Goal: Task Accomplishment & Management: Manage account settings

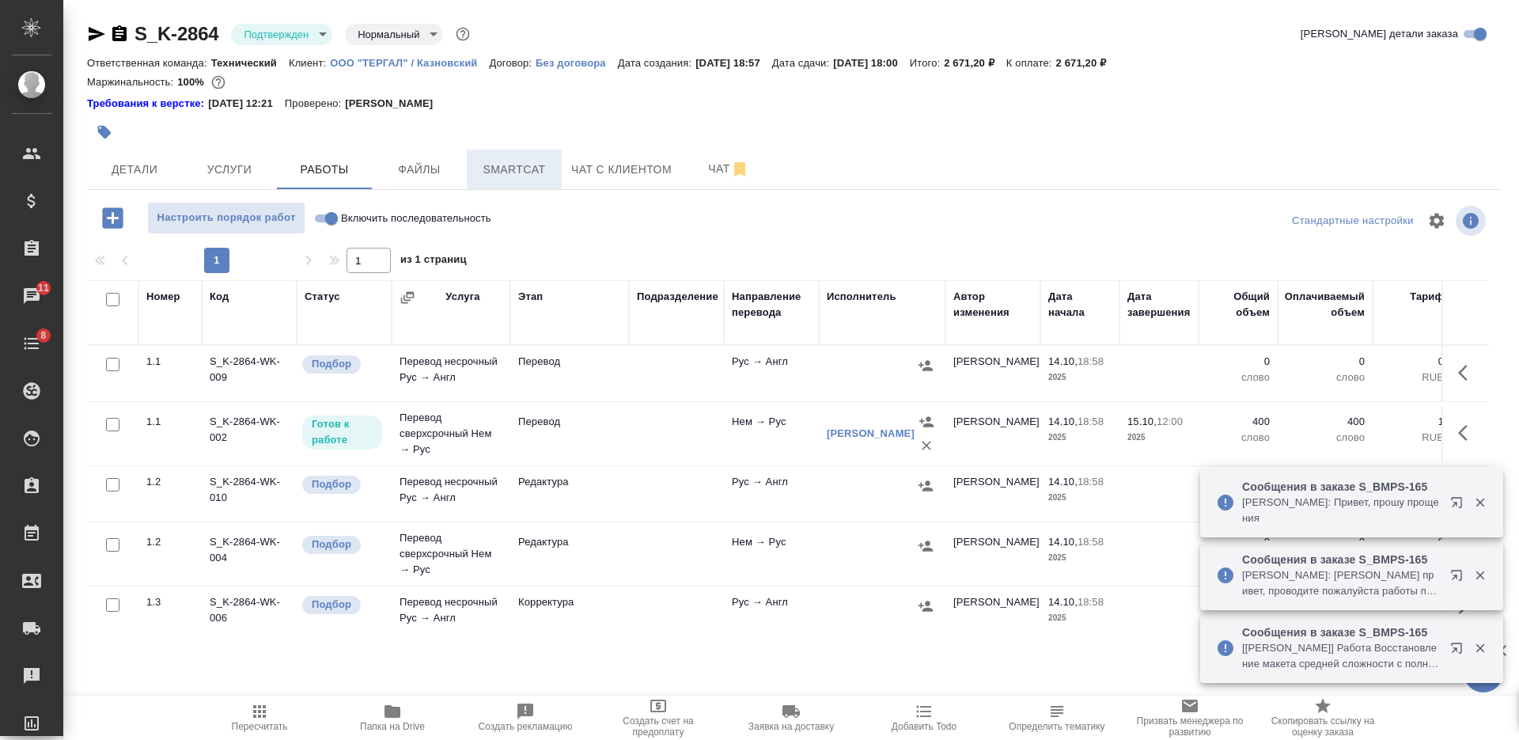
click at [505, 169] on span "Smartcat" at bounding box center [514, 170] width 76 height 20
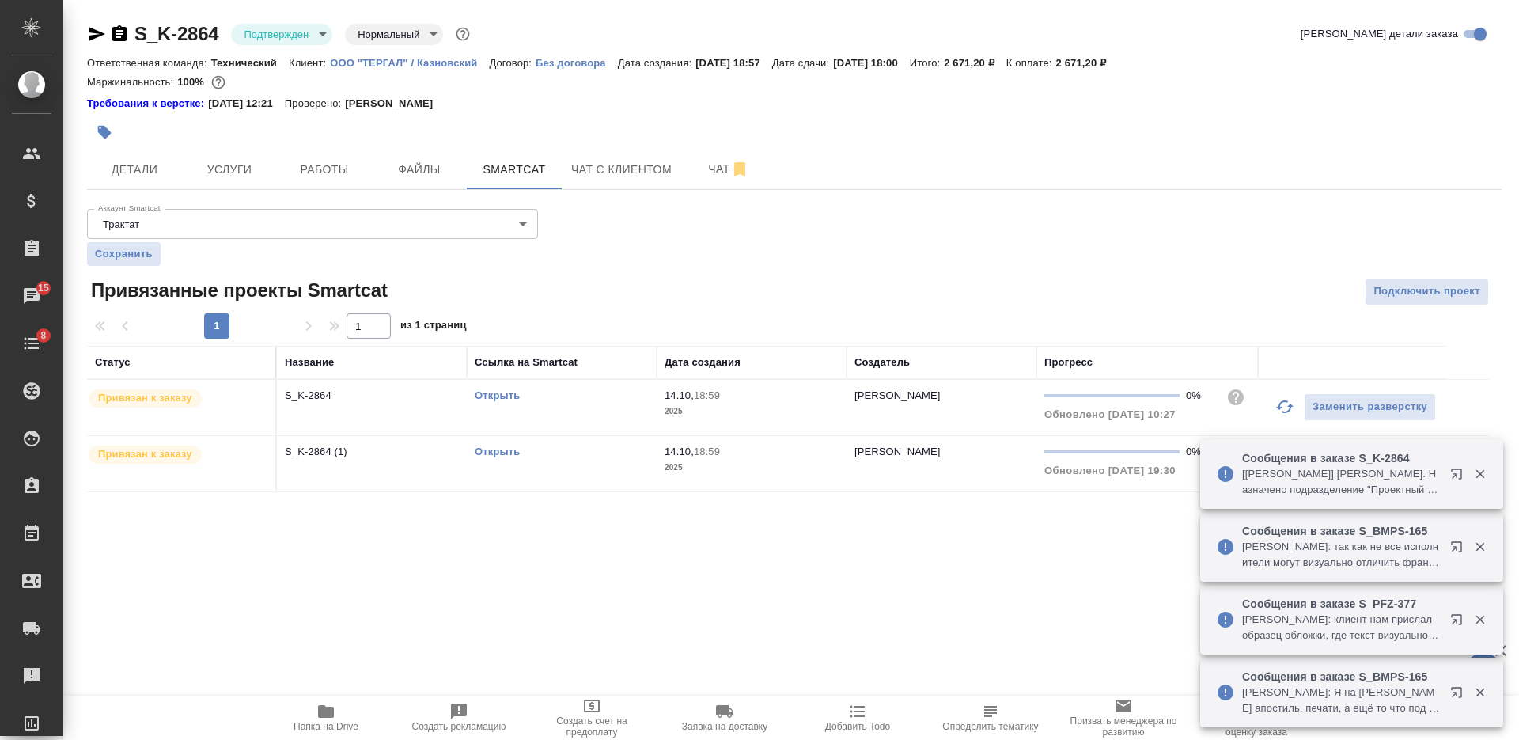
click at [505, 397] on link "Открыть" at bounding box center [497, 395] width 45 height 12
click at [354, 181] on button "Работы" at bounding box center [324, 170] width 95 height 40
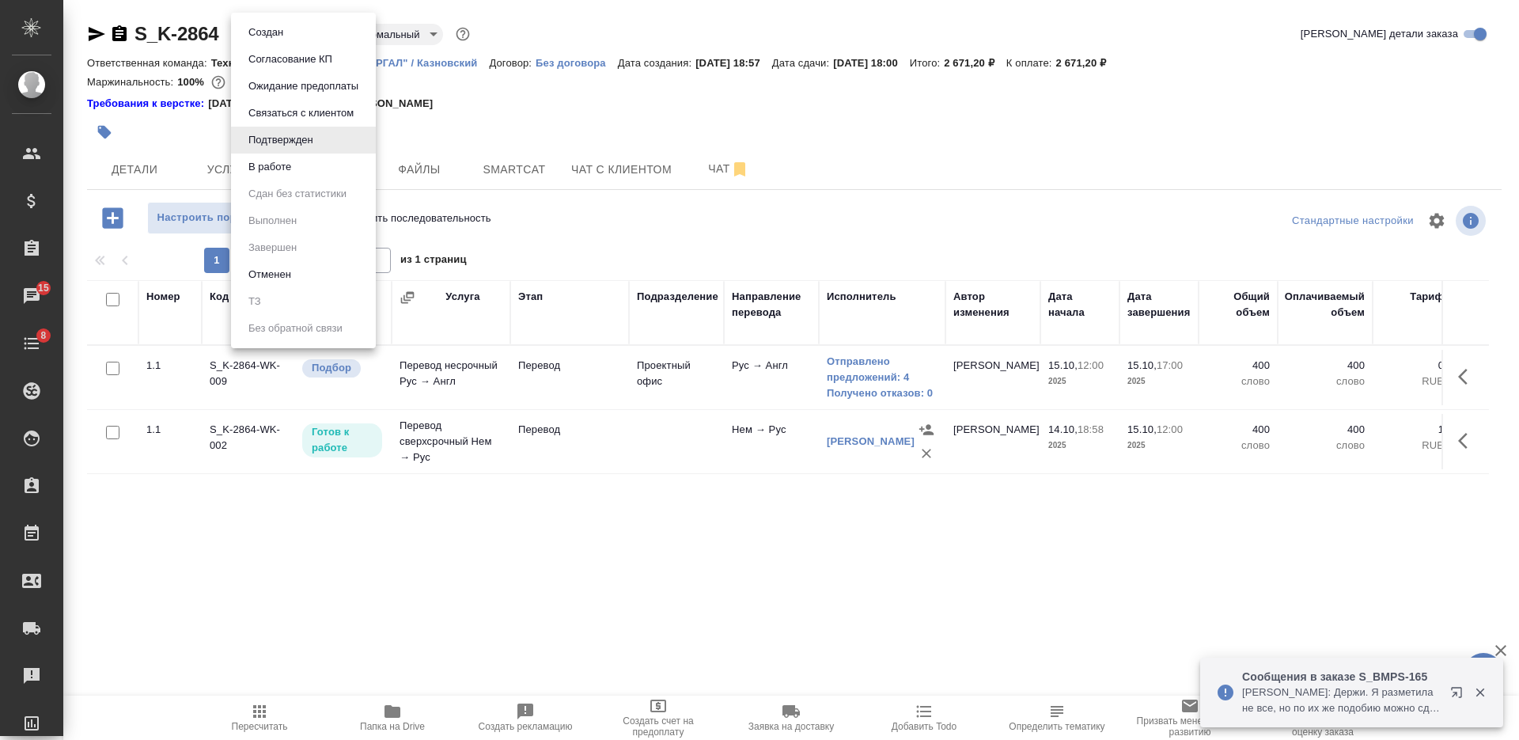
click at [290, 36] on body "🙏 .cls-1 fill:#fff; AWATERA Nikiforova Valeria Клиенты Спецификации Заказы 15 Ч…" at bounding box center [759, 370] width 1519 height 740
click at [284, 168] on button "В работе" at bounding box center [270, 166] width 52 height 17
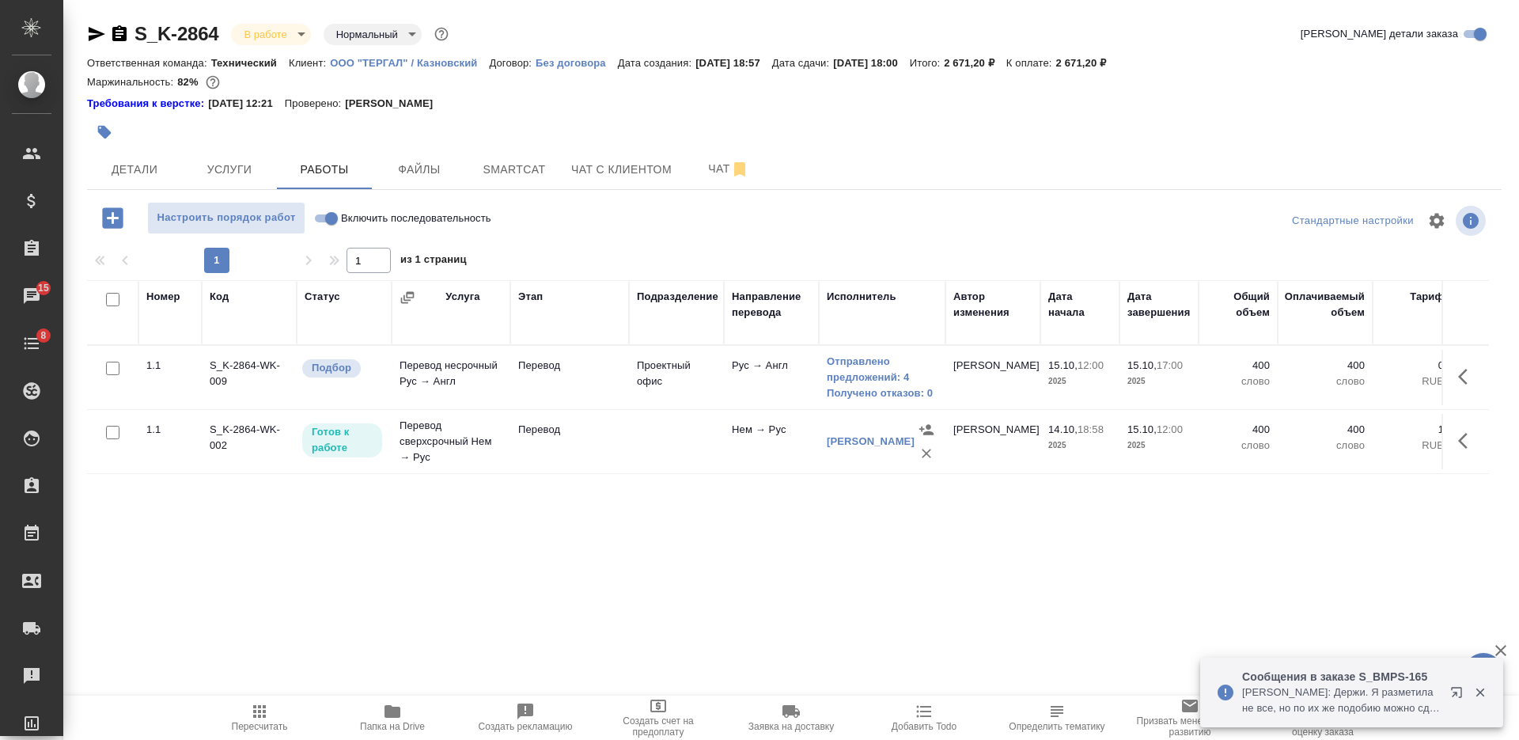
click at [116, 31] on icon "button" at bounding box center [119, 33] width 14 height 16
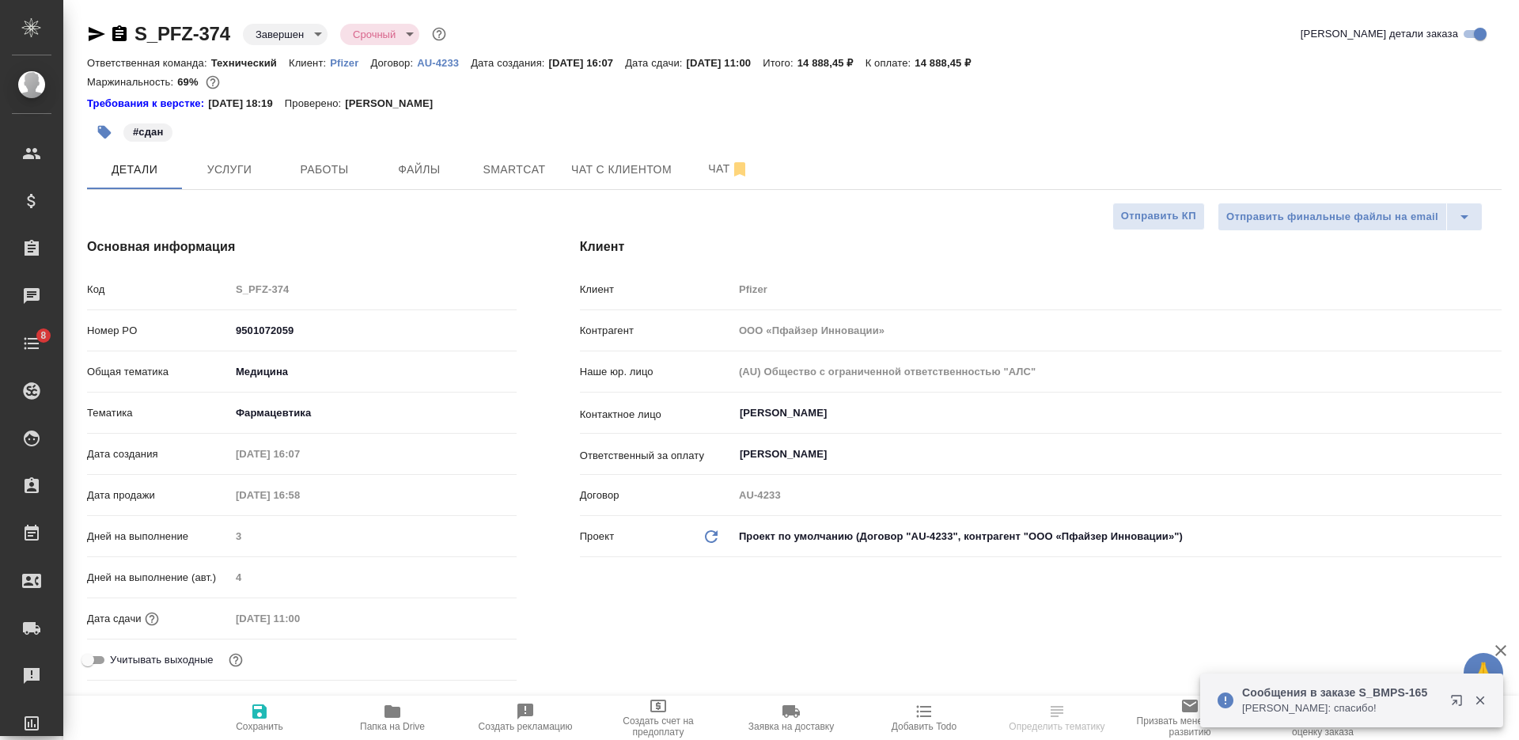
select select "RU"
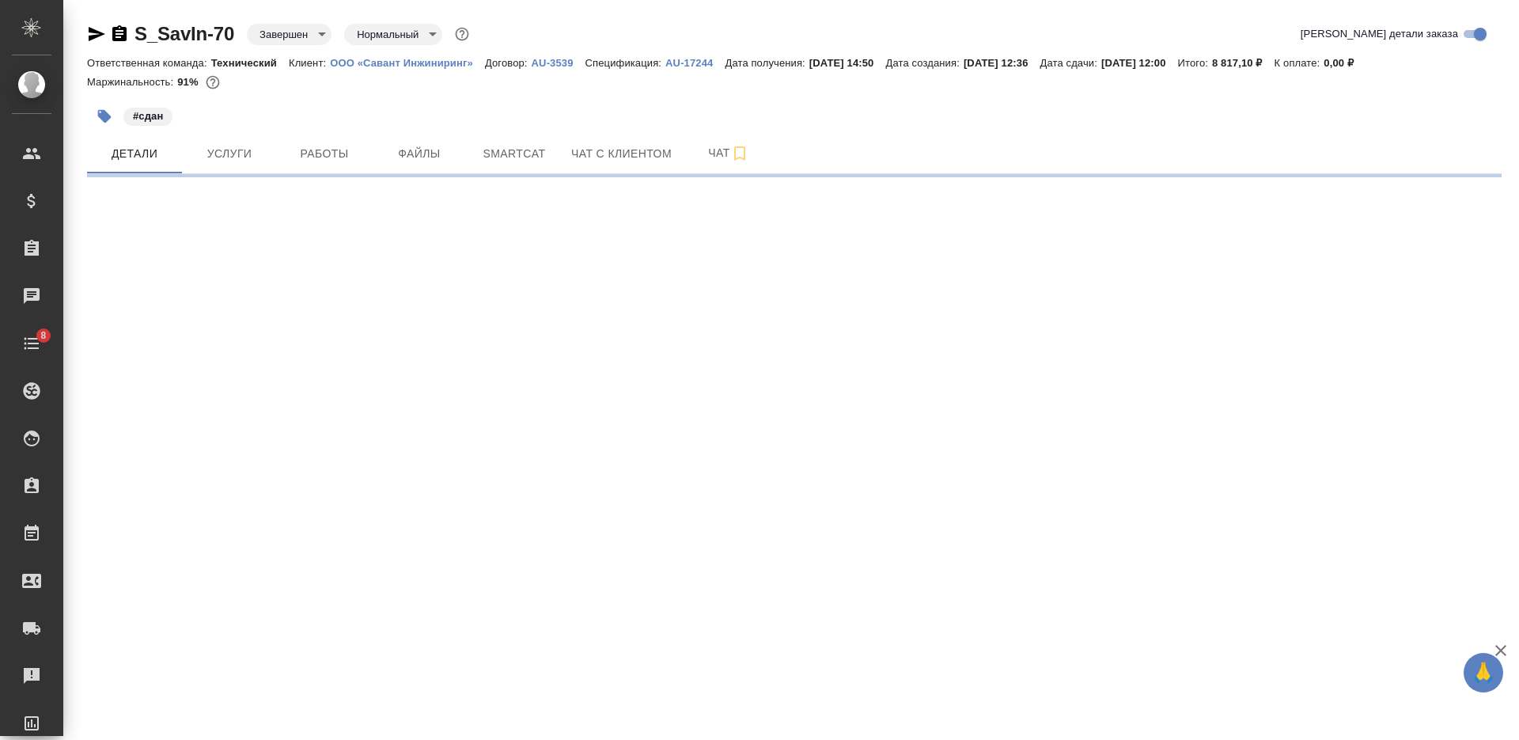
select select "RU"
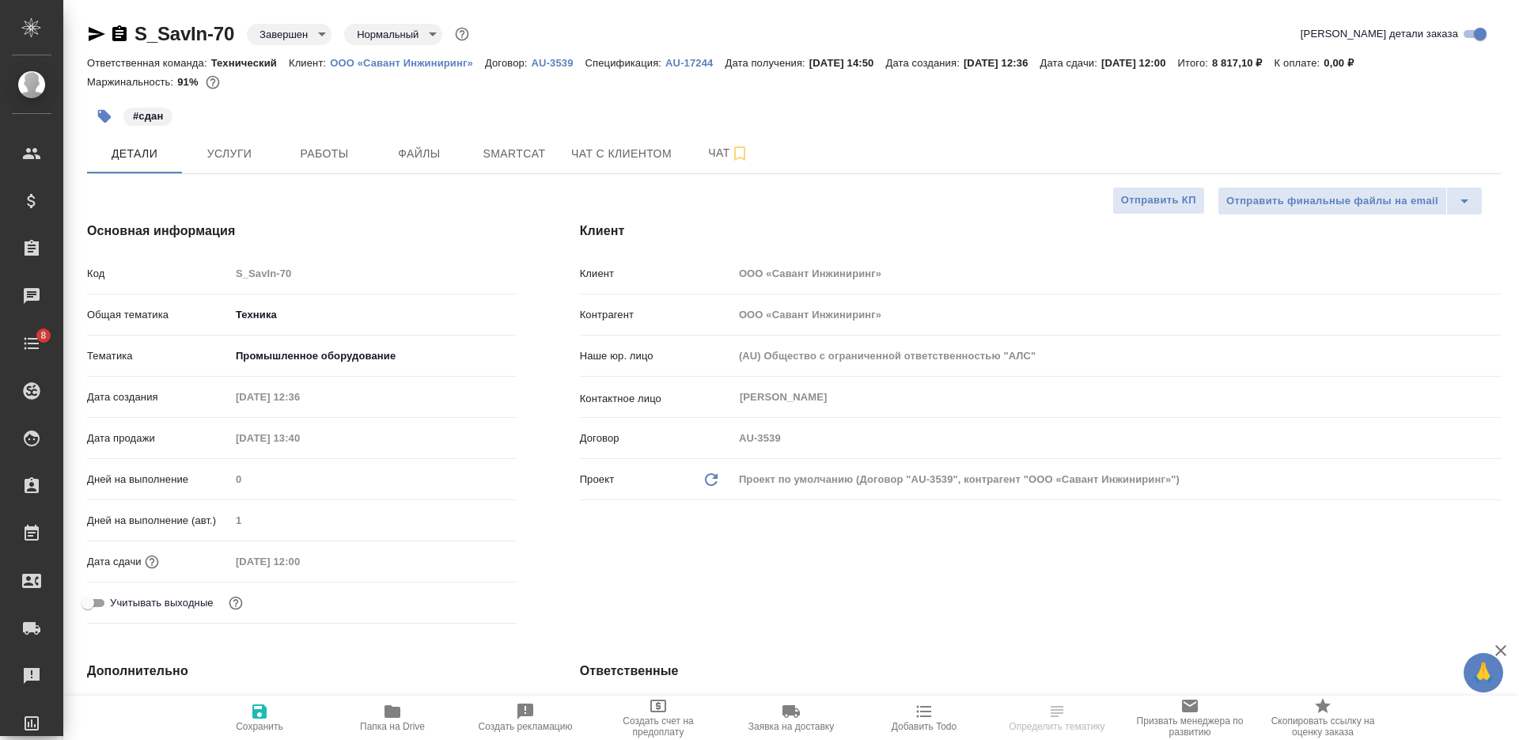
type textarea "x"
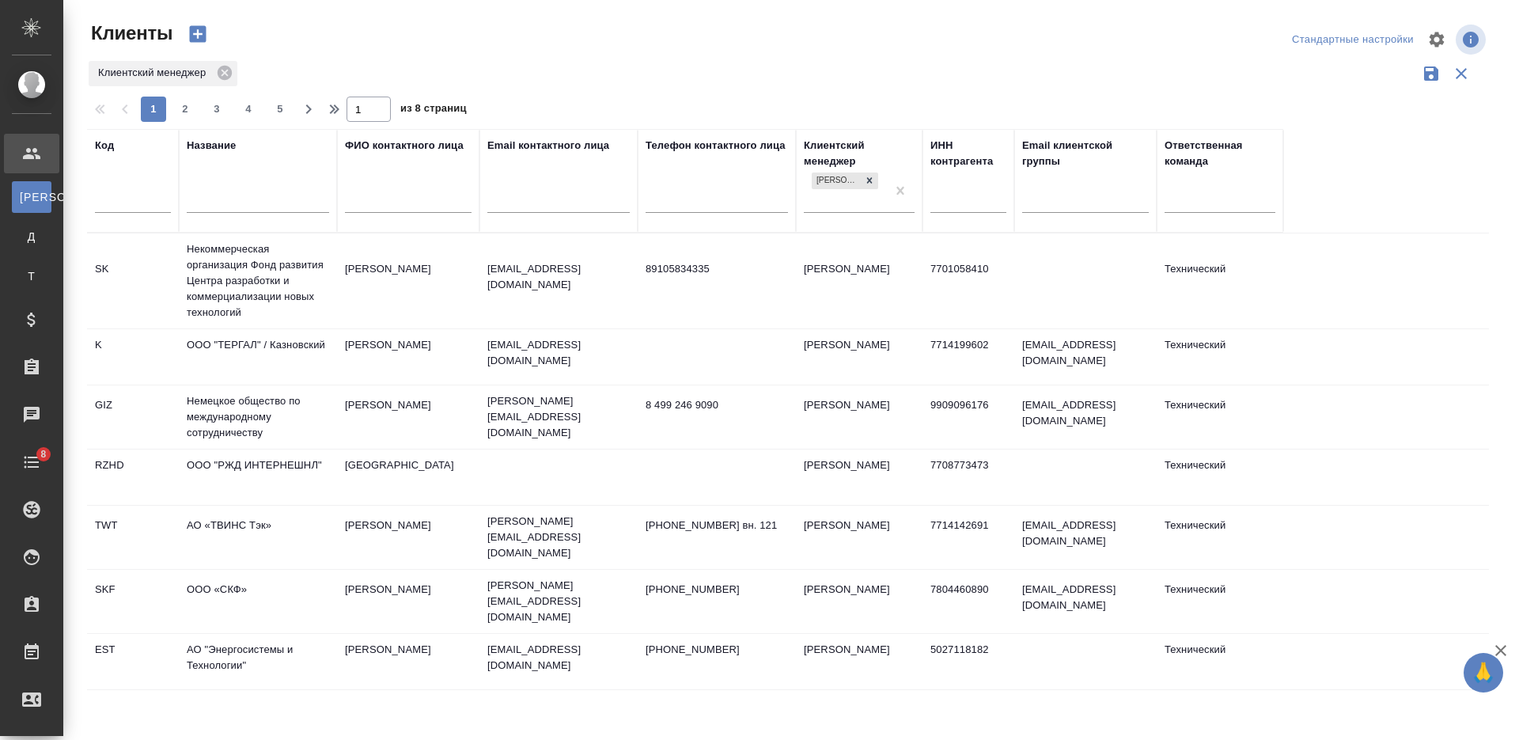
select select "RU"
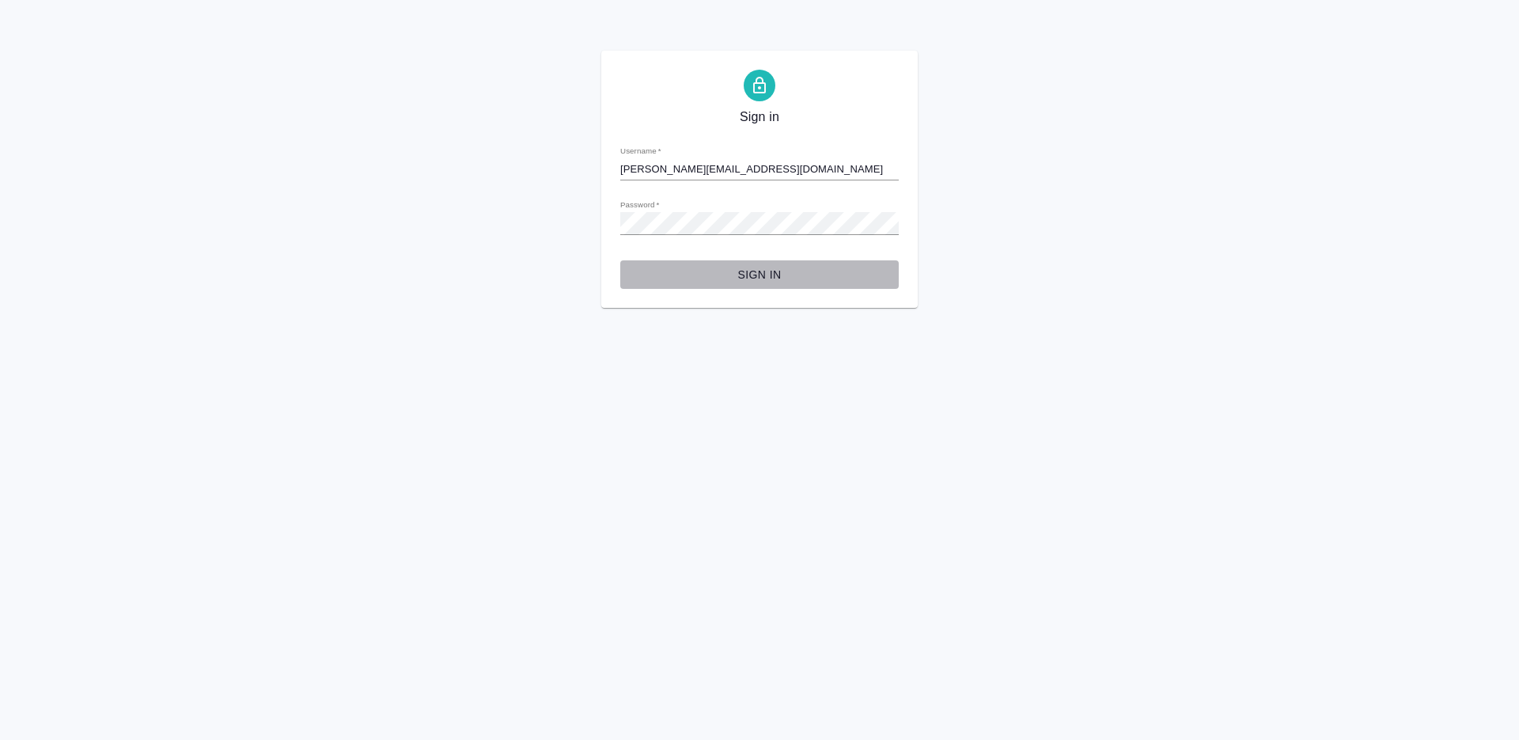
click at [753, 280] on span "Sign in" at bounding box center [759, 275] width 253 height 20
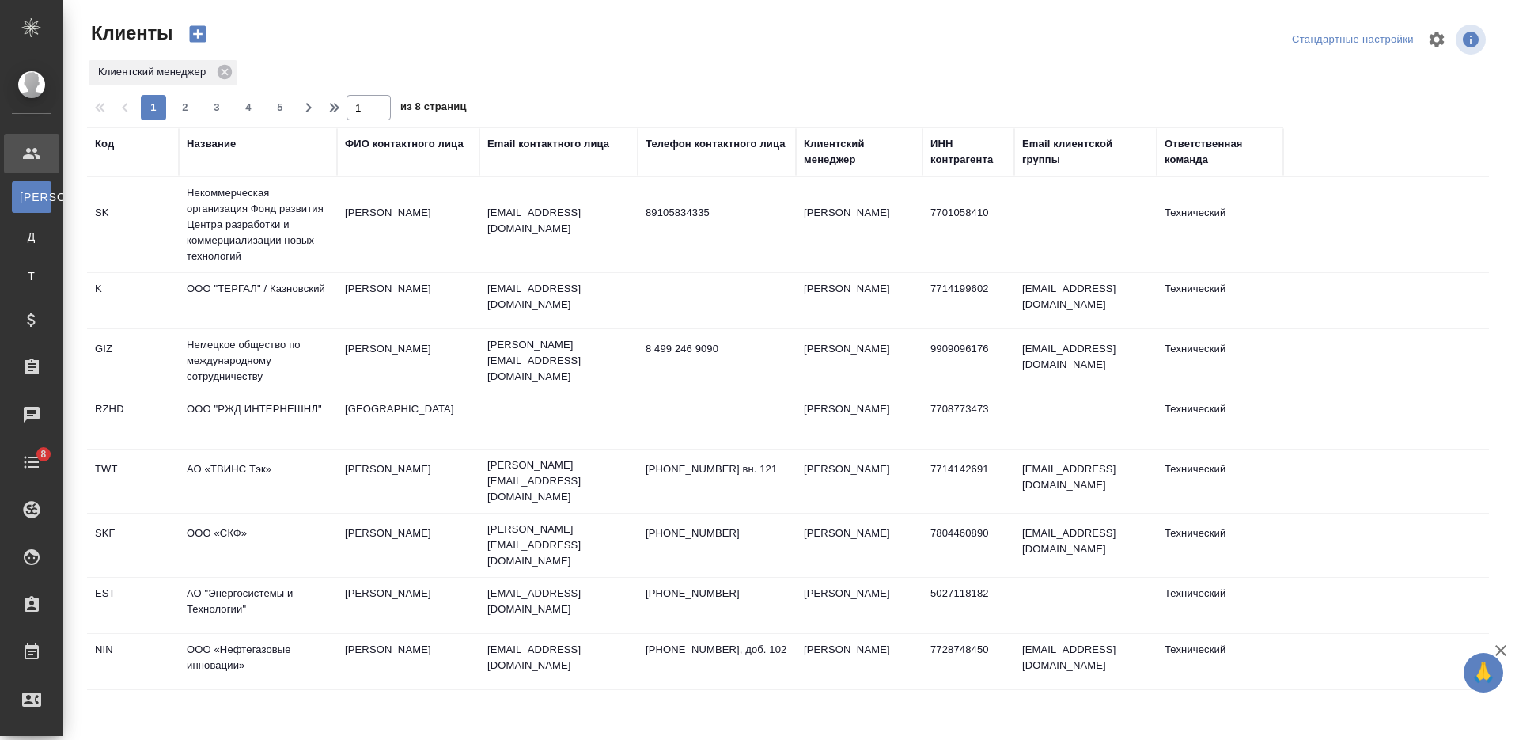
select select "RU"
click at [224, 150] on div "Название" at bounding box center [211, 144] width 49 height 16
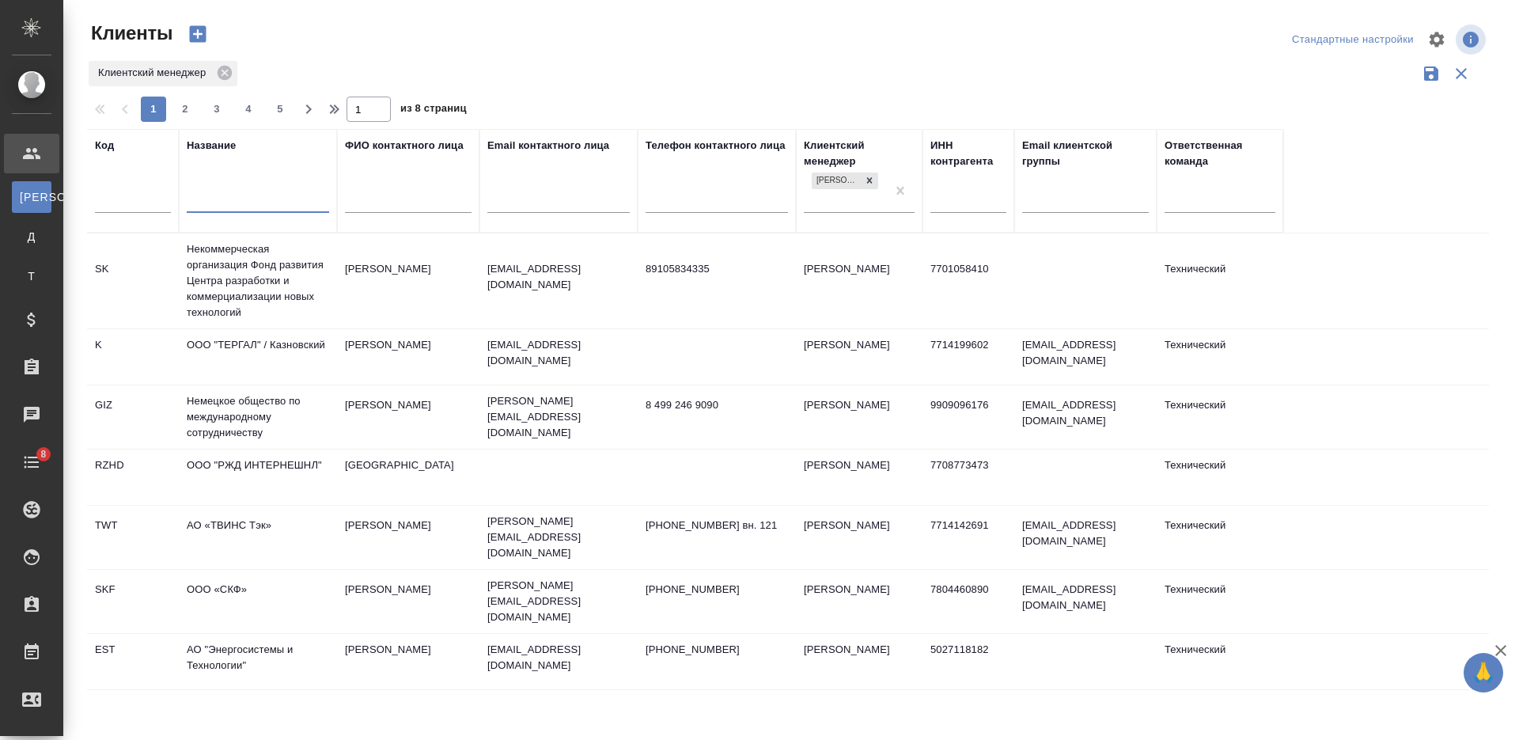
click at [232, 193] on input "text" at bounding box center [258, 202] width 142 height 20
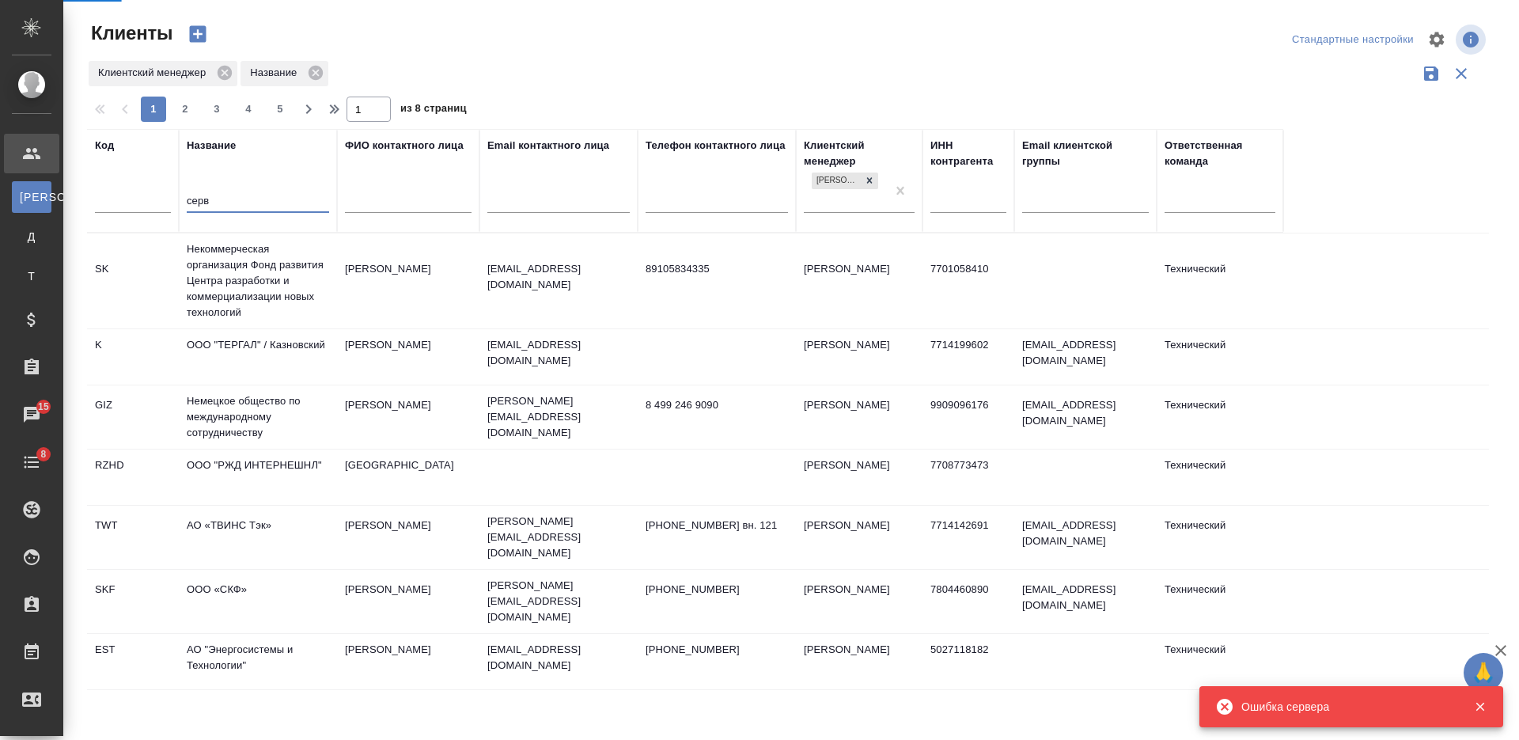
type input "серв"
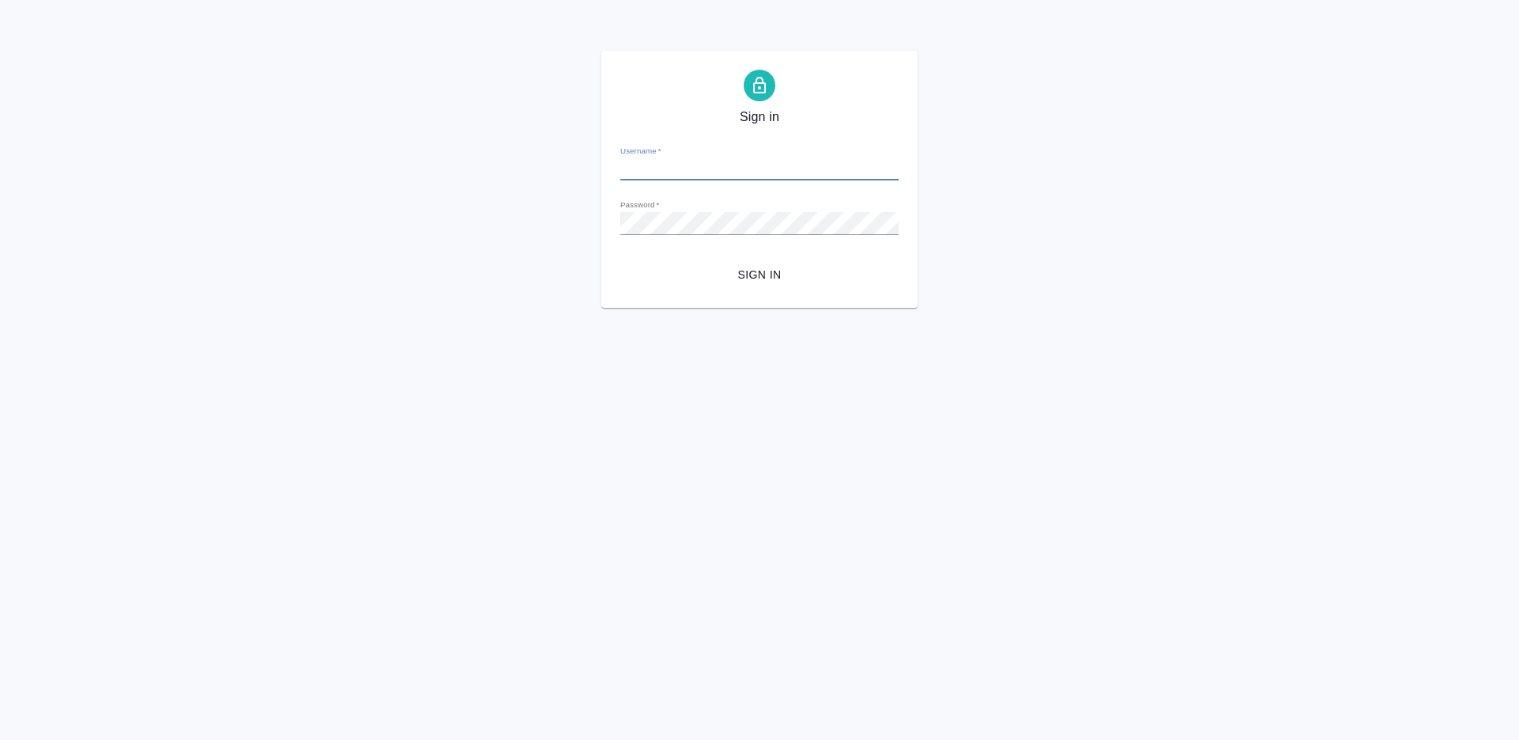
type input "[PERSON_NAME][EMAIL_ADDRESS][DOMAIN_NAME]"
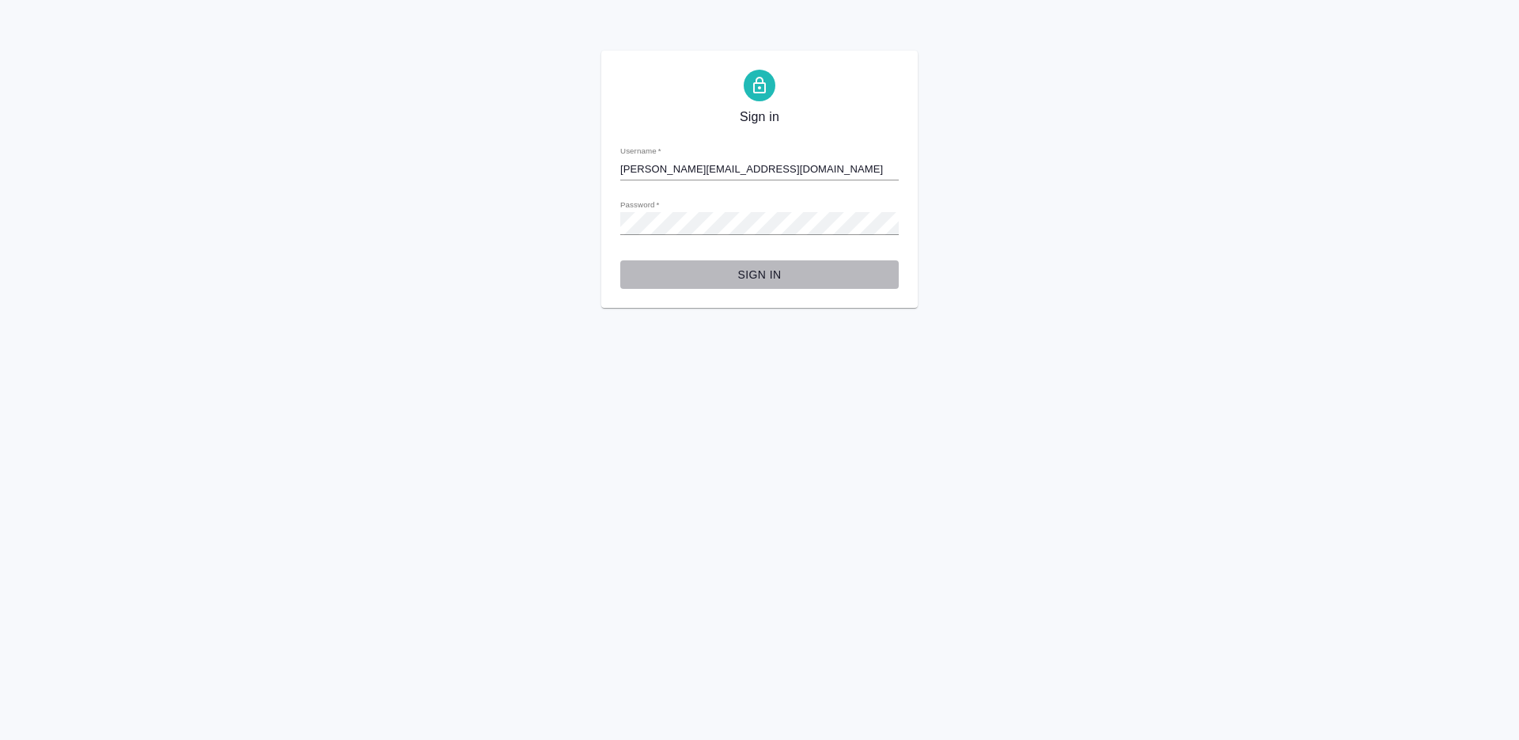
click at [751, 276] on span "Sign in" at bounding box center [759, 275] width 253 height 20
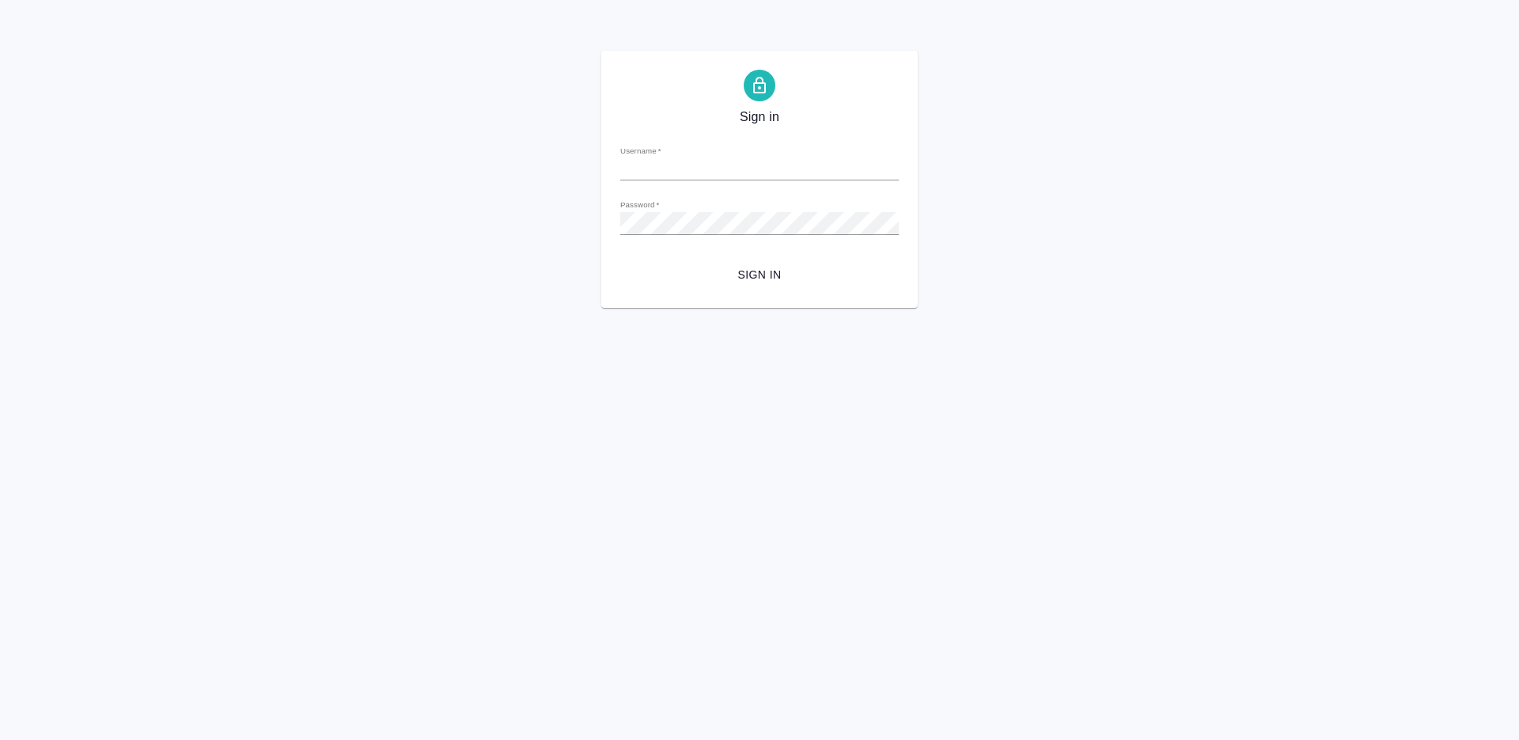
type input "[PERSON_NAME][EMAIL_ADDRESS][DOMAIN_NAME]"
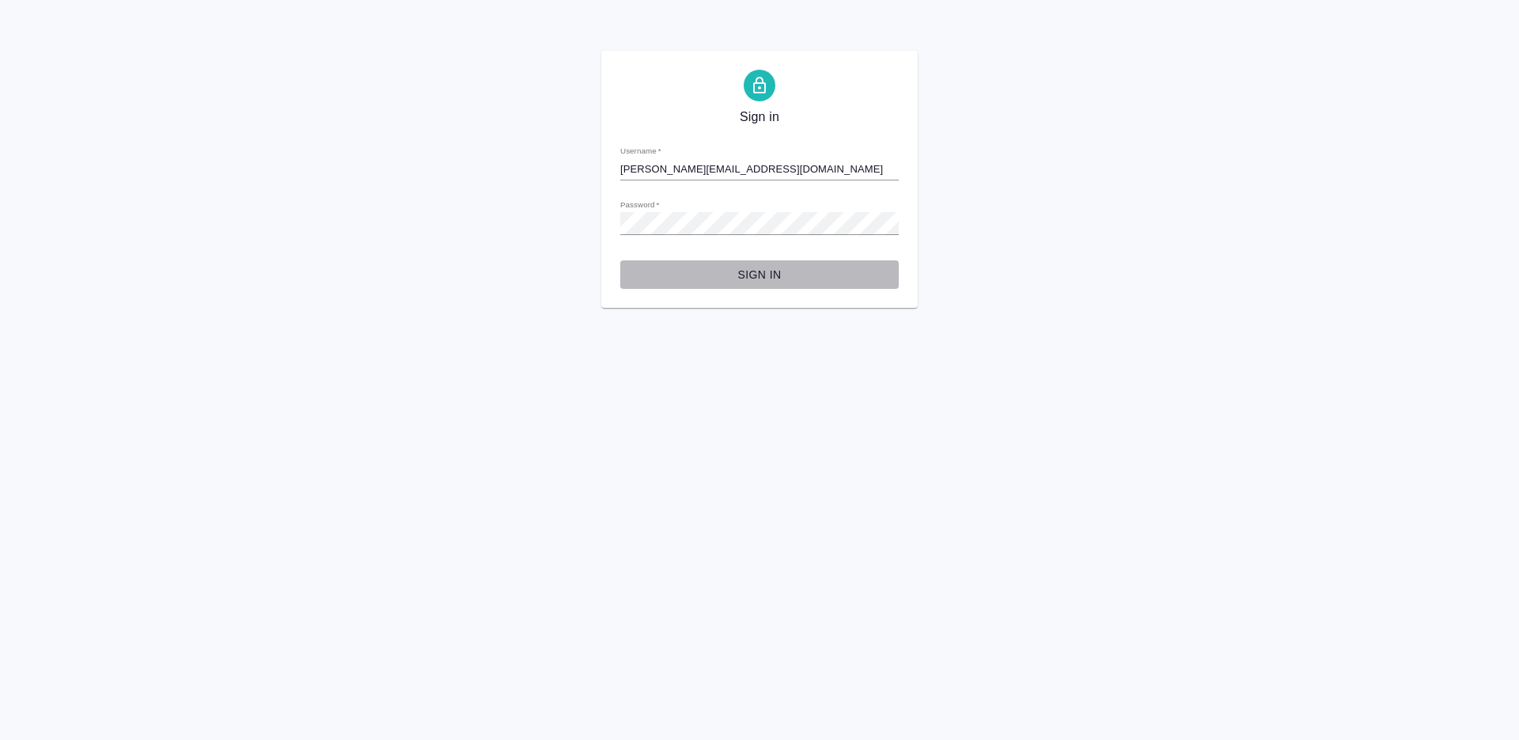
click at [766, 271] on span "Sign in" at bounding box center [759, 275] width 253 height 20
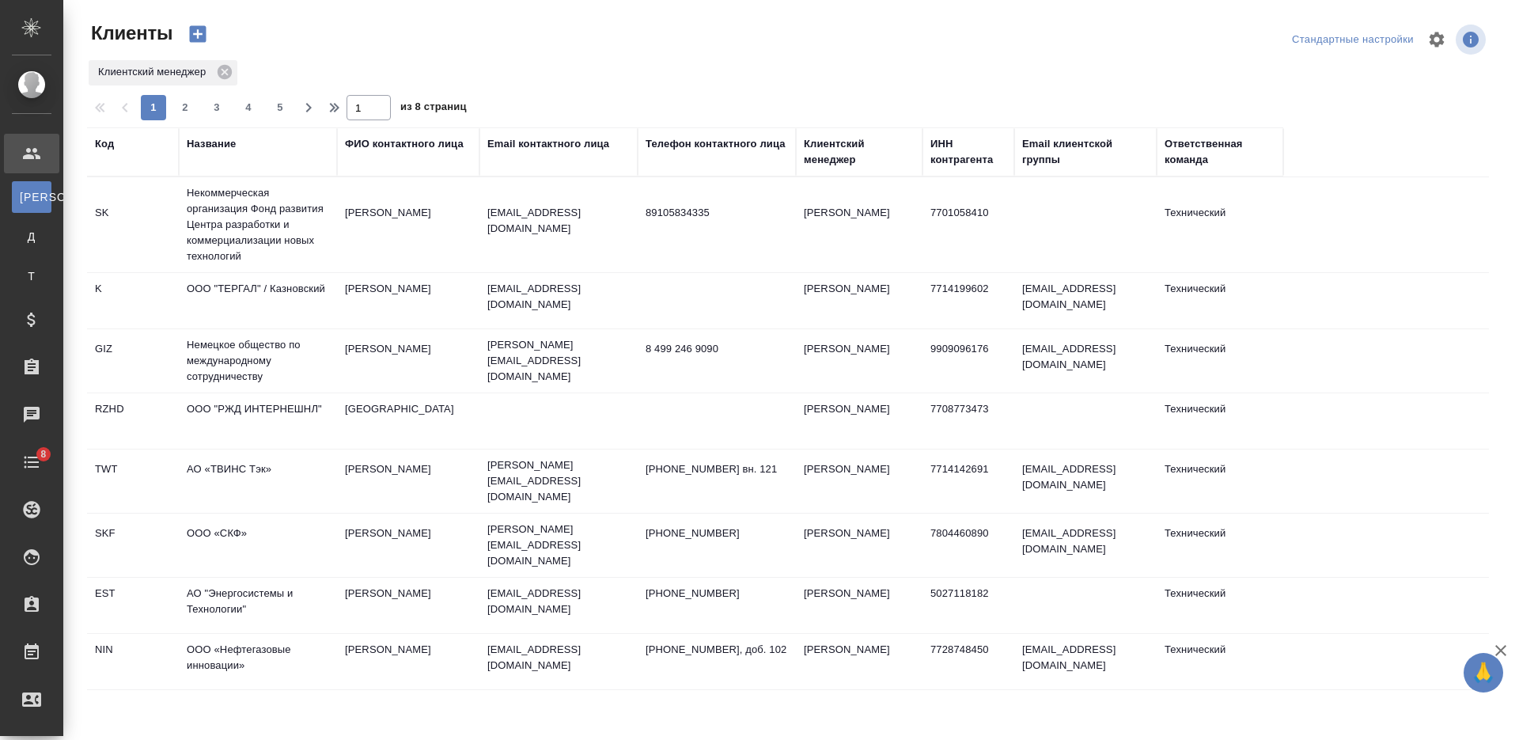
select select "RU"
click at [225, 138] on div "Название" at bounding box center [211, 144] width 49 height 16
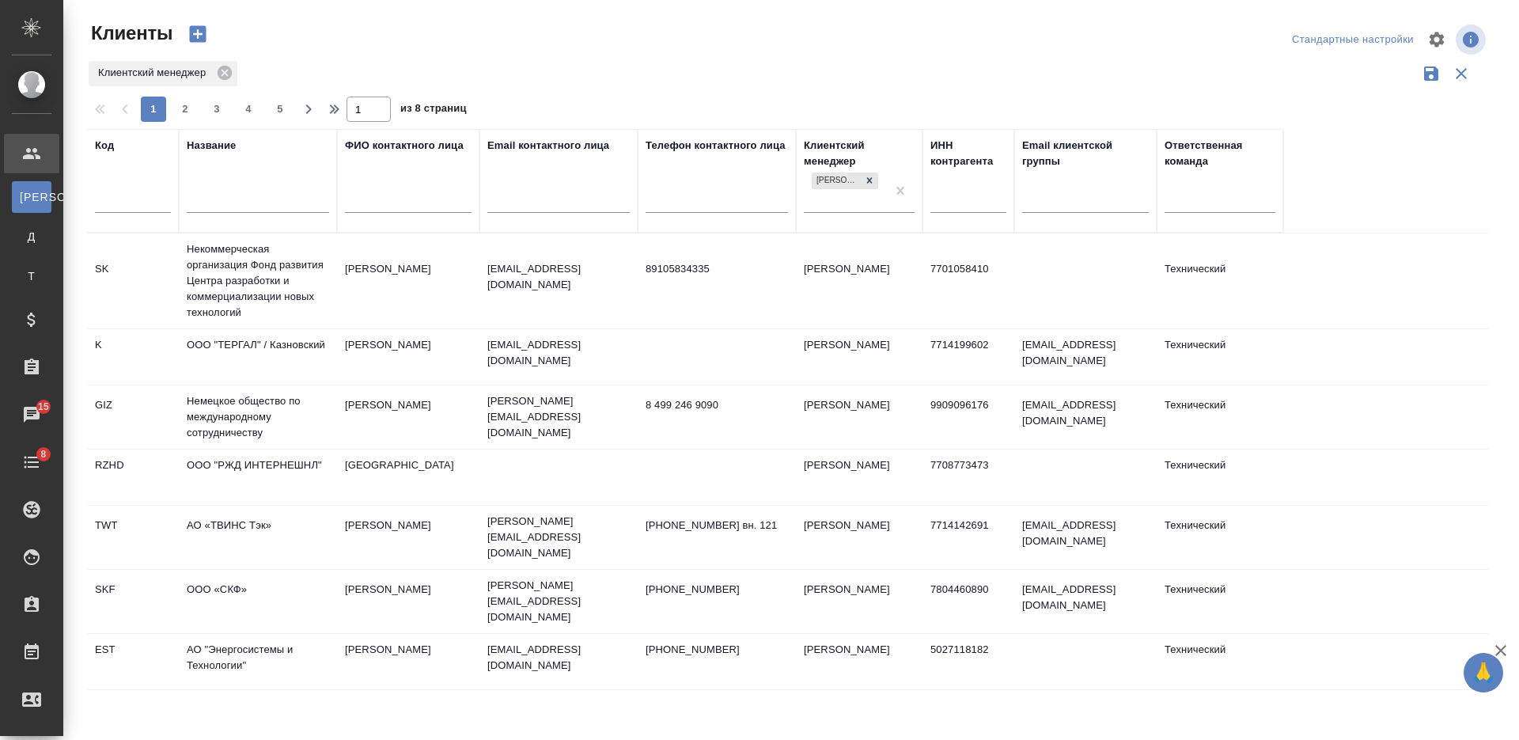
click at [241, 199] on input "text" at bounding box center [258, 202] width 142 height 20
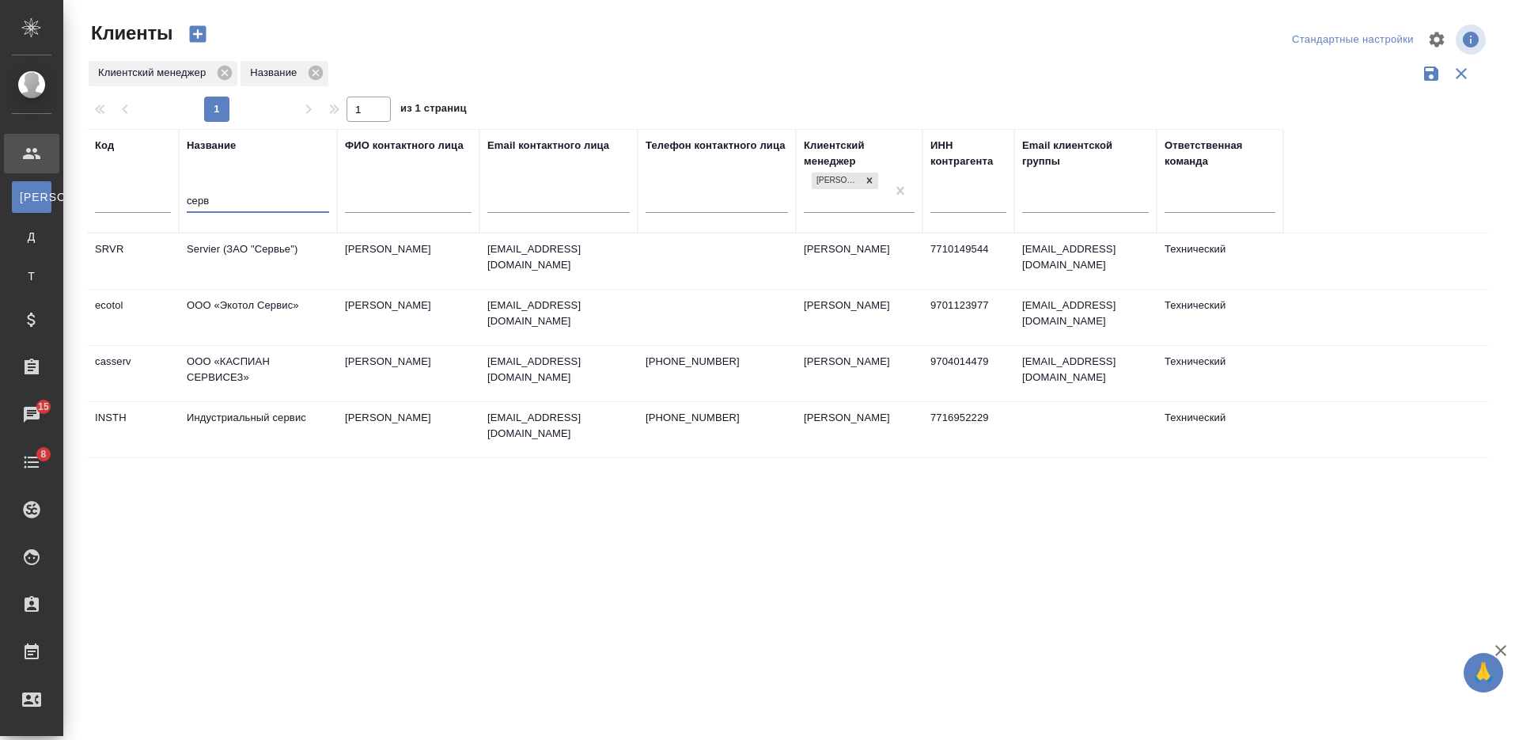
click at [300, 267] on td "Servier (ЗАО "Сервье")" at bounding box center [258, 260] width 158 height 55
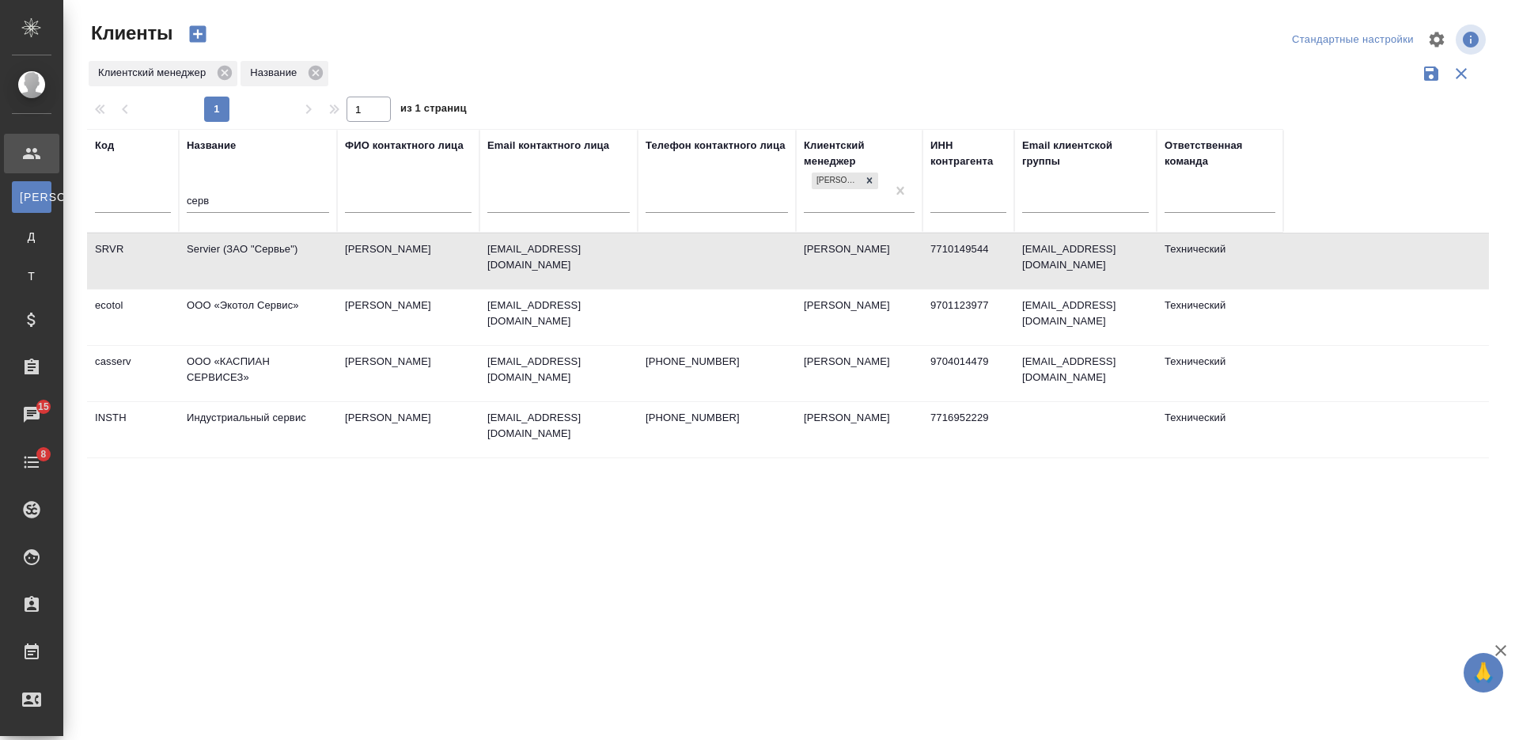
click at [300, 267] on td "Servier (ЗАО "Сервье")" at bounding box center [258, 260] width 158 height 55
click at [191, 201] on input "серв" at bounding box center [258, 202] width 142 height 20
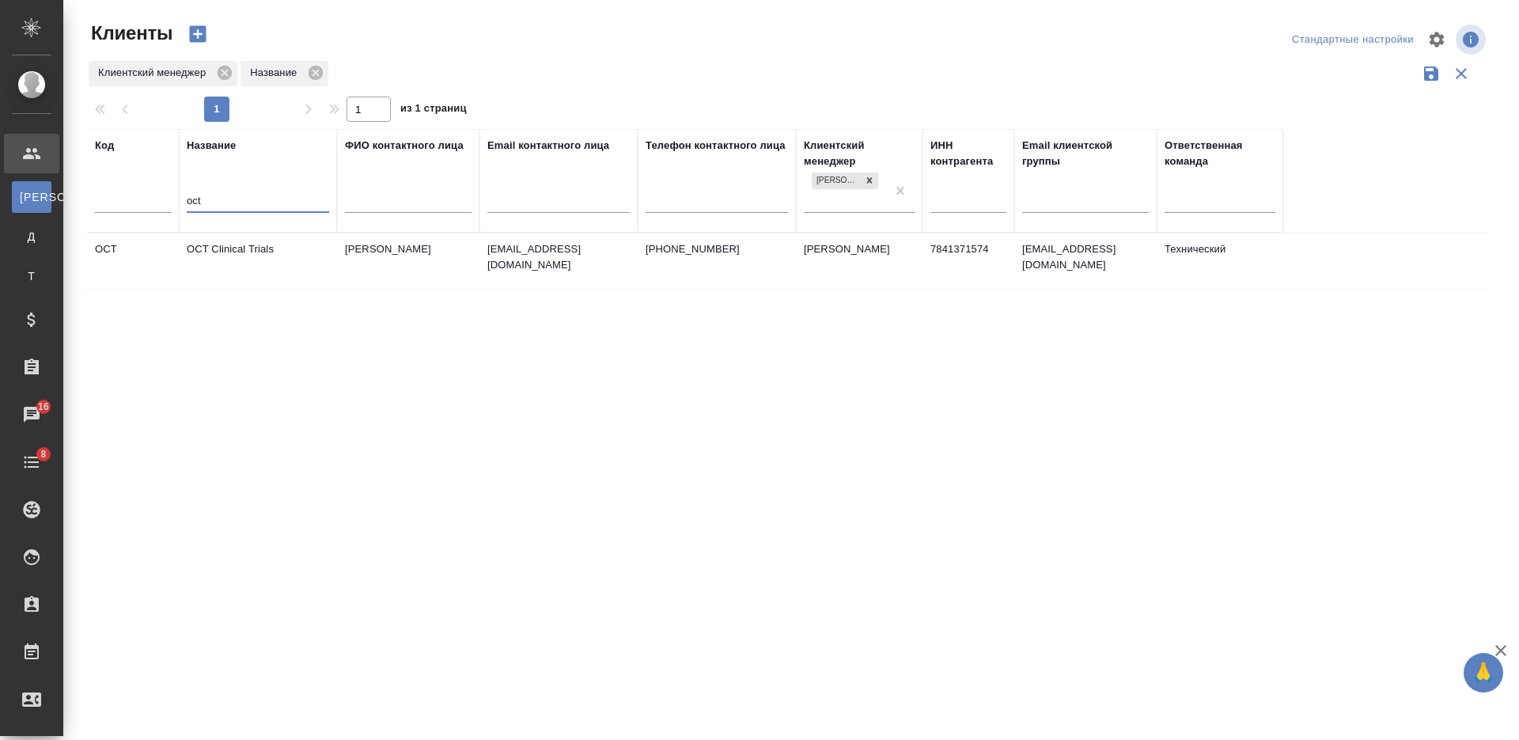
type input "oct"
click at [258, 241] on td "OCT Clinical Trials" at bounding box center [258, 260] width 158 height 55
click at [259, 241] on td "OCT Clinical Trials" at bounding box center [258, 260] width 158 height 55
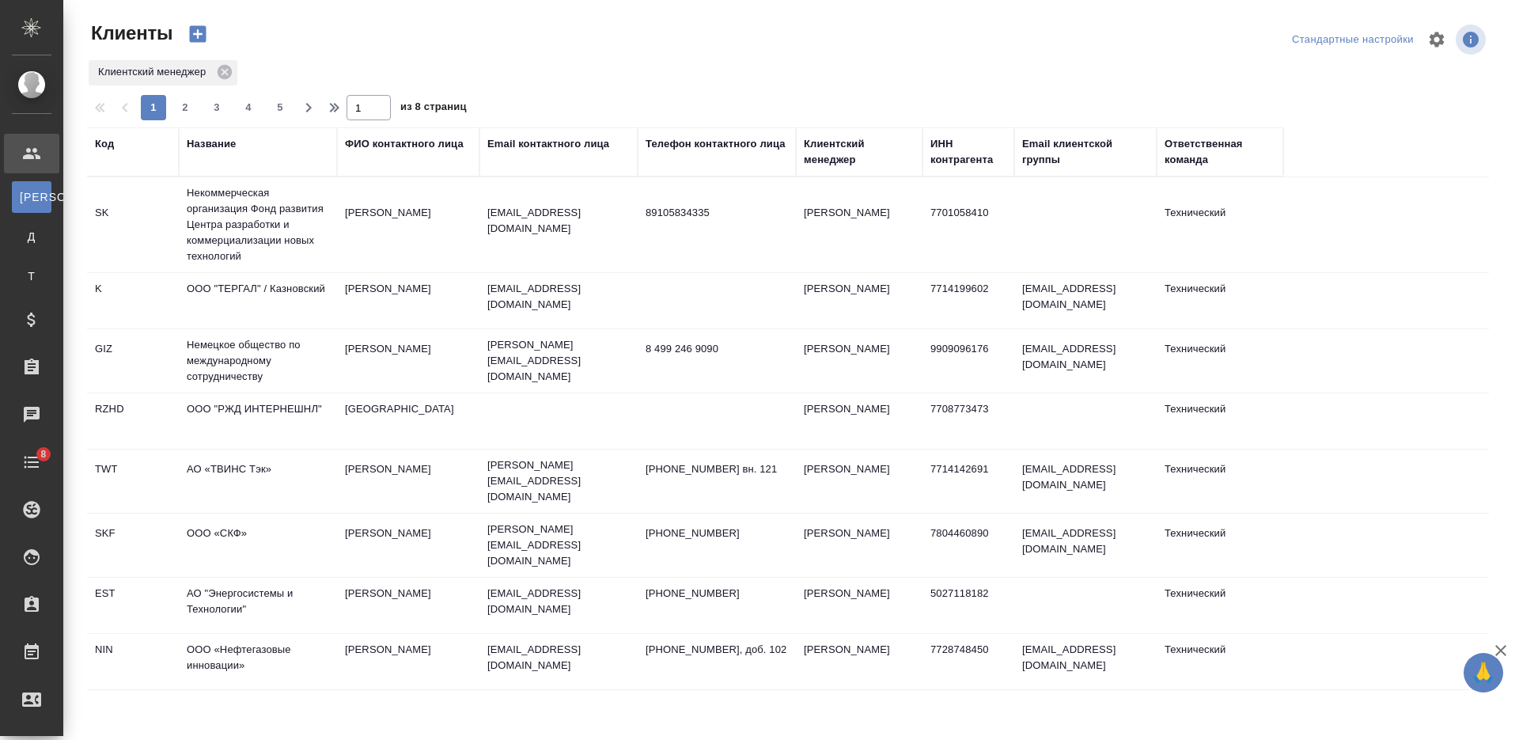
select select "RU"
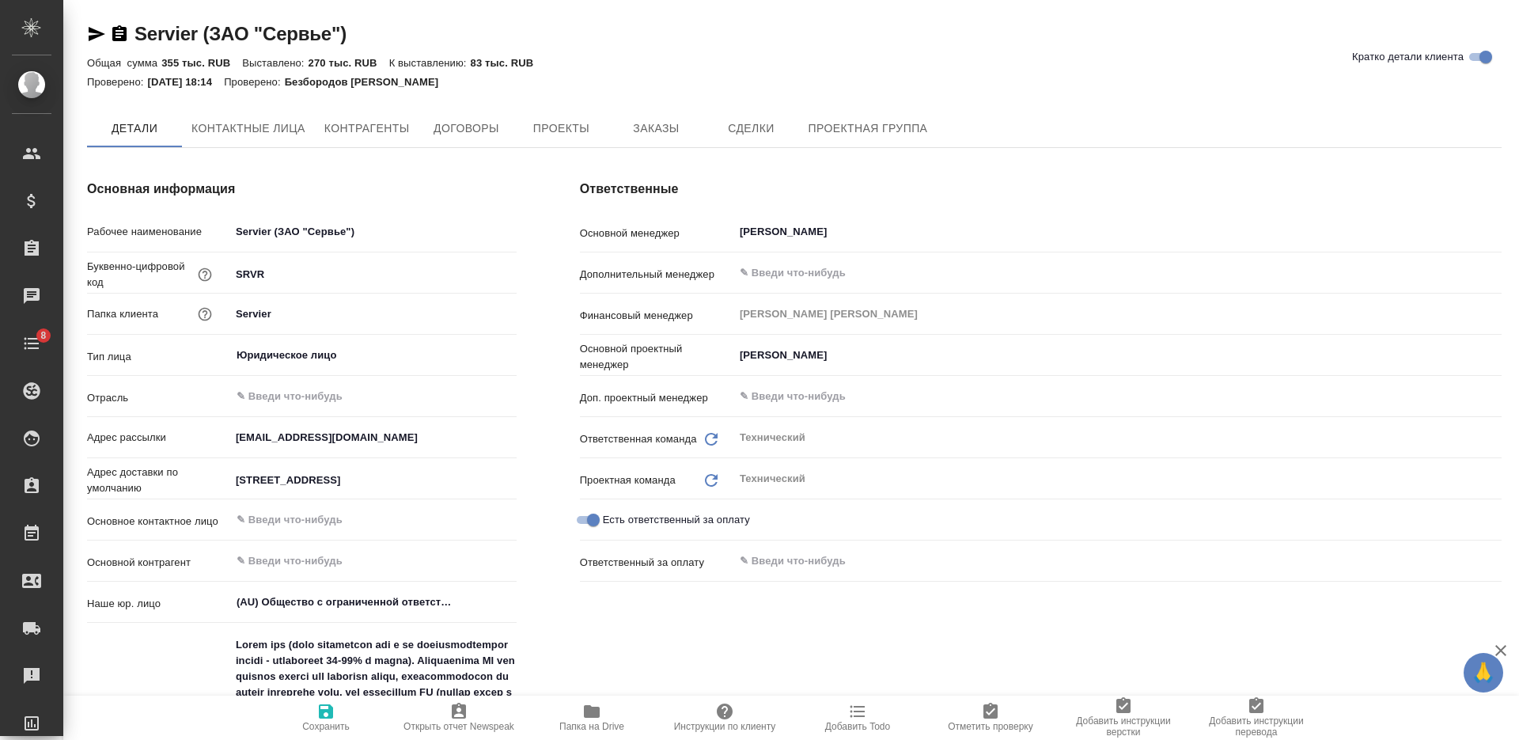
type textarea "x"
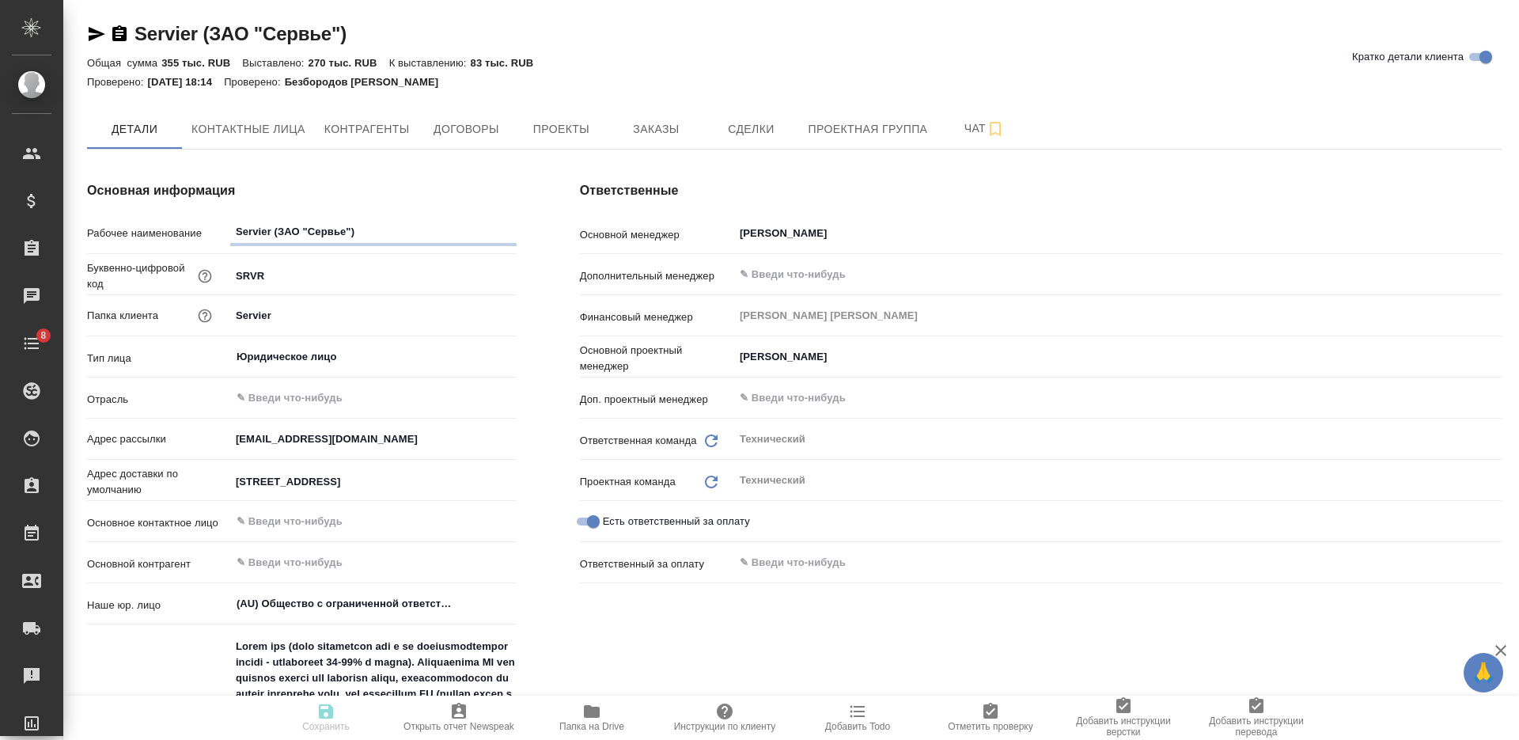
type textarea "x"
click at [652, 123] on span "Заказы" at bounding box center [656, 129] width 76 height 20
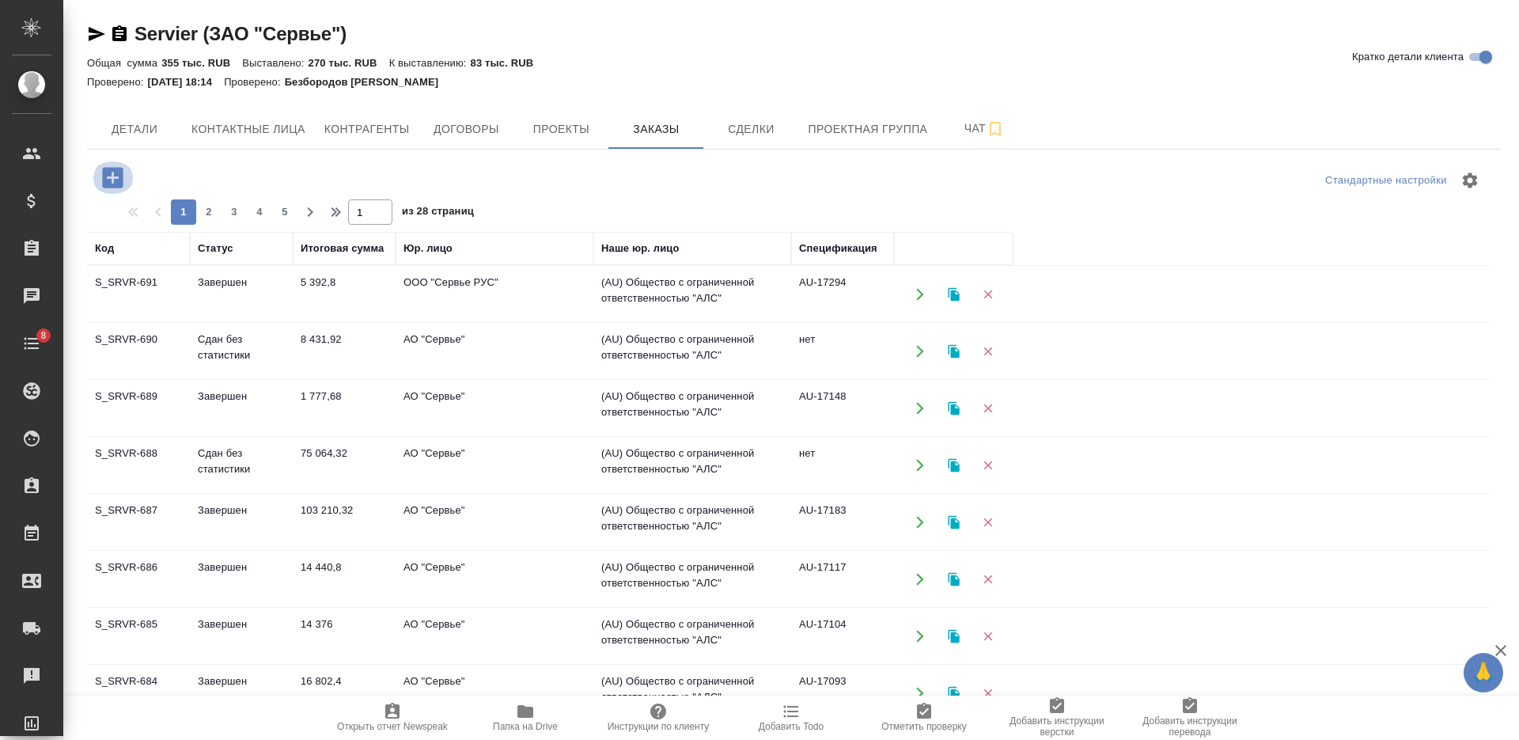
drag, startPoint x: 121, startPoint y: 181, endPoint x: 192, endPoint y: 203, distance: 74.3
click at [122, 181] on icon "button" at bounding box center [112, 177] width 21 height 21
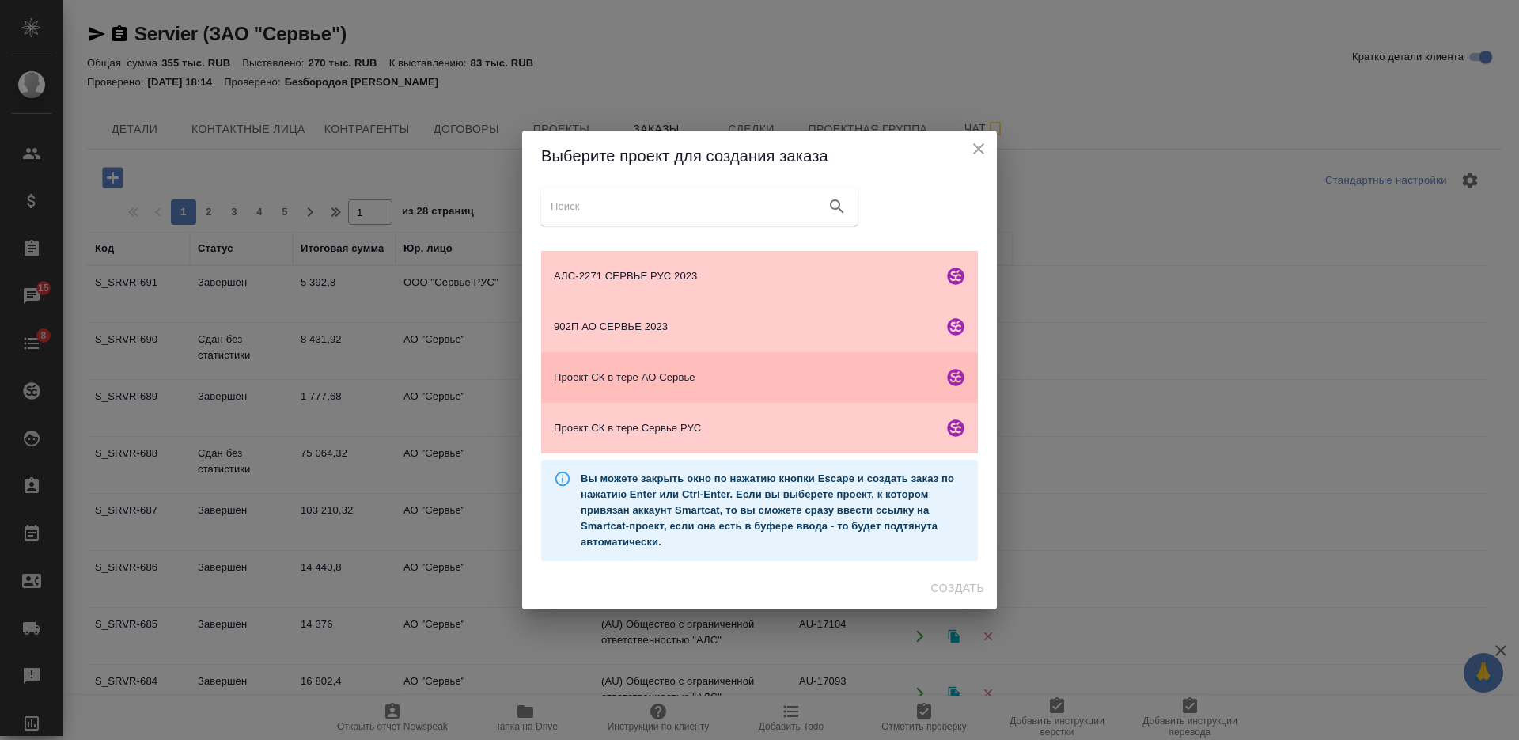
click at [824, 382] on span "Проект СК в тере АО Сервье" at bounding box center [745, 377] width 383 height 16
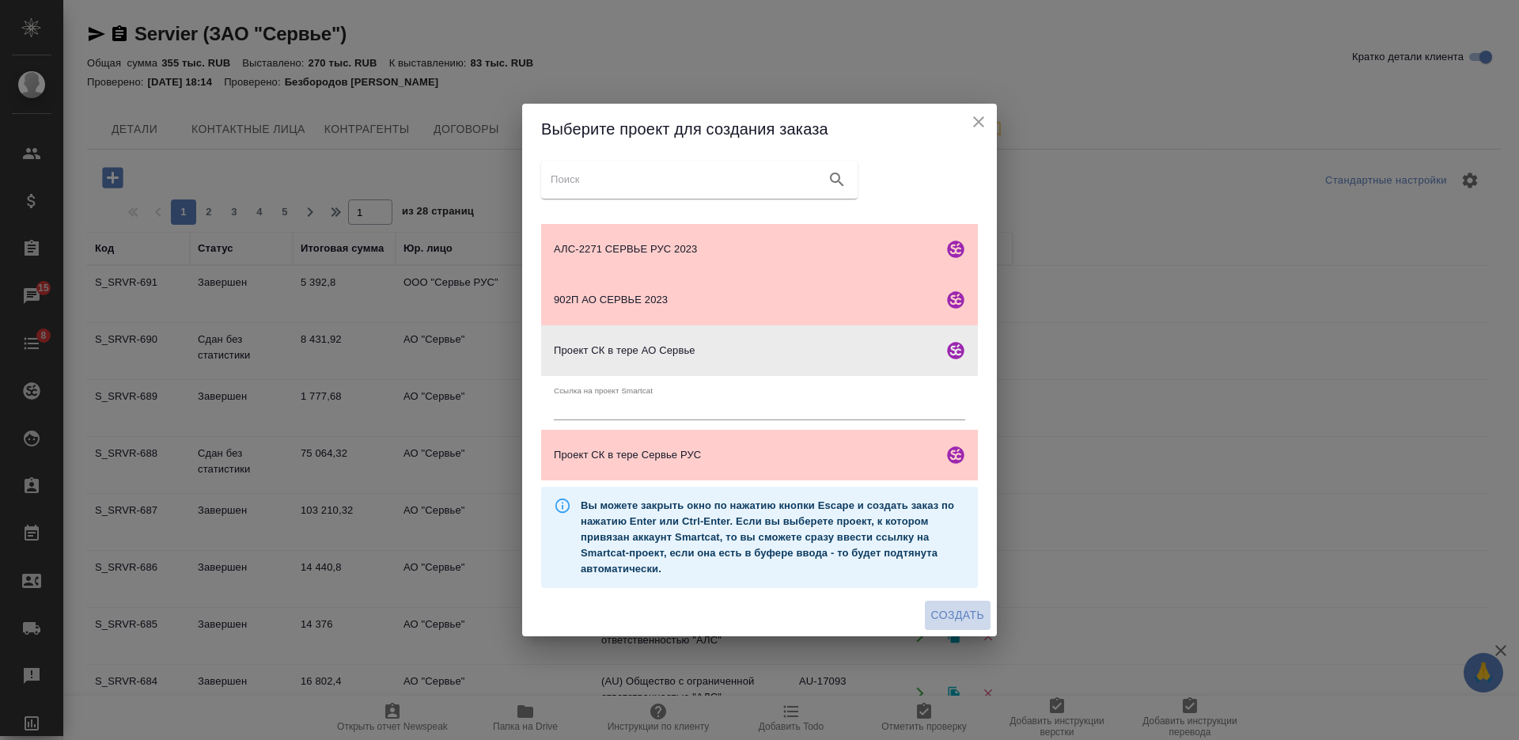
click at [943, 615] on span "Создать" at bounding box center [957, 615] width 53 height 20
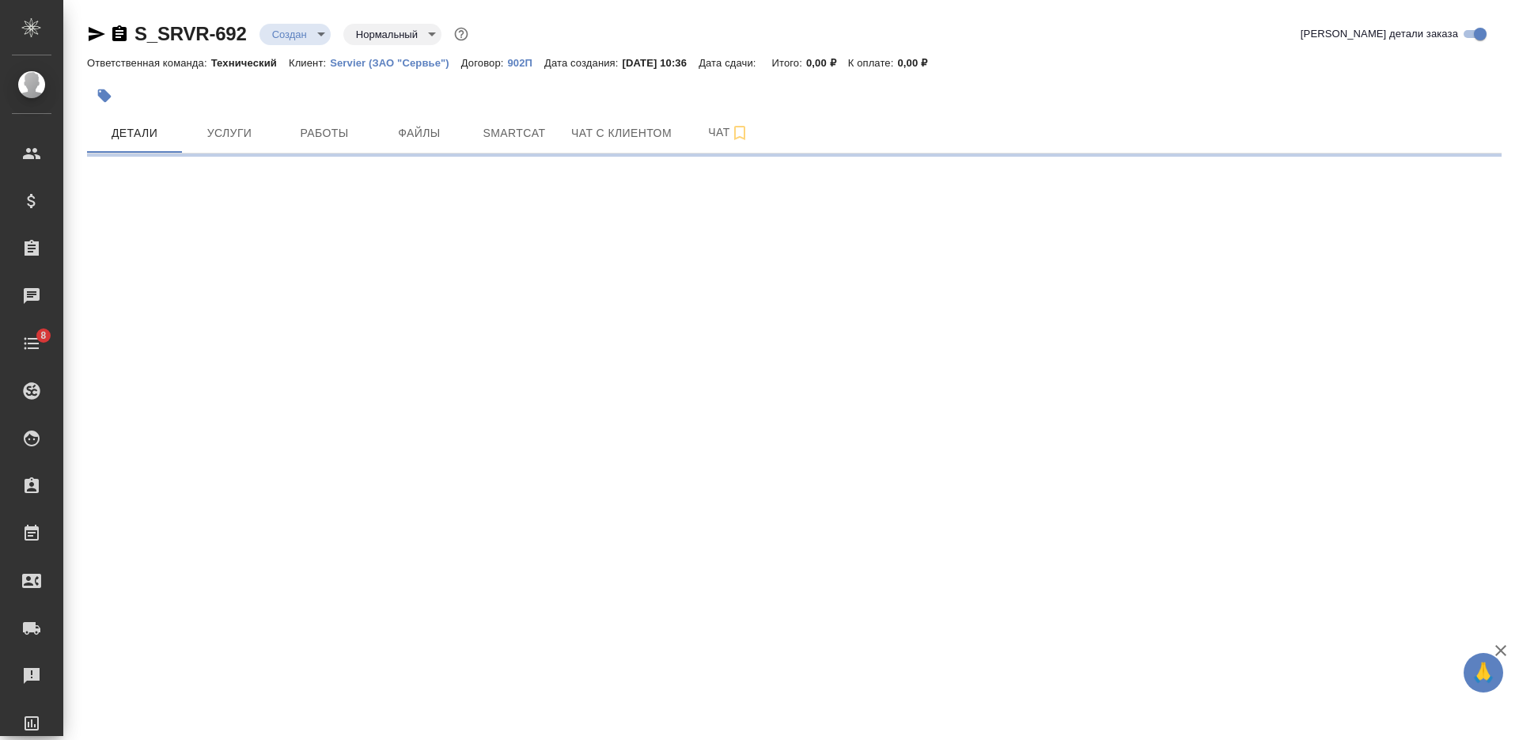
select select "RU"
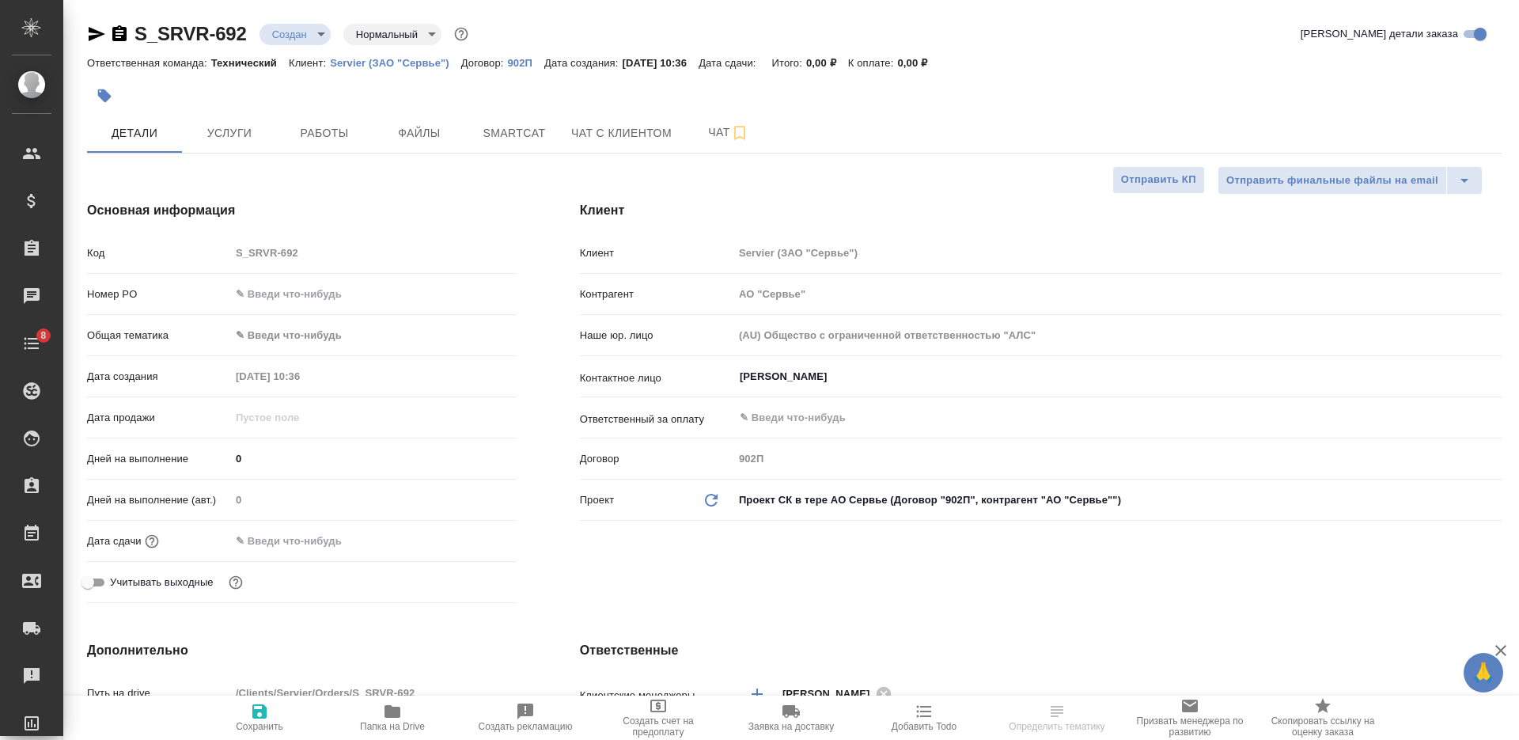
type textarea "x"
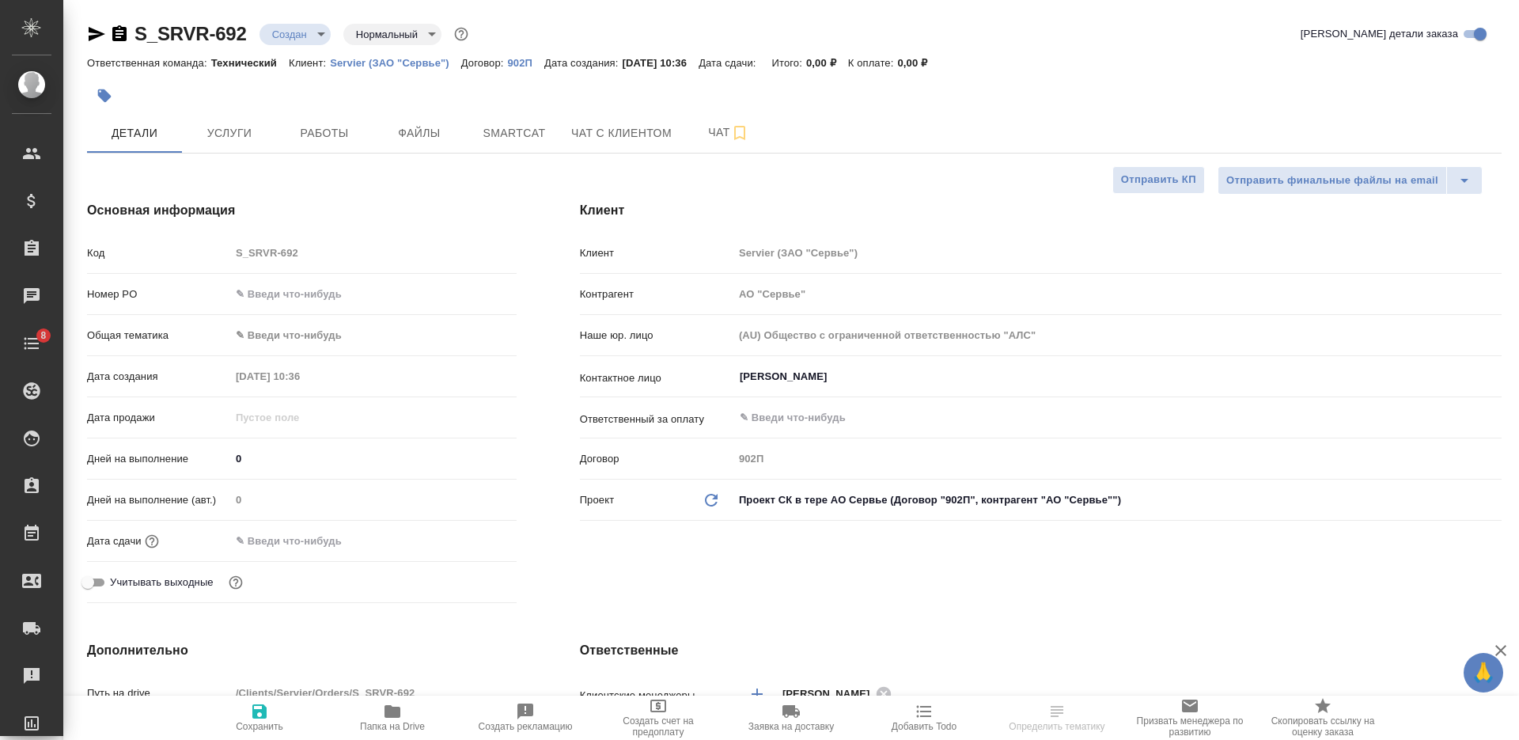
type textarea "x"
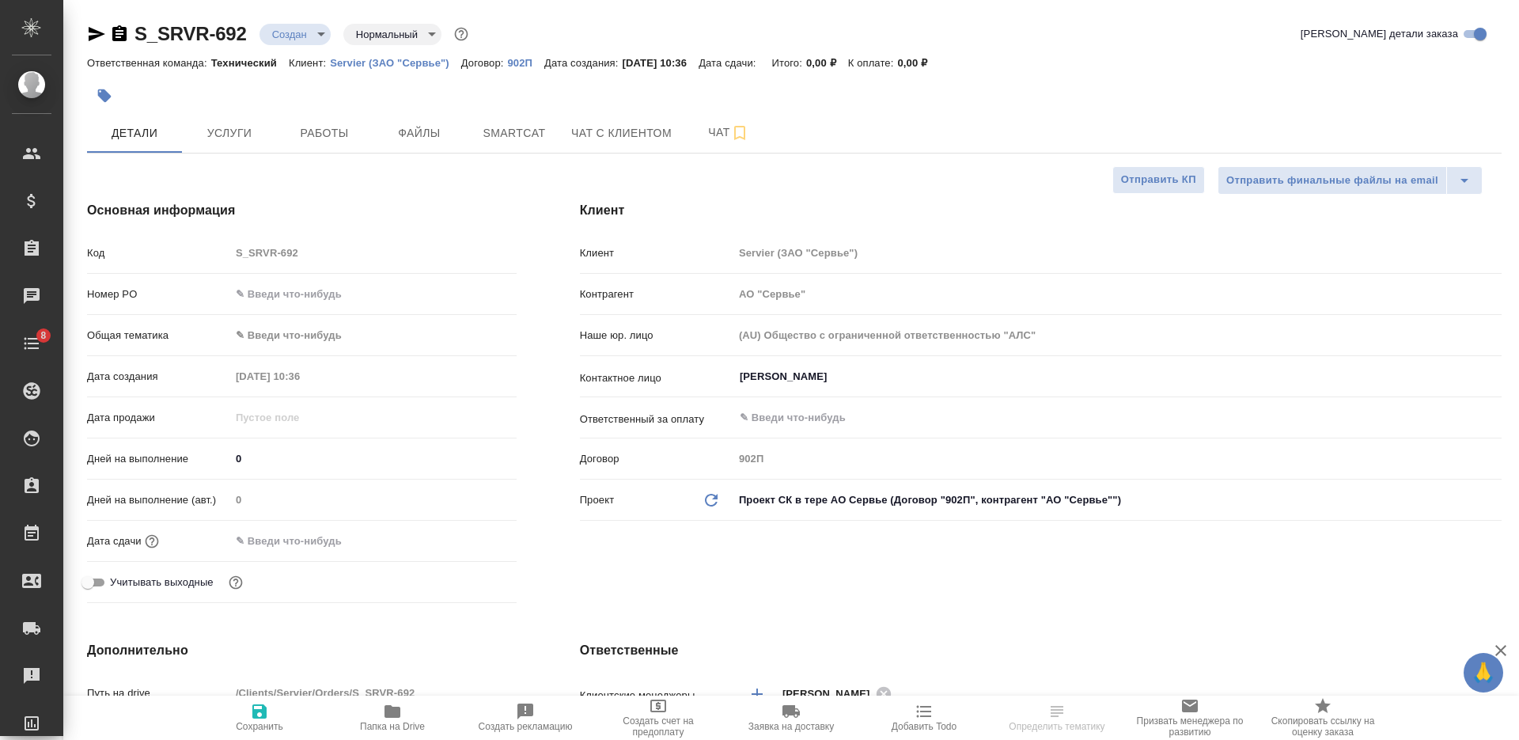
type textarea "x"
select select "RU"
type textarea "x"
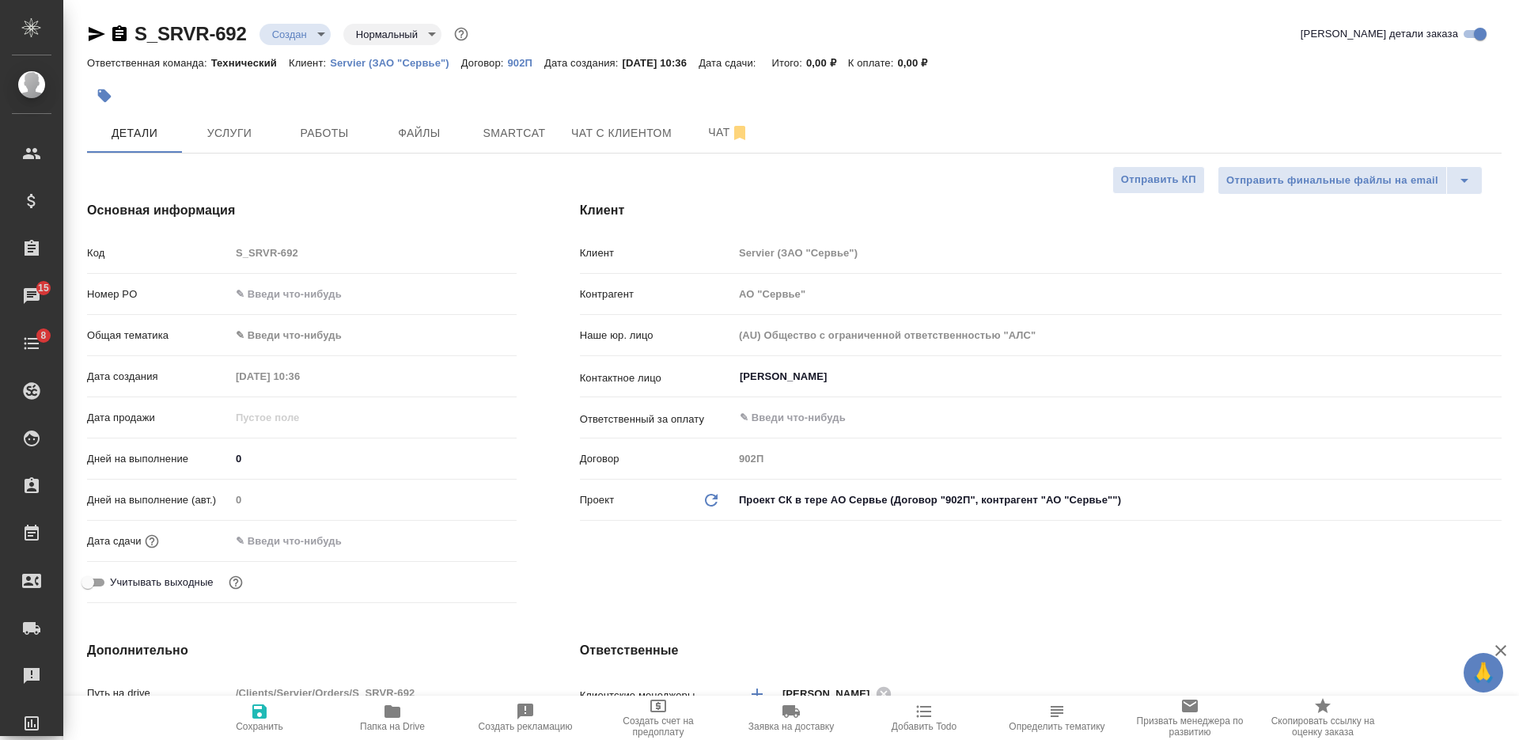
type textarea "x"
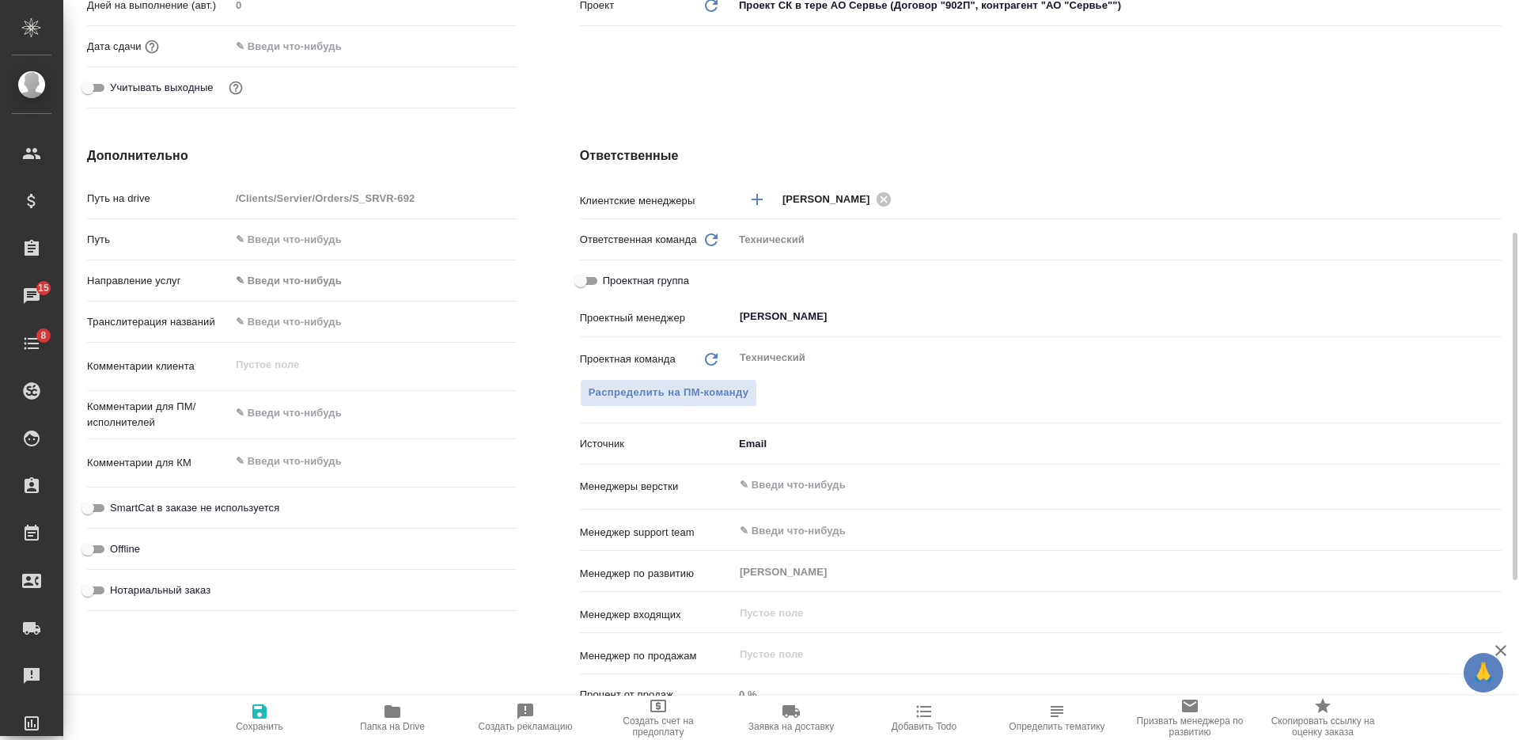
type textarea "x"
click at [320, 412] on textarea at bounding box center [373, 413] width 285 height 27
paste textarea "Нам необходимо сделать перевод на русский язык презентации во вложении (CORPORA…"
type textarea "Нам необходимо сделать перевод на русский язык презентации во вложении (CORPORA…"
type textarea "x"
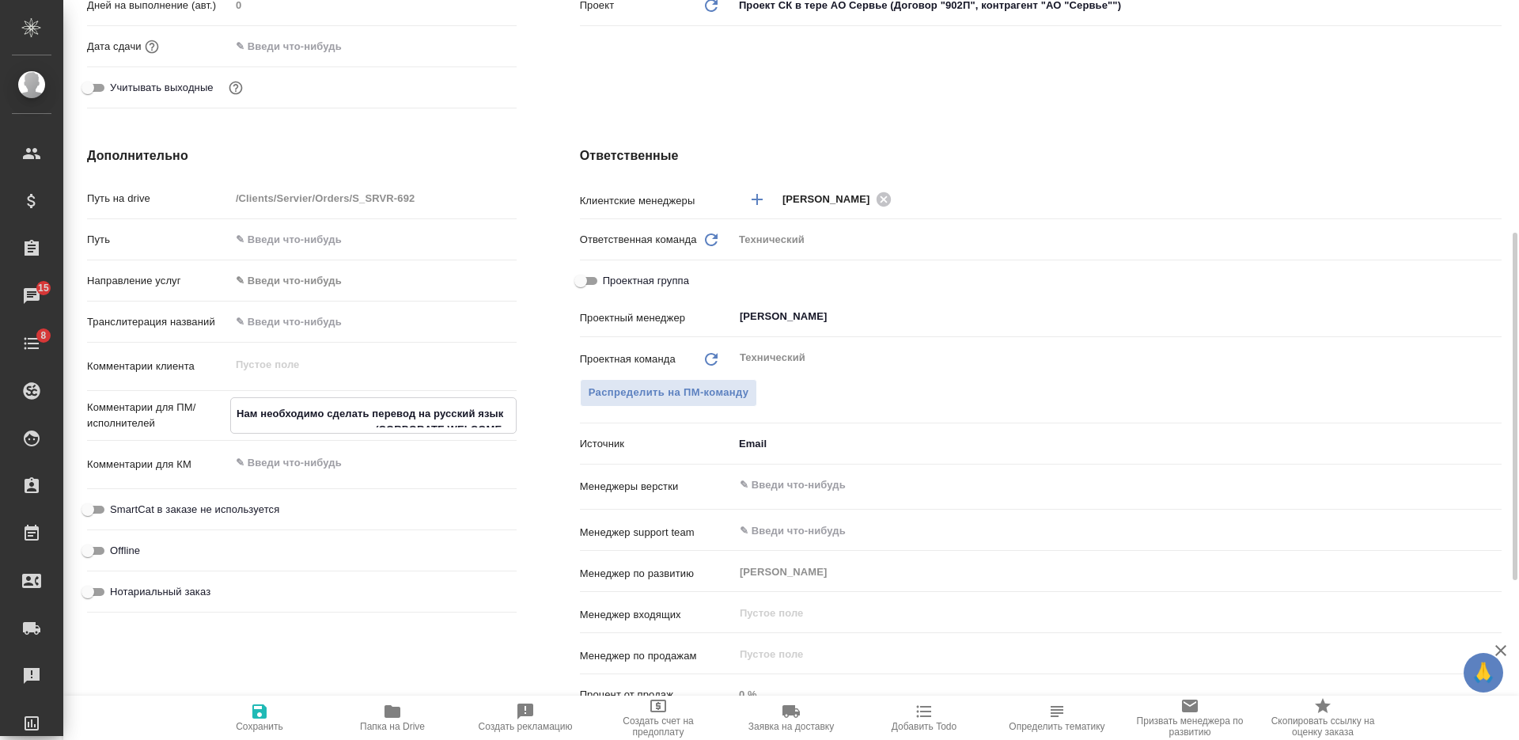
type textarea "x"
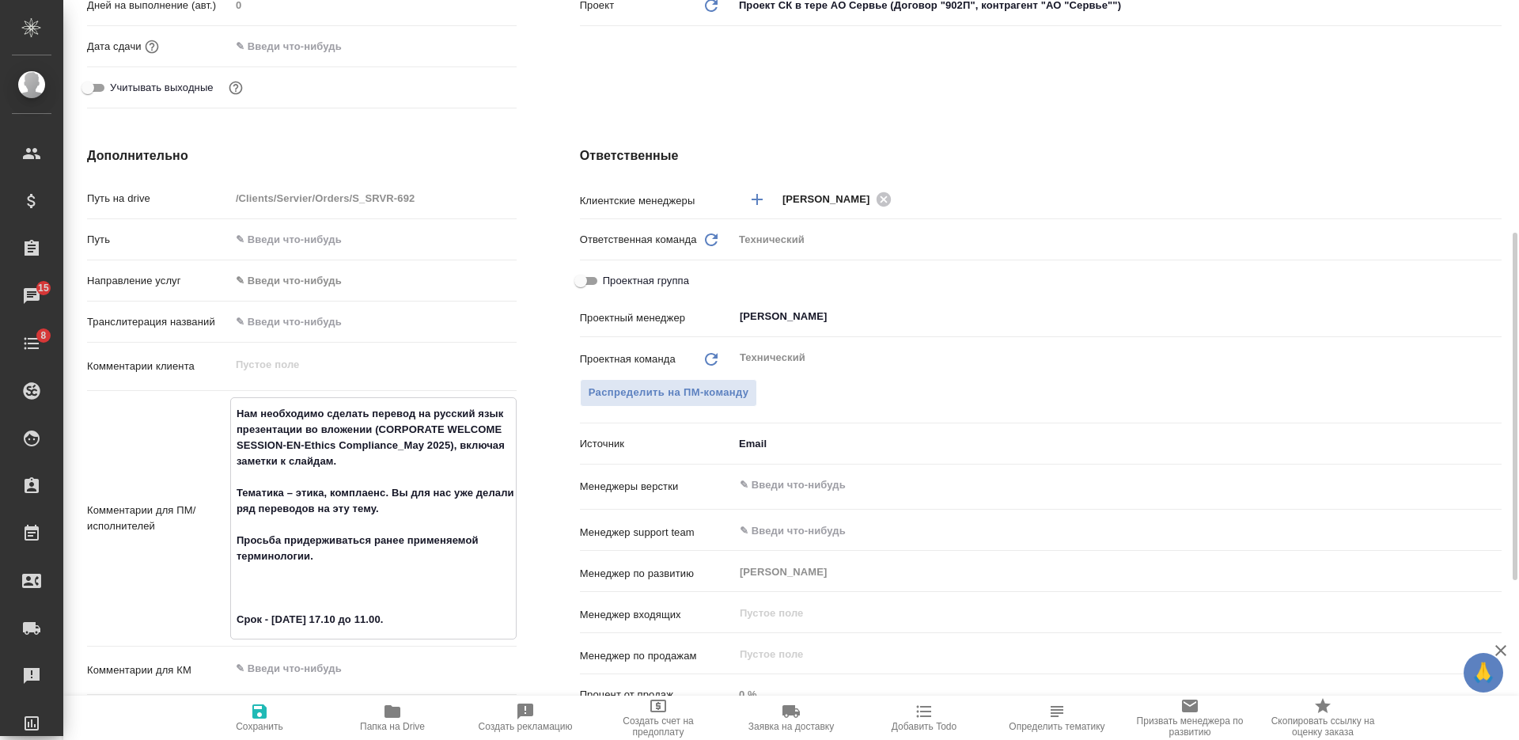
type textarea "Нам необходимо сделать перевод на русский язык презентации во вложении (CORPORA…"
type textarea "x"
click at [770, 485] on input "text" at bounding box center [1091, 484] width 706 height 19
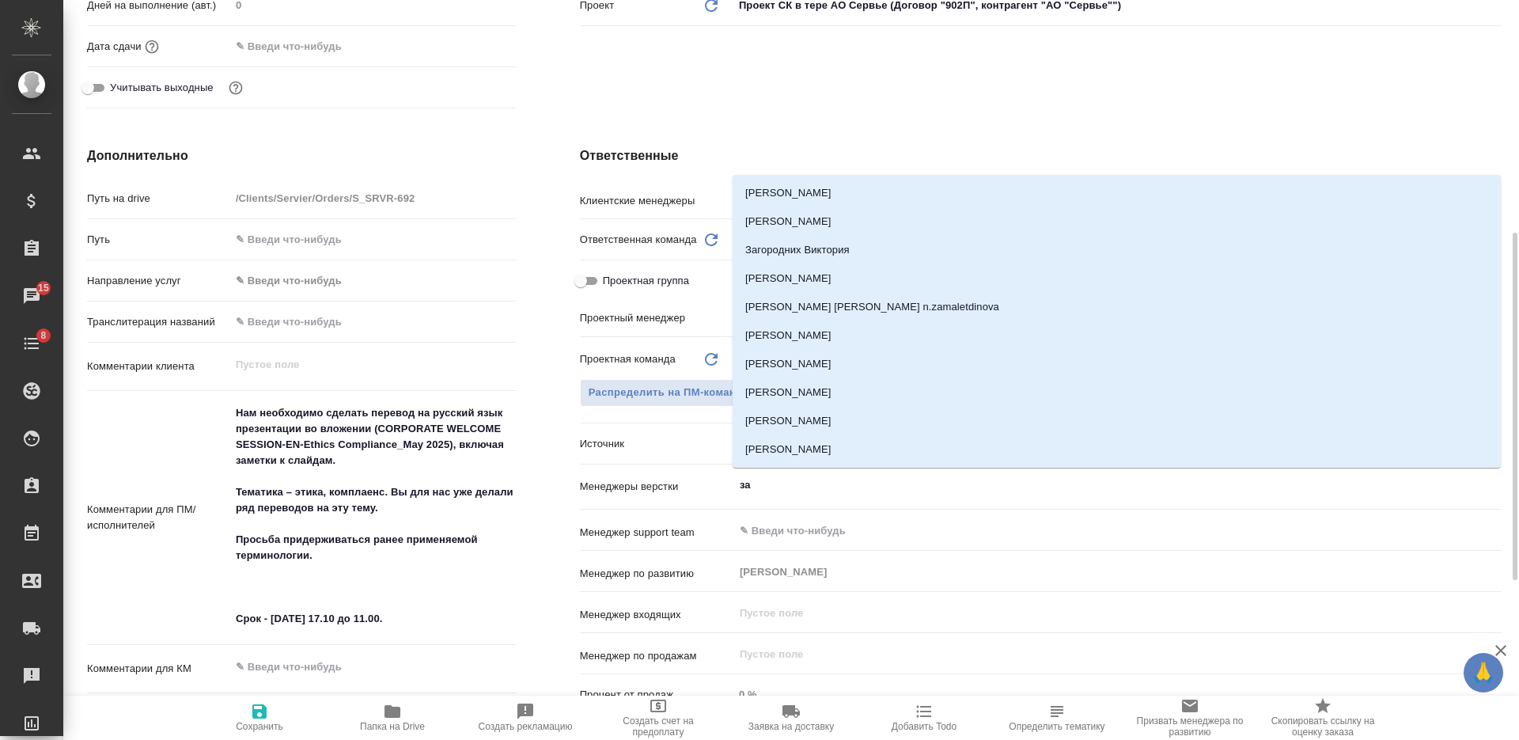
type input "заб"
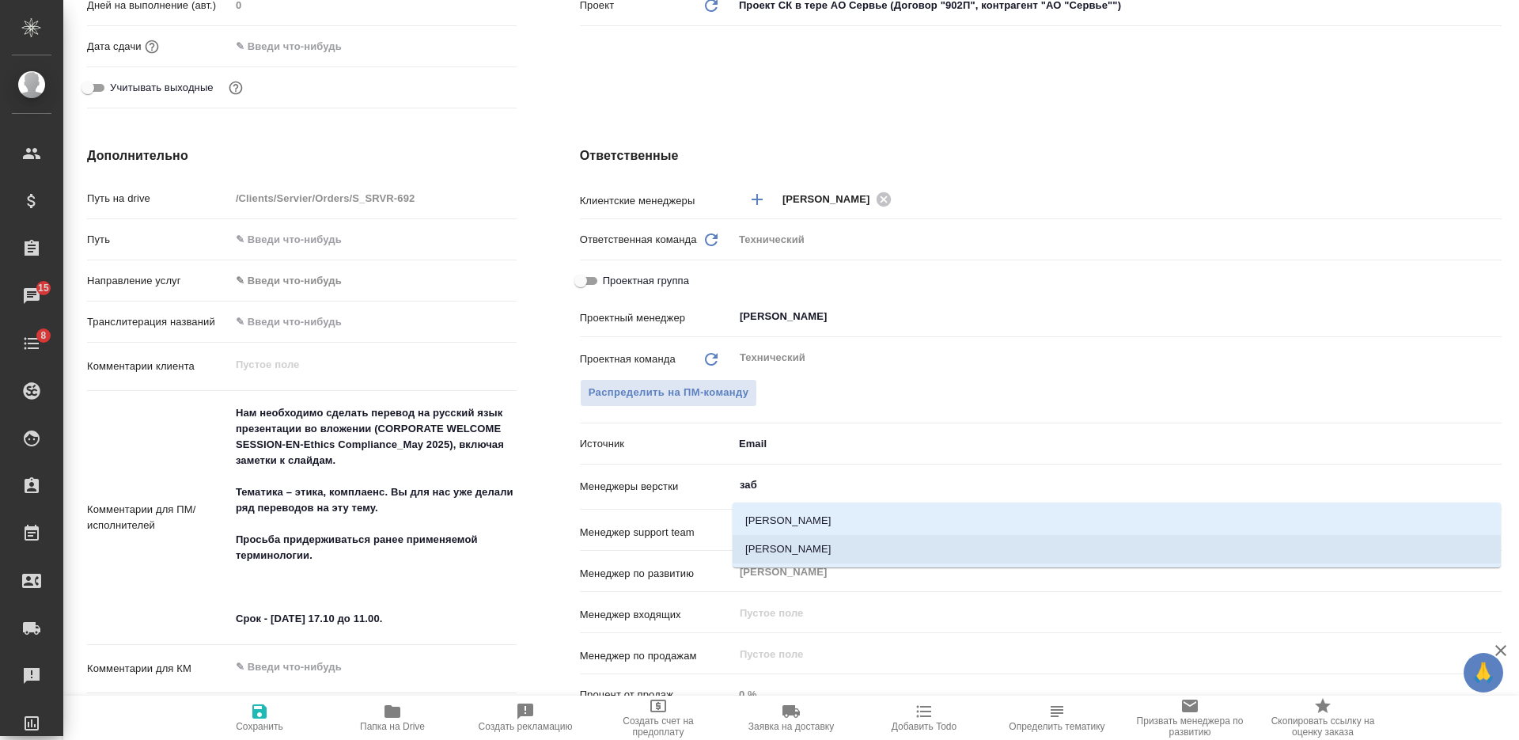
click at [827, 548] on li "Заборова Александра" at bounding box center [1117, 549] width 768 height 28
type textarea "x"
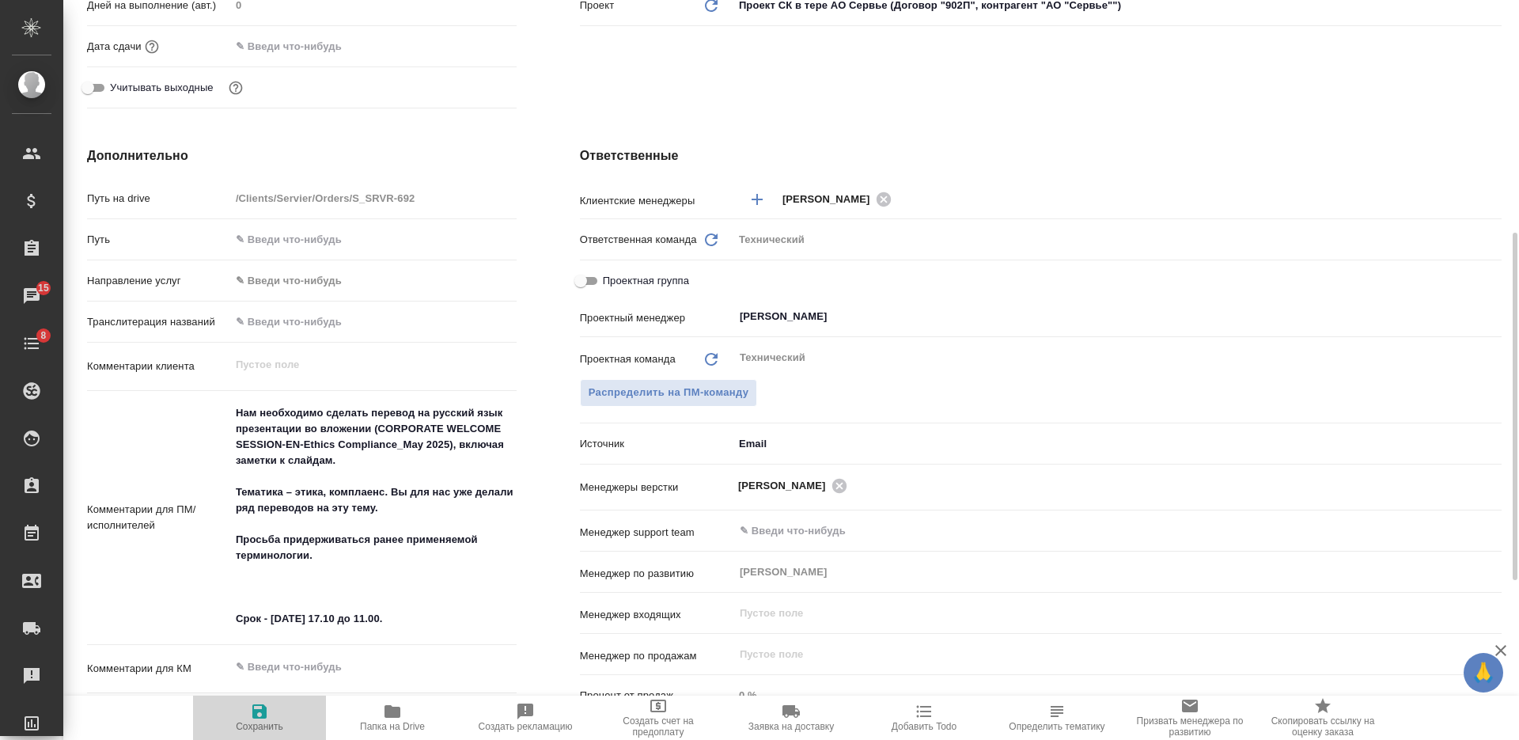
click at [261, 725] on span "Сохранить" at bounding box center [259, 726] width 47 height 11
type textarea "x"
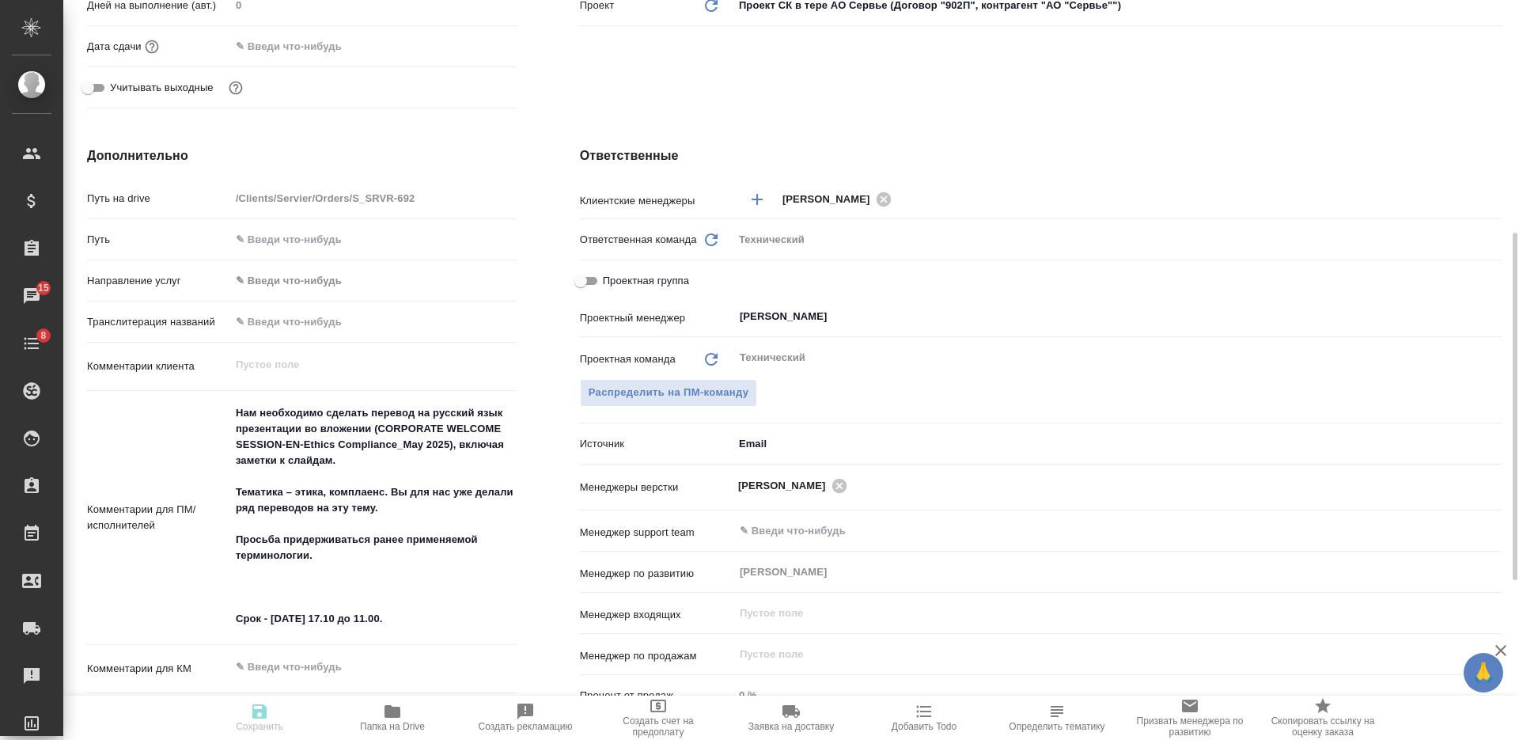
type textarea "x"
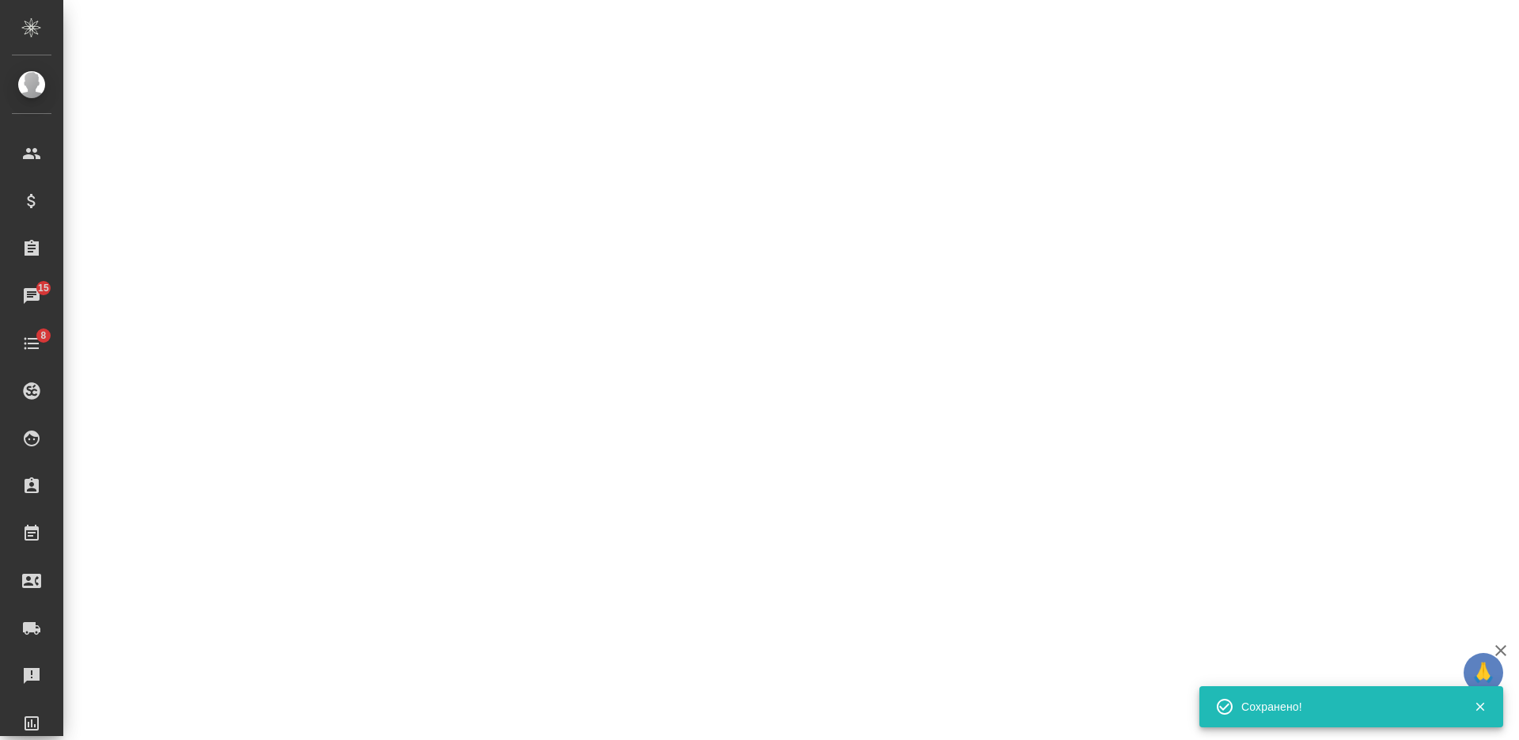
select select "RU"
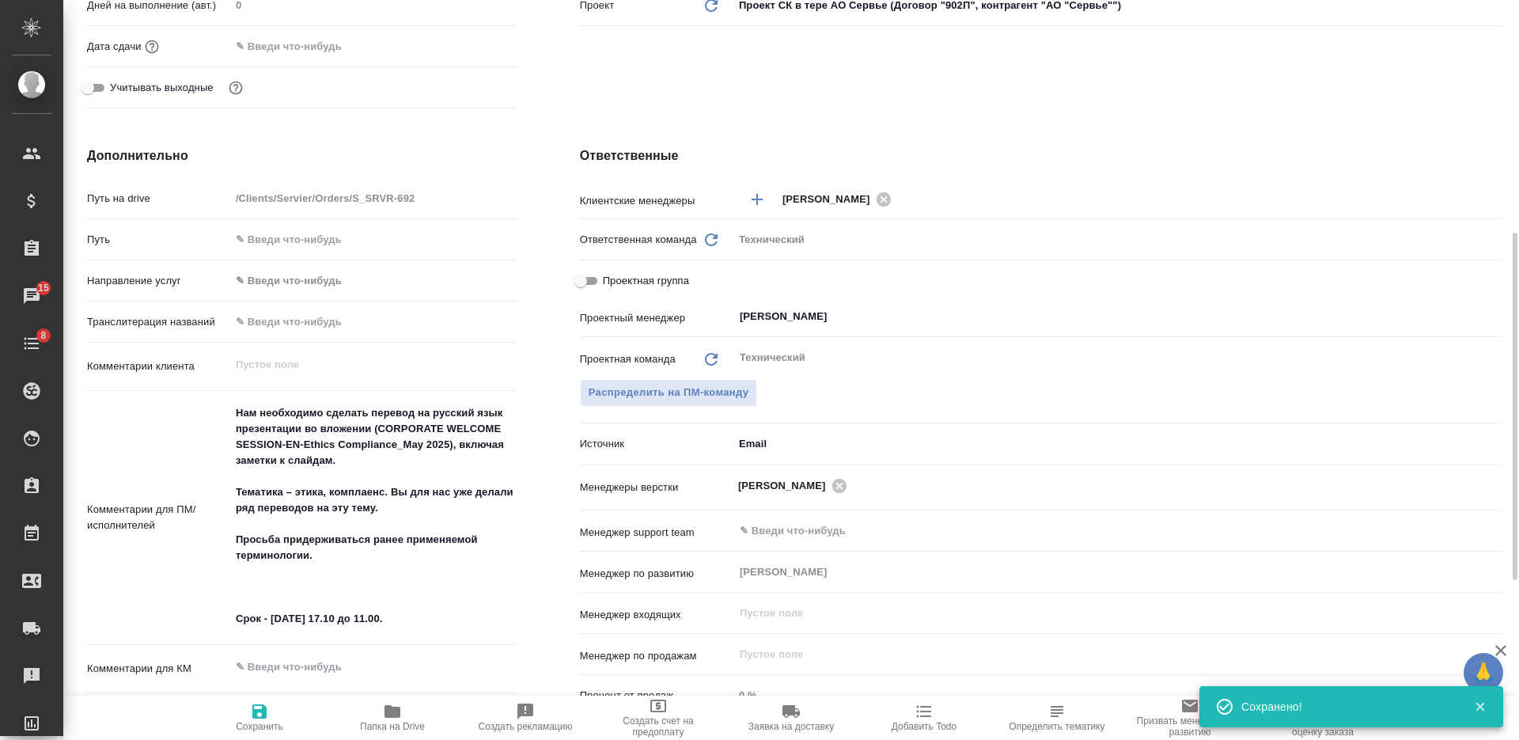
type textarea "x"
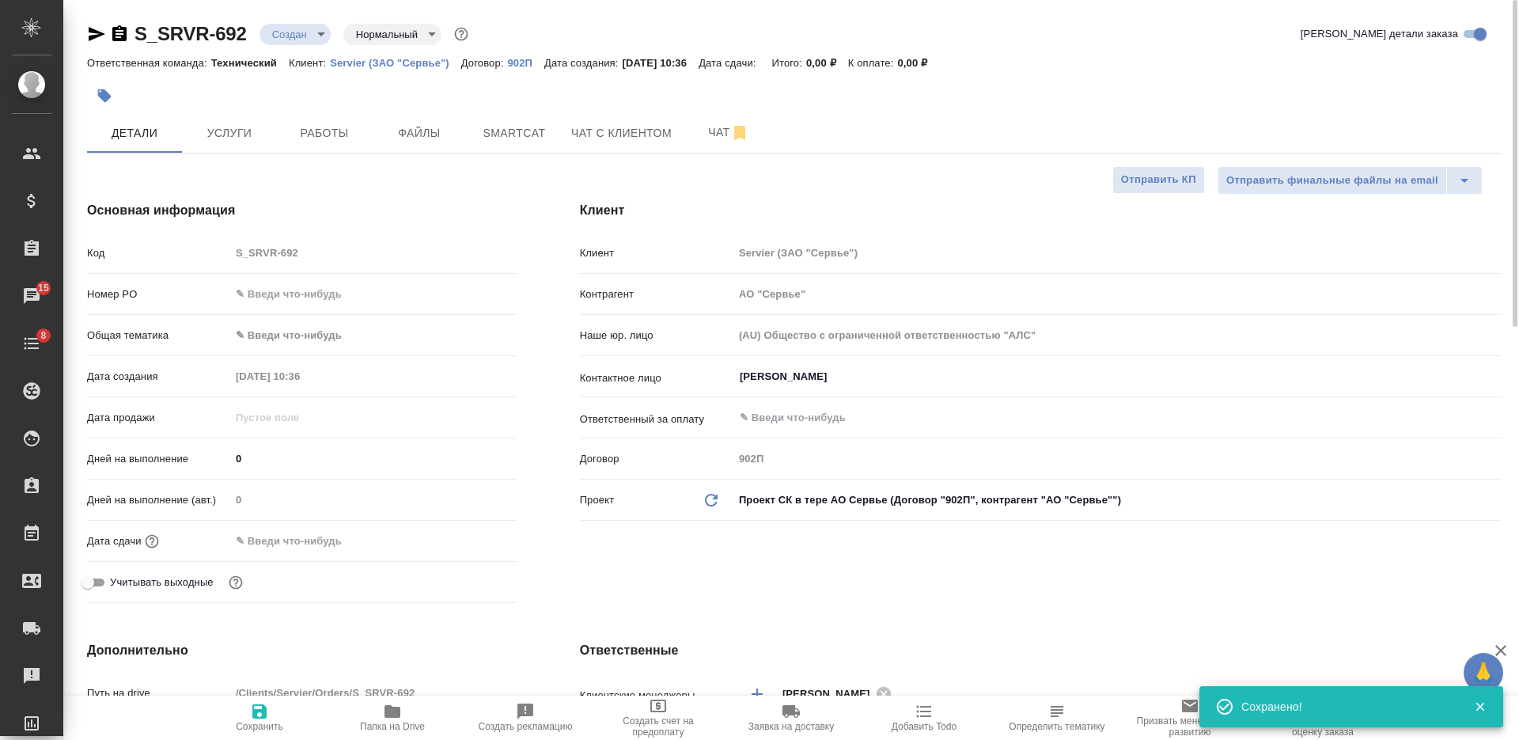
type textarea "x"
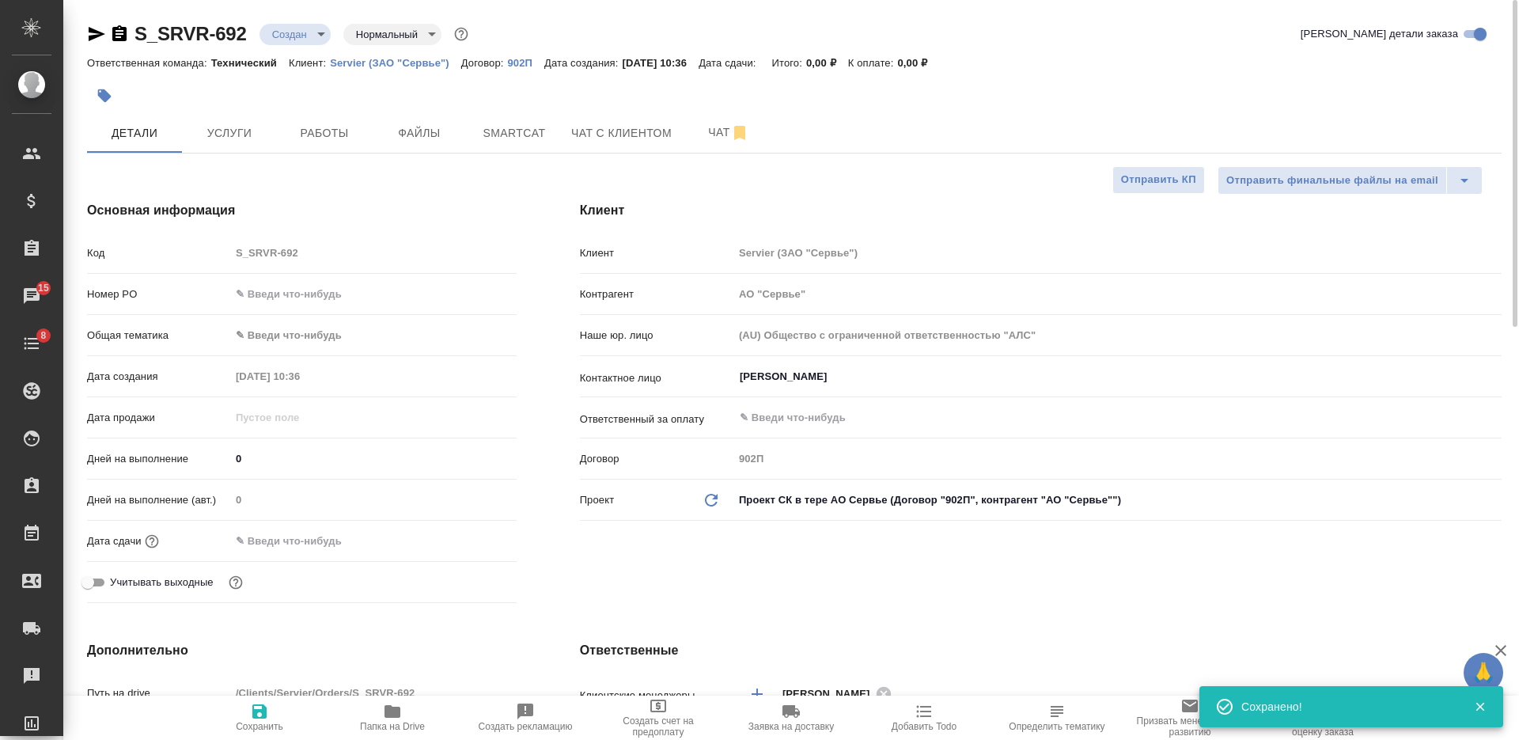
type textarea "x"
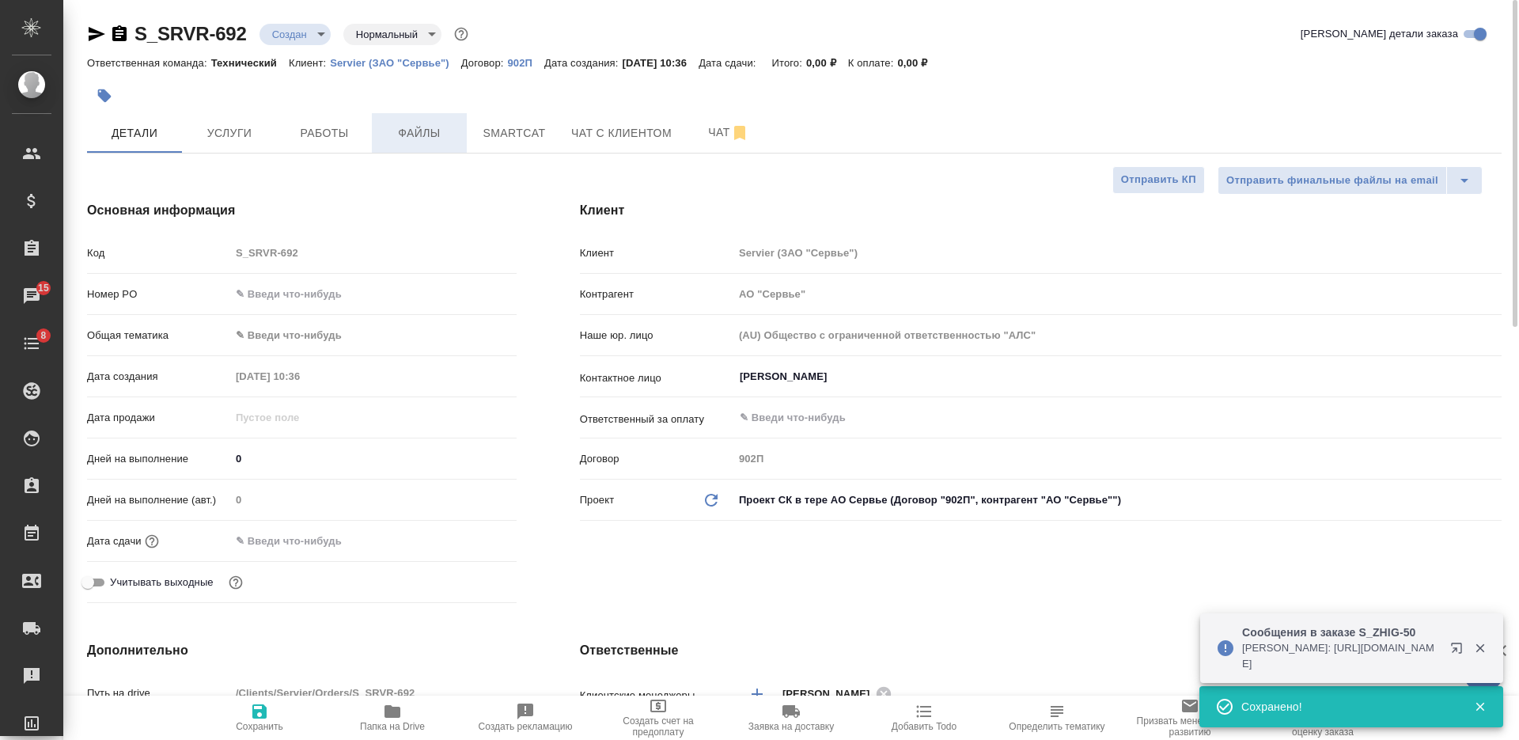
click at [420, 135] on span "Файлы" at bounding box center [419, 133] width 76 height 20
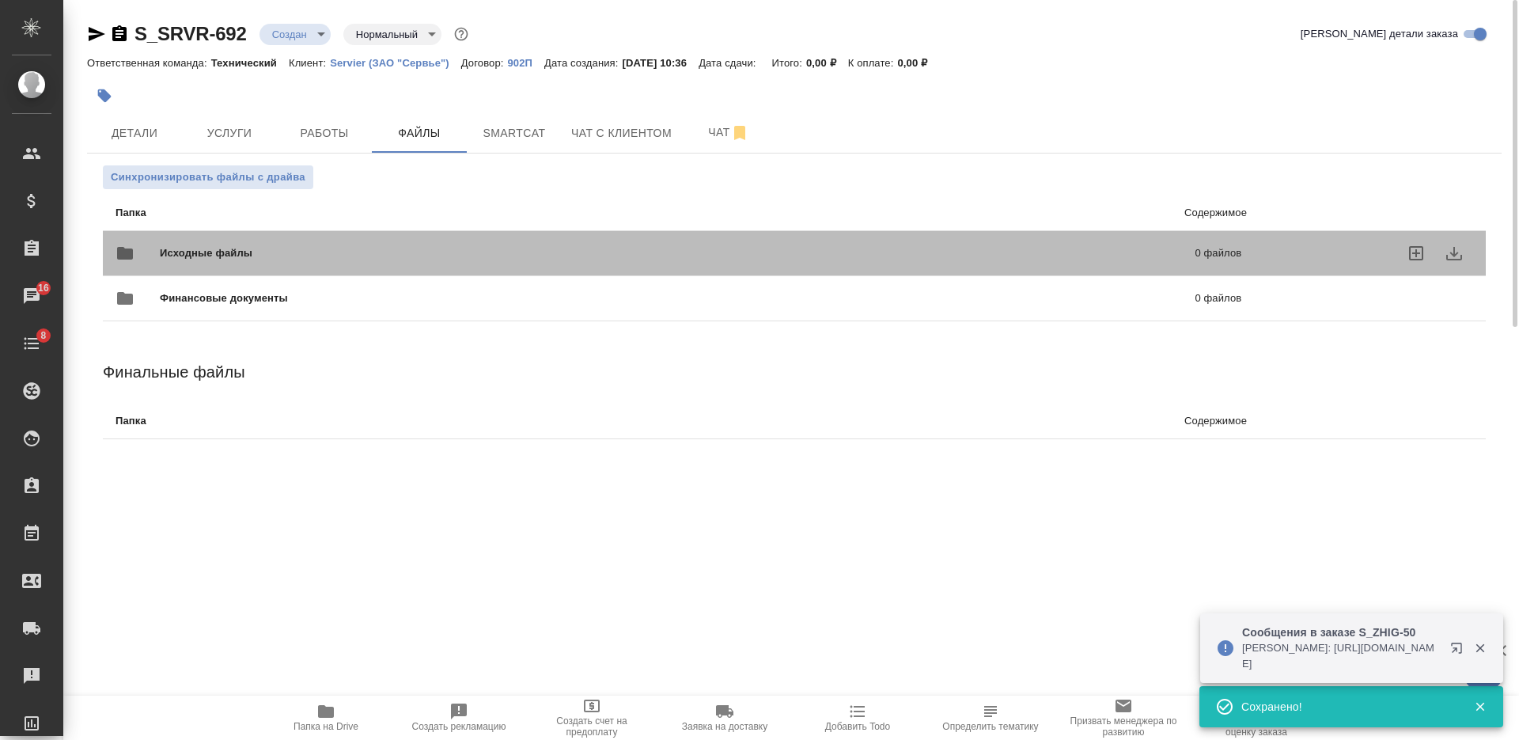
click at [392, 241] on div "Исходные файлы 0 файлов" at bounding box center [679, 253] width 1126 height 38
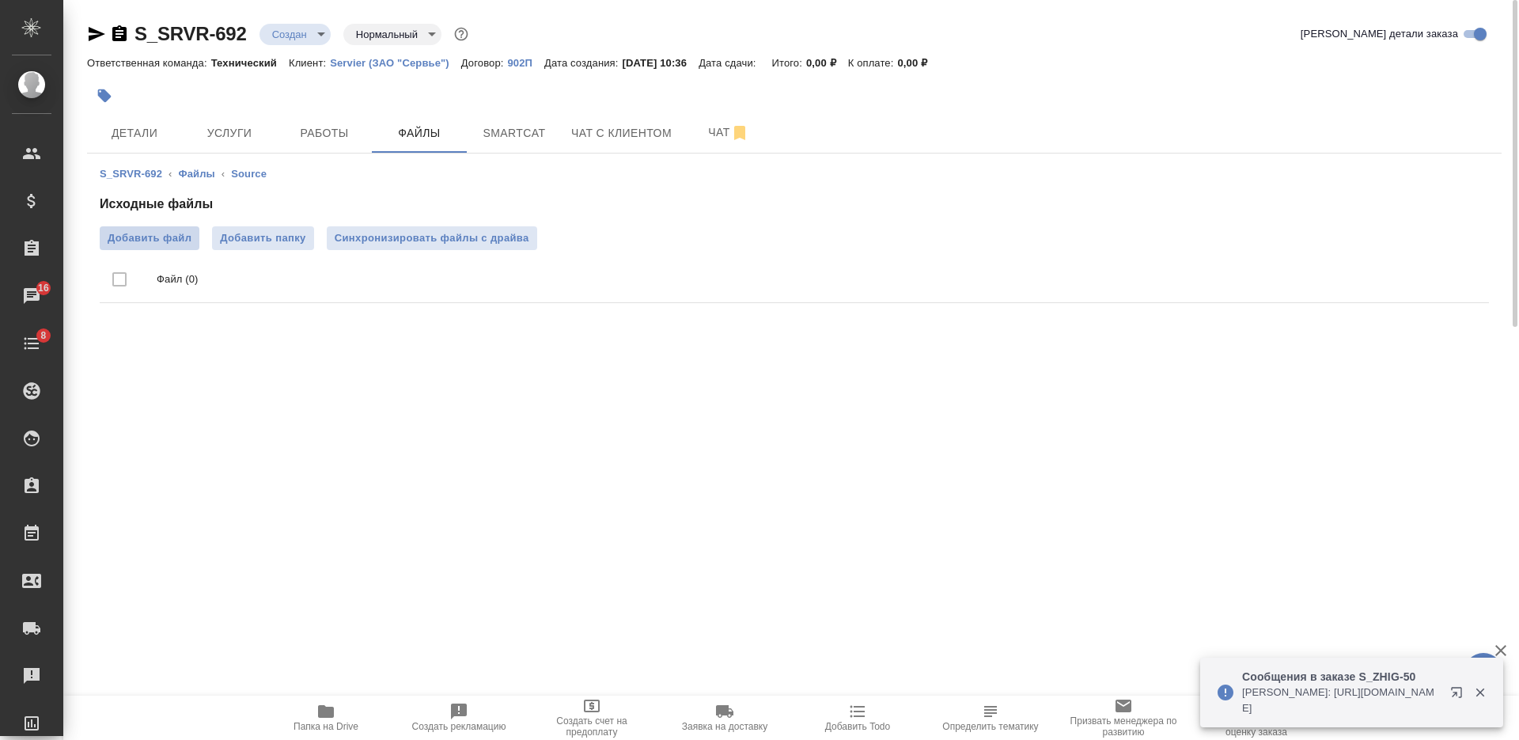
click at [173, 234] on span "Добавить файл" at bounding box center [150, 238] width 84 height 16
click at [0, 0] on input "Добавить файл" at bounding box center [0, 0] width 0 height 0
click at [157, 133] on span "Детали" at bounding box center [135, 133] width 76 height 20
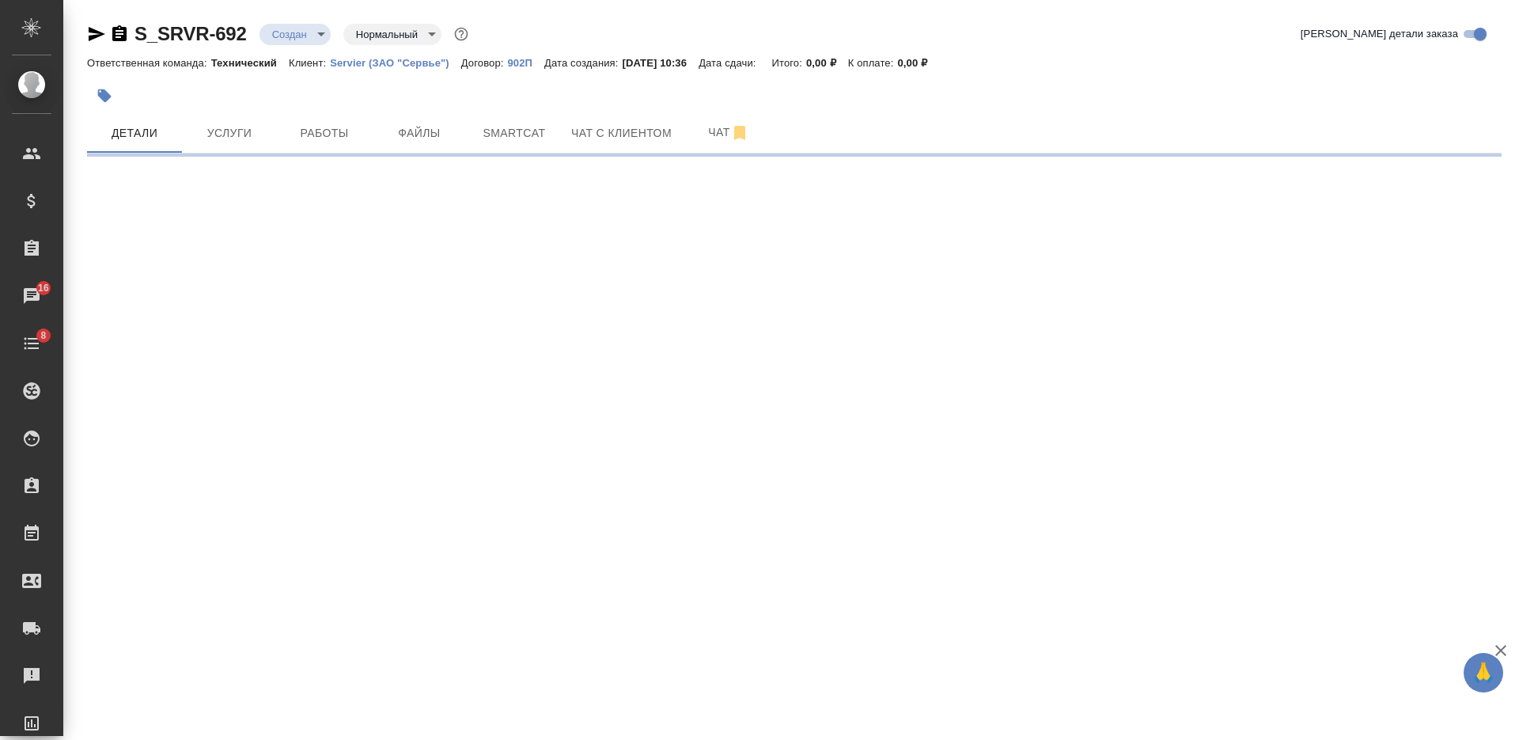
select select "RU"
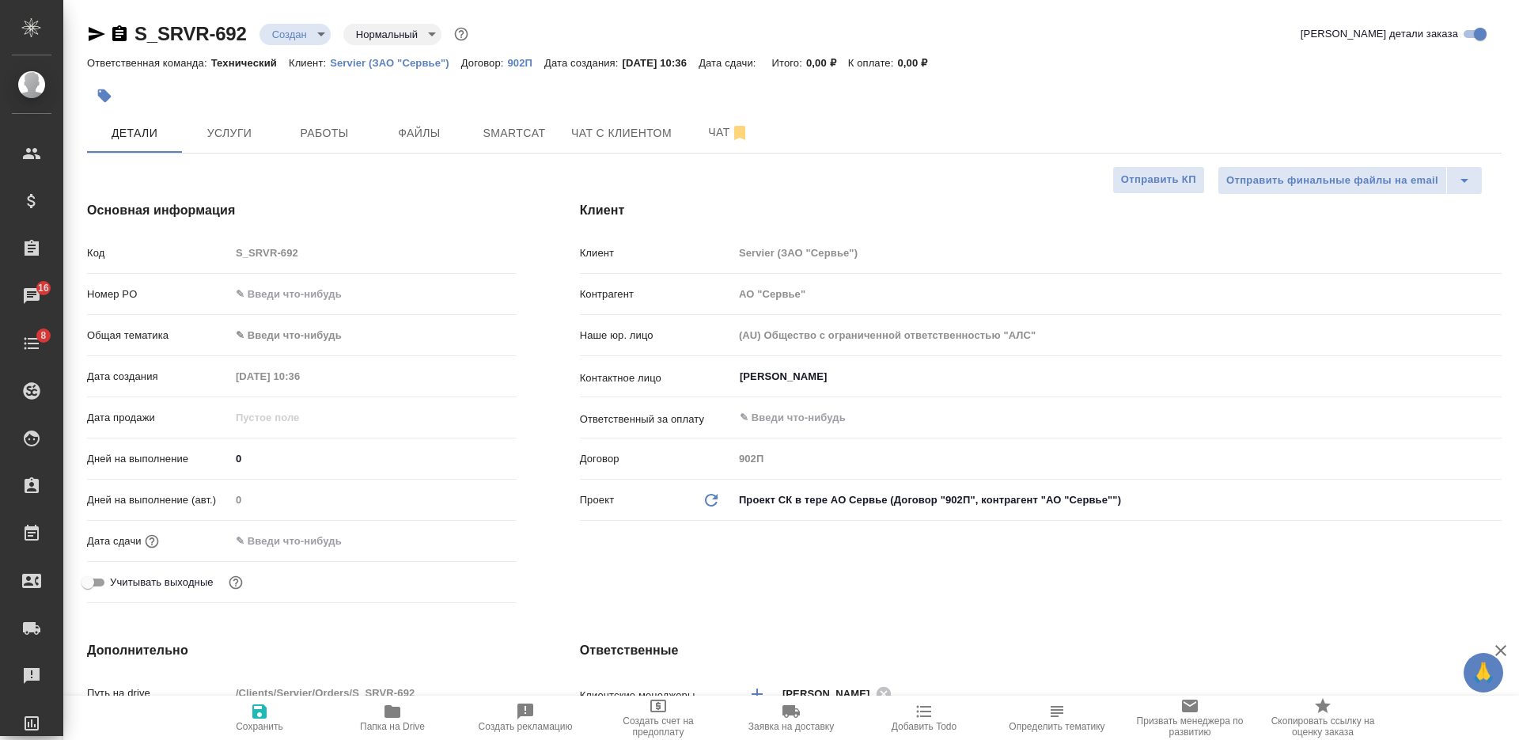
type textarea "x"
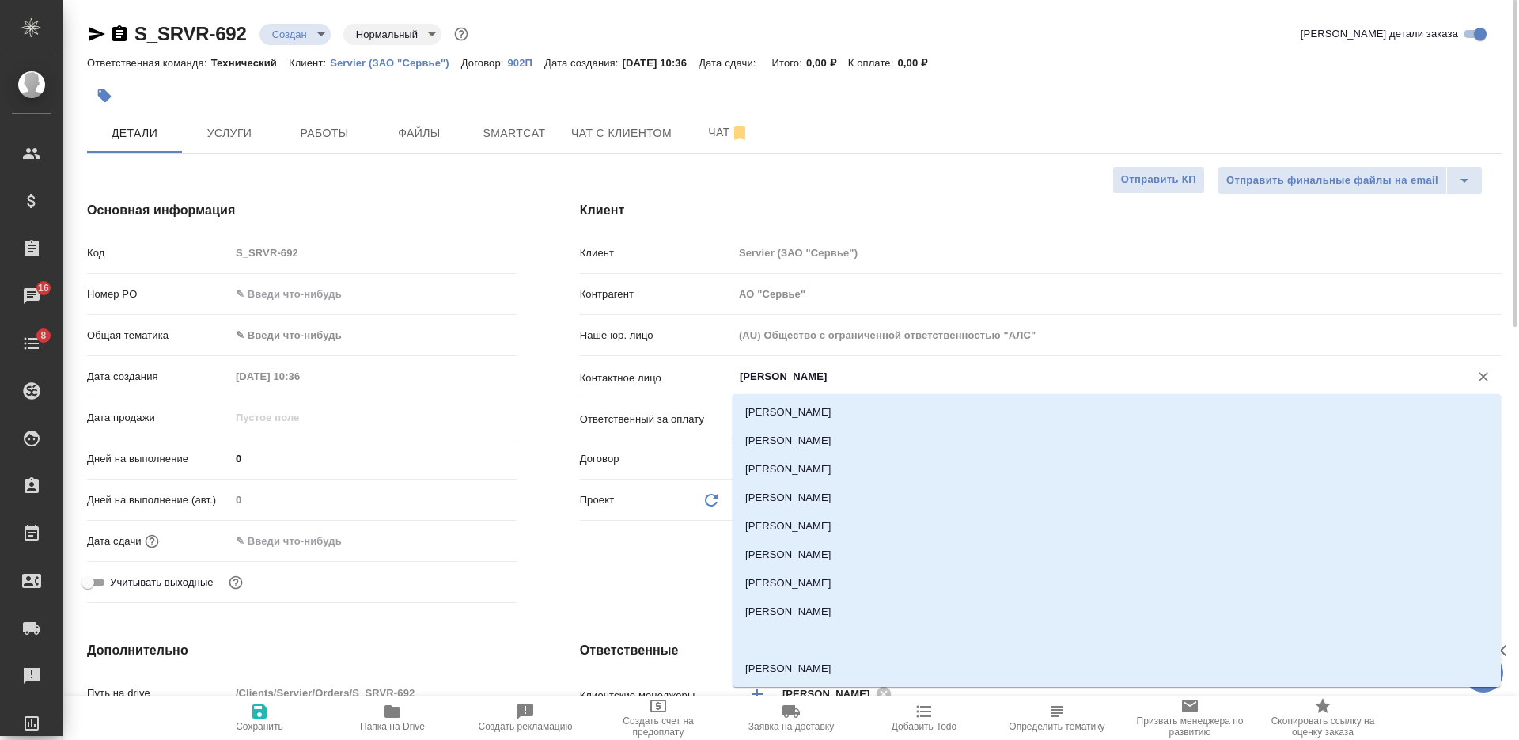
click at [864, 376] on input "Битюкова Екатерина" at bounding box center [1091, 376] width 706 height 19
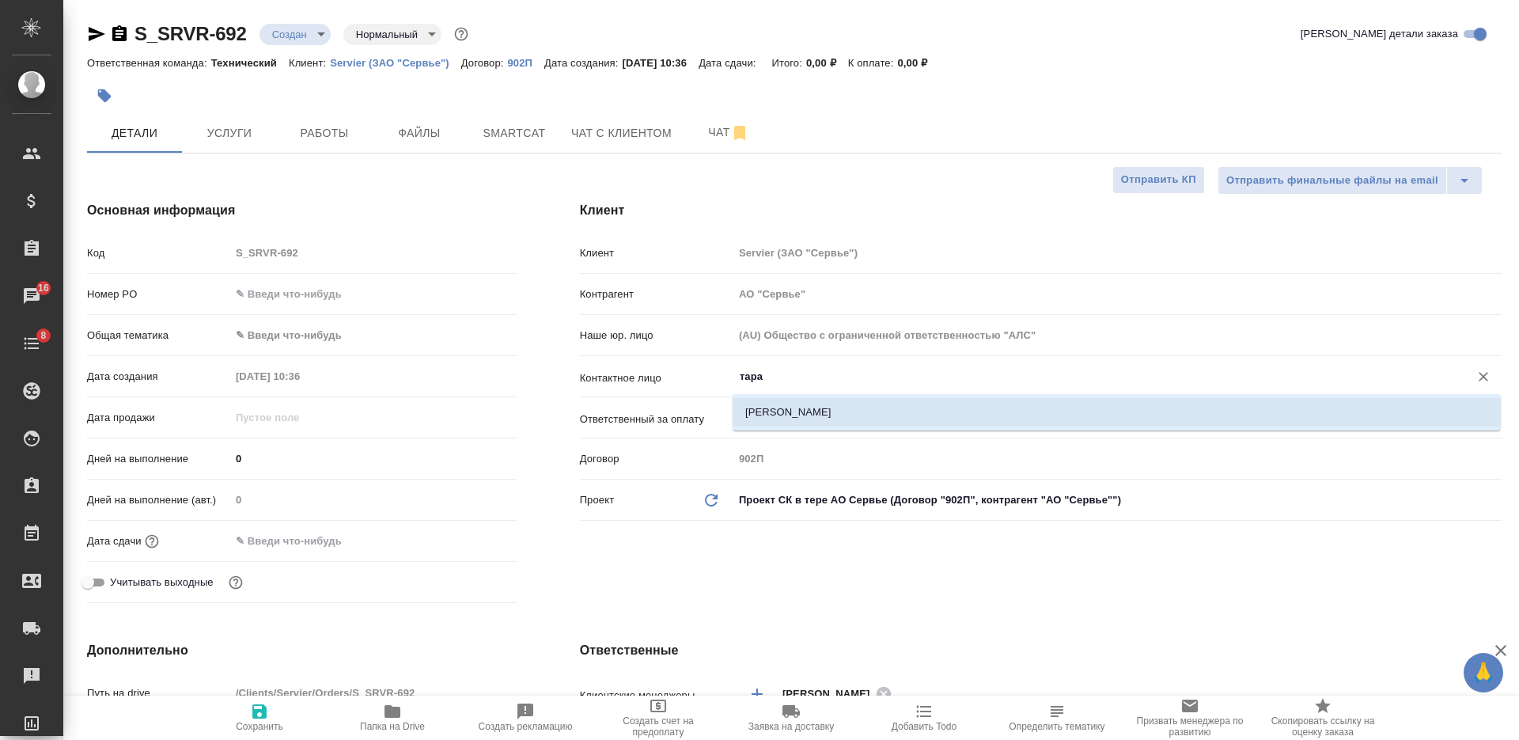
click at [865, 412] on li "Тарадаева Галина" at bounding box center [1117, 412] width 768 height 28
type input "Тарадаева Галина"
type textarea "x"
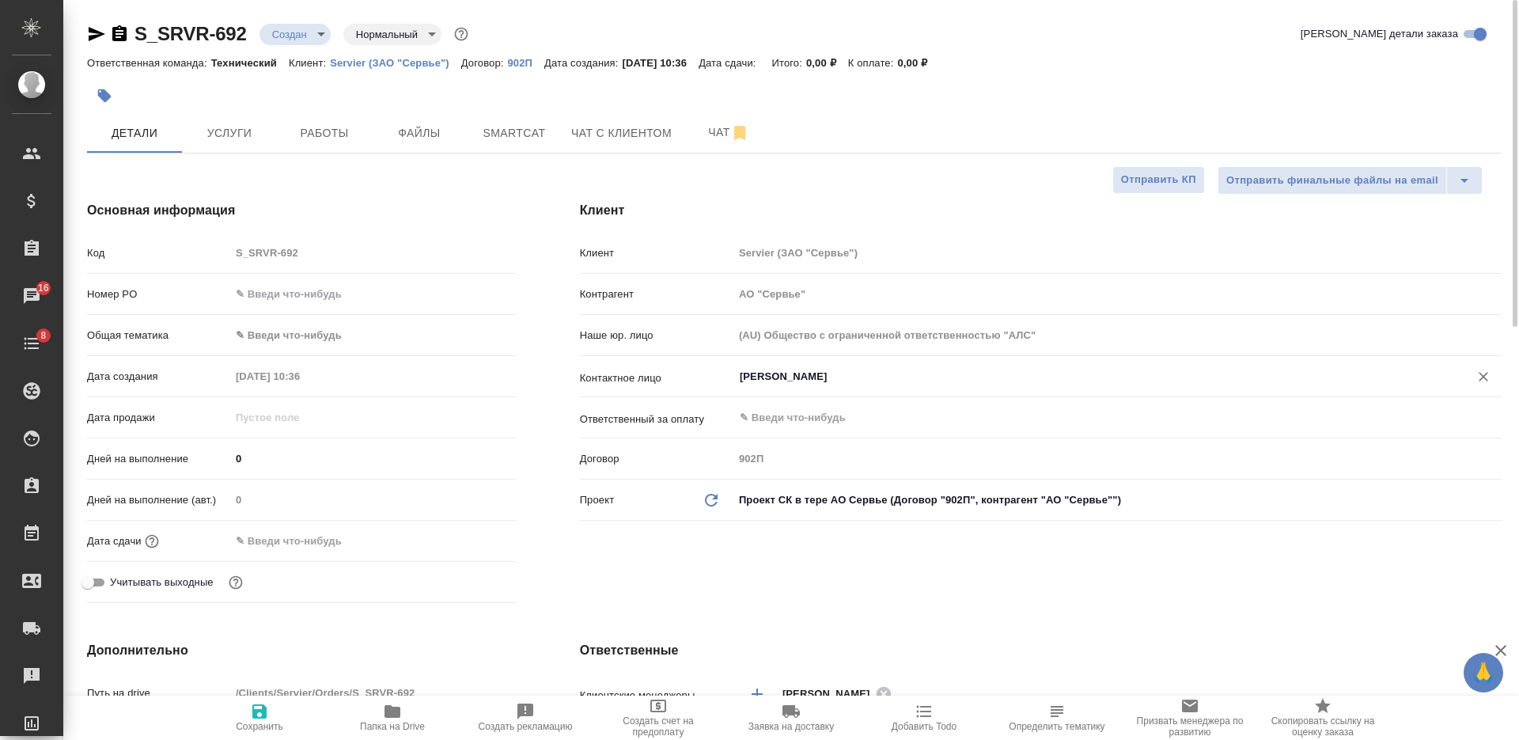
type input "Тарадаева Галина"
click at [270, 721] on span "Сохранить" at bounding box center [259, 726] width 47 height 11
type textarea "x"
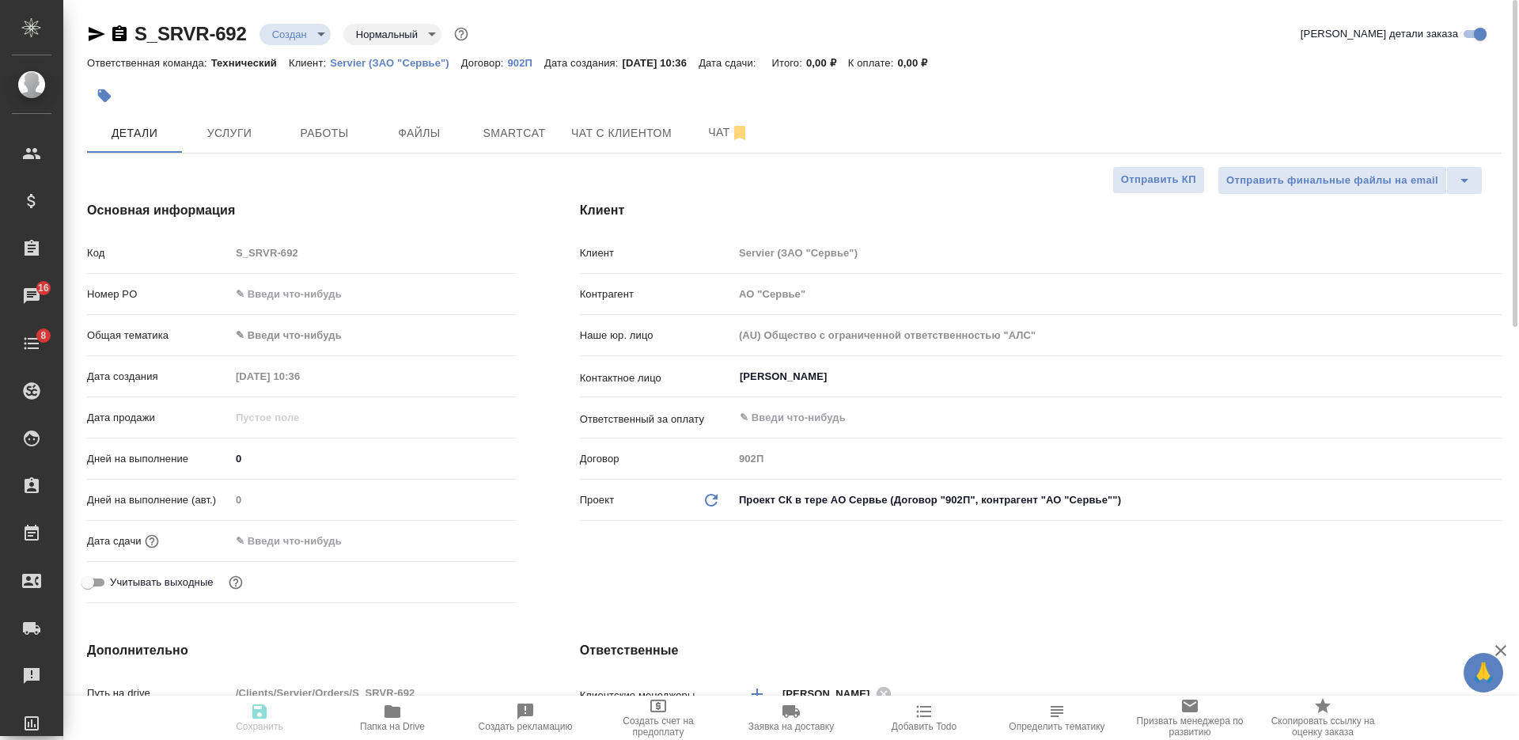
type textarea "x"
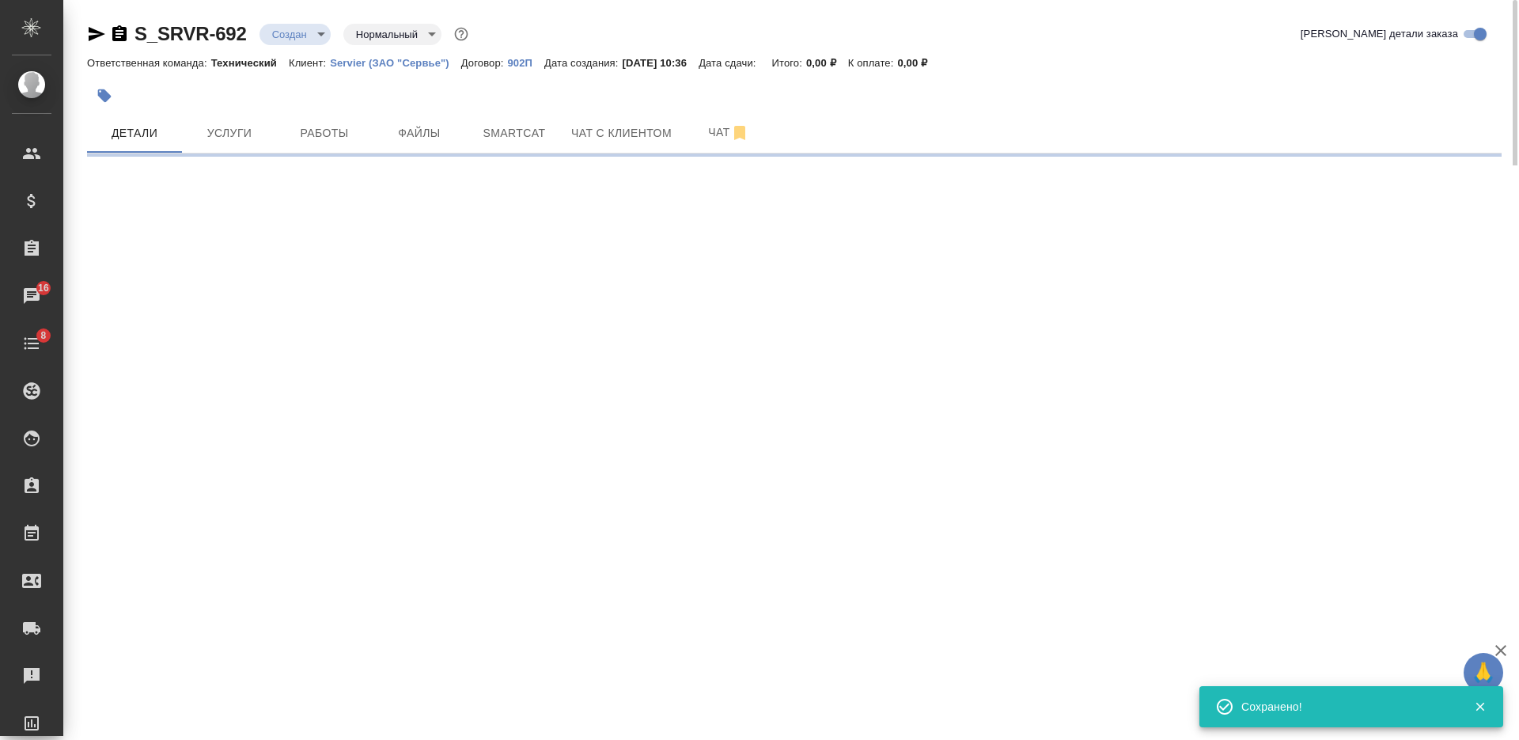
select select "RU"
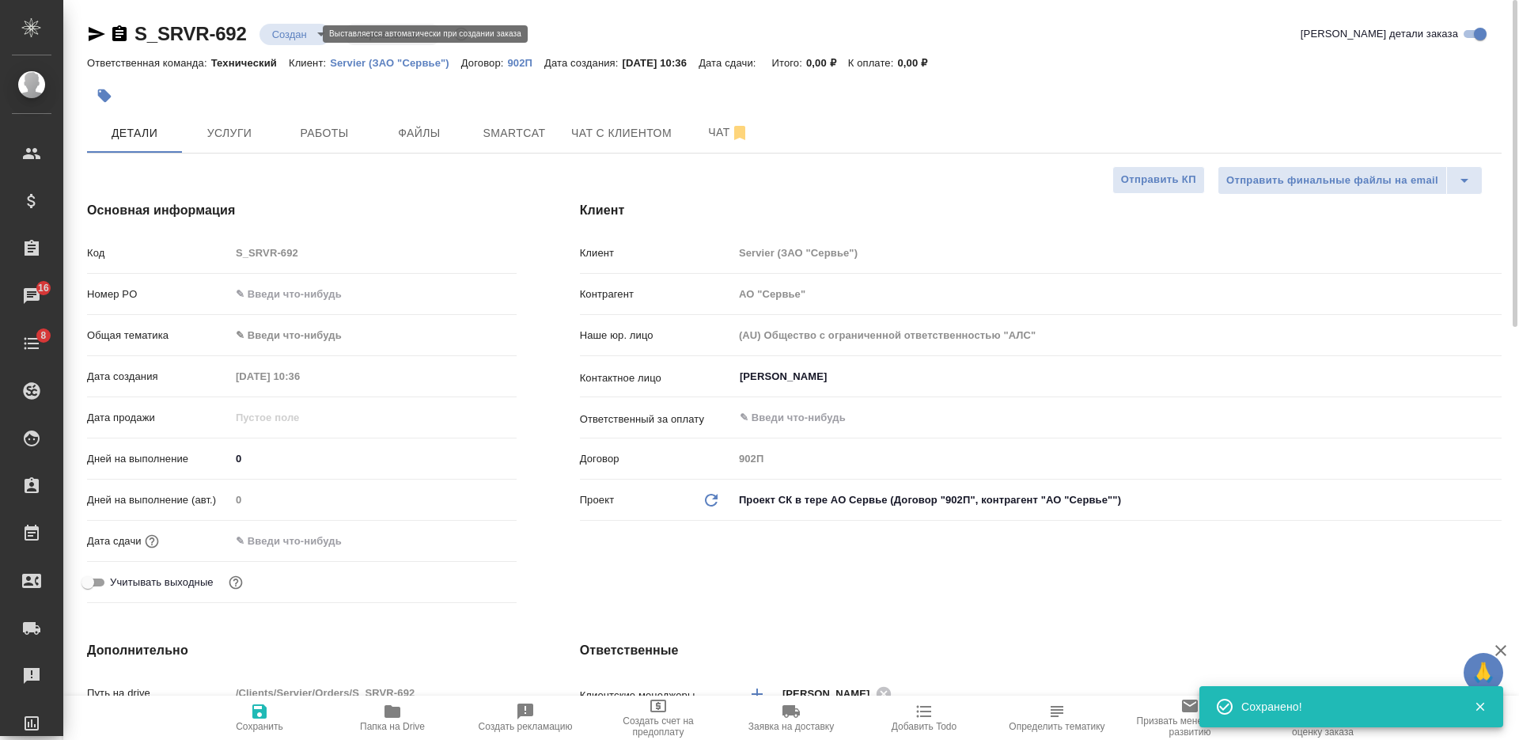
type textarea "x"
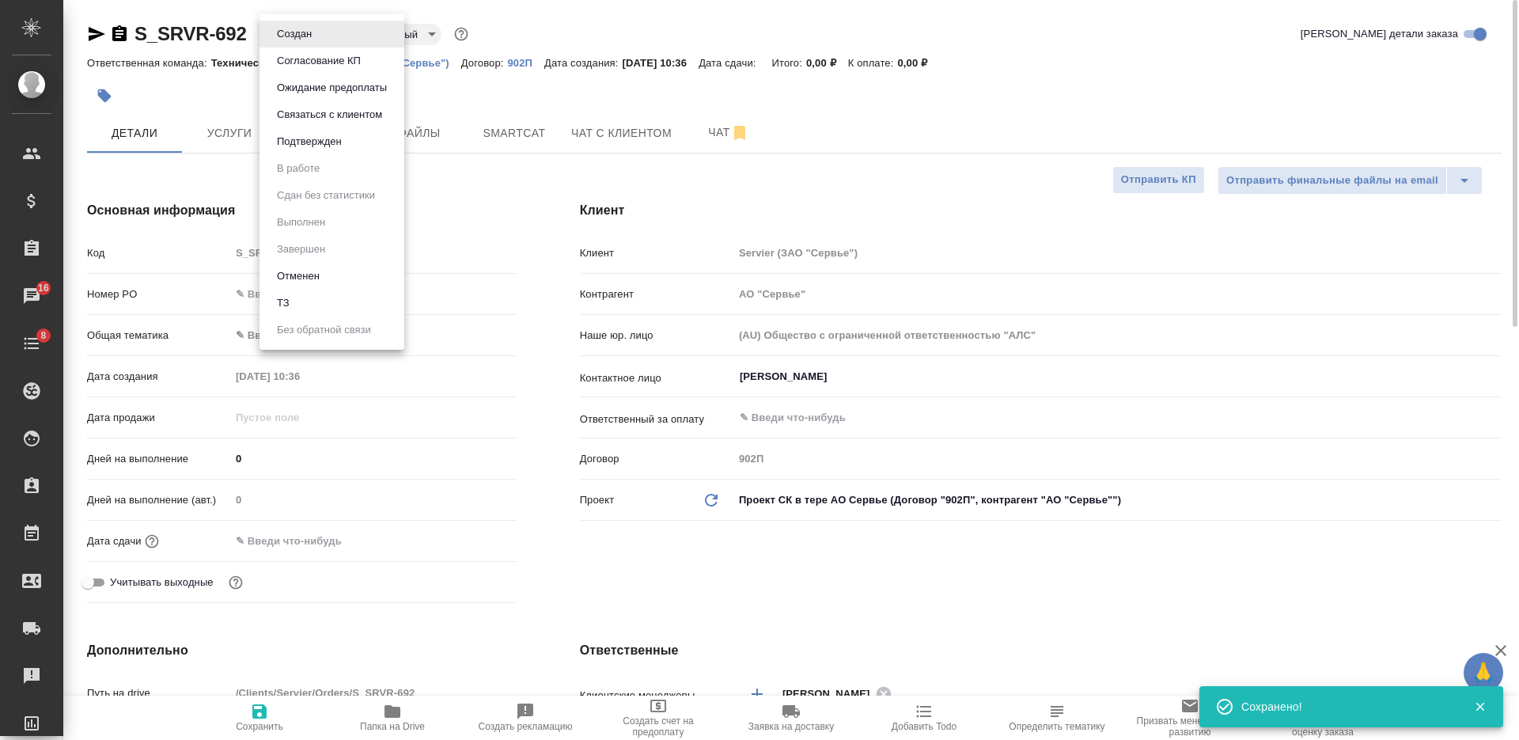
click at [309, 34] on body "🙏 .cls-1 fill:#fff; AWATERA Nikiforova Valeria Клиенты Спецификации Заказы 16 Ч…" at bounding box center [759, 370] width 1519 height 740
click at [349, 315] on li "ТЗ" at bounding box center [331, 303] width 145 height 27
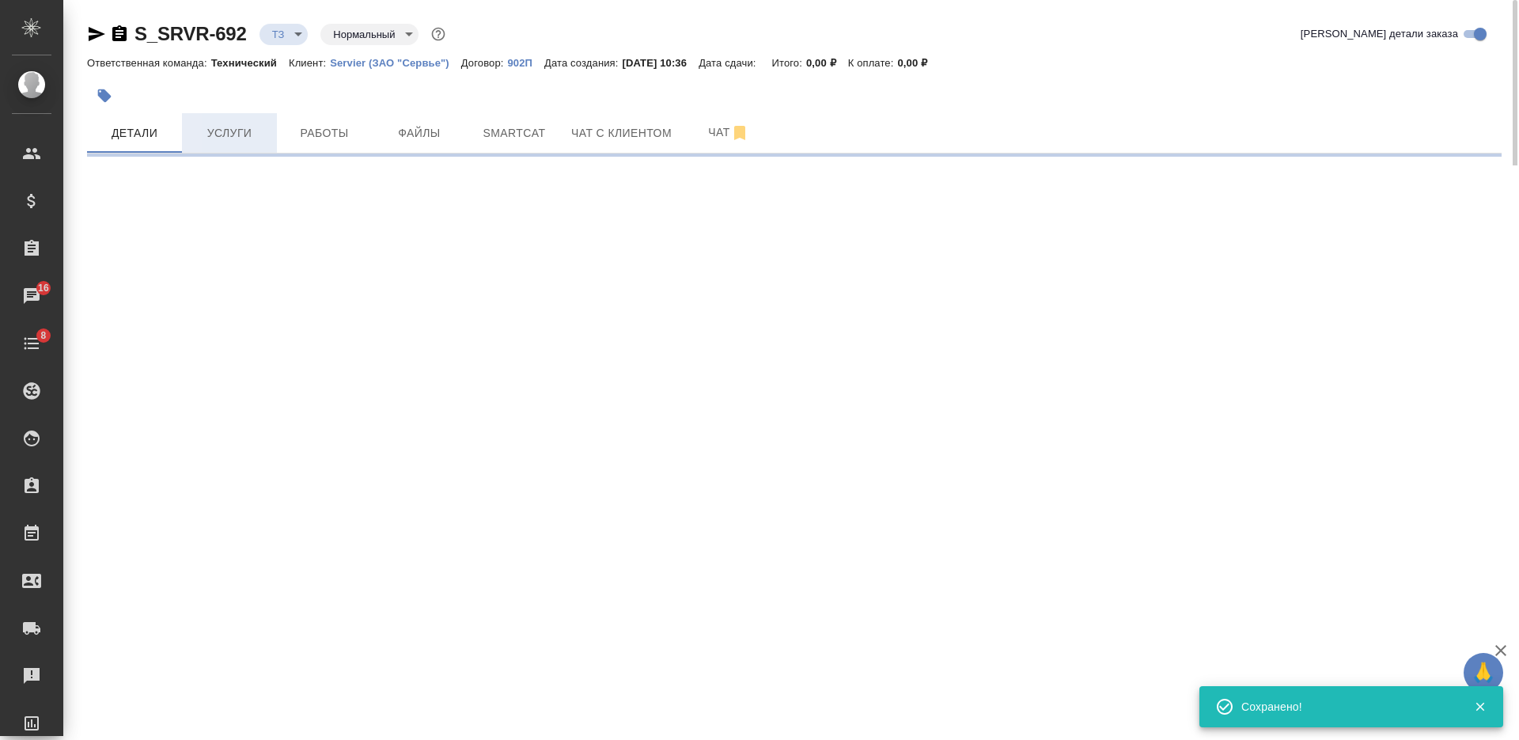
select select "RU"
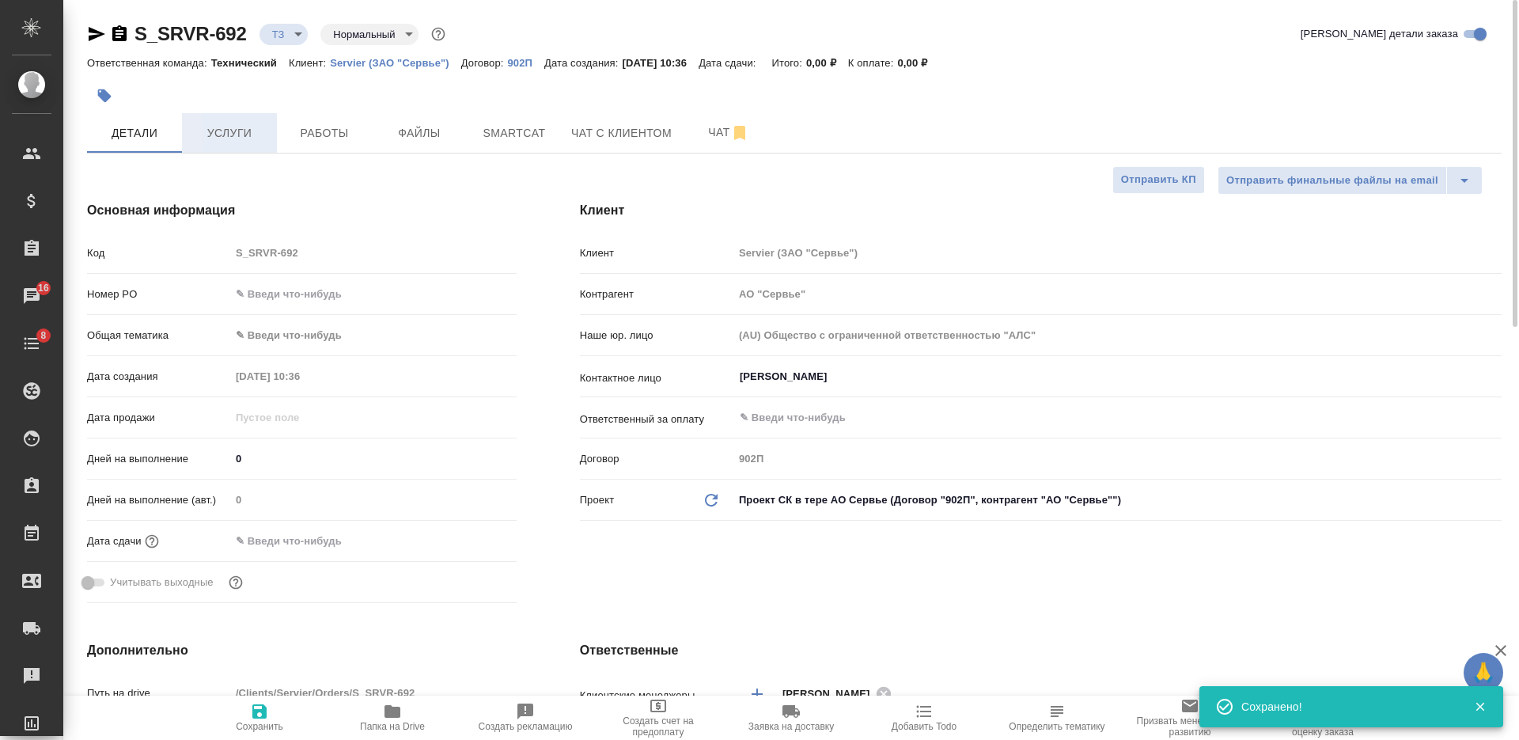
type textarea "x"
click at [231, 132] on span "Услуги" at bounding box center [229, 133] width 76 height 20
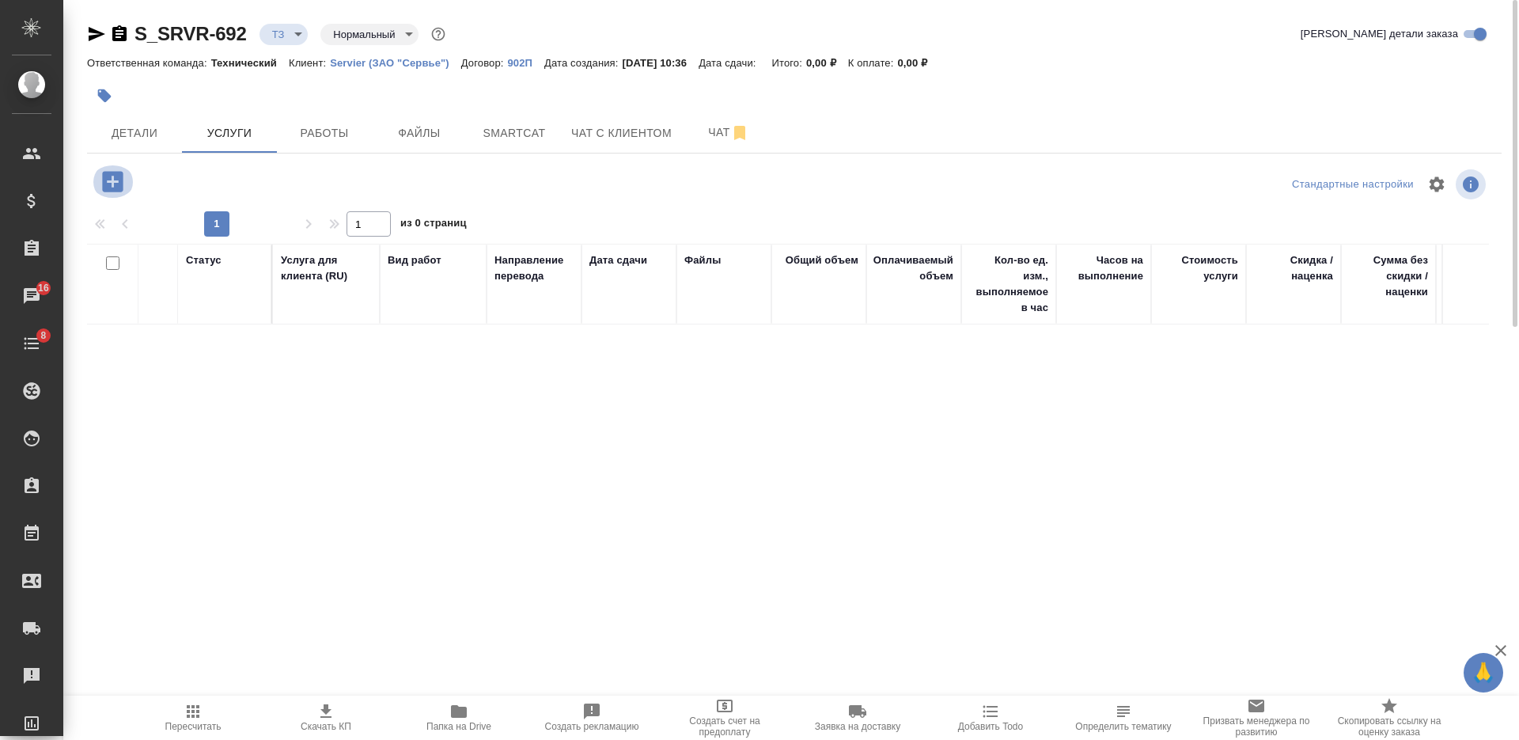
click at [114, 191] on icon "button" at bounding box center [112, 181] width 21 height 21
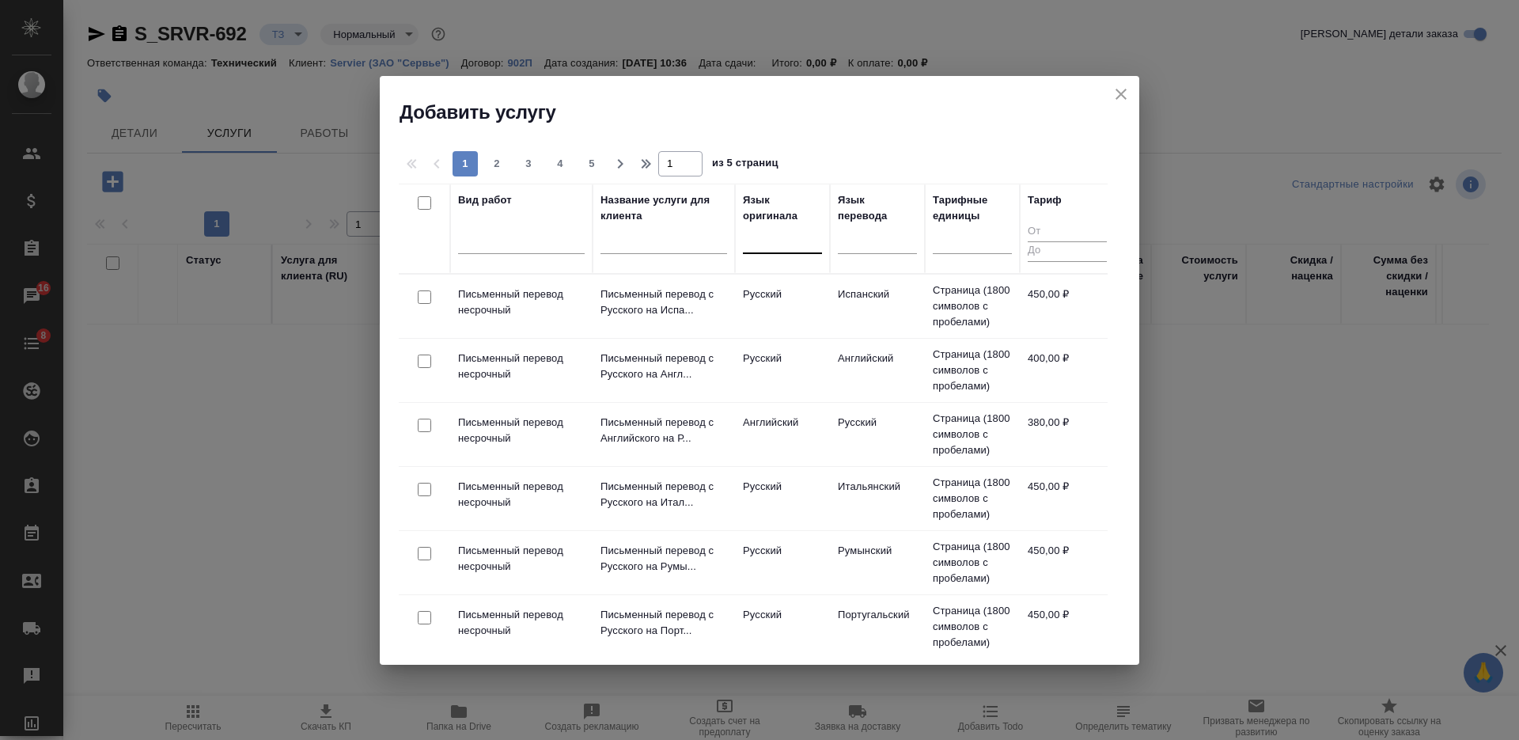
click at [775, 236] on div at bounding box center [782, 237] width 79 height 23
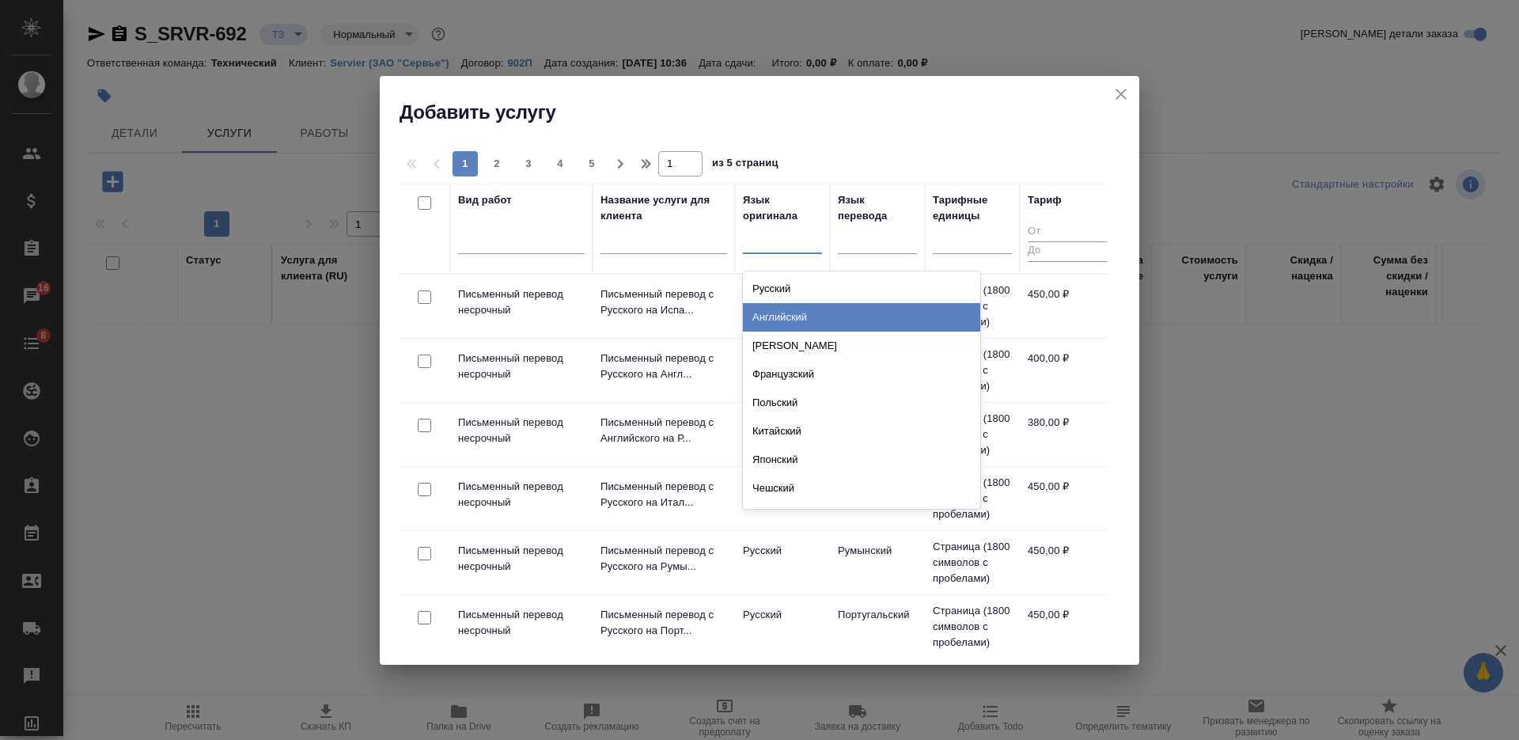
click at [794, 322] on div "Английский" at bounding box center [861, 317] width 237 height 28
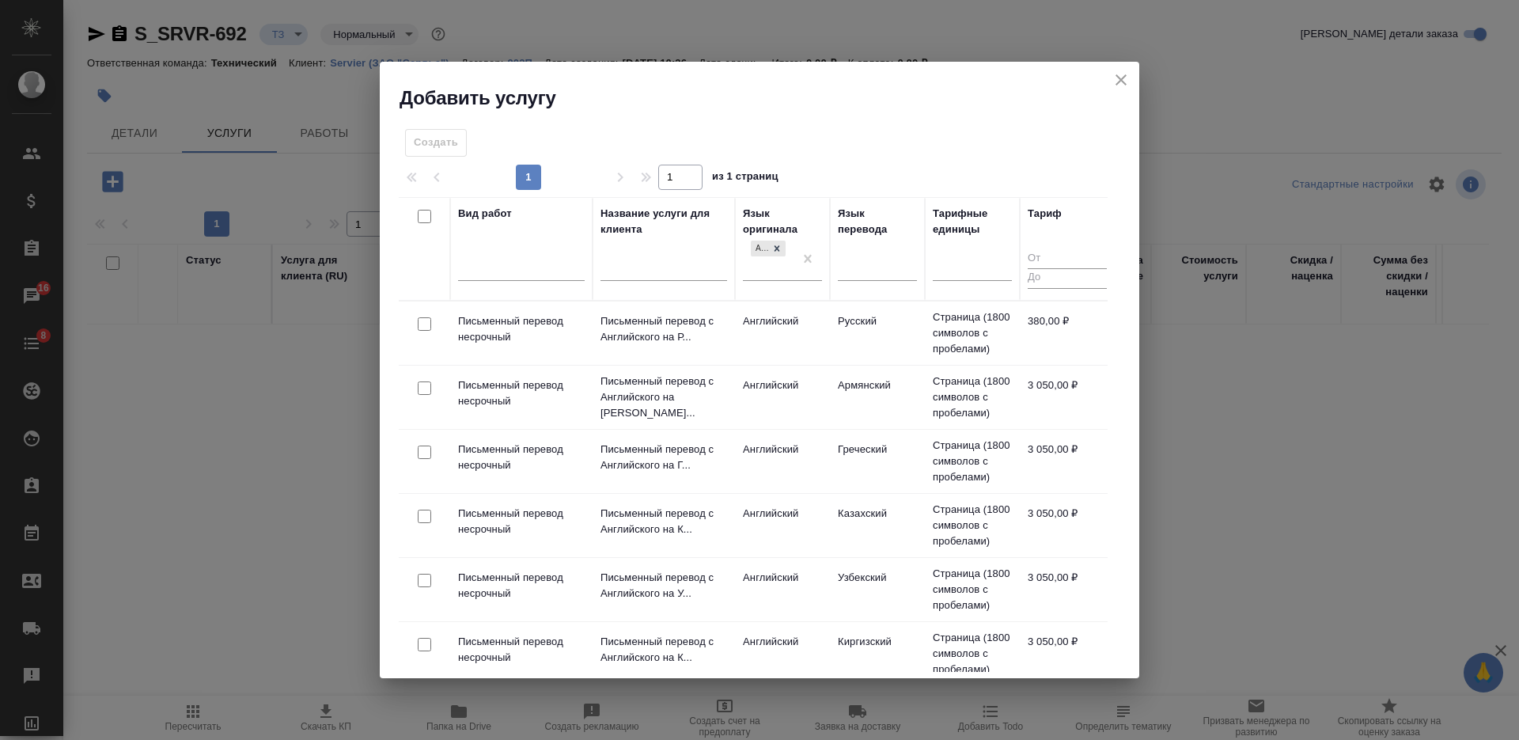
click at [426, 328] on input "checkbox" at bounding box center [424, 323] width 13 height 13
checkbox input "true"
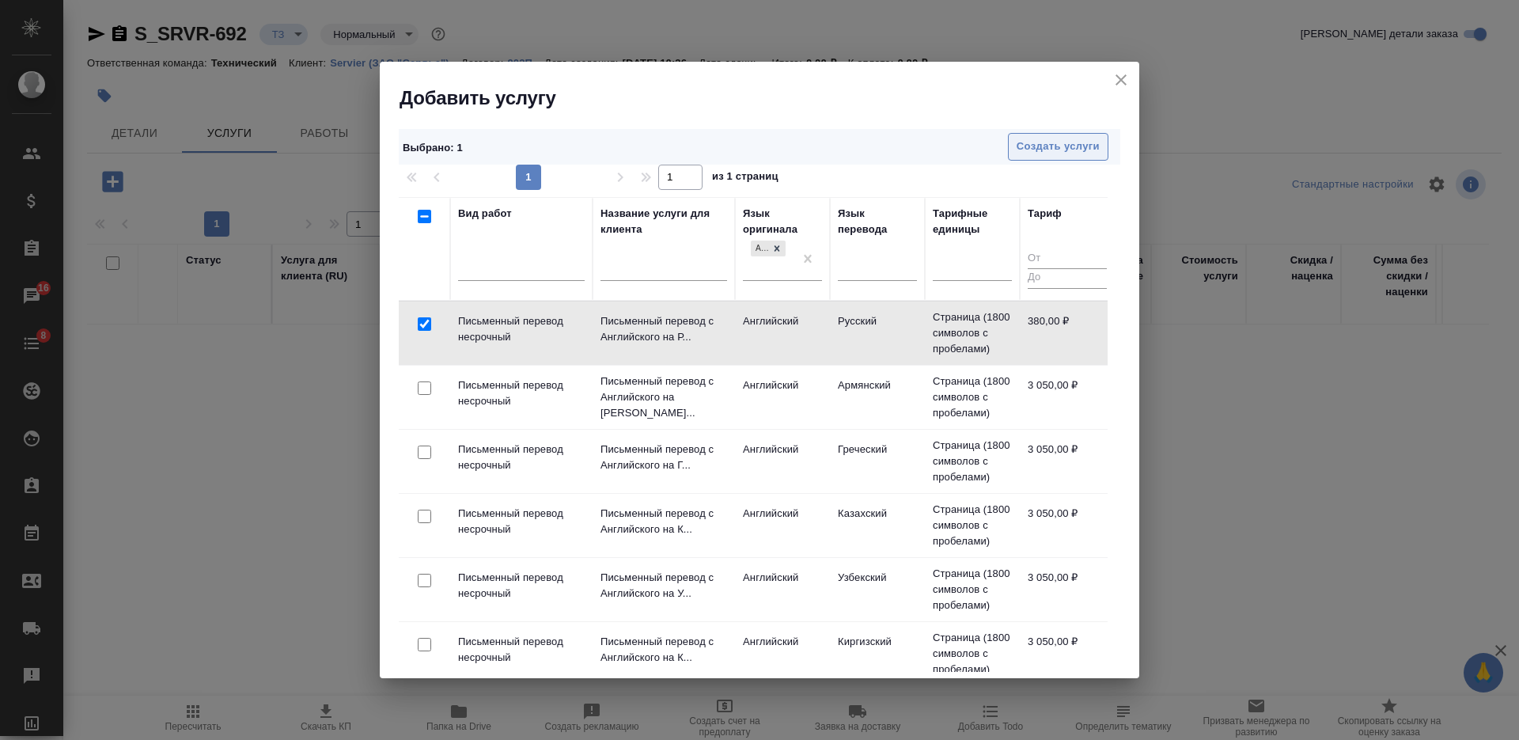
click at [1077, 152] on span "Создать услуги" at bounding box center [1058, 147] width 83 height 18
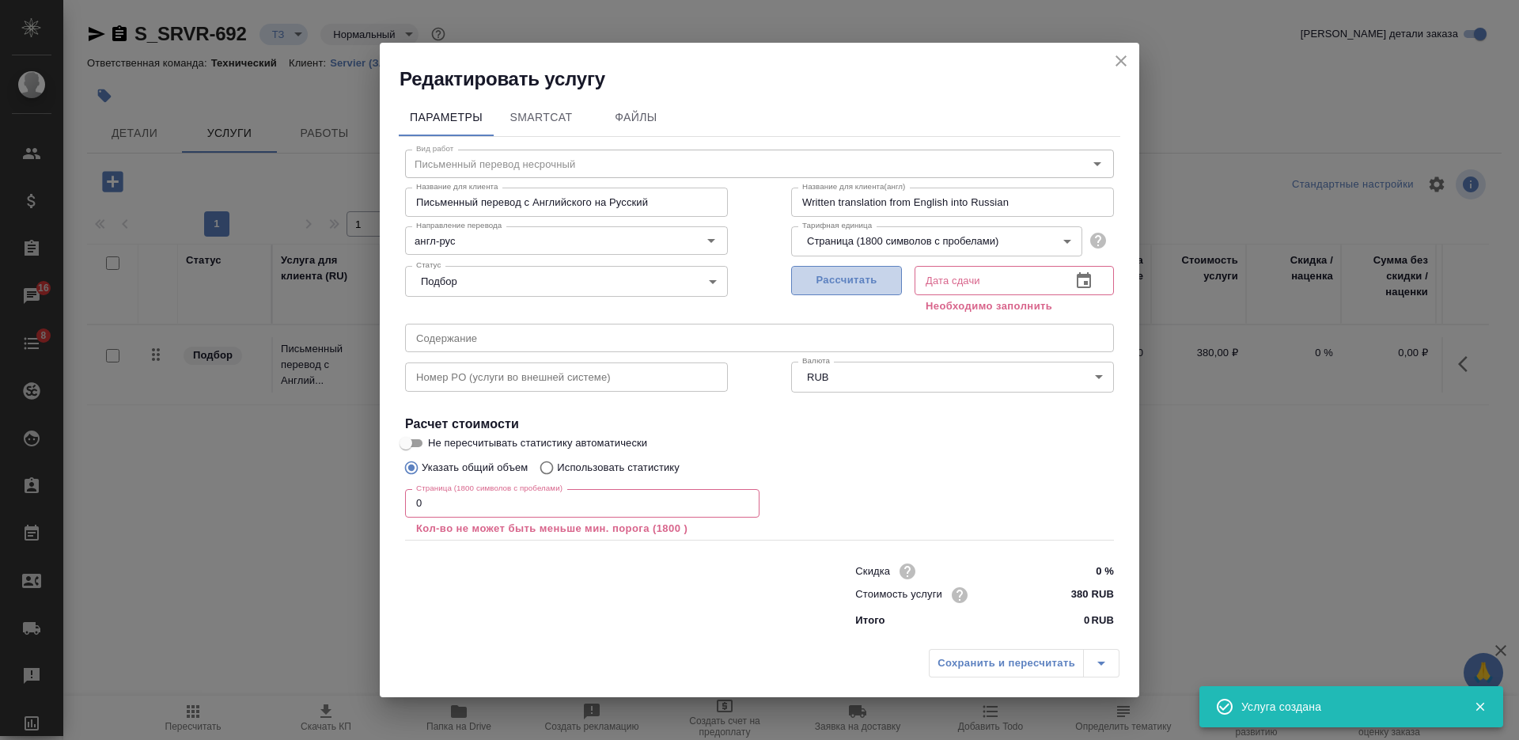
click at [852, 288] on span "Рассчитать" at bounding box center [846, 280] width 93 height 18
type input "15.10.2025 10:37"
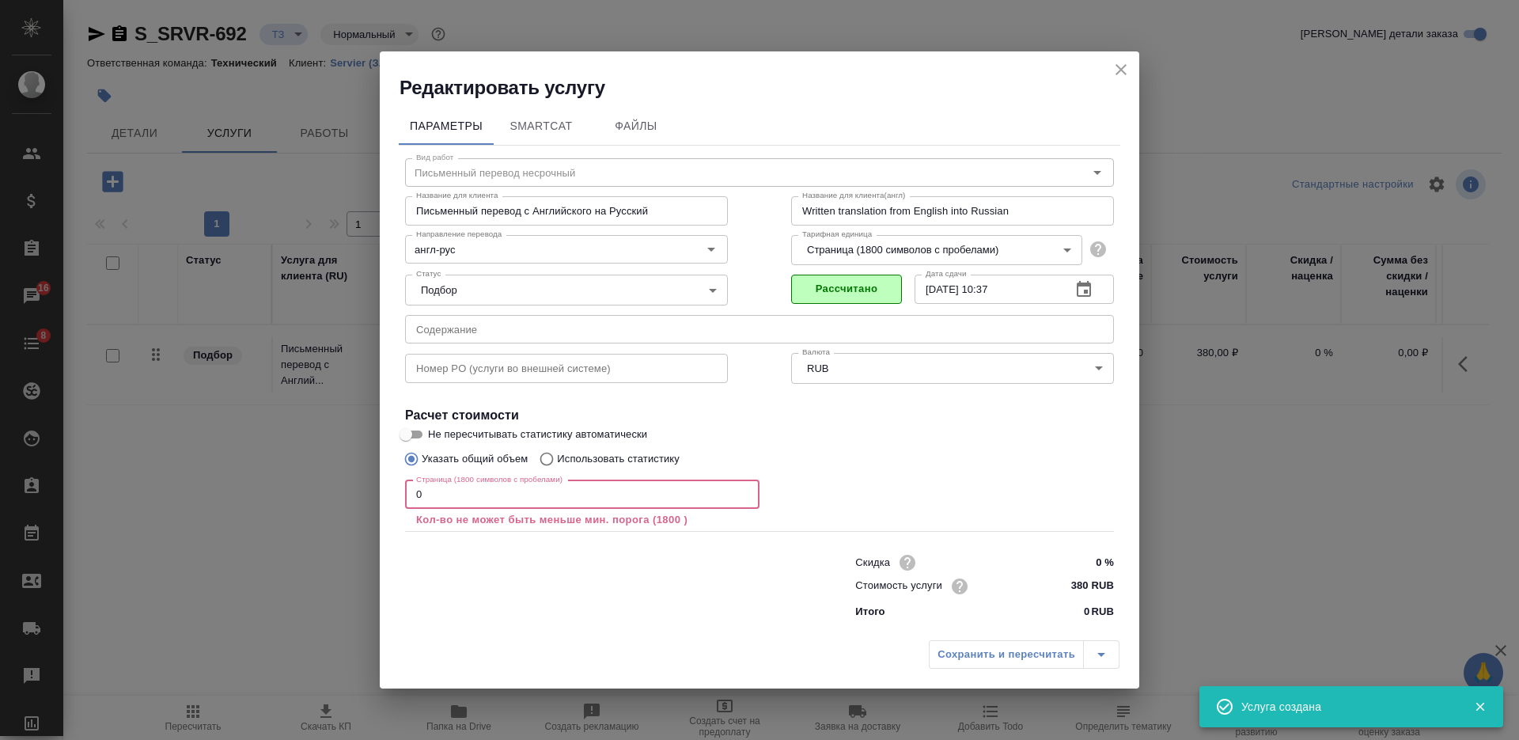
drag, startPoint x: 417, startPoint y: 507, endPoint x: 398, endPoint y: 506, distance: 19.0
click at [400, 506] on div "Вид работ Письменный перевод несрочный Вид работ Название для клиента Письменны…" at bounding box center [760, 386] width 722 height 480
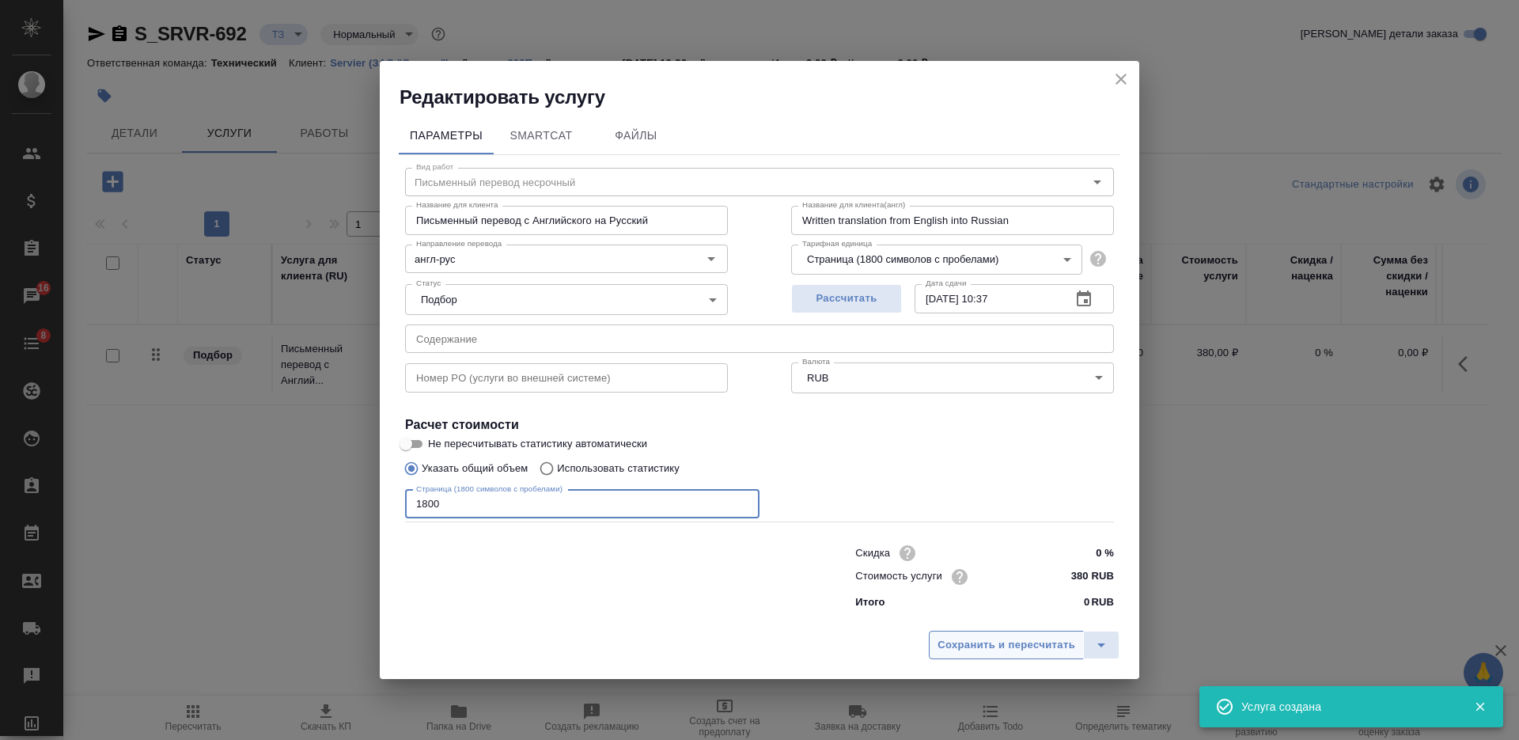
type input "1800"
click at [1013, 647] on span "Сохранить и пересчитать" at bounding box center [1006, 645] width 138 height 18
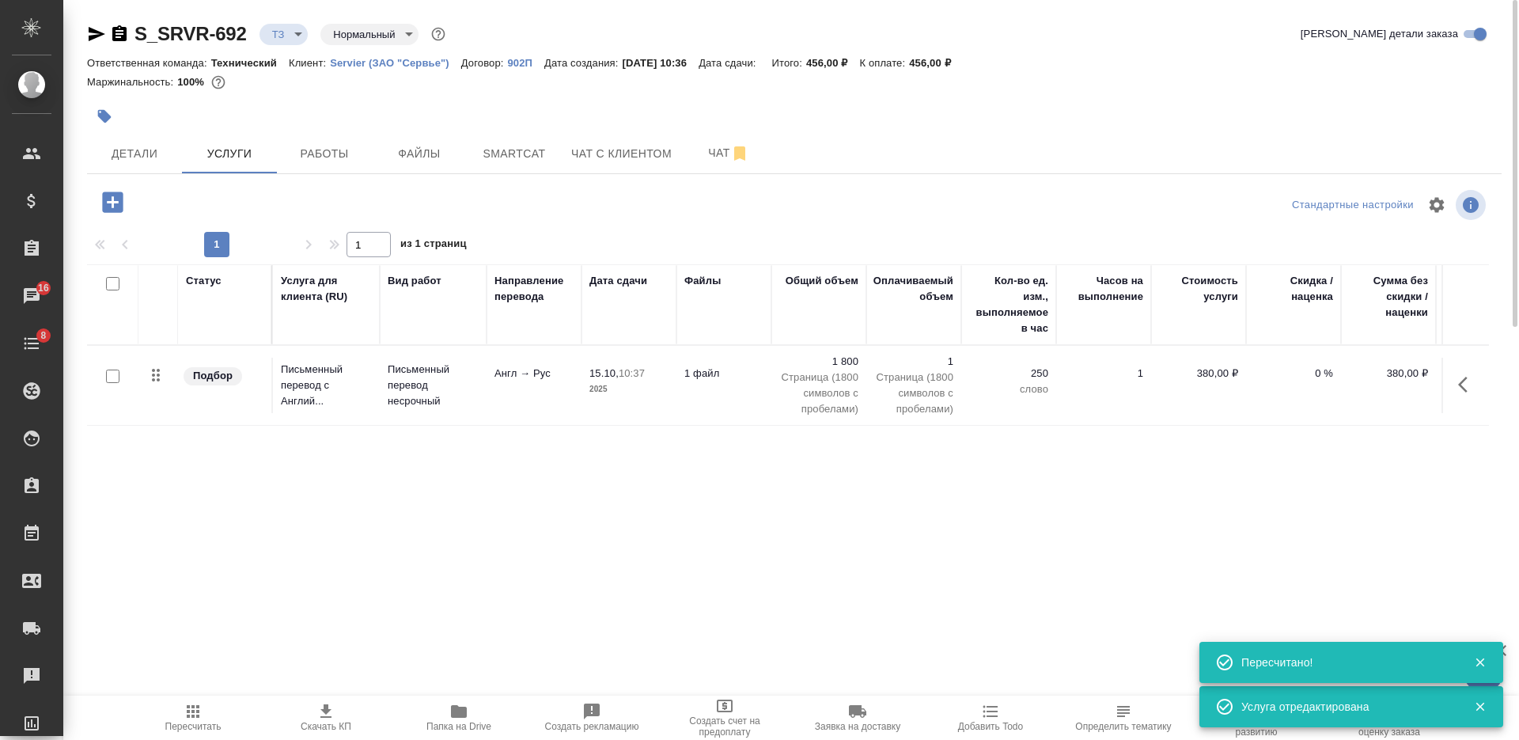
click at [112, 285] on input "checkbox" at bounding box center [112, 283] width 13 height 13
checkbox input "true"
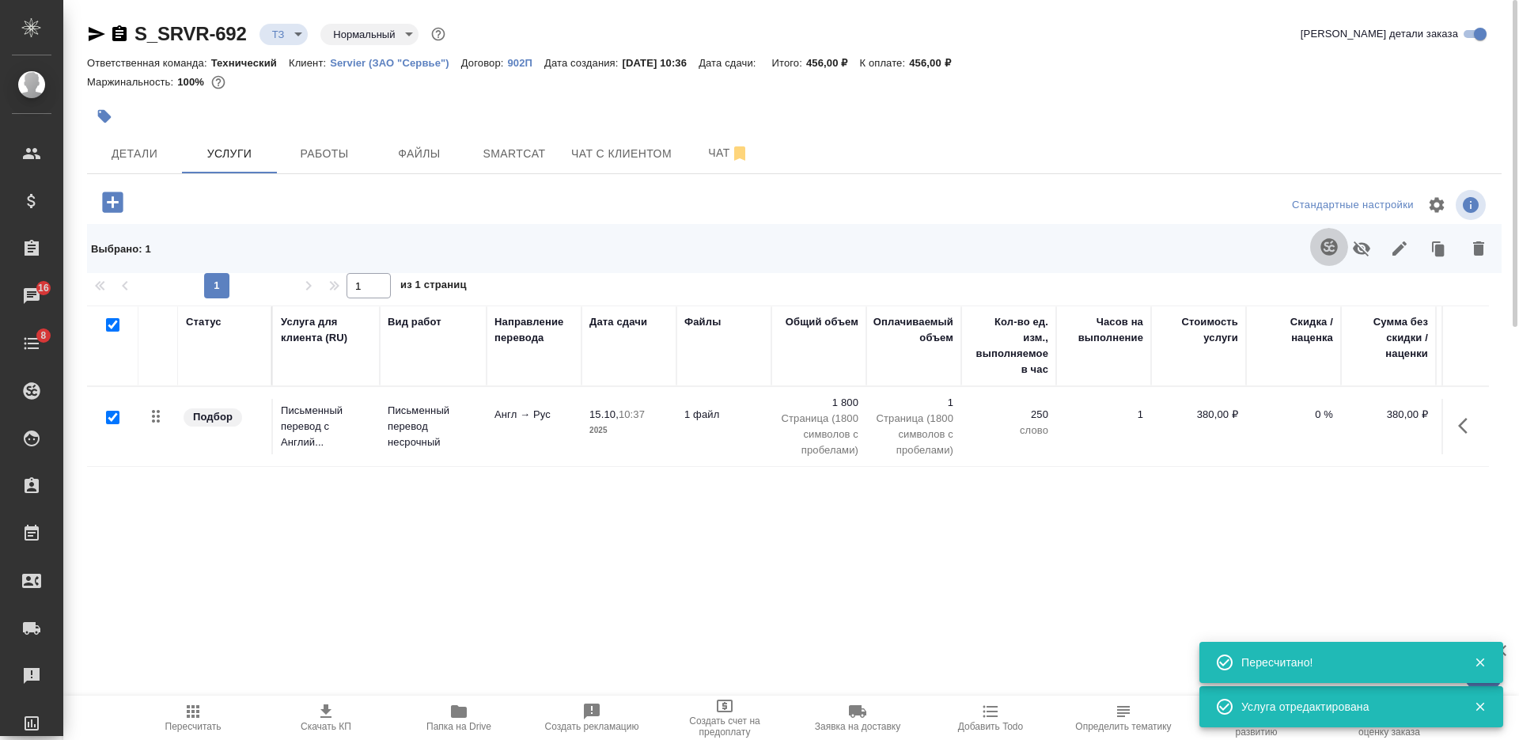
click at [1333, 242] on icon "button" at bounding box center [1328, 246] width 17 height 17
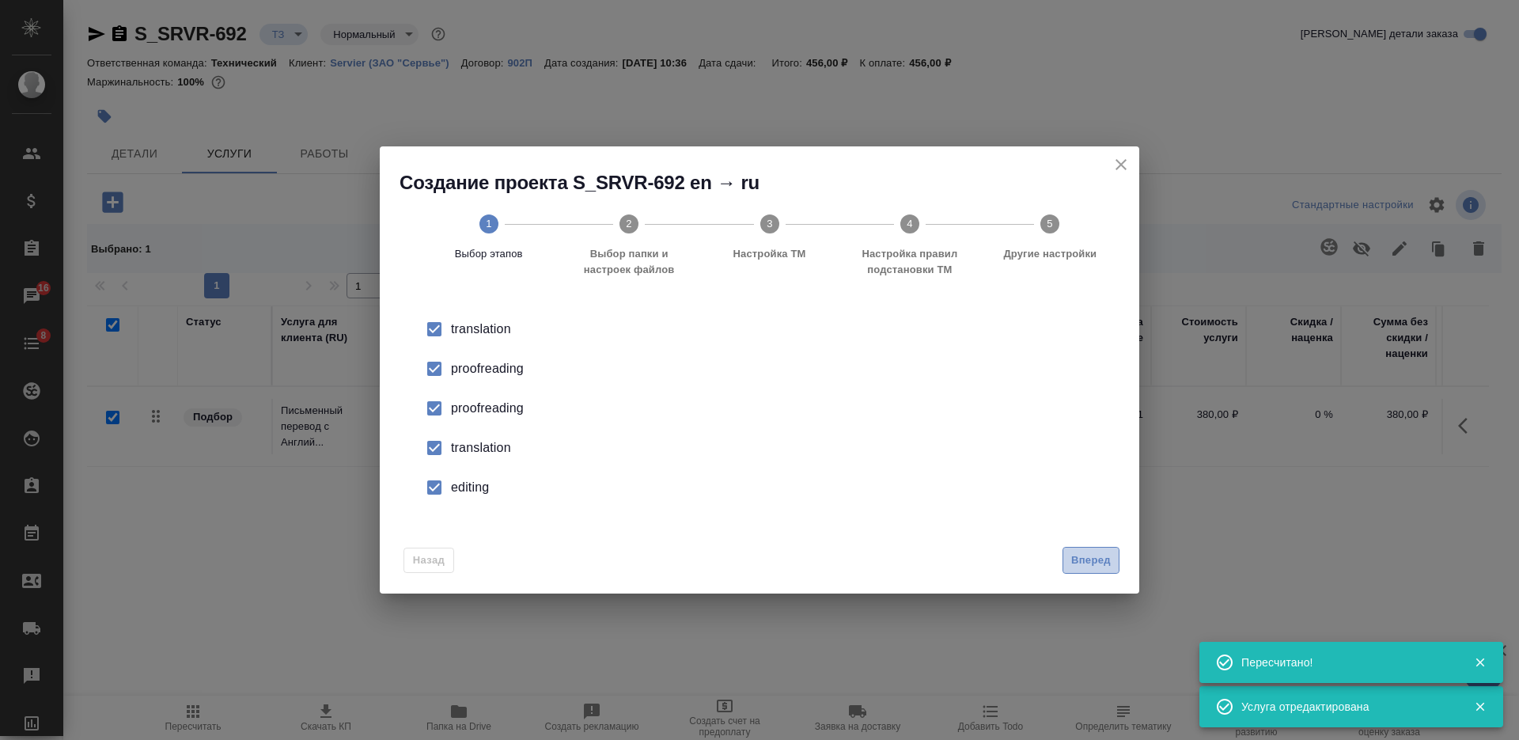
click at [1082, 552] on span "Вперед" at bounding box center [1091, 560] width 40 height 18
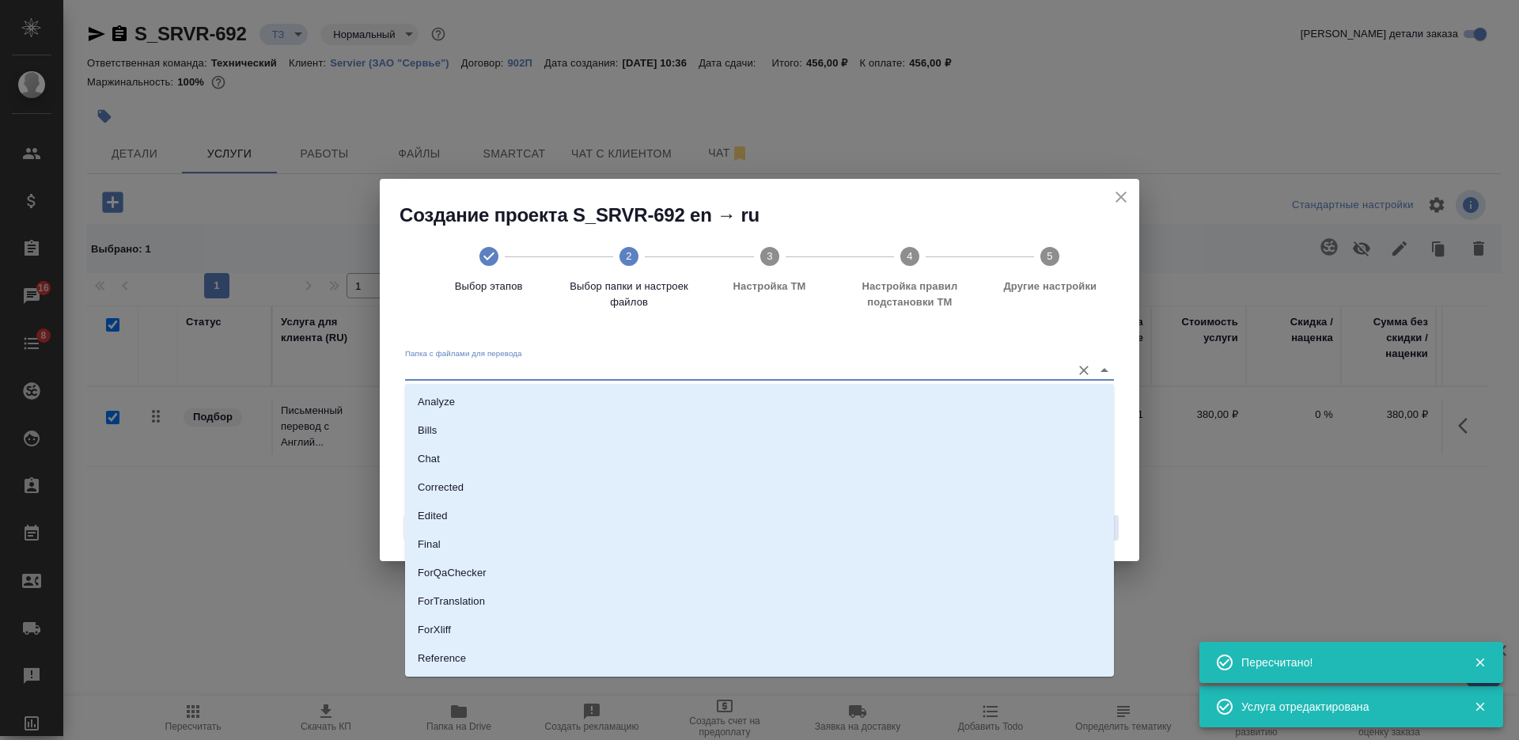
click at [837, 380] on input "Папка с файлами для перевода" at bounding box center [734, 370] width 658 height 19
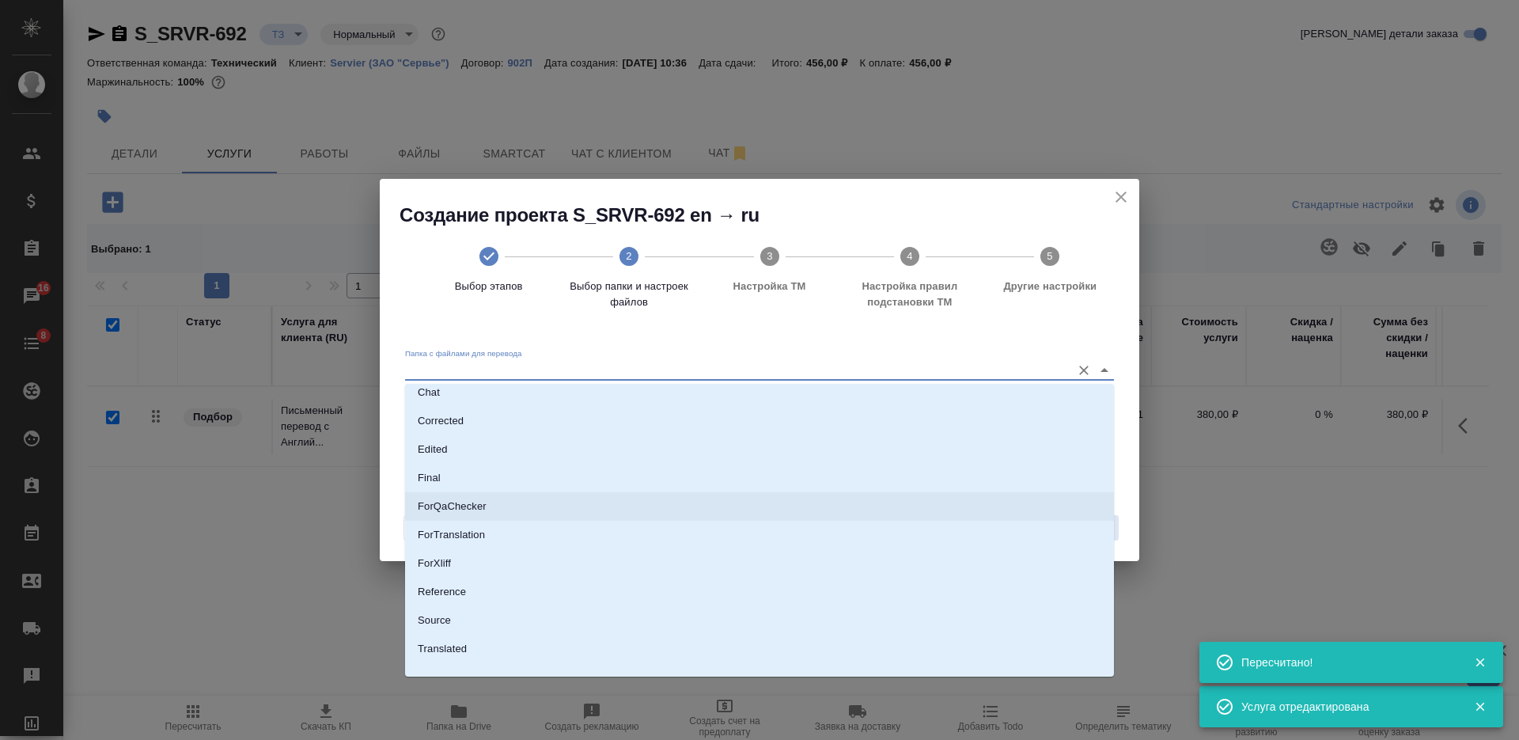
scroll to position [82, 0]
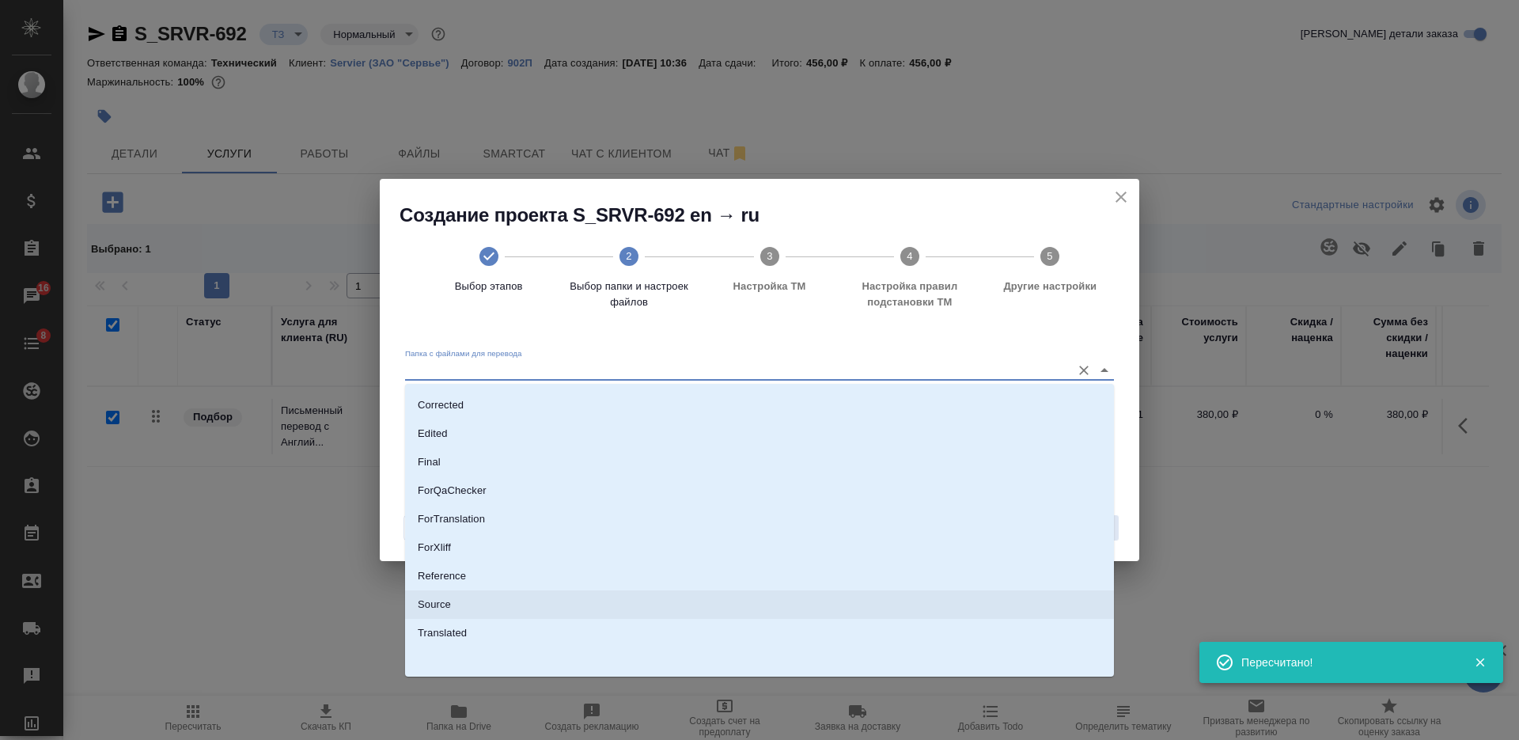
click at [743, 606] on li "Source" at bounding box center [759, 604] width 709 height 28
type input "Source"
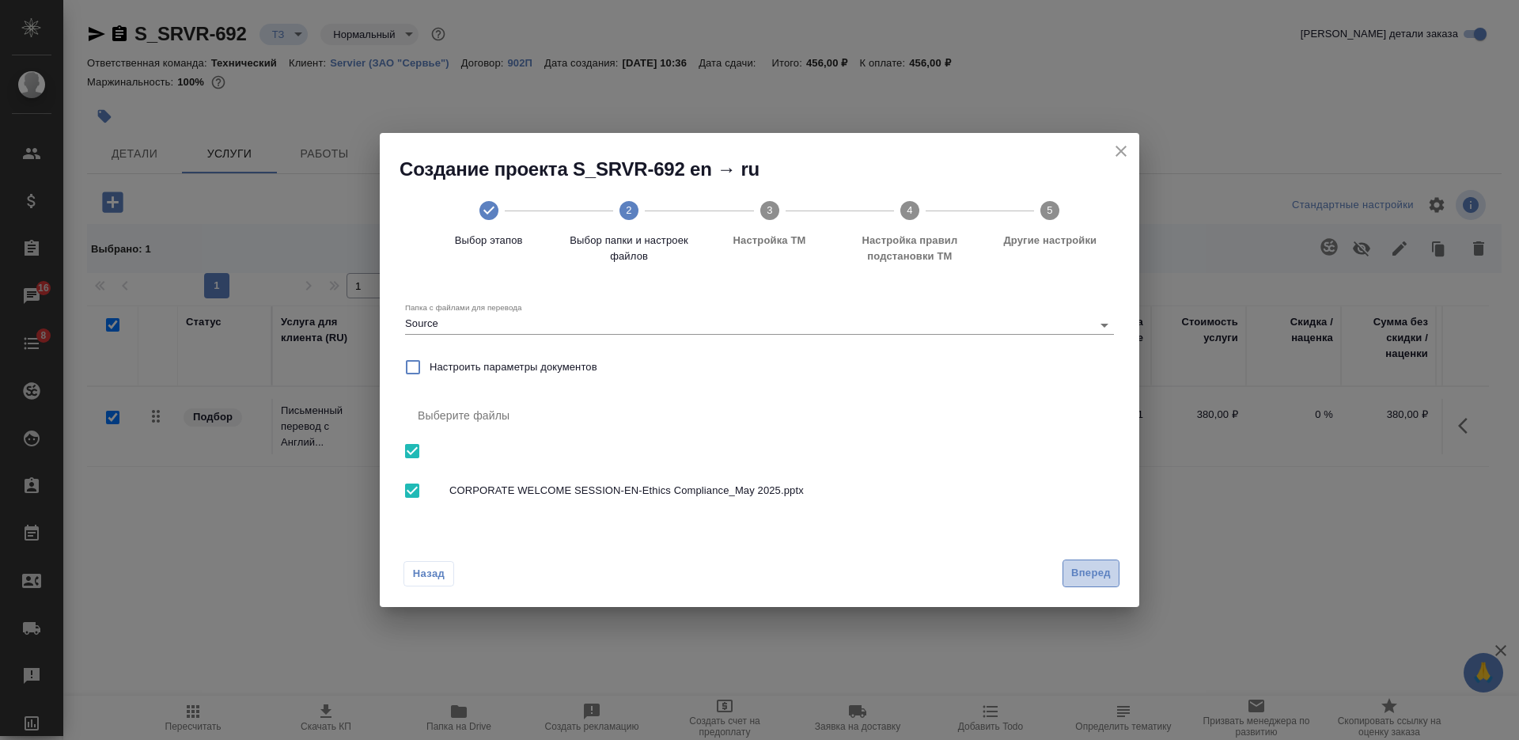
click at [1078, 575] on span "Вперед" at bounding box center [1091, 573] width 40 height 18
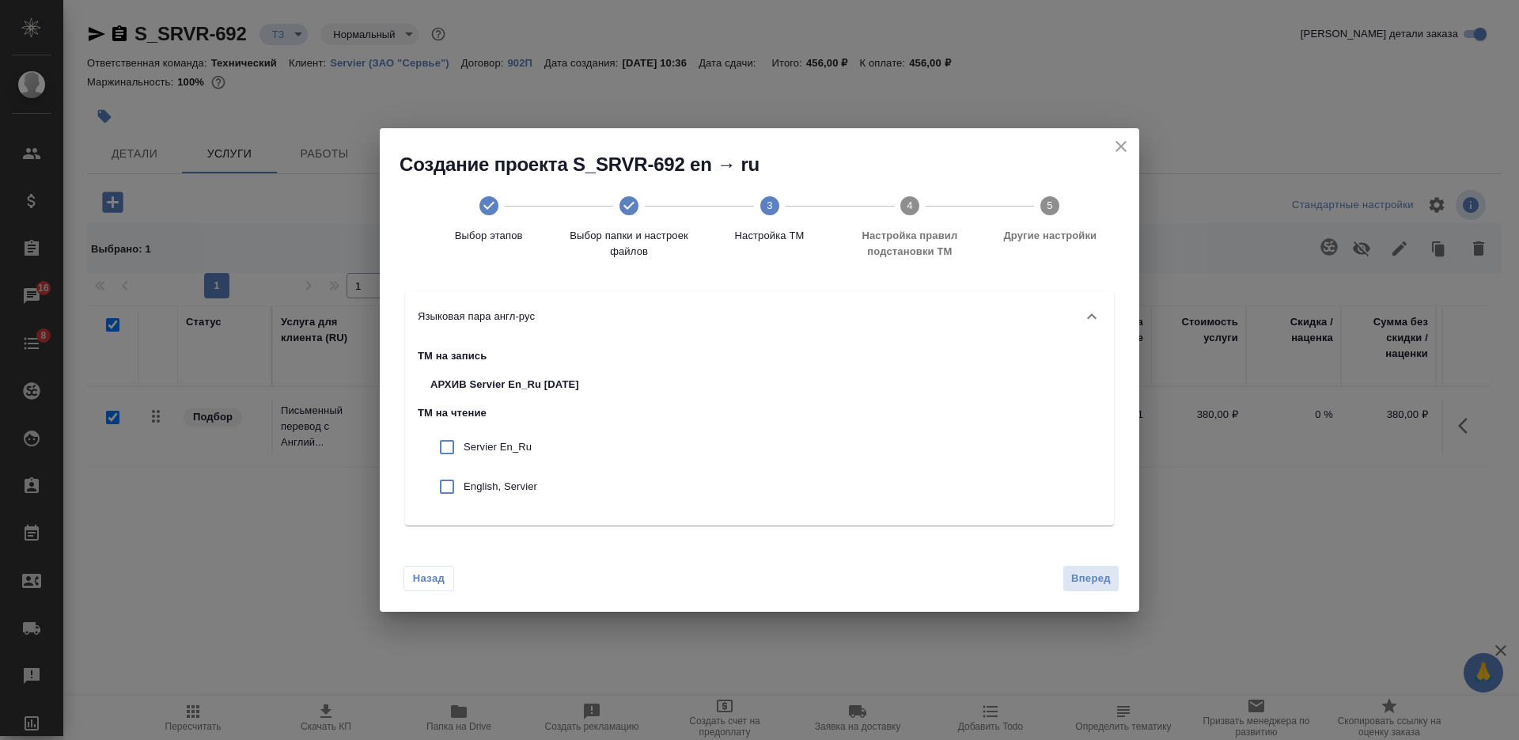
click at [441, 453] on input "checkbox" at bounding box center [446, 446] width 33 height 33
checkbox input "true"
click at [438, 491] on input "checkbox" at bounding box center [446, 486] width 33 height 33
checkbox input "true"
click at [1067, 570] on button "Вперед" at bounding box center [1090, 579] width 57 height 28
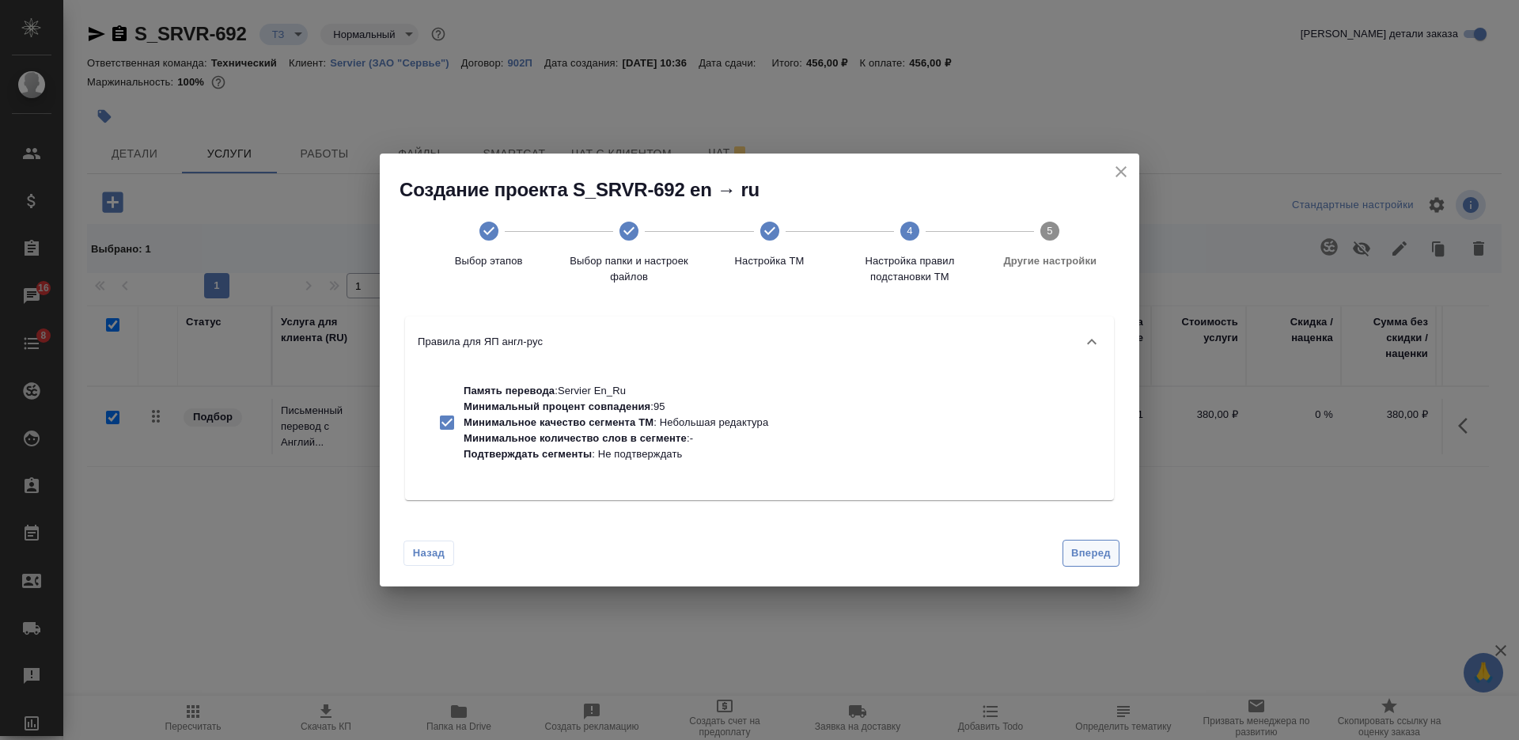
click at [1071, 566] on button "Вперед" at bounding box center [1090, 554] width 57 height 28
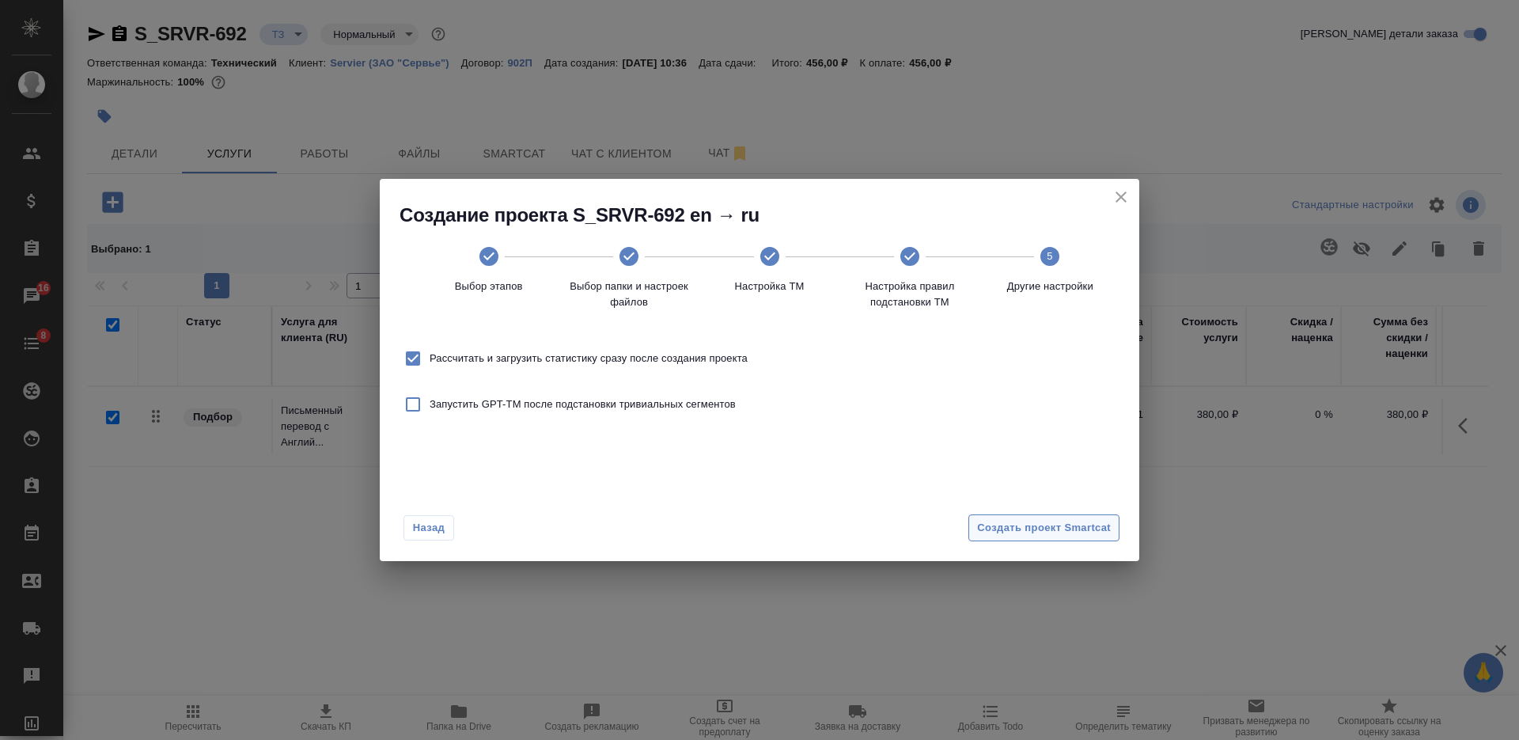
click at [1074, 536] on span "Создать проект Smartcat" at bounding box center [1044, 528] width 134 height 18
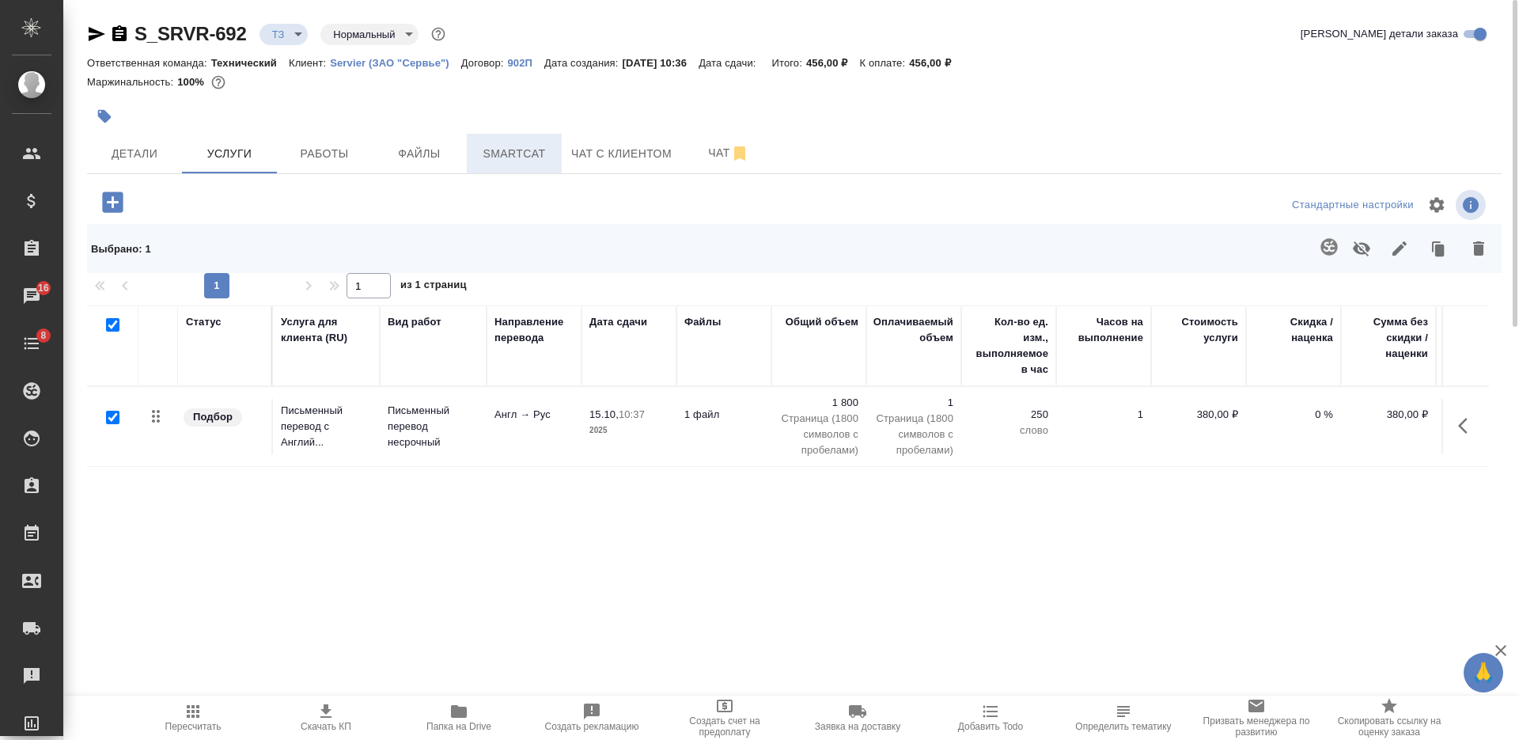
click at [510, 158] on span "Smartcat" at bounding box center [514, 154] width 76 height 20
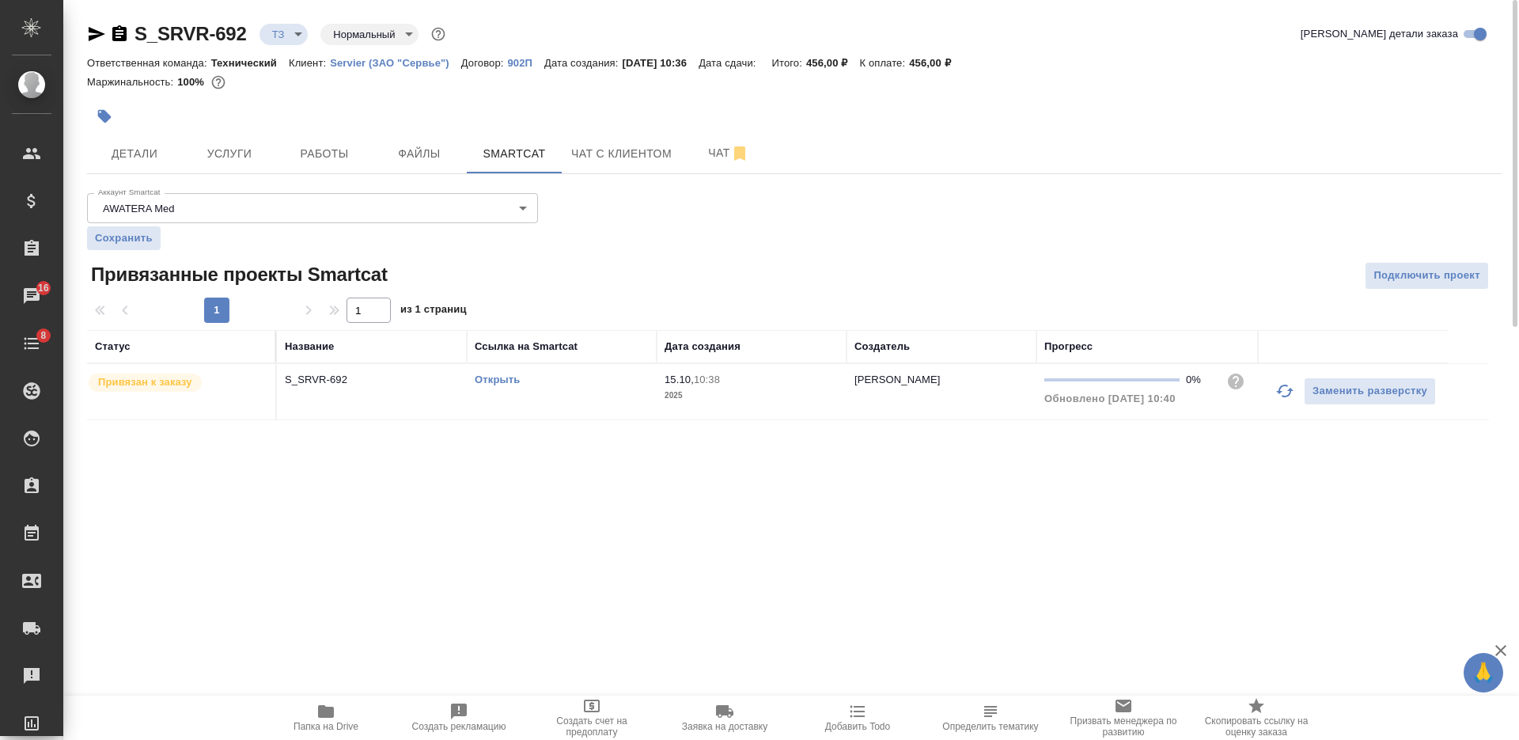
click at [512, 377] on link "Открыть" at bounding box center [497, 379] width 45 height 12
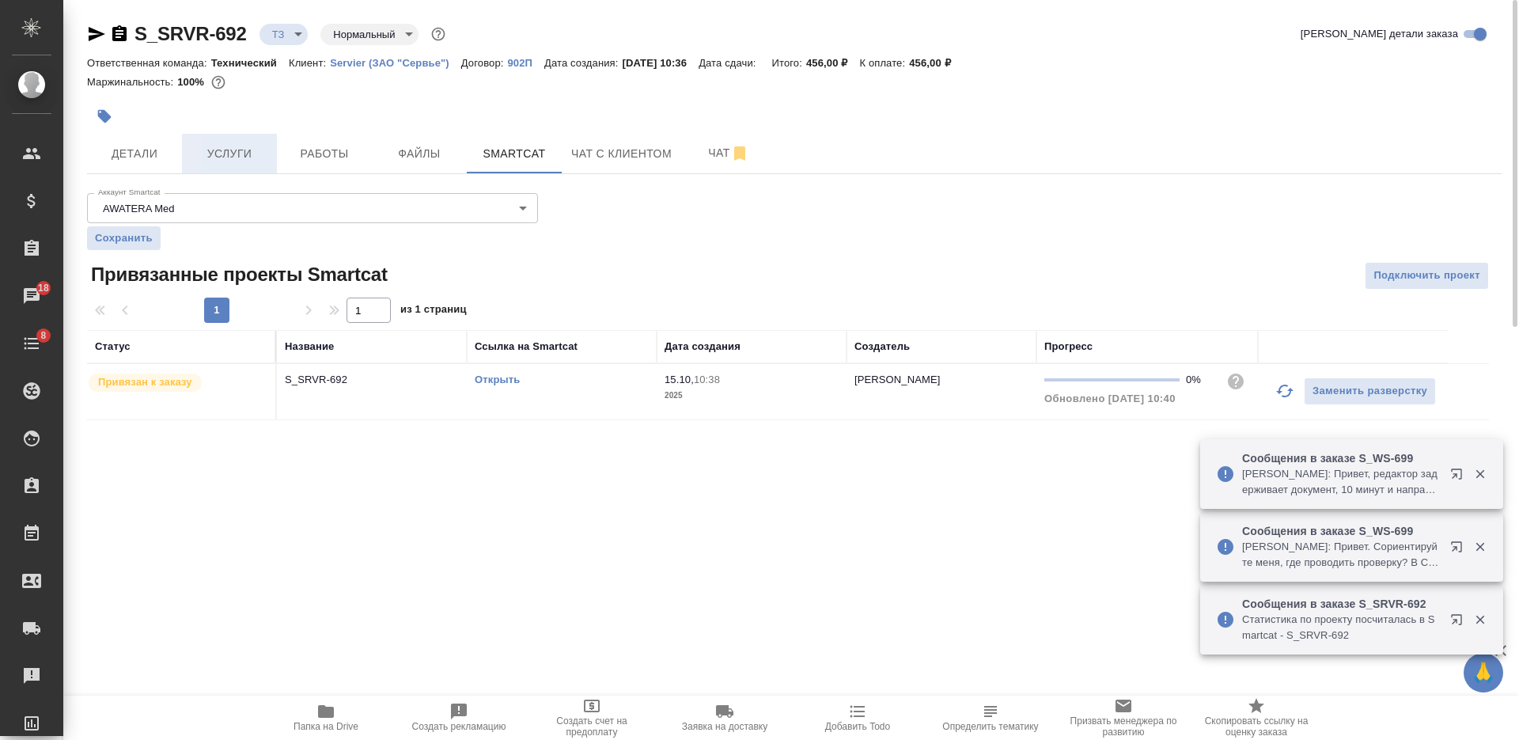
click at [210, 166] on button "Услуги" at bounding box center [229, 154] width 95 height 40
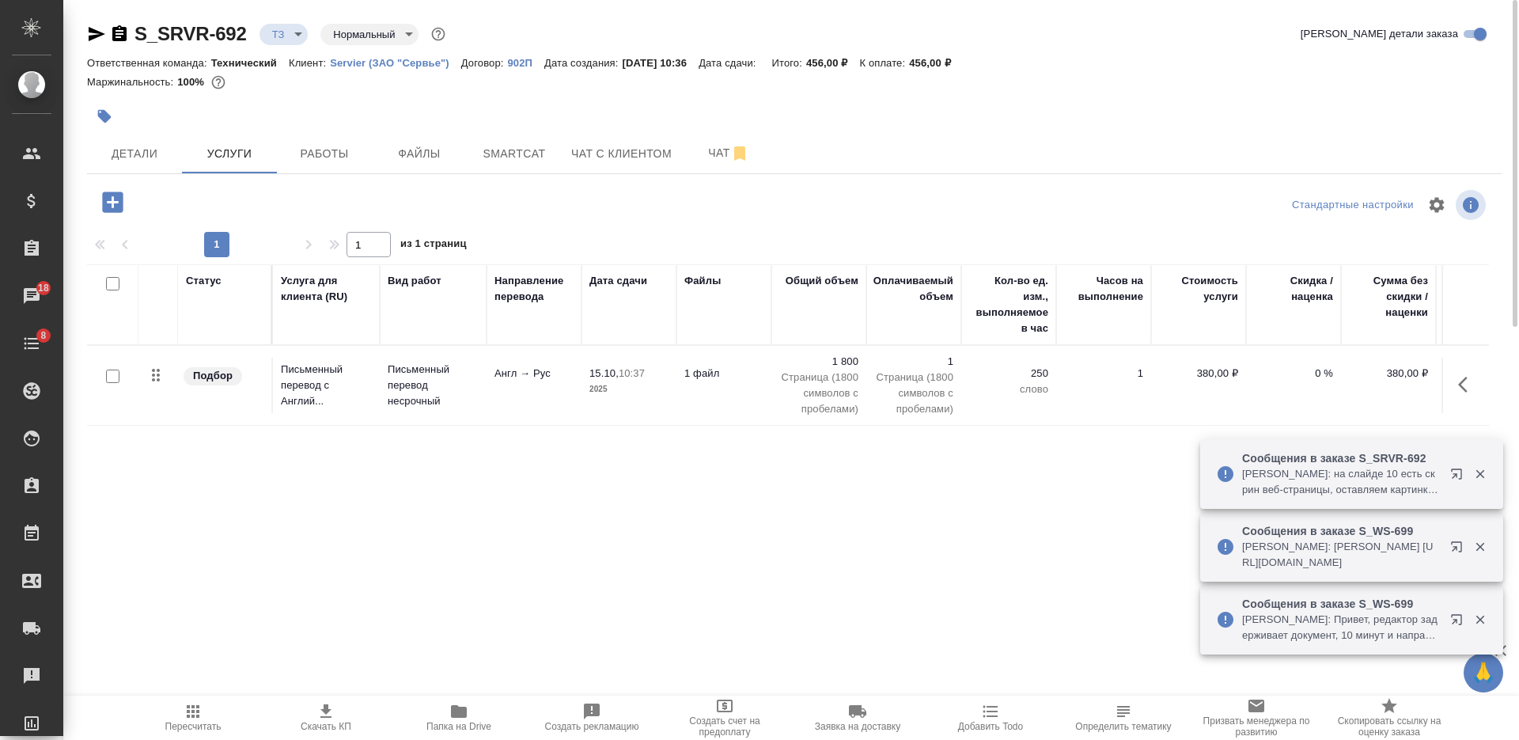
click at [675, 394] on td "15.10, 10:37 2025" at bounding box center [628, 385] width 95 height 55
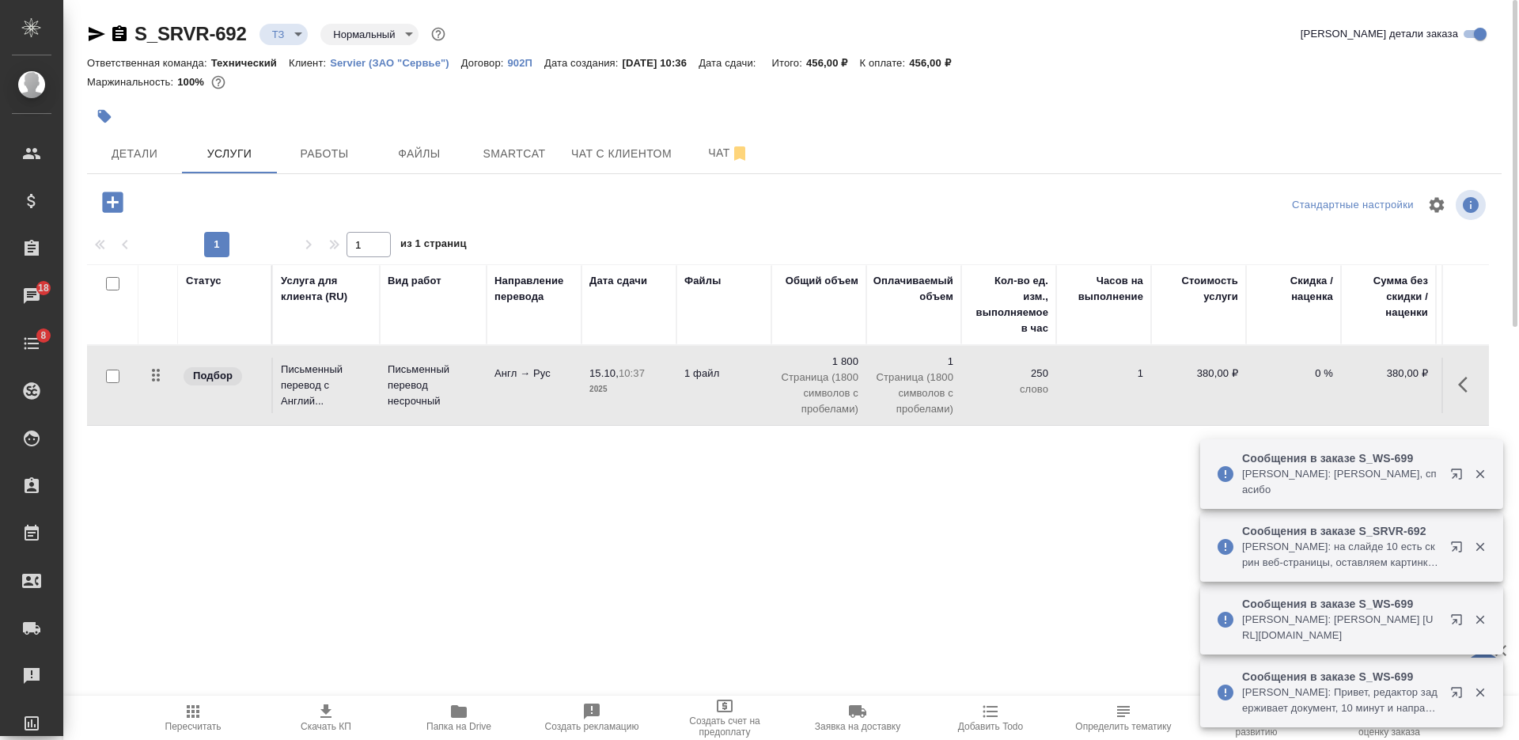
click at [674, 394] on td "15.10, 10:37 2025" at bounding box center [628, 385] width 95 height 55
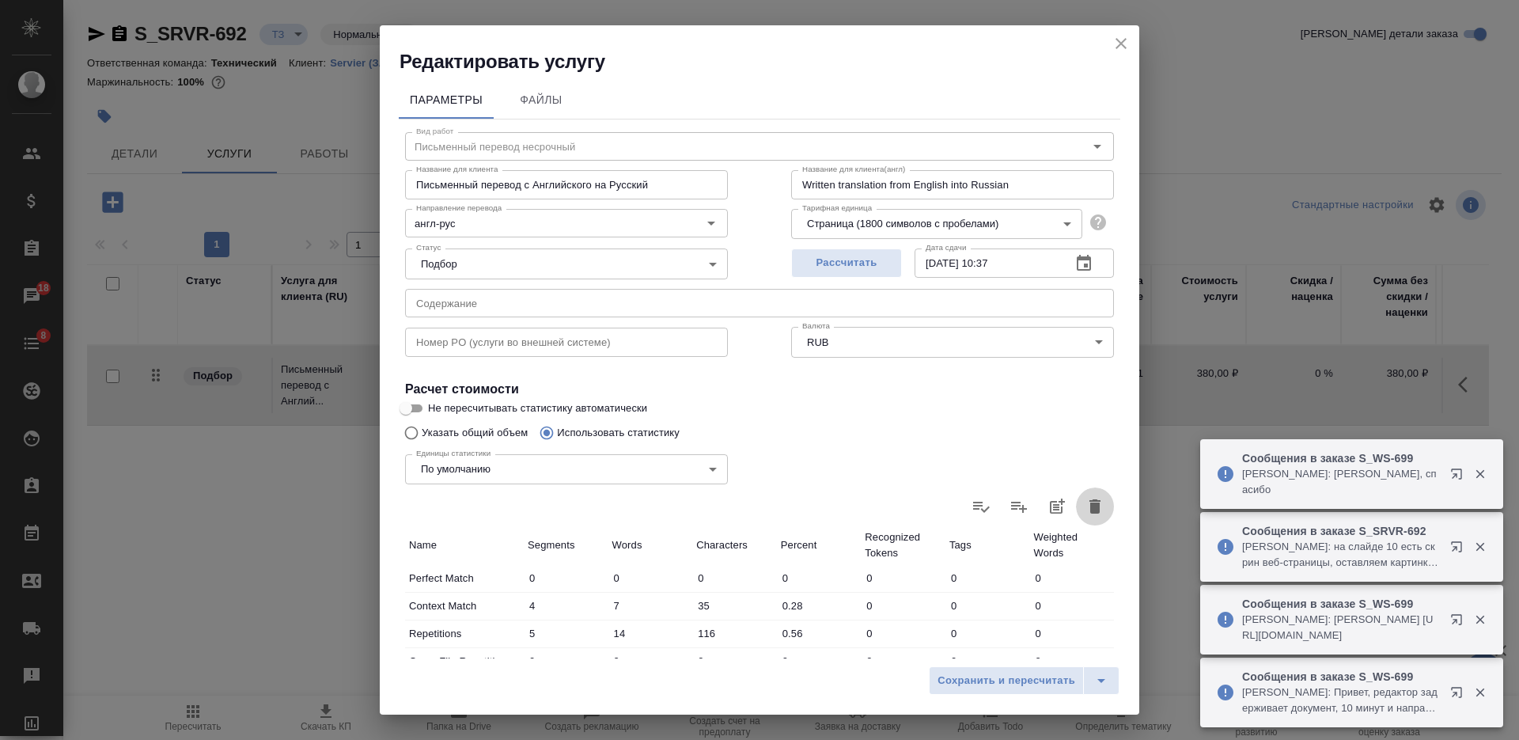
click at [1089, 505] on icon "button" at bounding box center [1094, 506] width 11 height 14
type input "0"
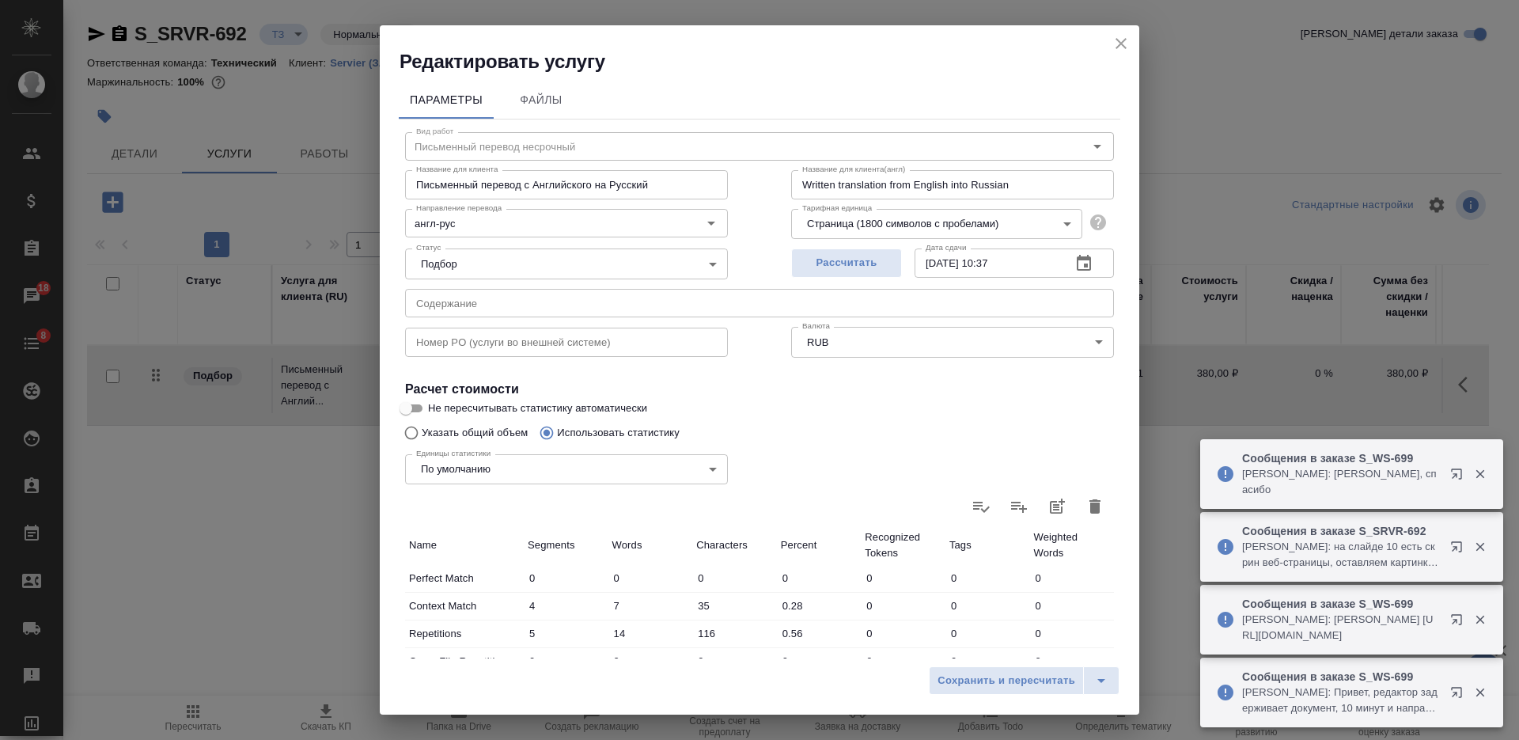
type input "0"
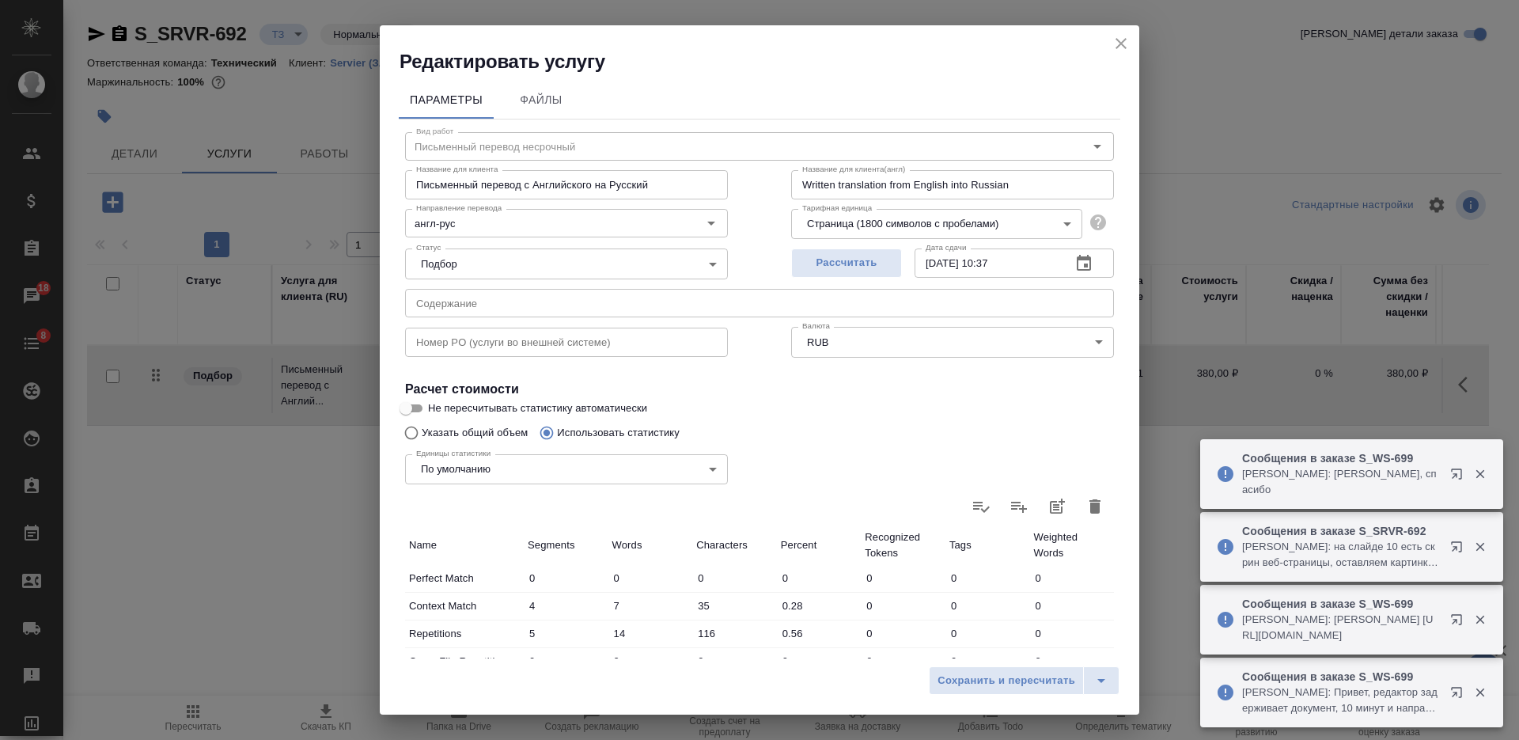
type input "0"
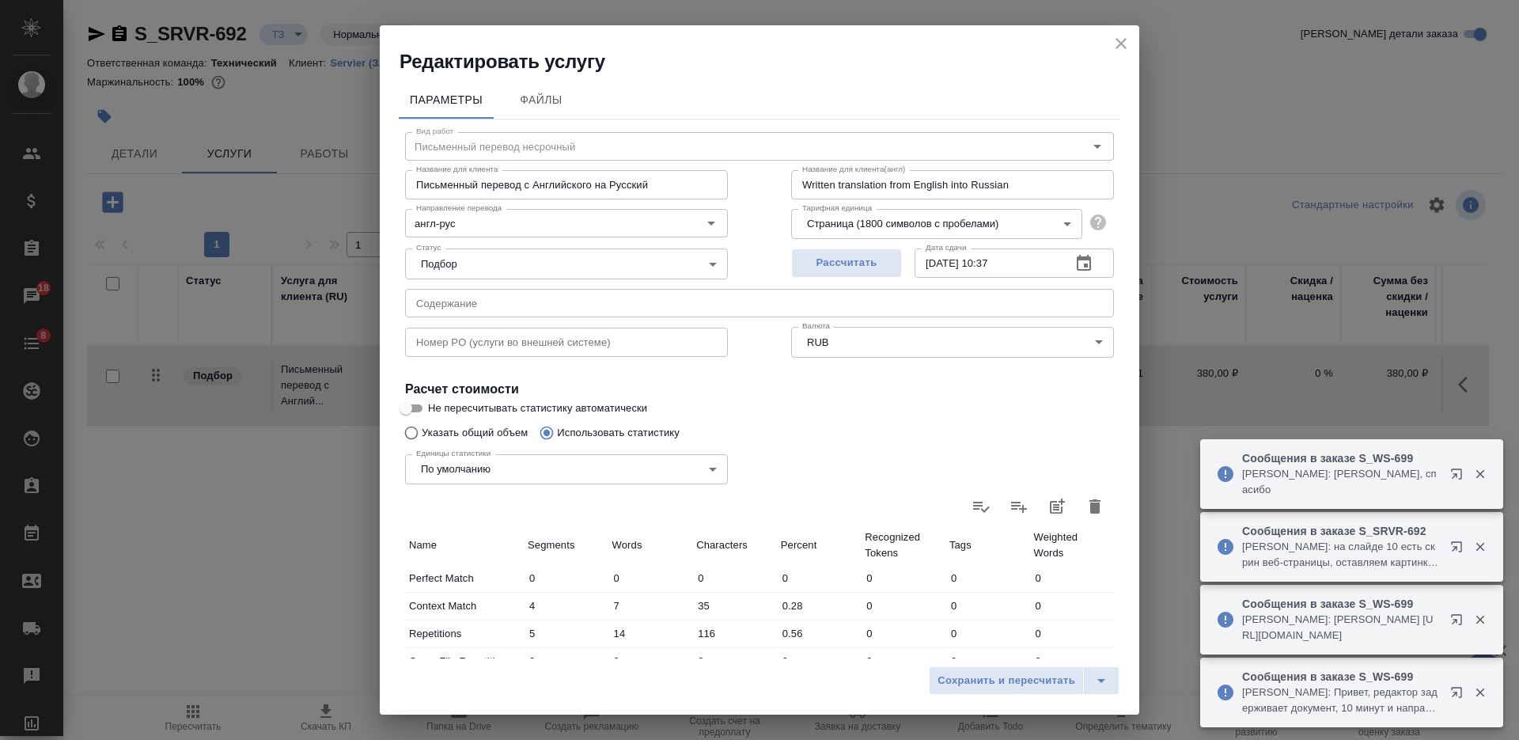
type input "0"
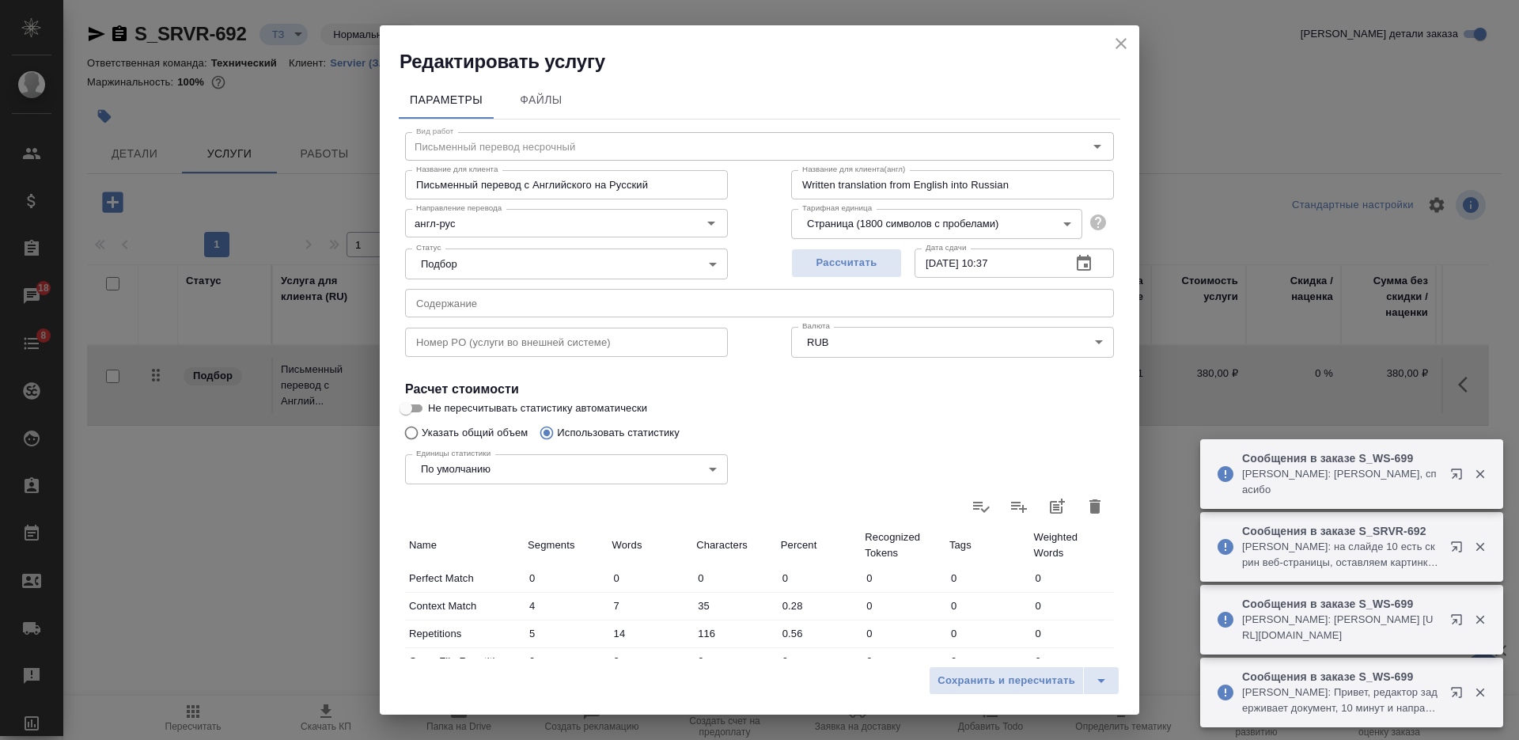
type input "0"
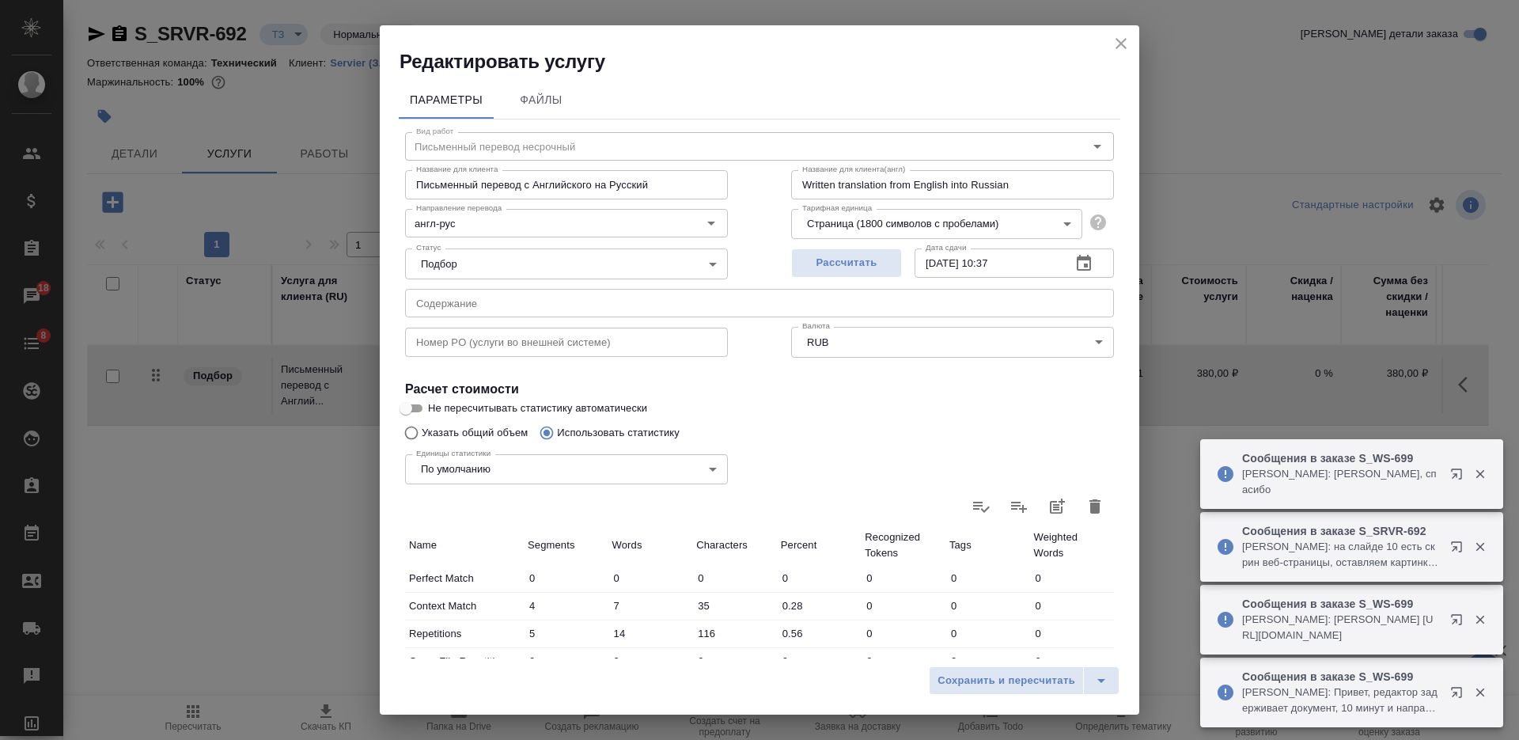
type input "0"
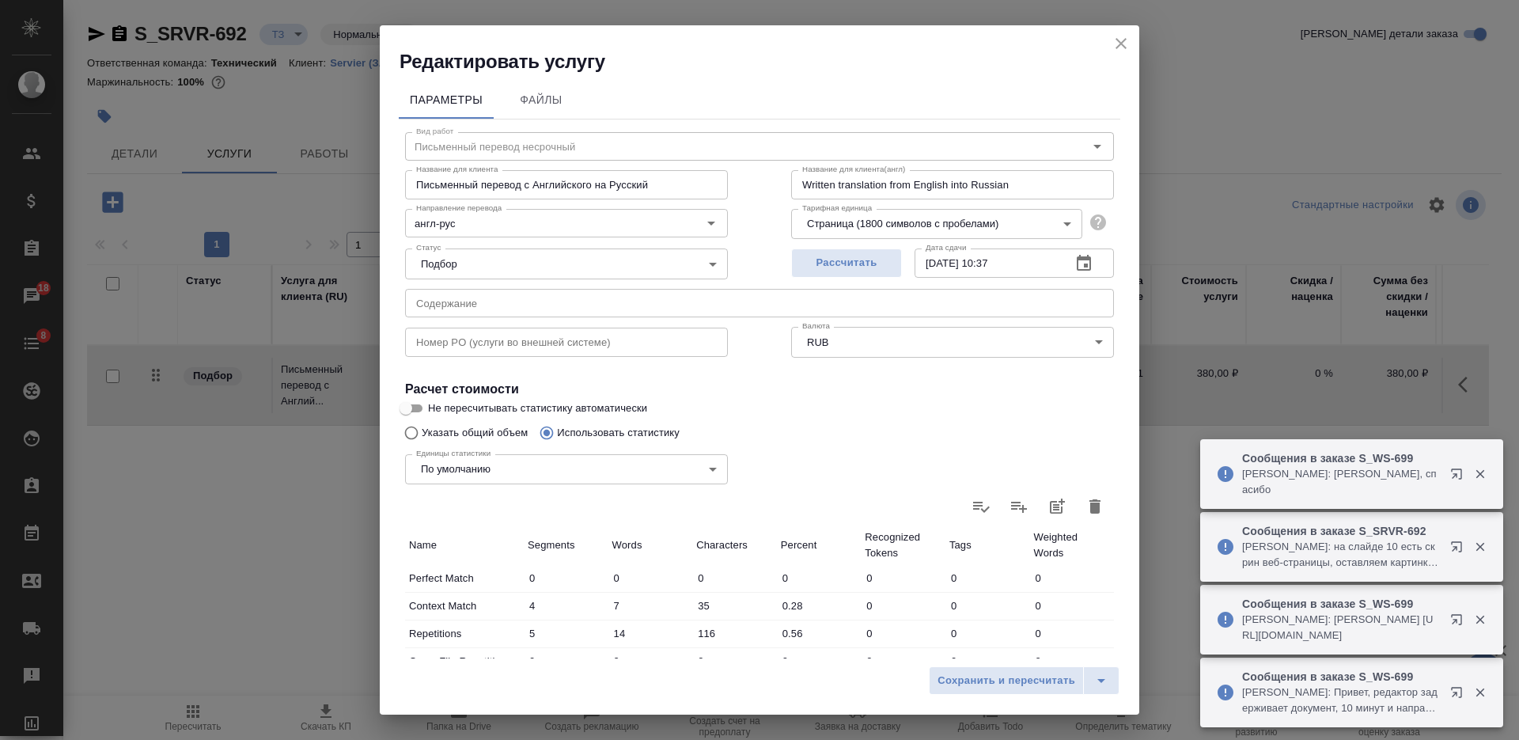
type input "0"
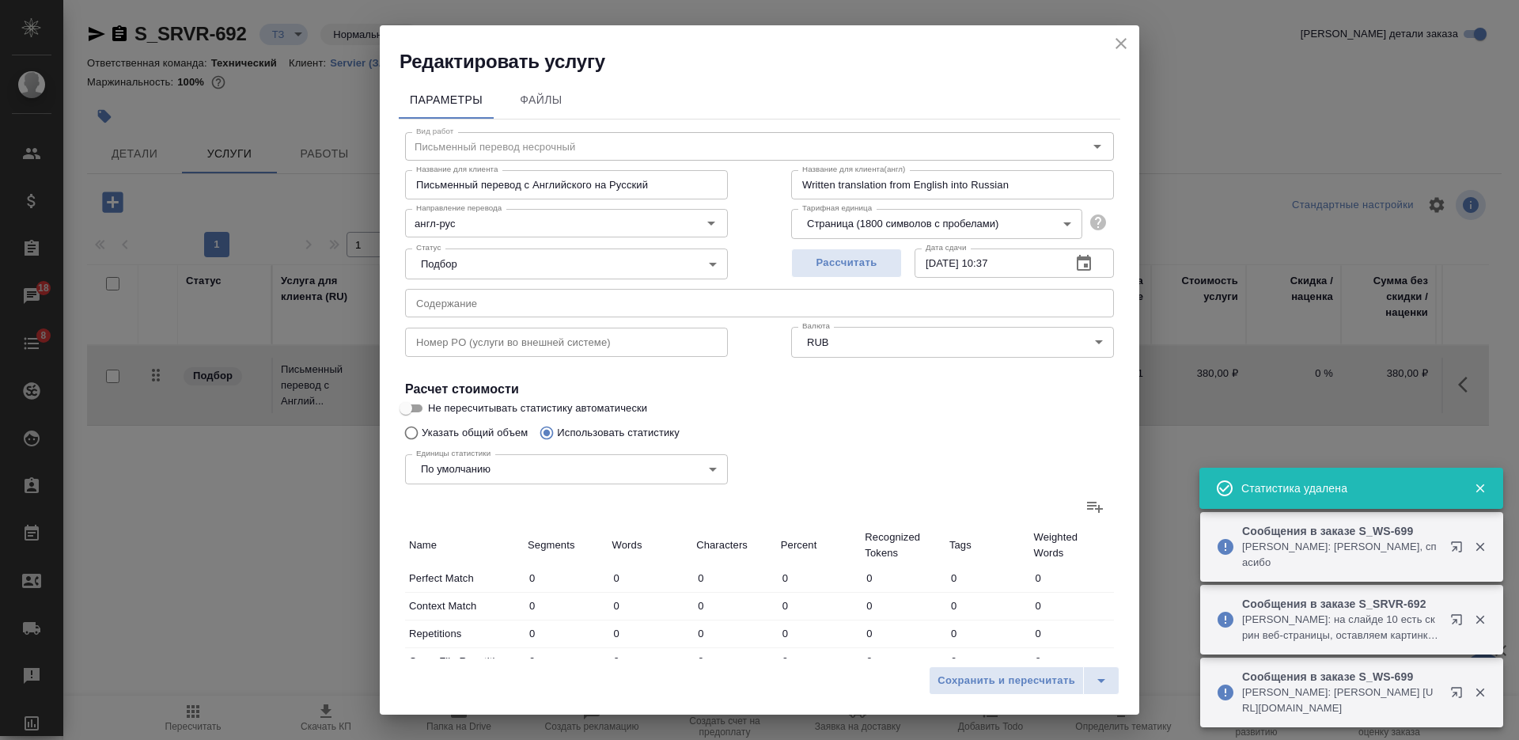
drag, startPoint x: 407, startPoint y: 426, endPoint x: 417, endPoint y: 427, distance: 10.3
click at [407, 427] on input "Указать общий объем" at bounding box center [408, 433] width 25 height 30
radio input "true"
radio input "false"
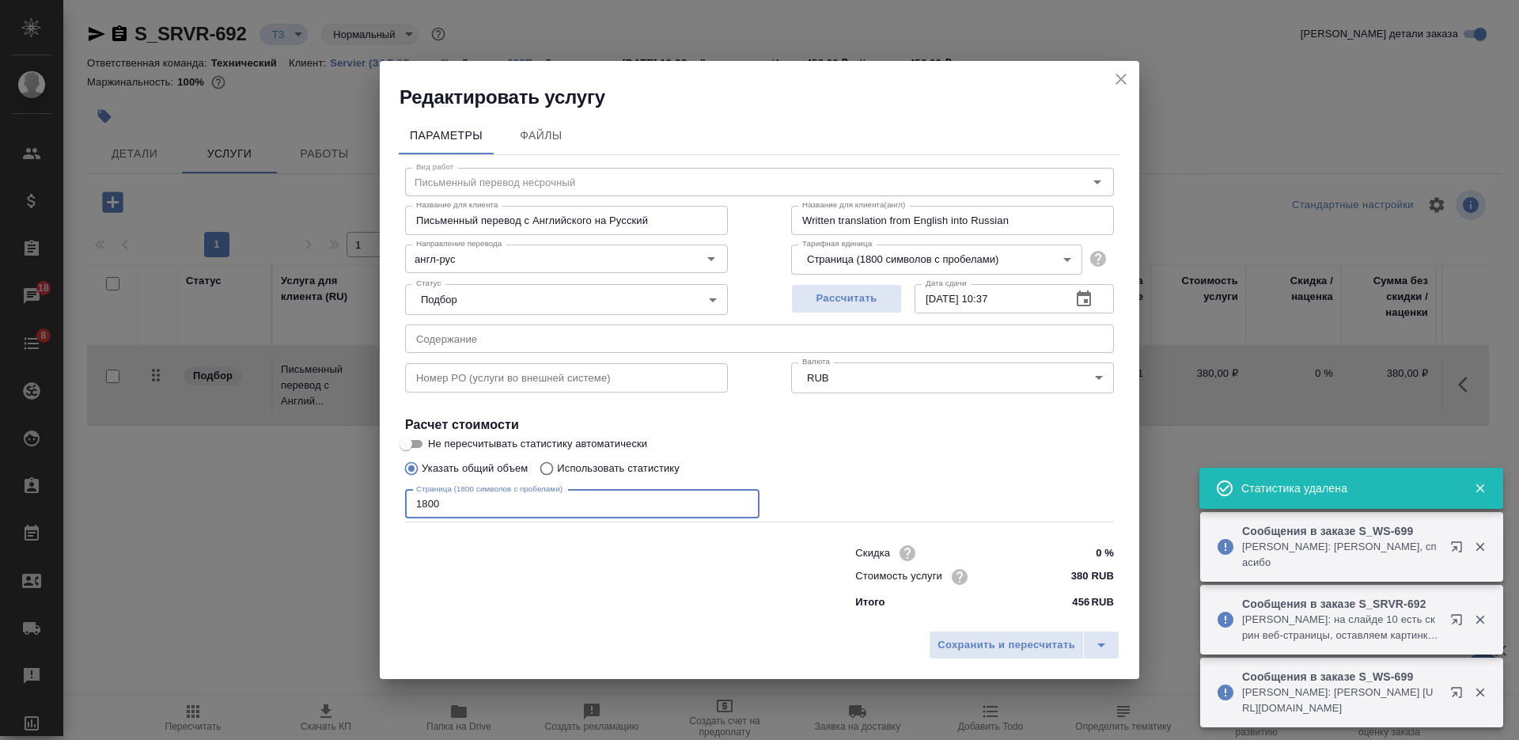
click at [568, 509] on input "1800" at bounding box center [582, 504] width 354 height 28
paste input "7187"
type input "17187"
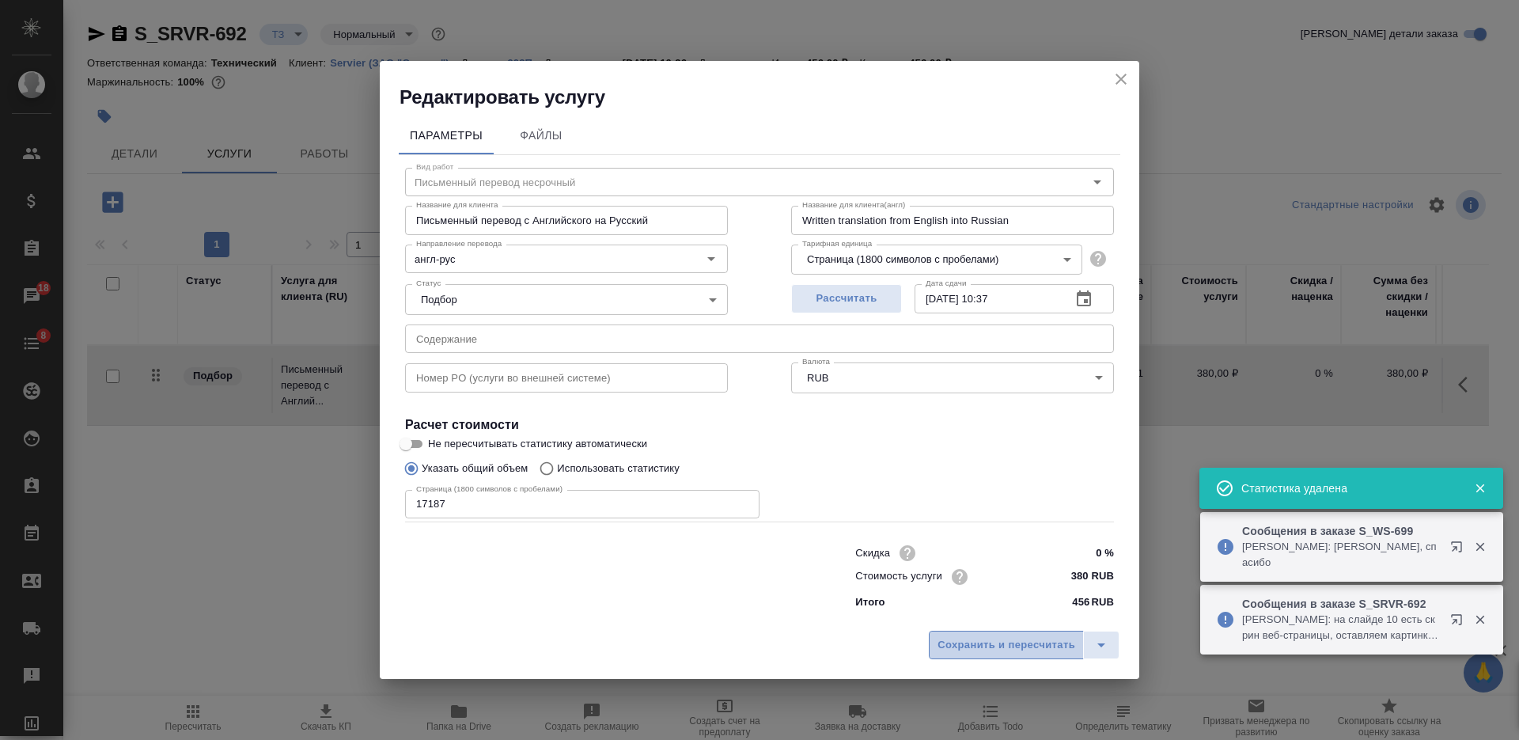
click at [958, 642] on span "Сохранить и пересчитать" at bounding box center [1006, 645] width 138 height 18
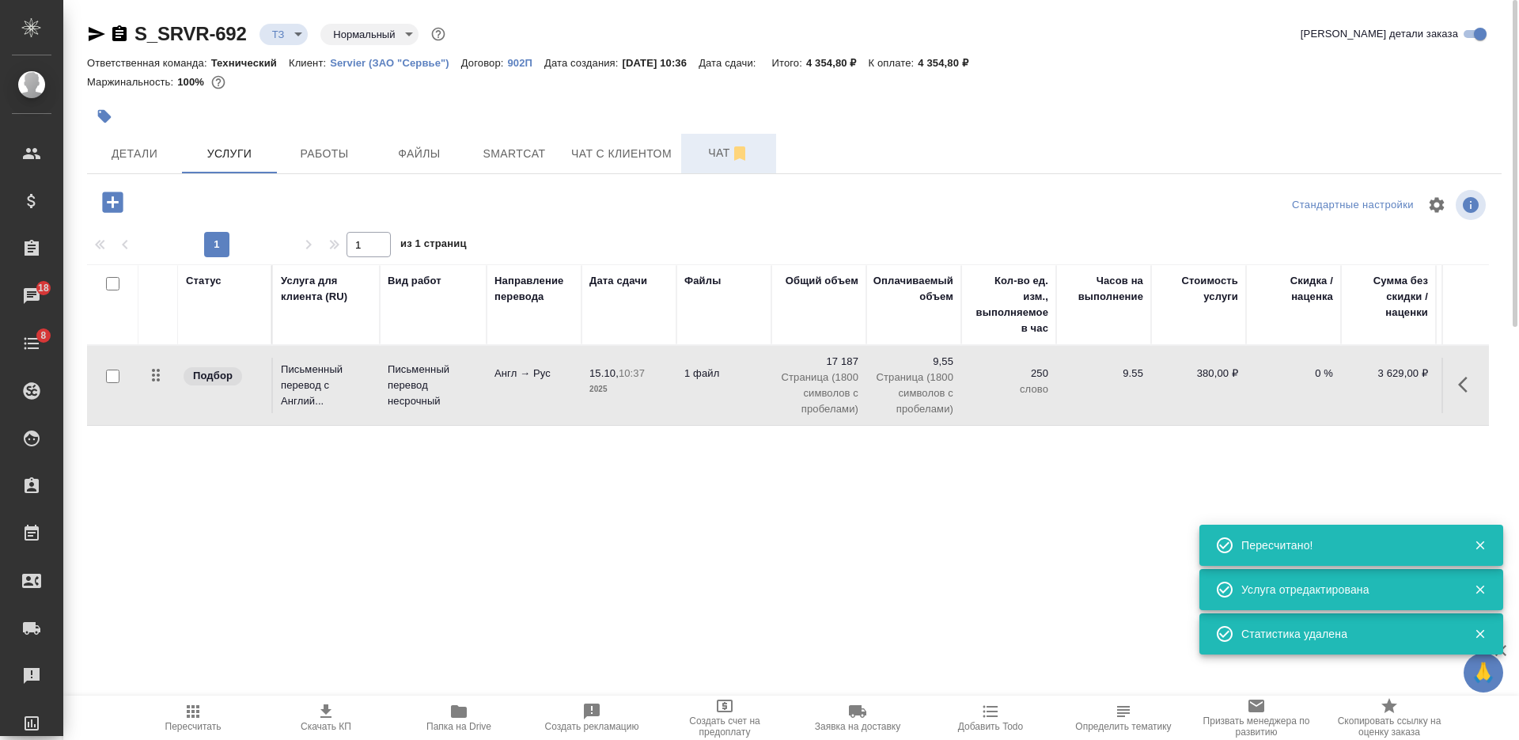
click at [691, 145] on span "Чат" at bounding box center [729, 153] width 76 height 20
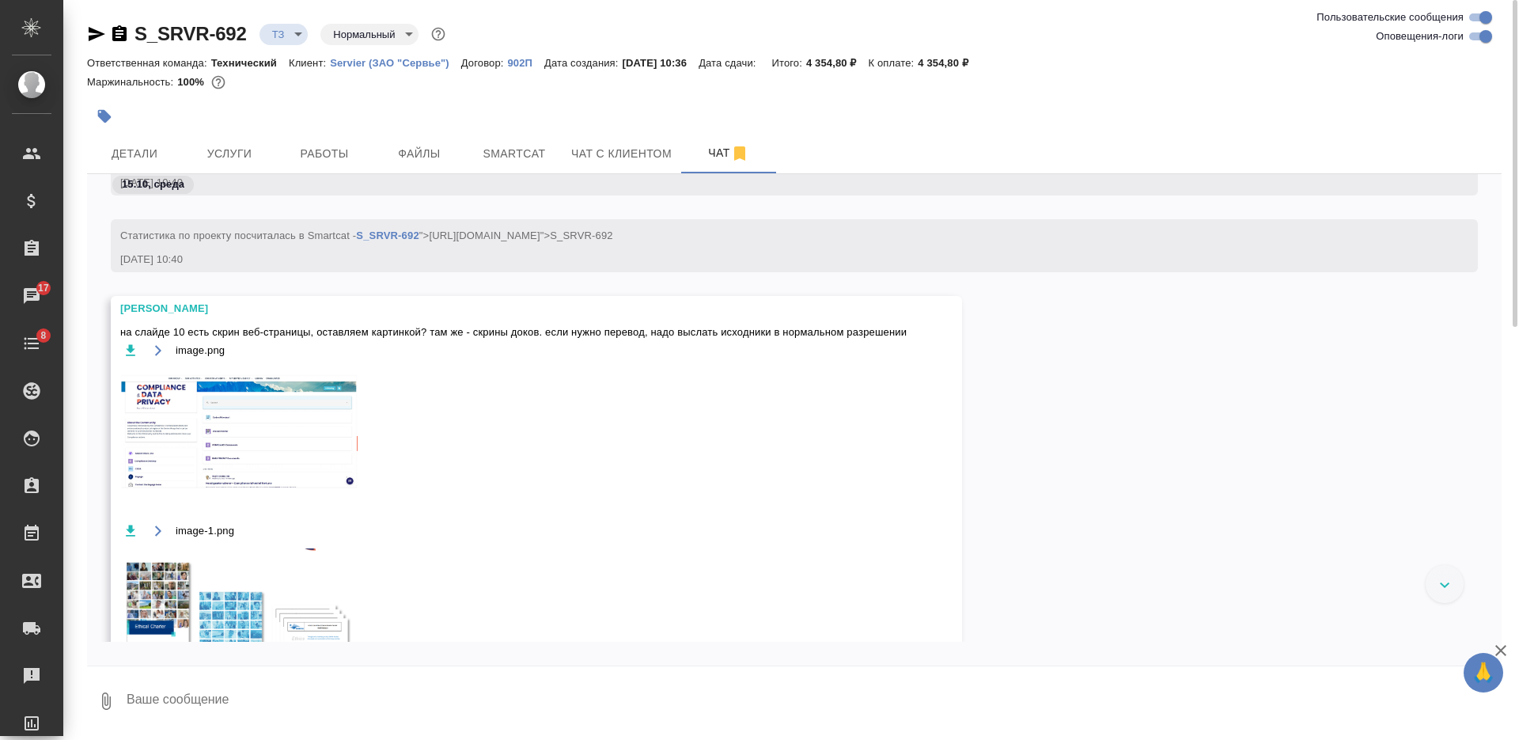
scroll to position [511, 0]
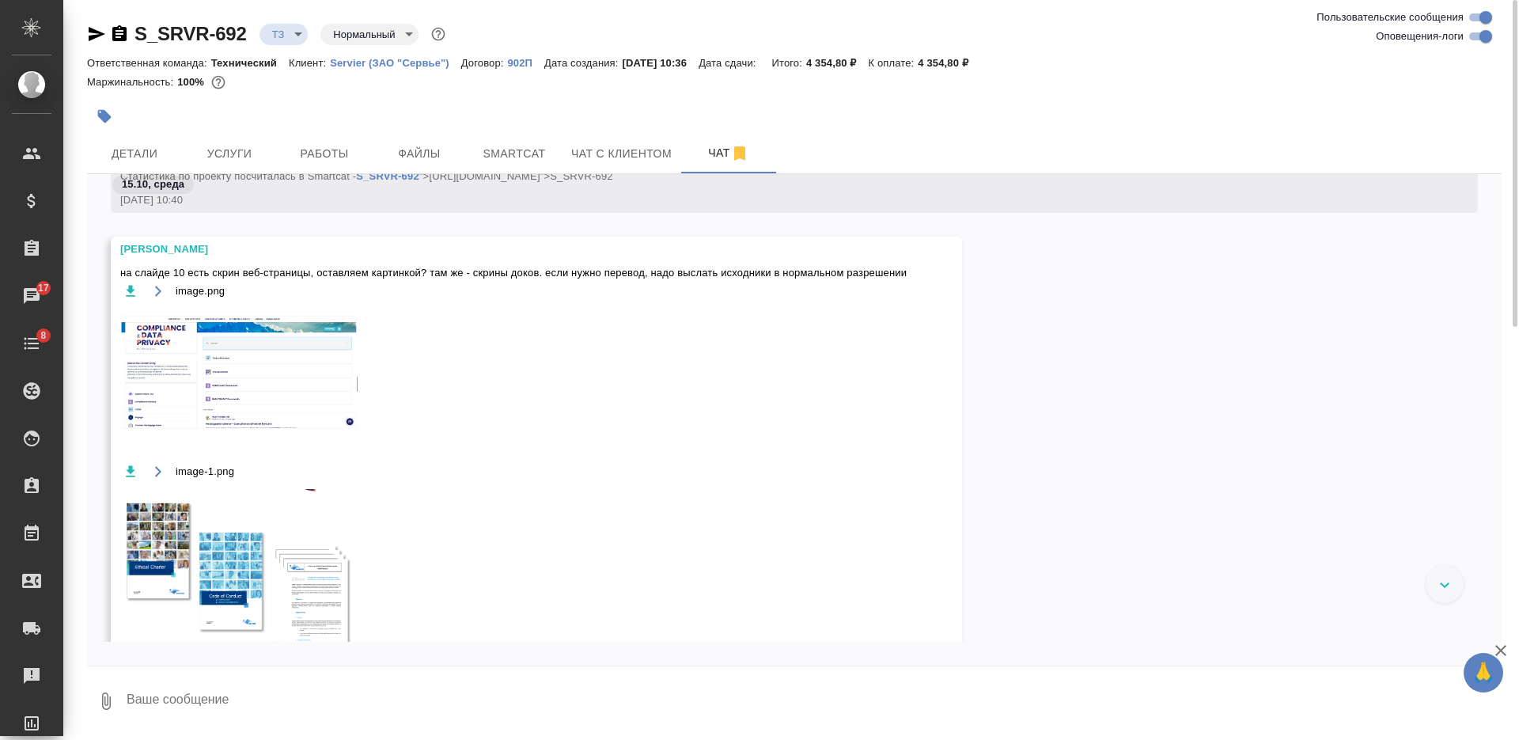
click at [302, 377] on img at bounding box center [238, 375] width 237 height 133
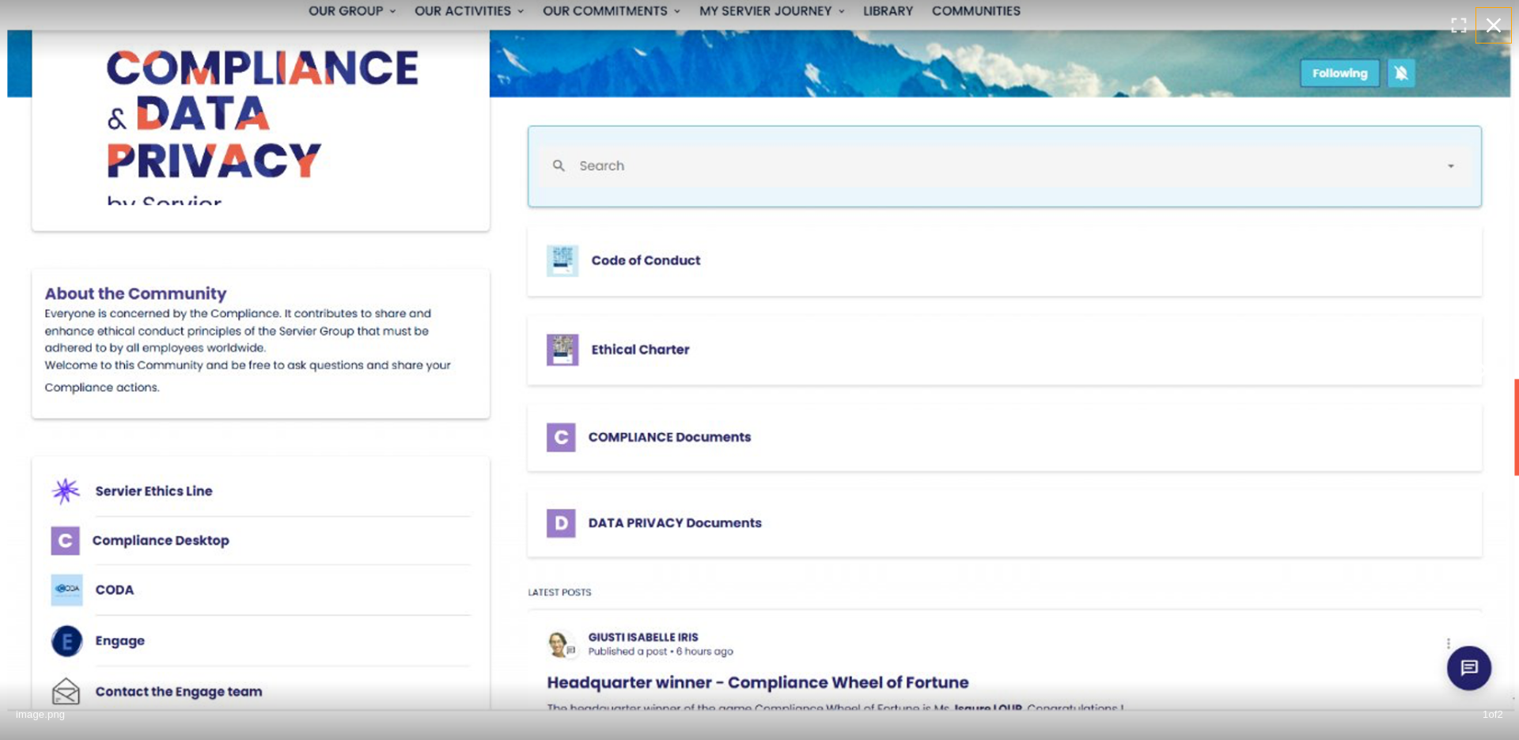
click at [1497, 23] on icon "button" at bounding box center [1494, 25] width 15 height 15
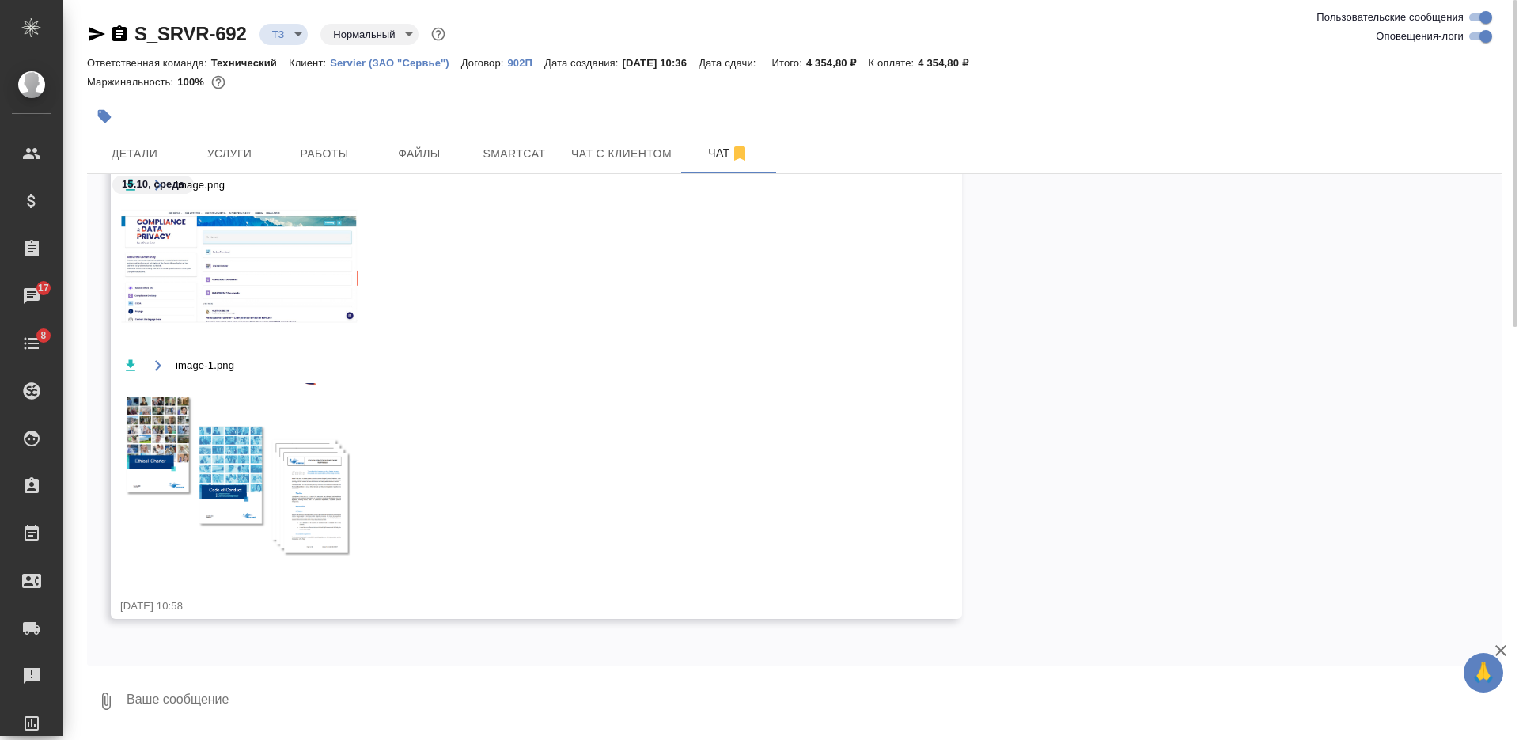
scroll to position [634, 0]
click at [316, 452] on img at bounding box center [238, 475] width 237 height 187
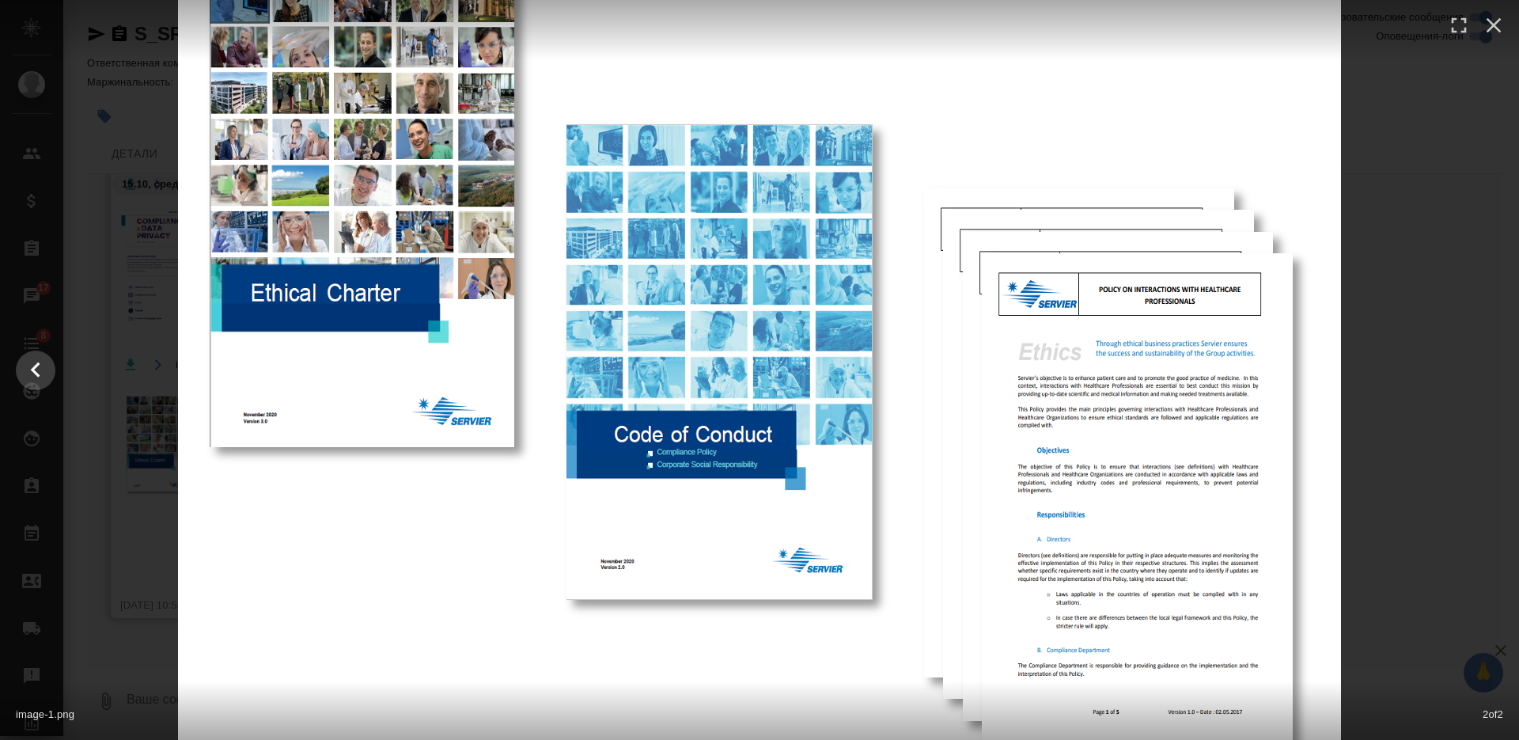
click at [1414, 386] on div at bounding box center [759, 370] width 1519 height 916
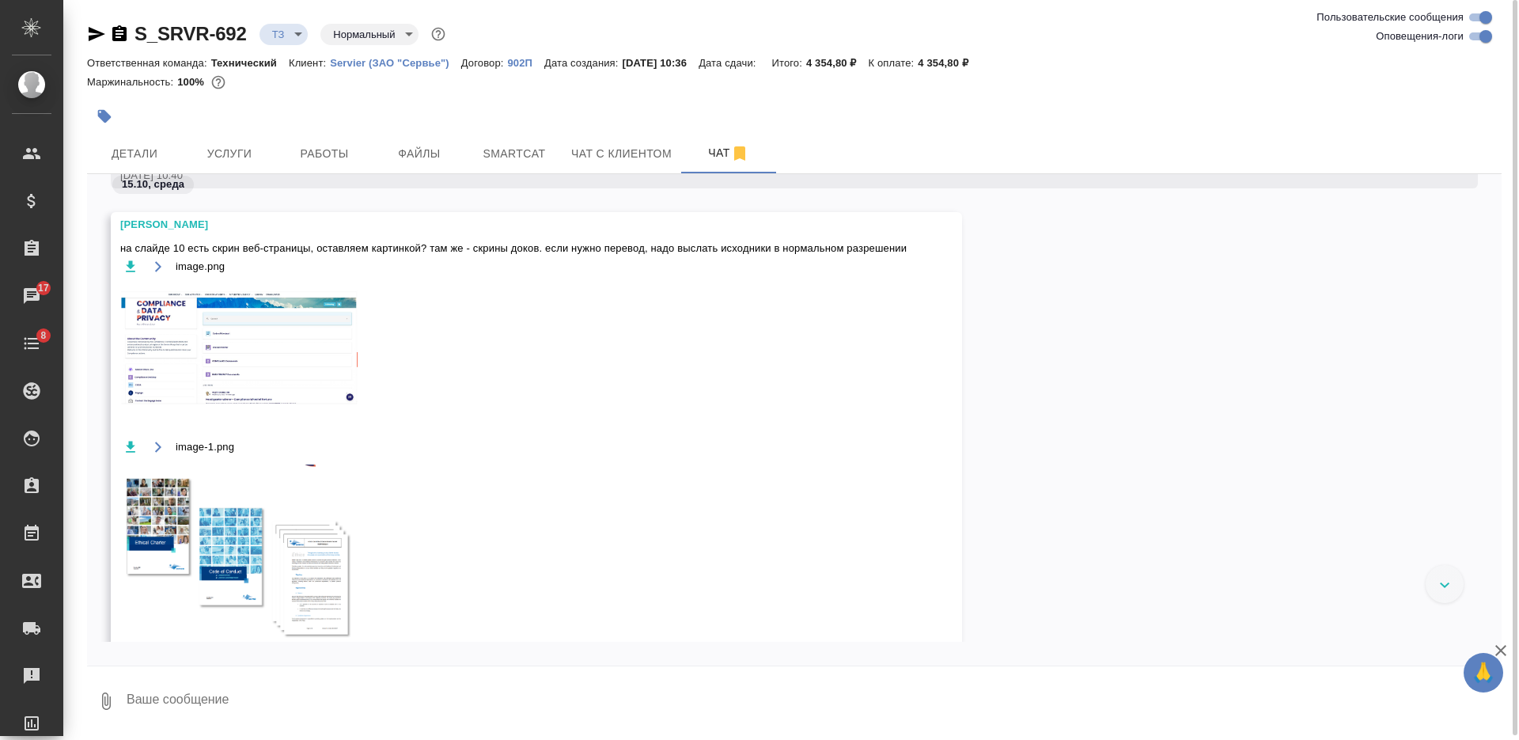
scroll to position [535, 0]
click at [127, 275] on icon "button" at bounding box center [131, 267] width 16 height 16
click at [134, 456] on icon "button" at bounding box center [131, 448] width 16 height 16
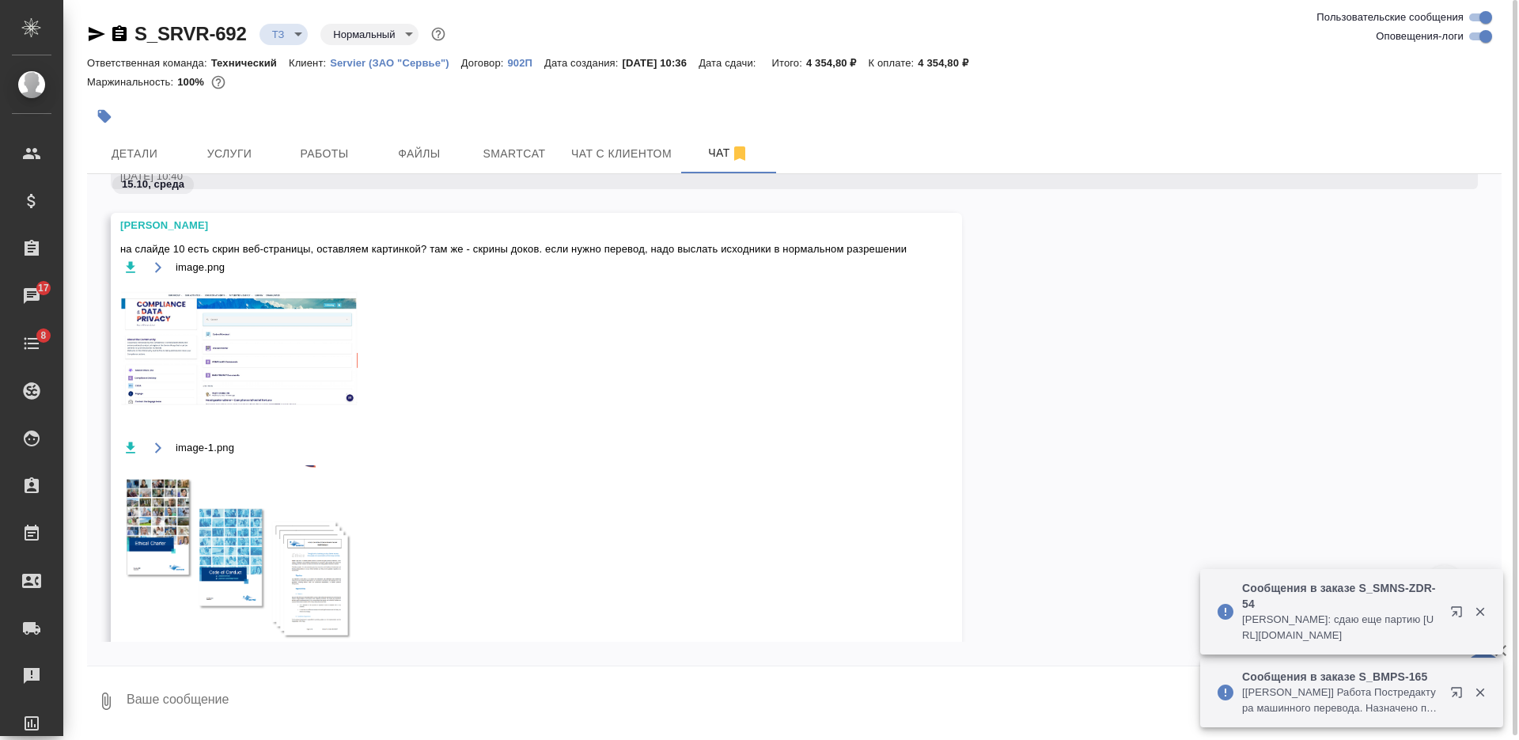
scroll to position [634, 0]
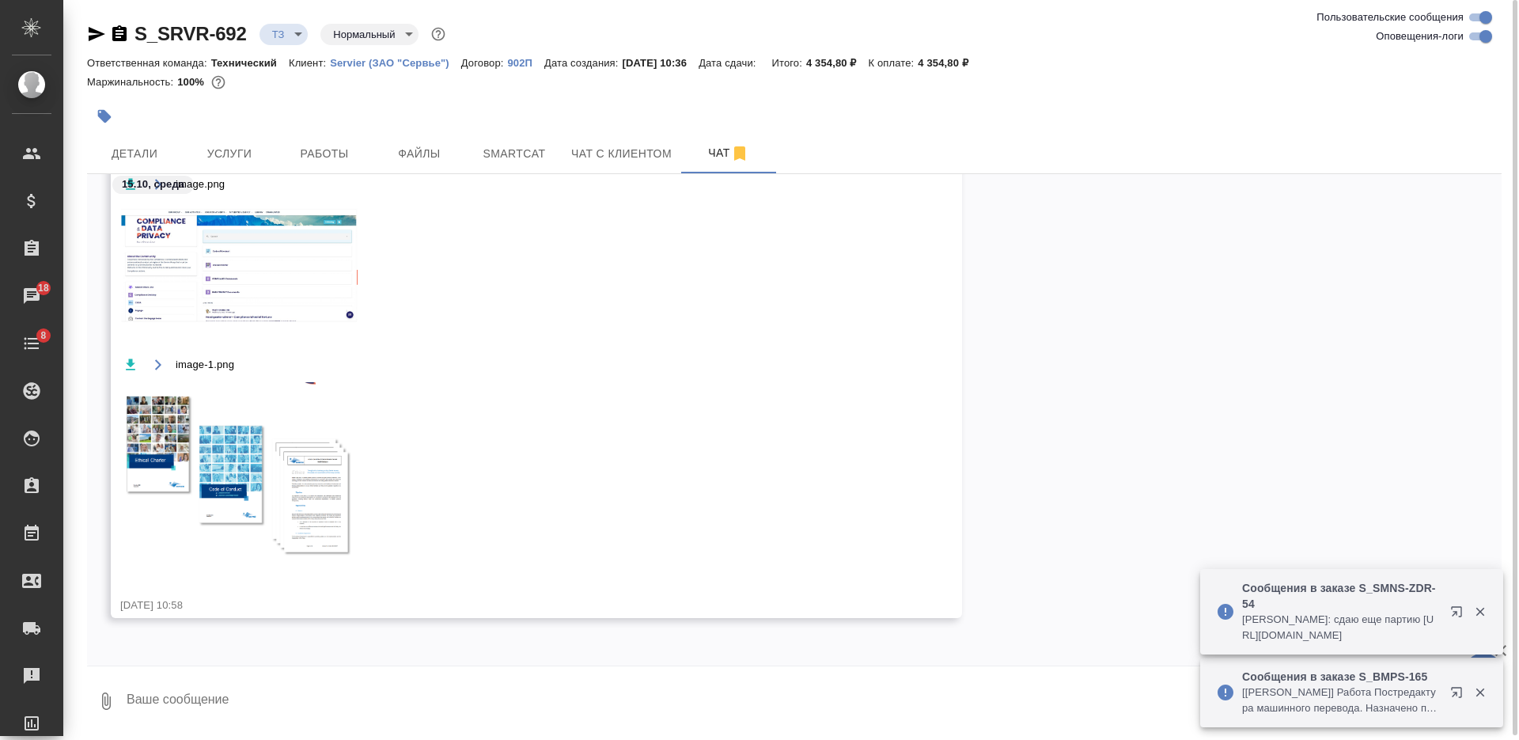
click at [656, 695] on textarea at bounding box center [813, 701] width 1377 height 54
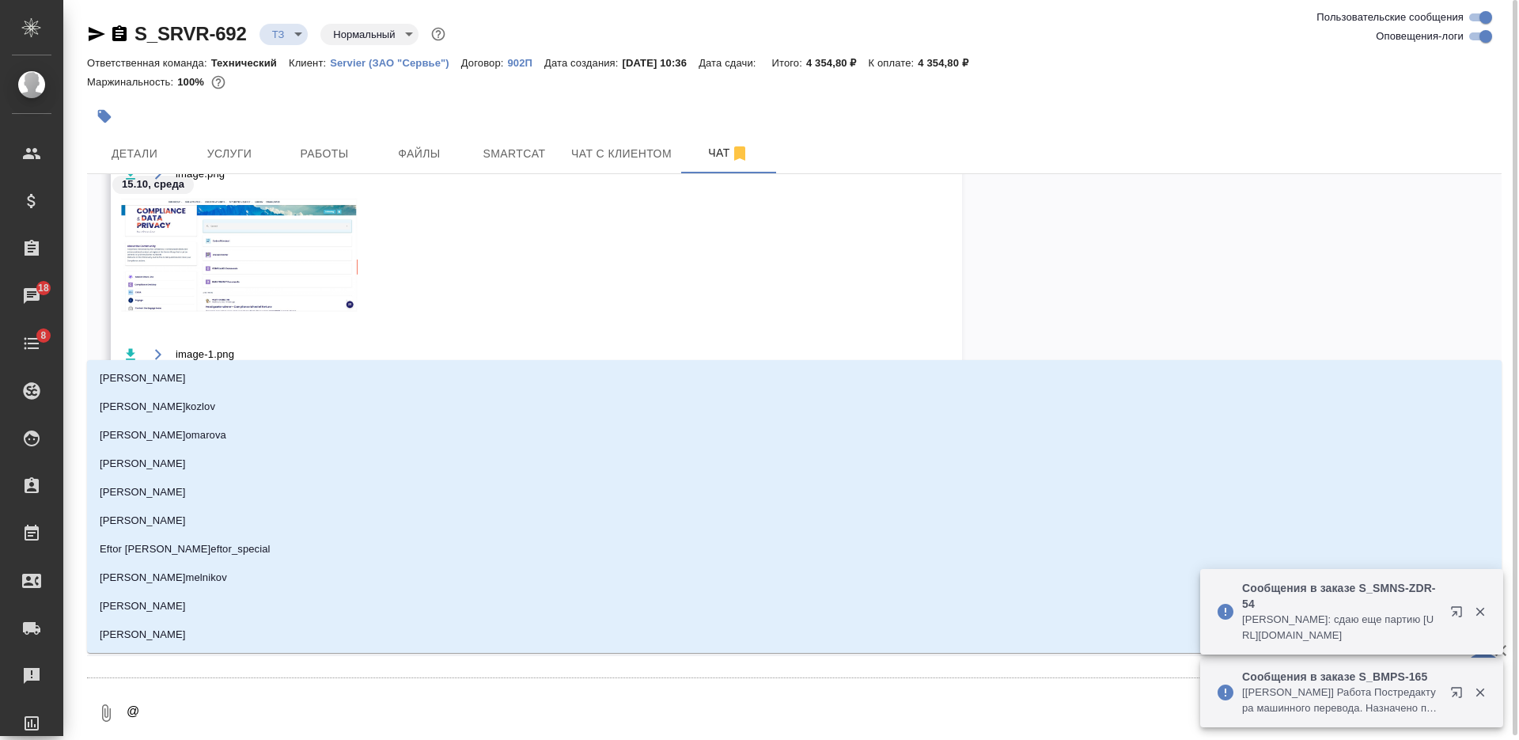
type textarea "@З"
type input "З"
type textarea "@За"
type input "За"
type textarea "@Заб"
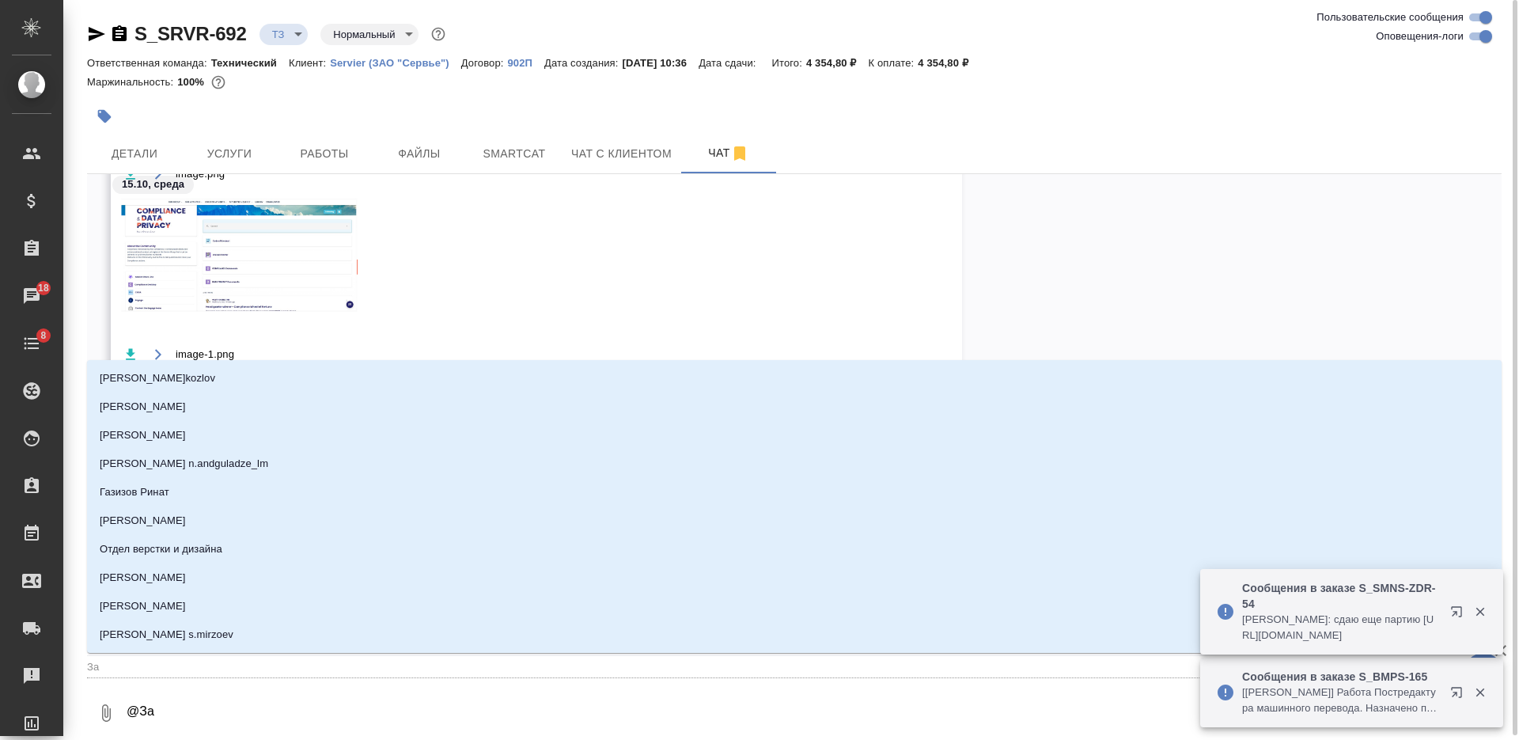
type input "Заб"
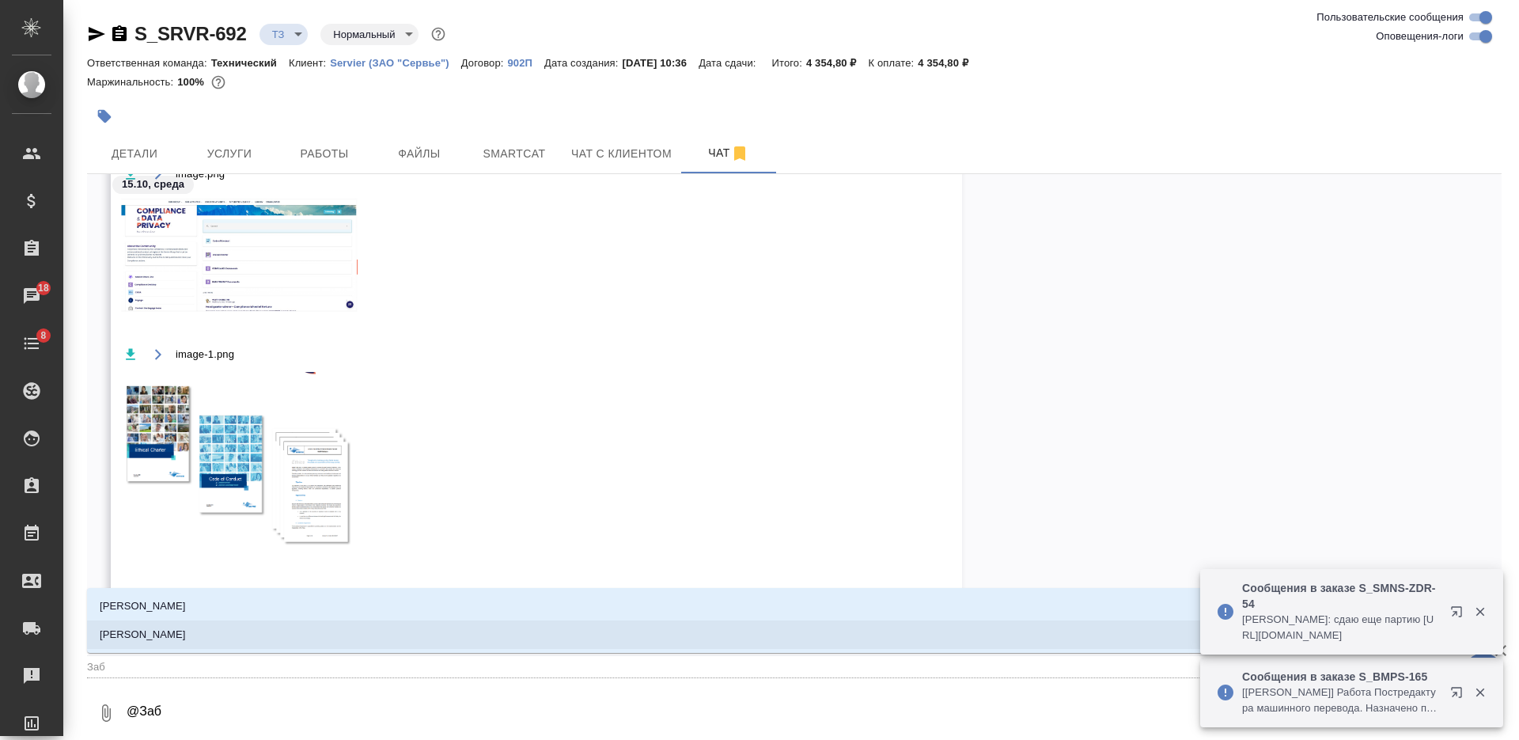
click at [634, 637] on li "[PERSON_NAME]" at bounding box center [794, 634] width 1415 height 28
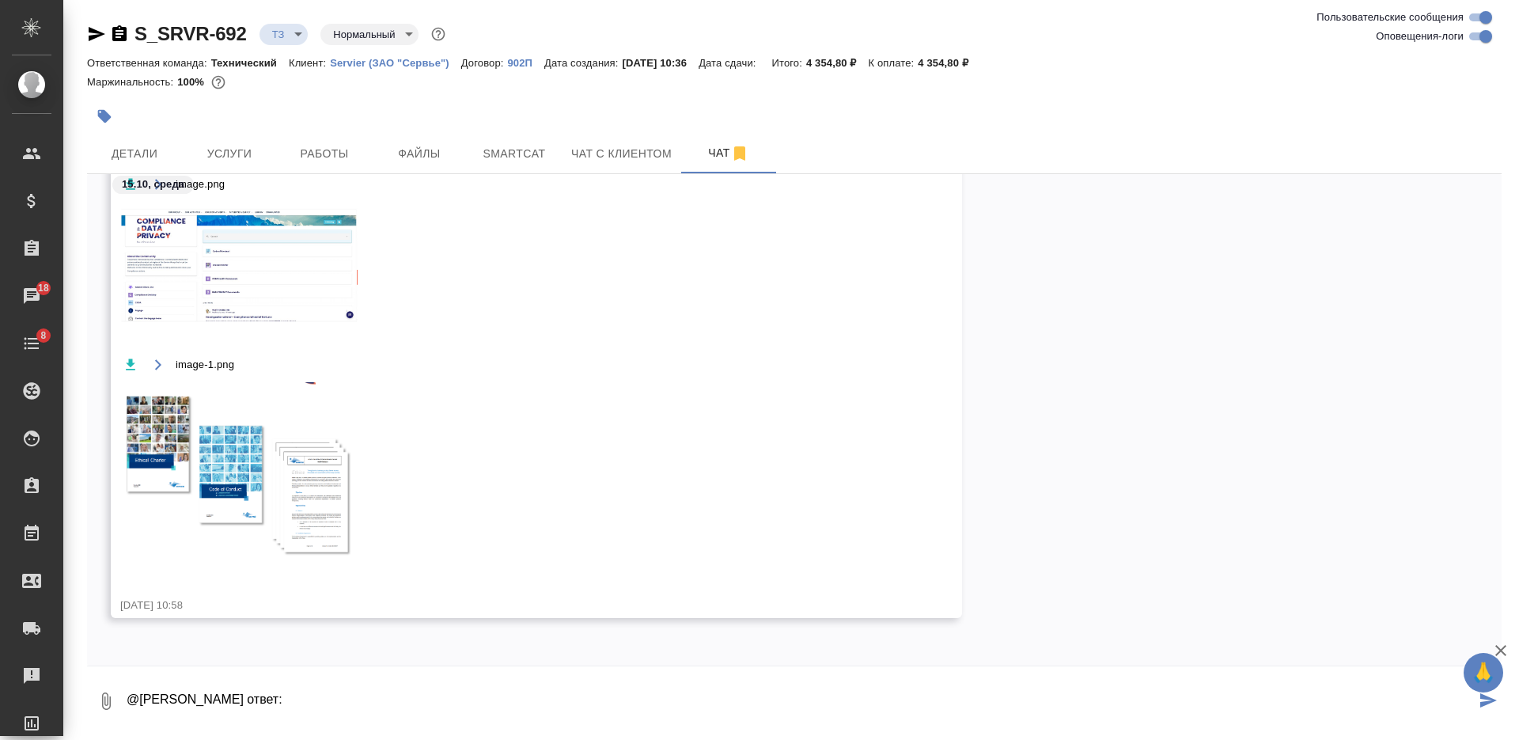
paste textarea "Сделайте, пожалуйста, перевод названий документов, программ, иконок через slash…"
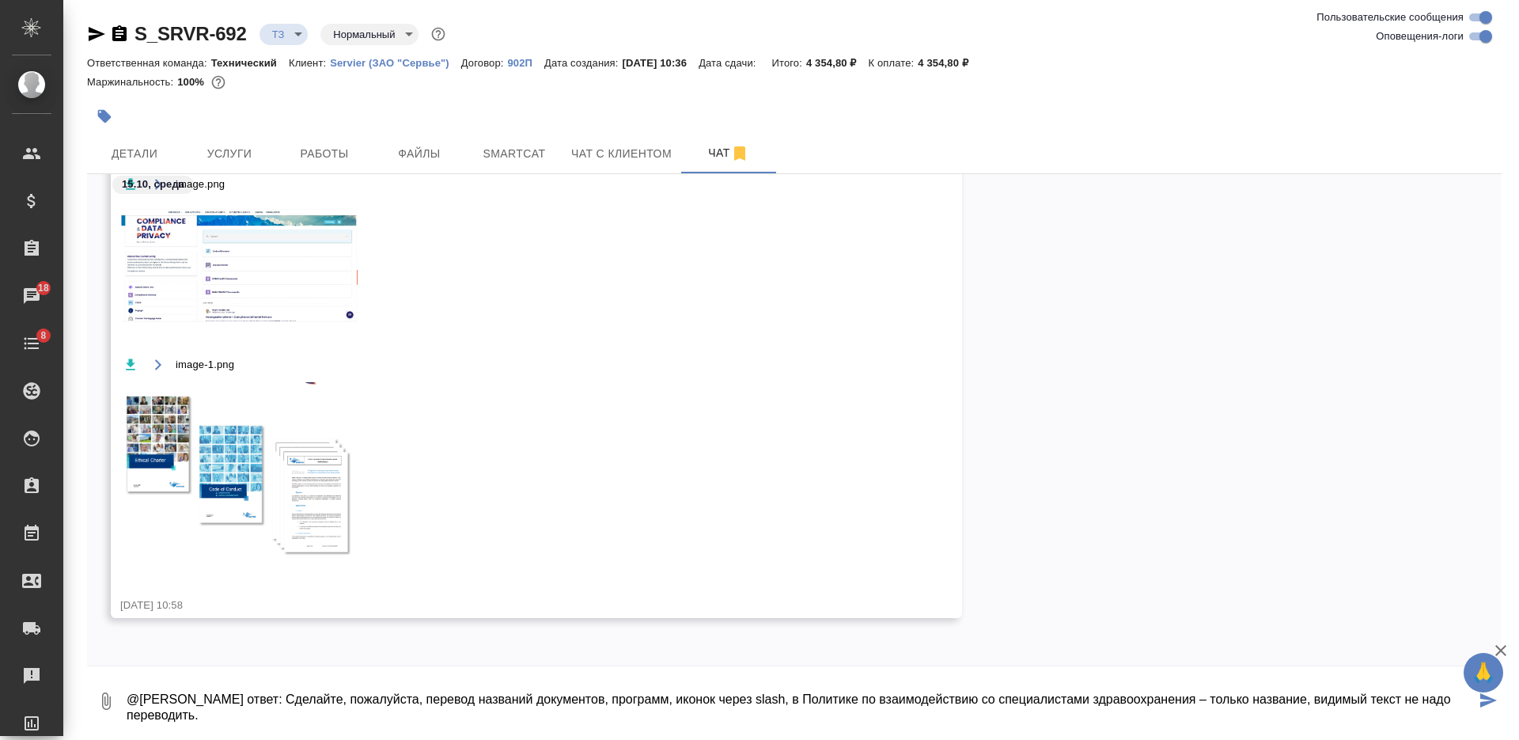
type textarea "@Заборова Александра ответ: Сделайте, пожалуйста, перевод названий документов, …"
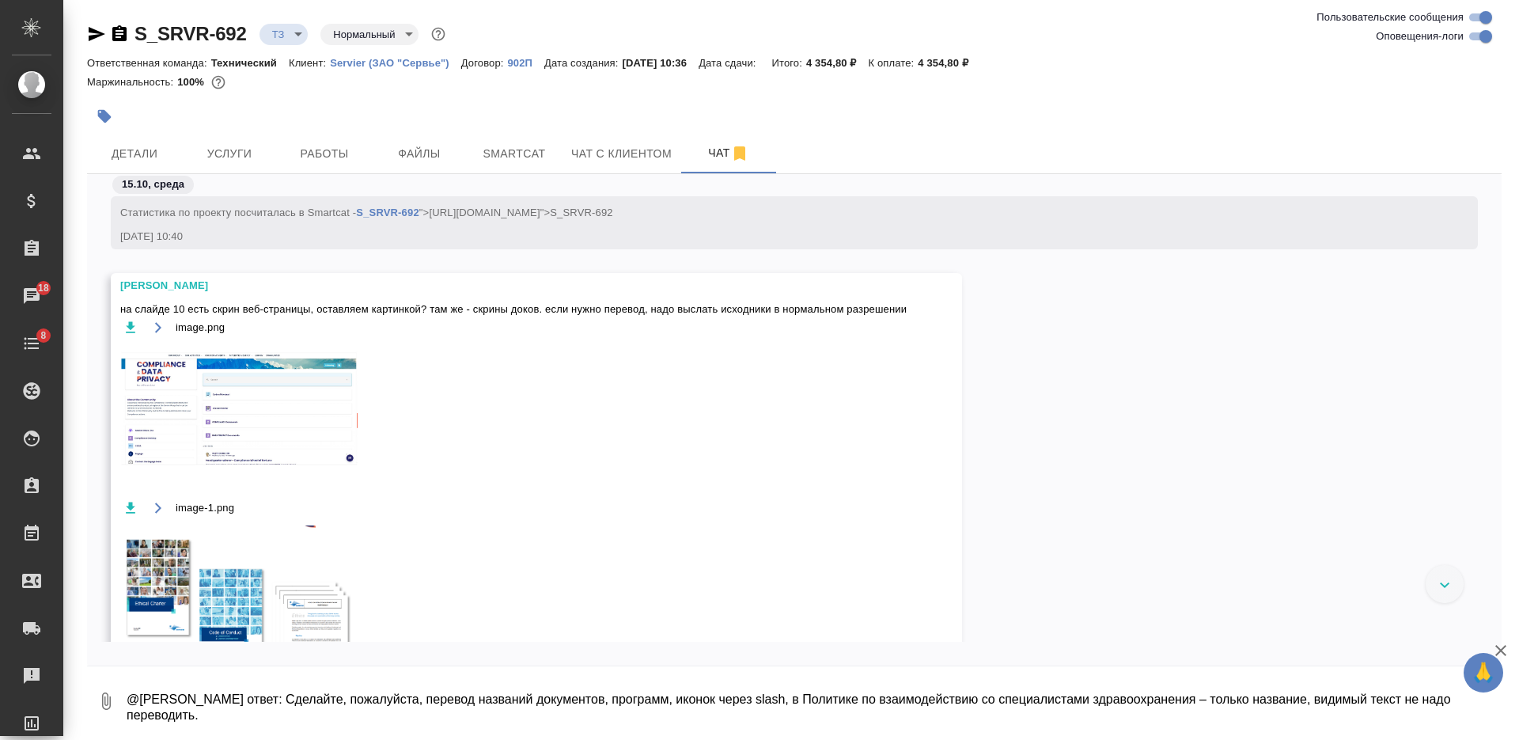
scroll to position [528, 0]
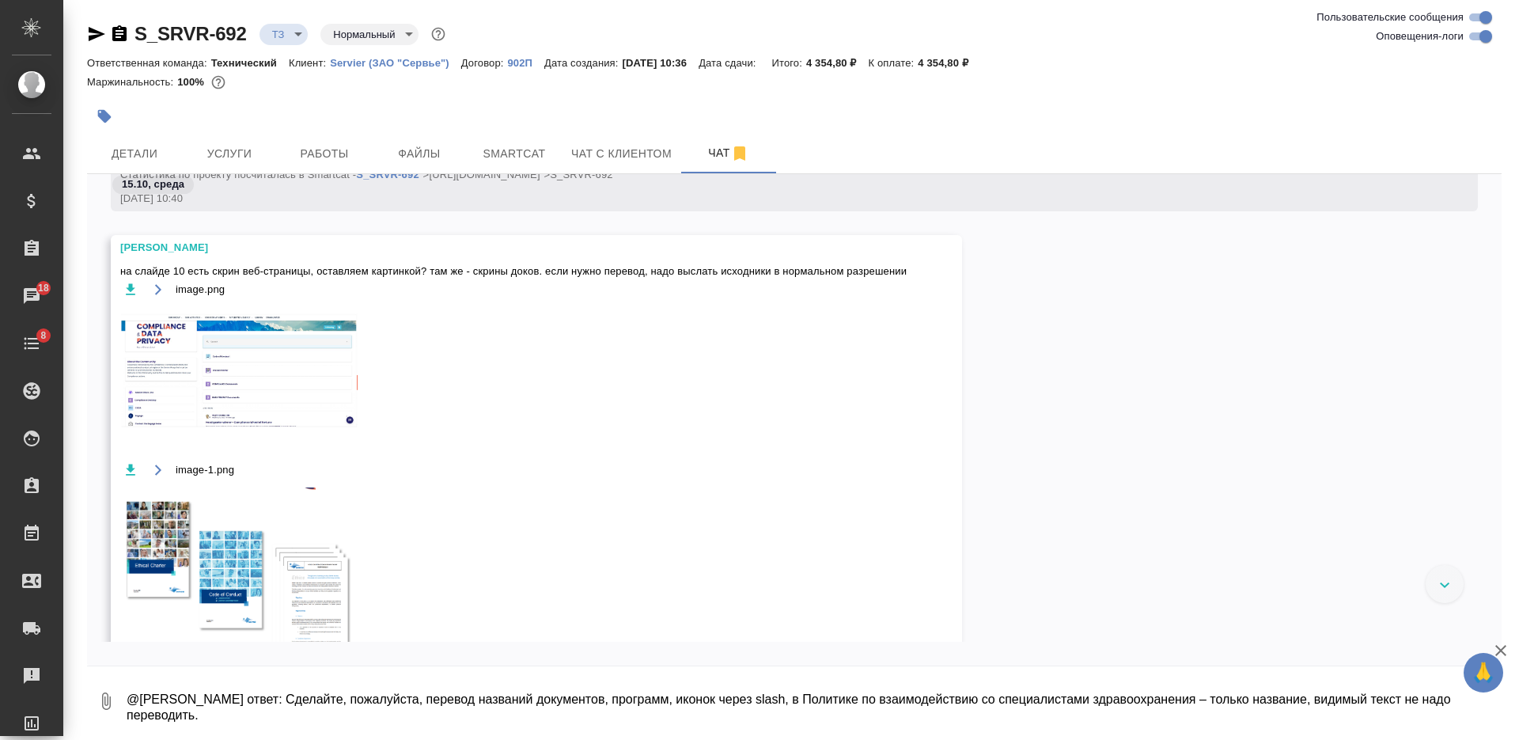
click at [314, 391] on img at bounding box center [238, 373] width 237 height 133
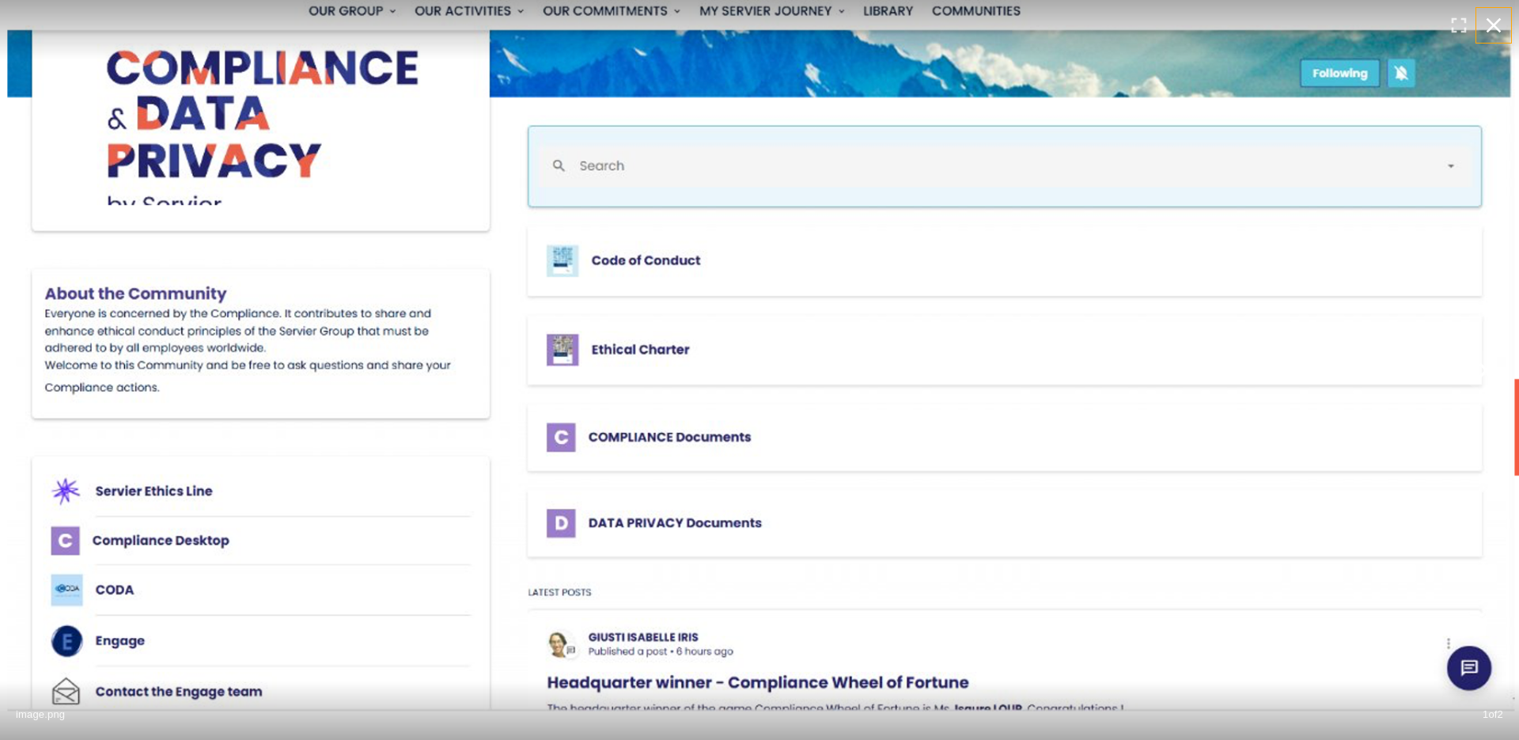
click at [1495, 31] on icon "button" at bounding box center [1493, 25] width 25 height 25
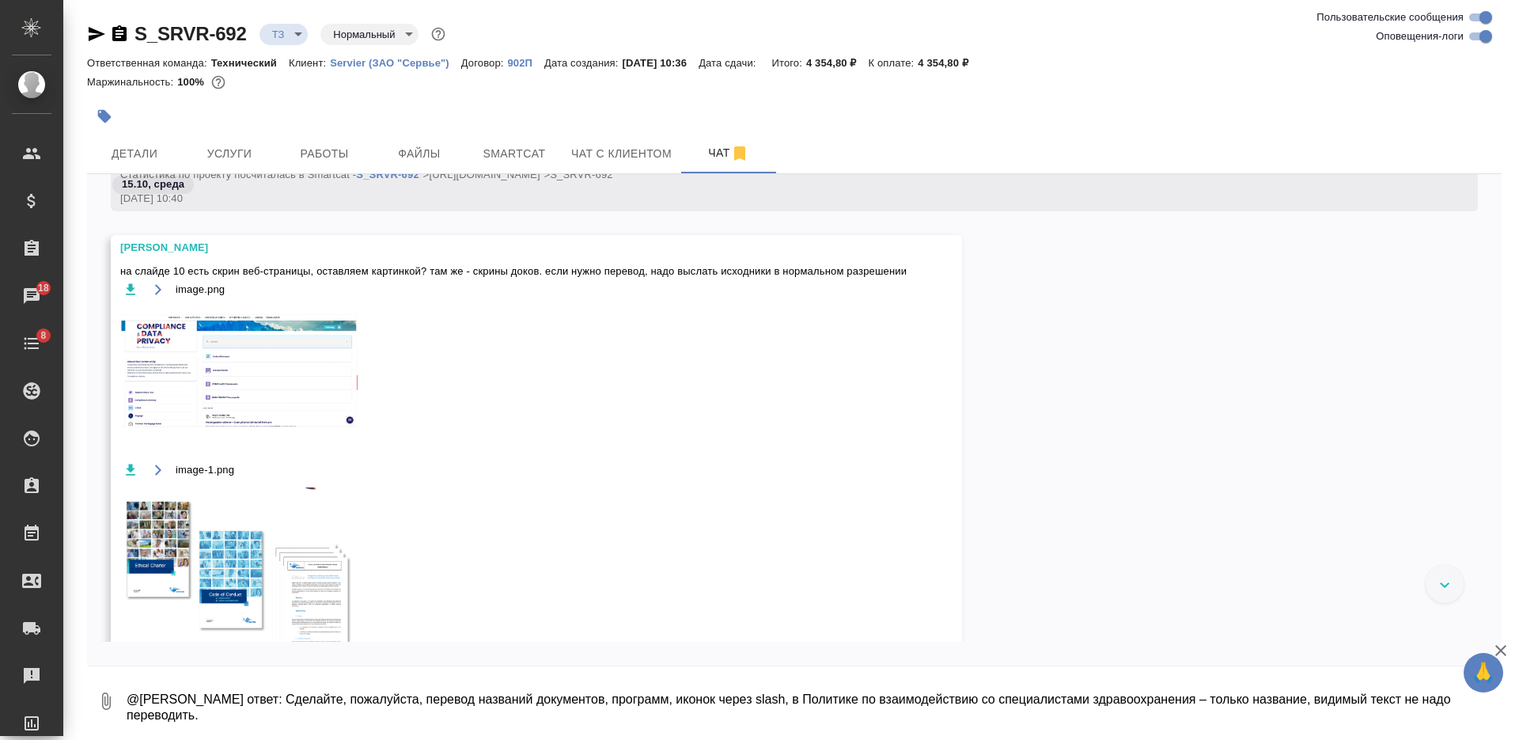
scroll to position [726, 0]
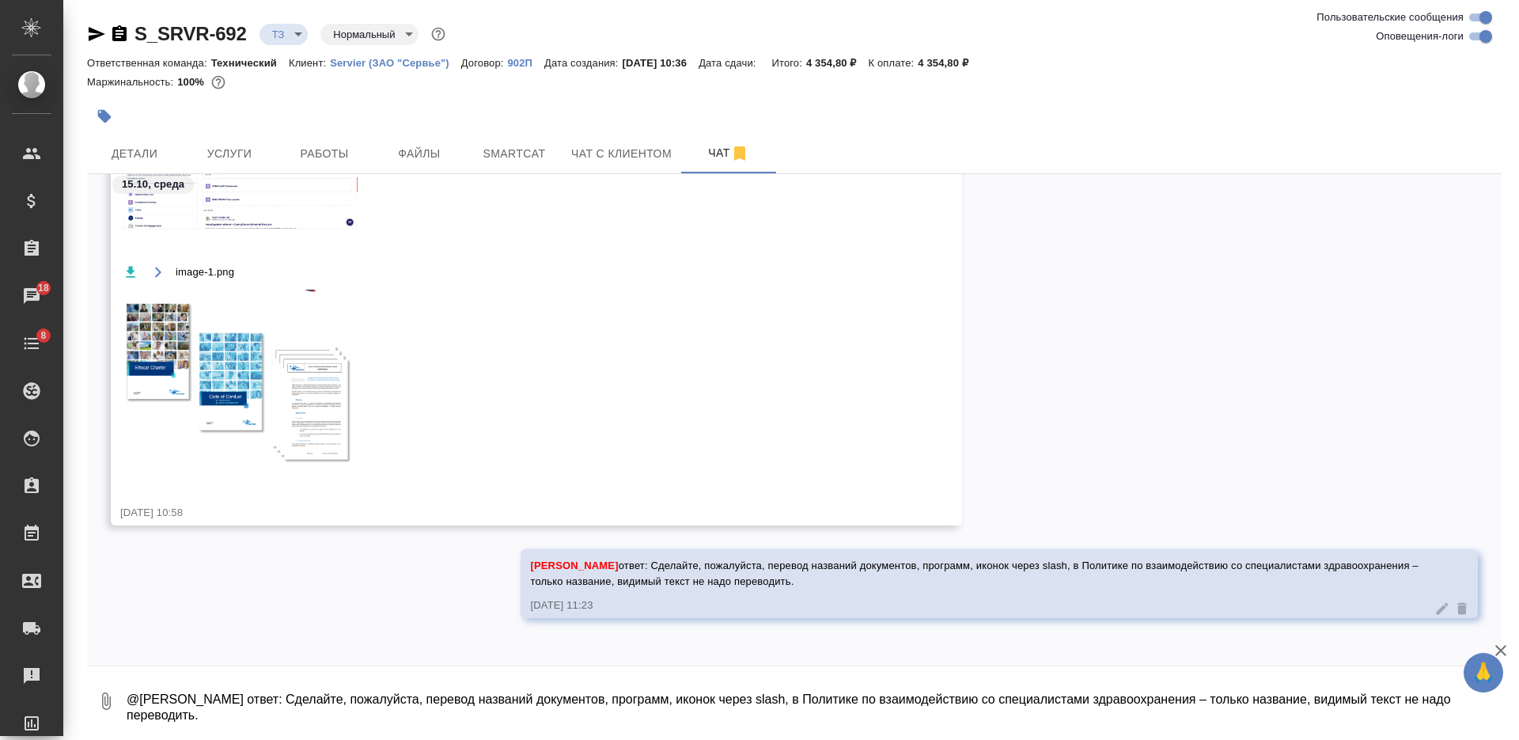
click at [316, 391] on img at bounding box center [238, 383] width 237 height 187
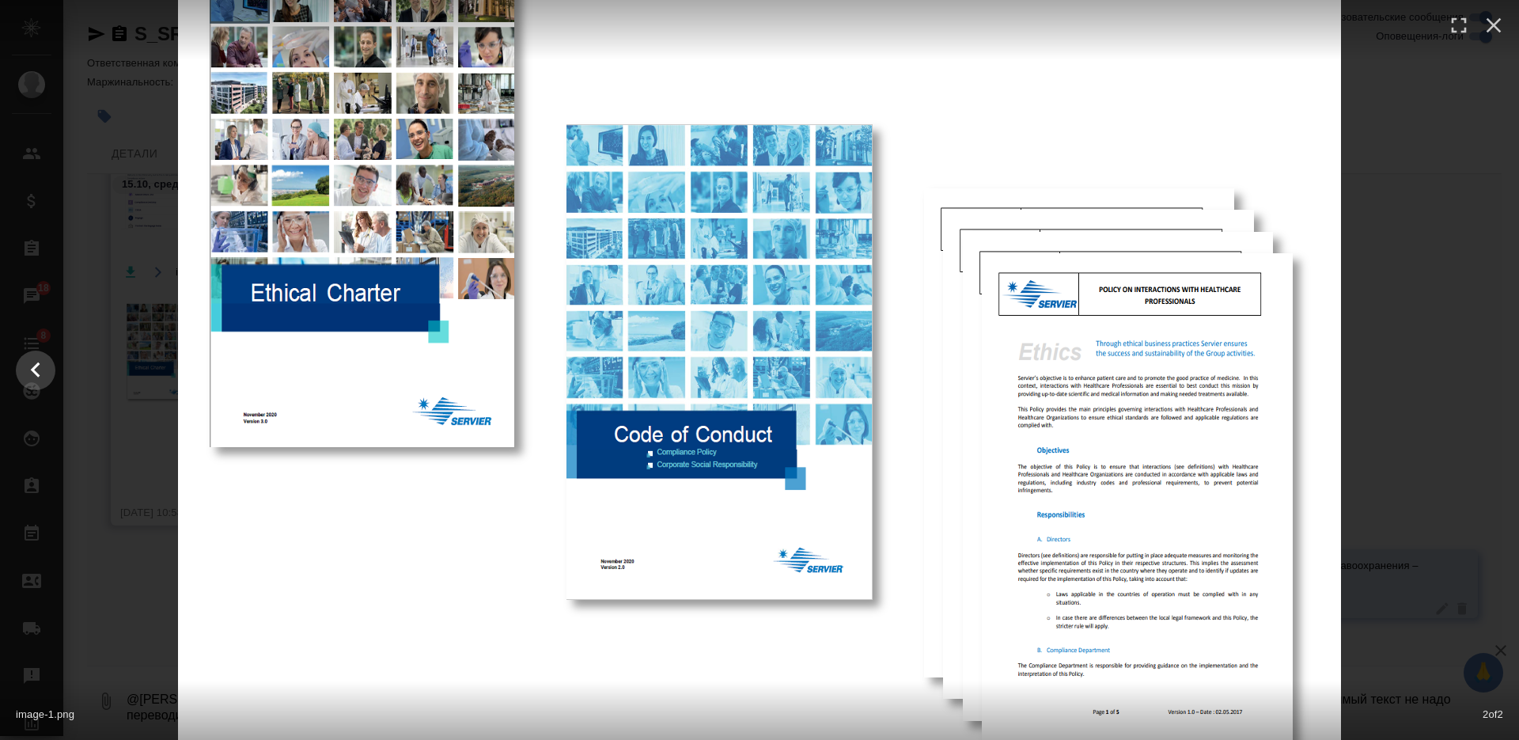
click at [1456, 299] on div at bounding box center [759, 370] width 1519 height 916
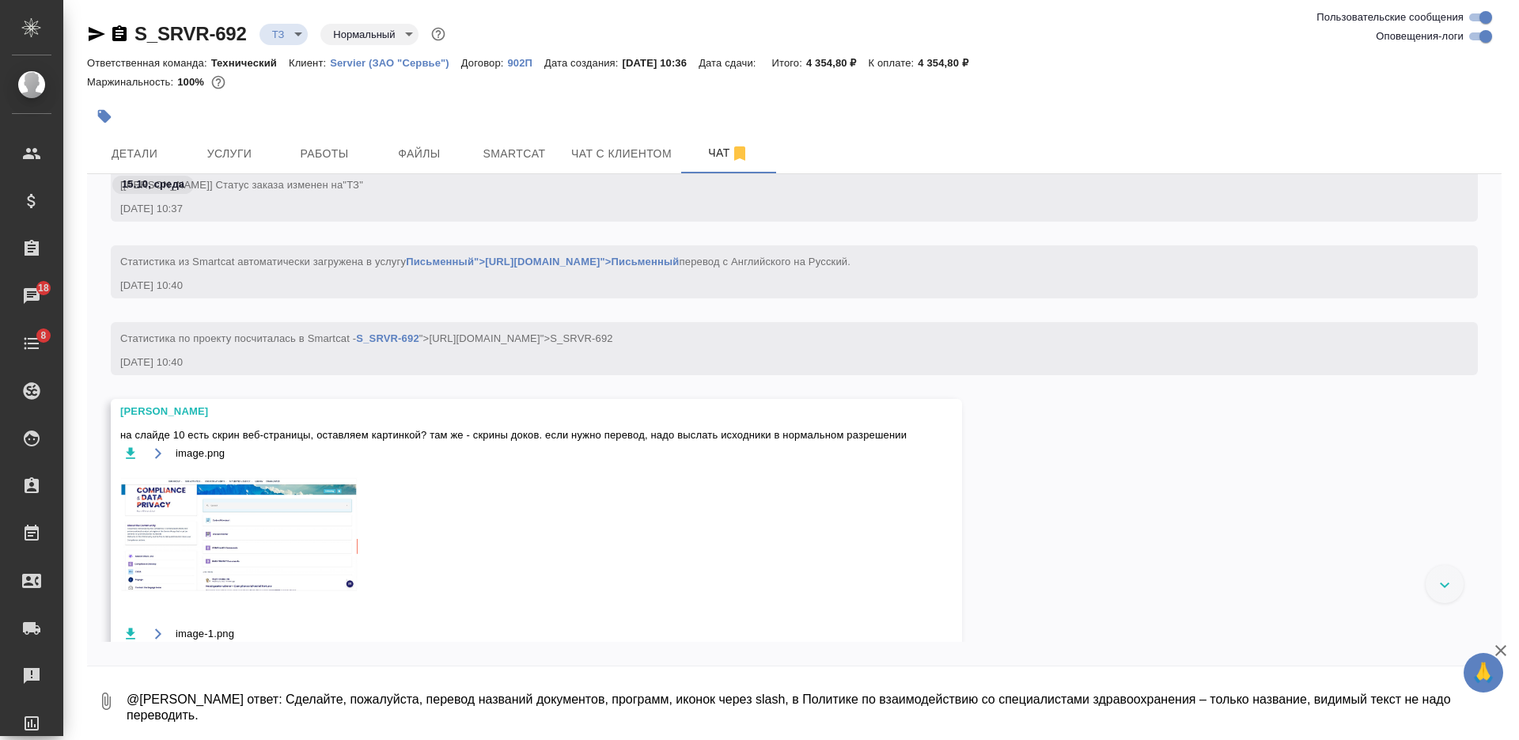
scroll to position [449, 0]
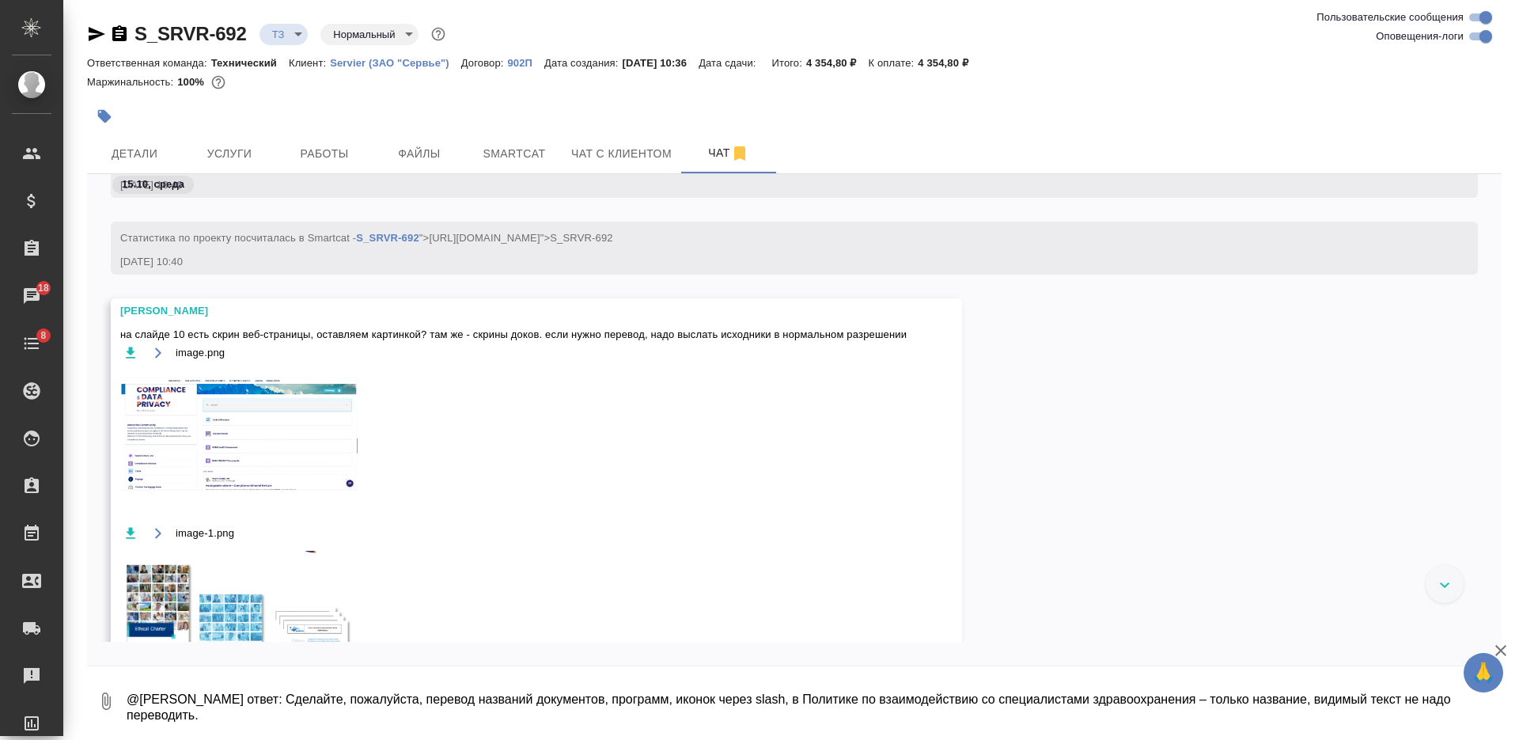
click at [331, 441] on img at bounding box center [238, 436] width 237 height 133
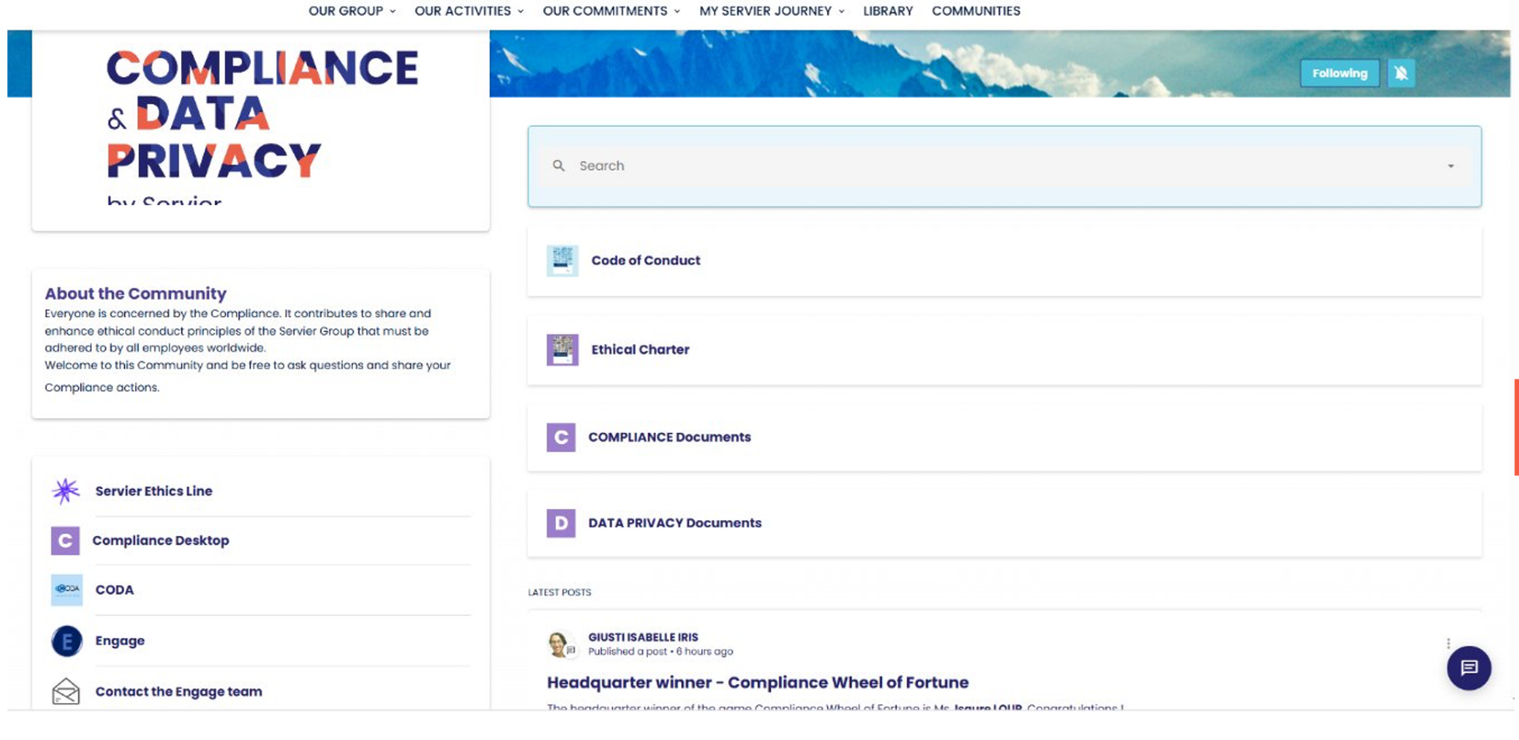
click at [1492, 37] on div at bounding box center [759, 21] width 1519 height 59
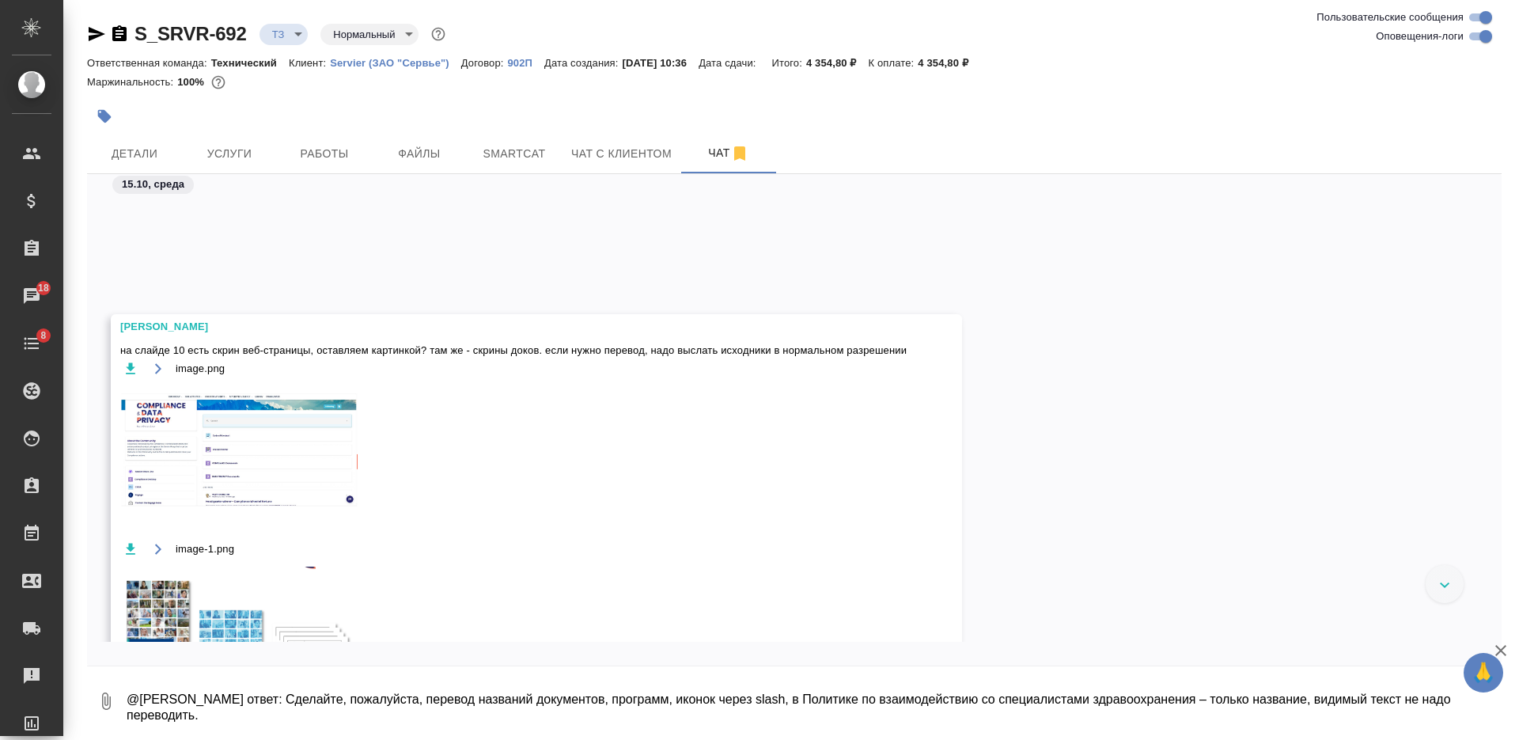
scroll to position [746, 0]
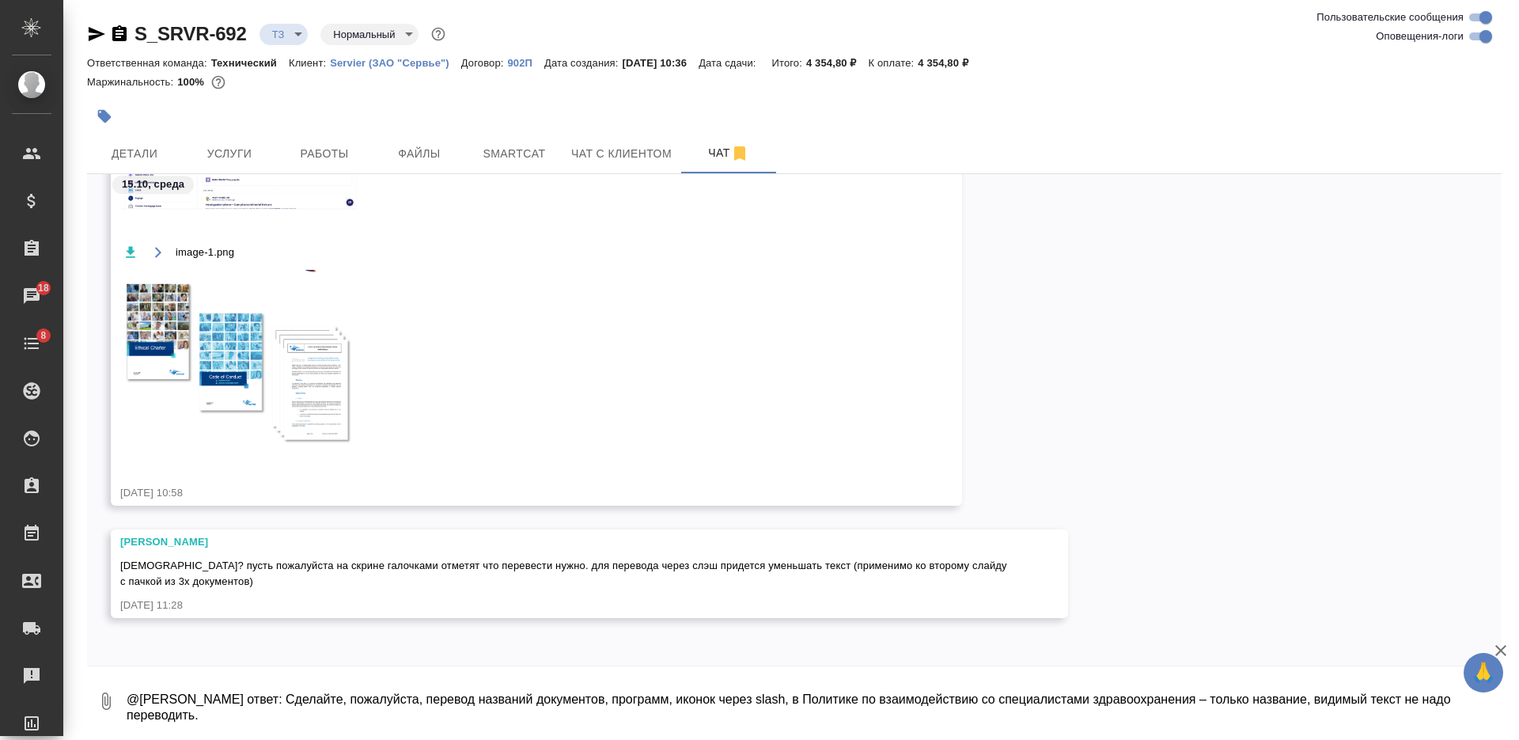
click at [393, 690] on textarea "@Заборова Александра ответ: Сделайте, пожалуйста, перевод названий документов, …" at bounding box center [813, 701] width 1377 height 54
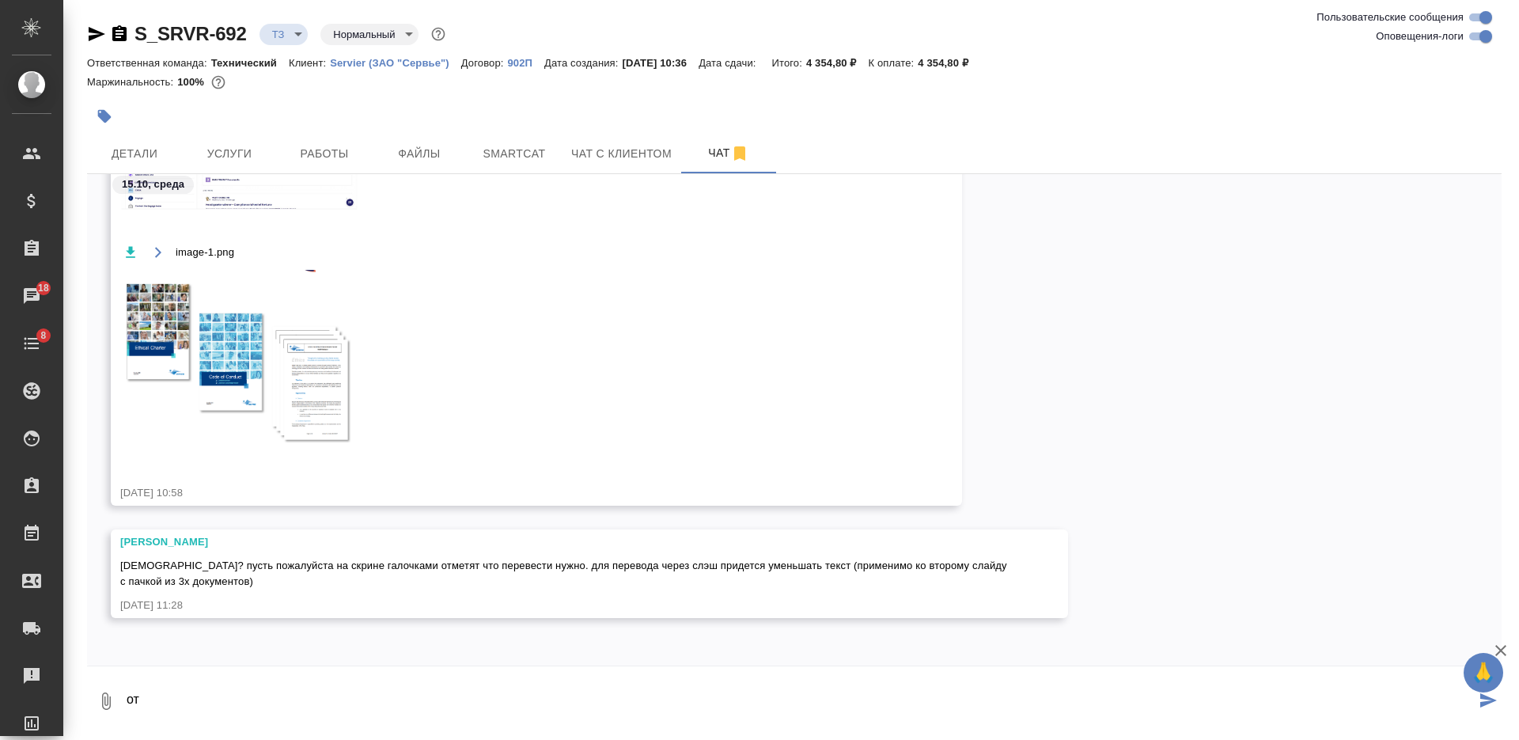
type textarea "о"
type textarea "иконки - относится к первому скрину"
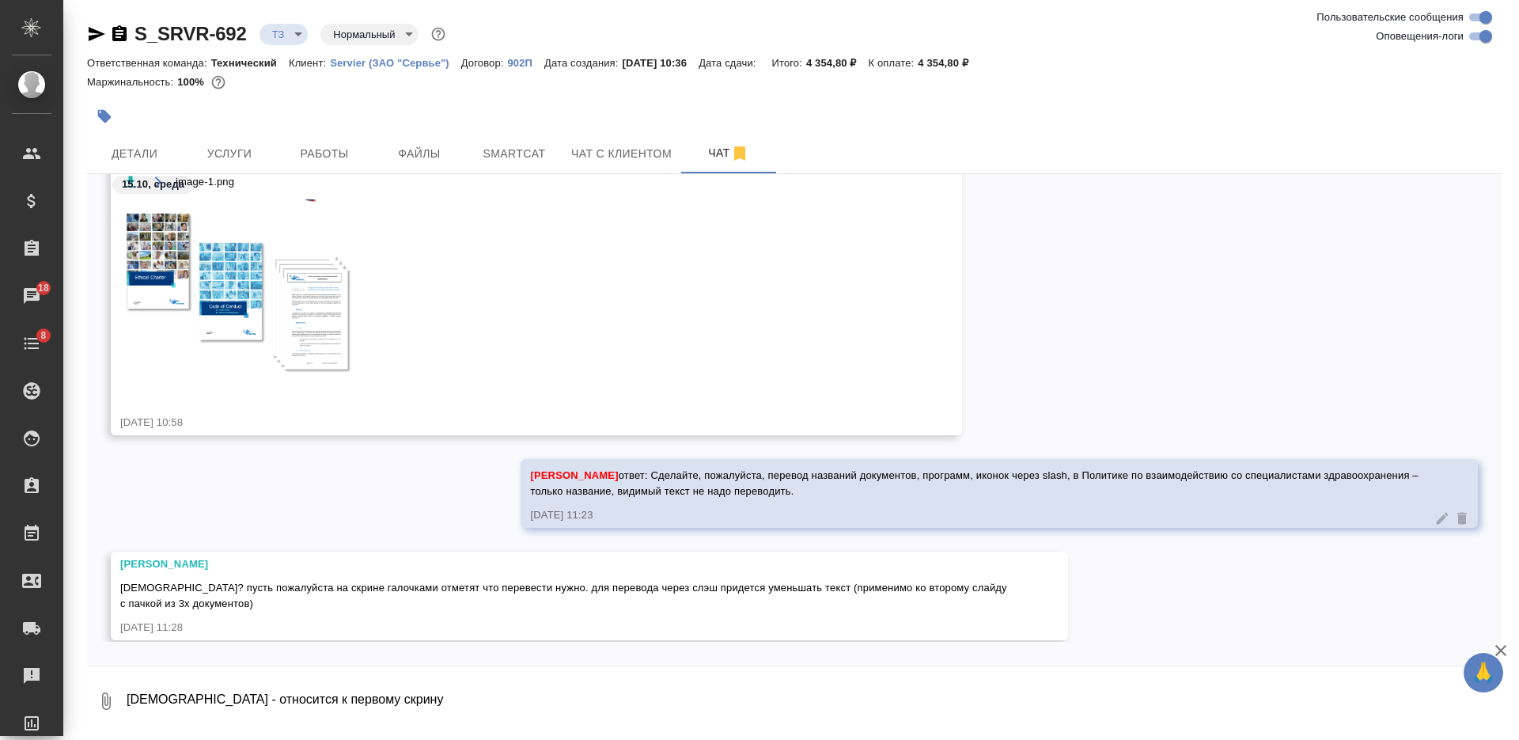
scroll to position [915, 0]
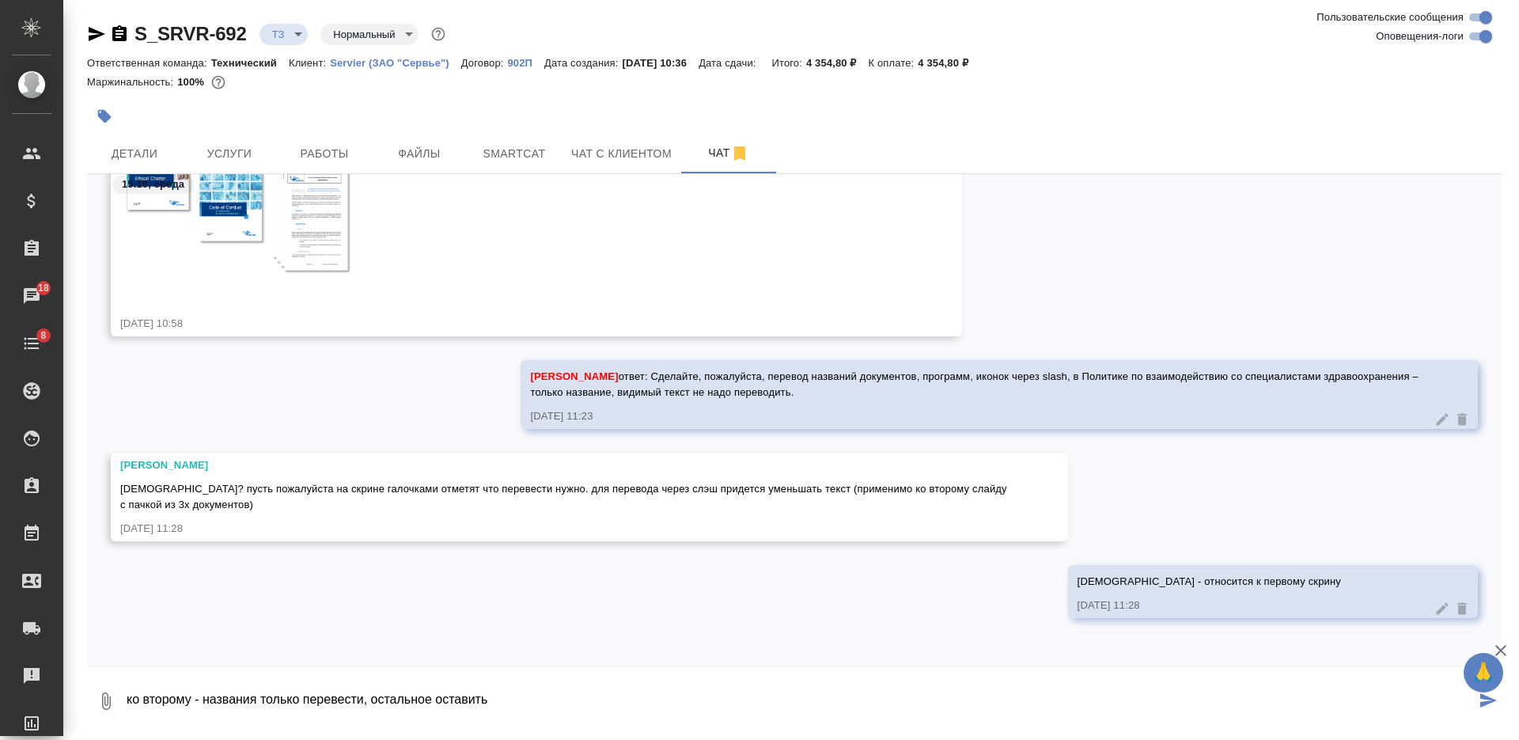
type textarea "ко второму - названия только перевести, остальное оставить"
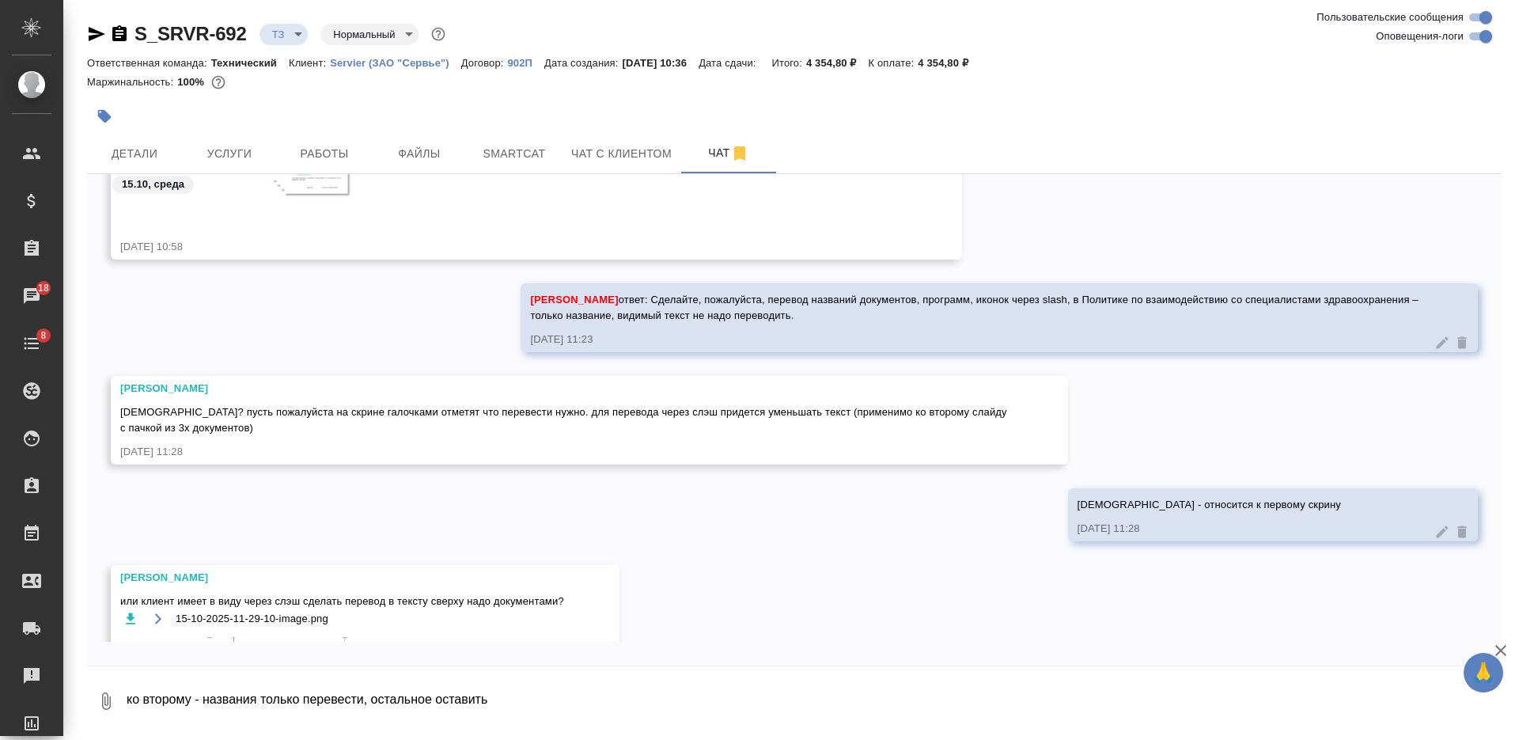
click at [193, 547] on div "иконки - относится к первому скрину 15.10.25, 11:28" at bounding box center [794, 526] width 1415 height 77
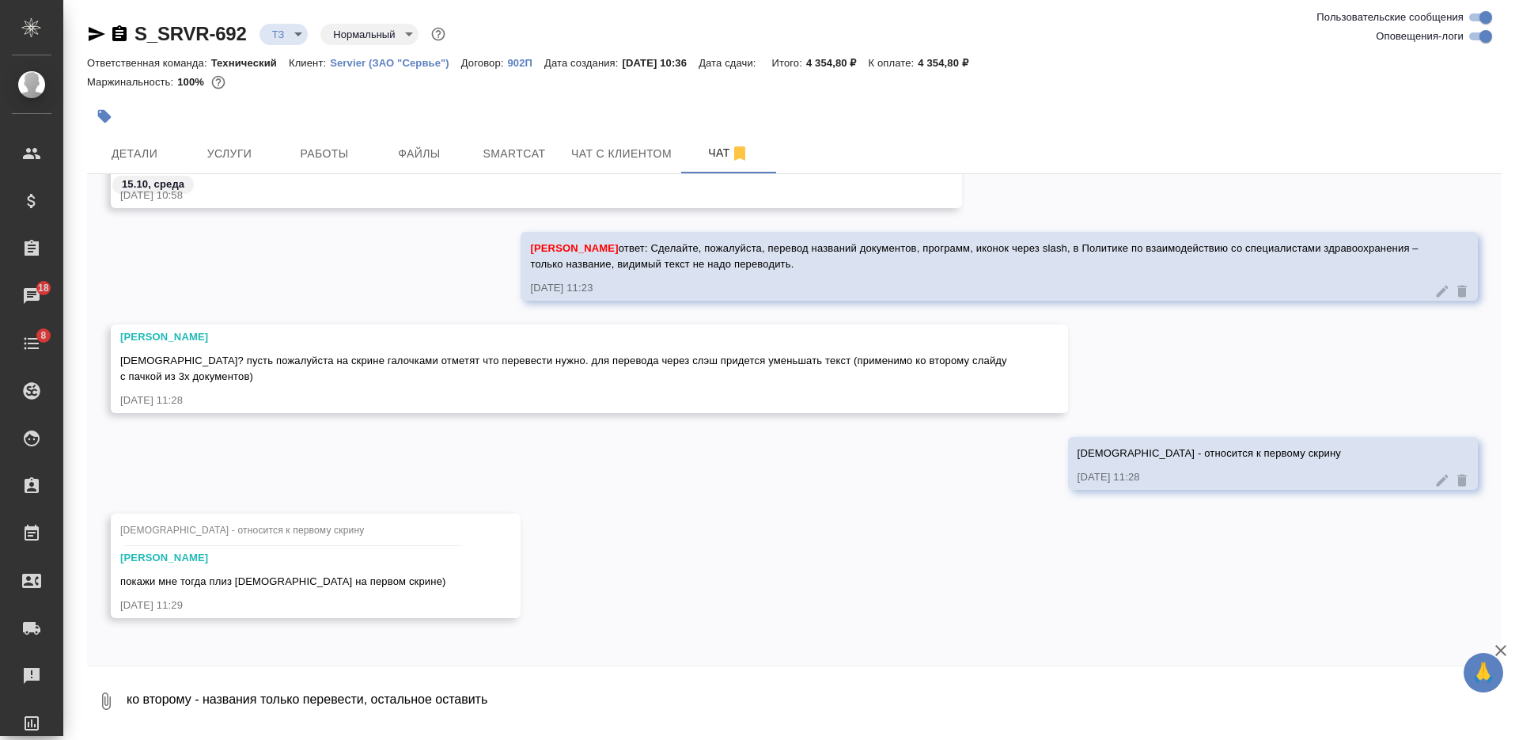
scroll to position [1043, 0]
click at [106, 699] on icon "button" at bounding box center [106, 700] width 19 height 19
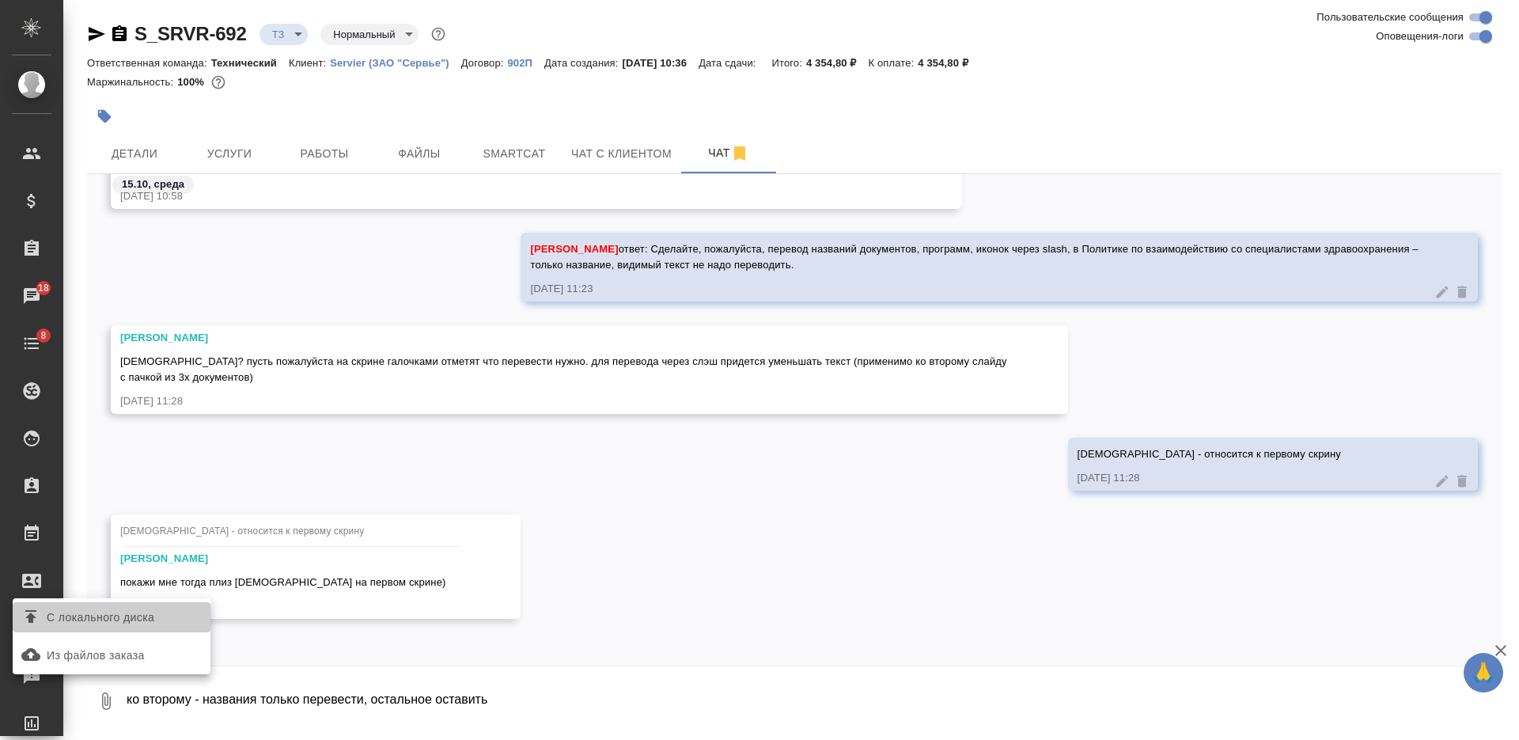
click at [142, 615] on span "С локального диска" at bounding box center [101, 618] width 108 height 20
click at [0, 0] on input "С локального диска" at bounding box center [0, 0] width 0 height 0
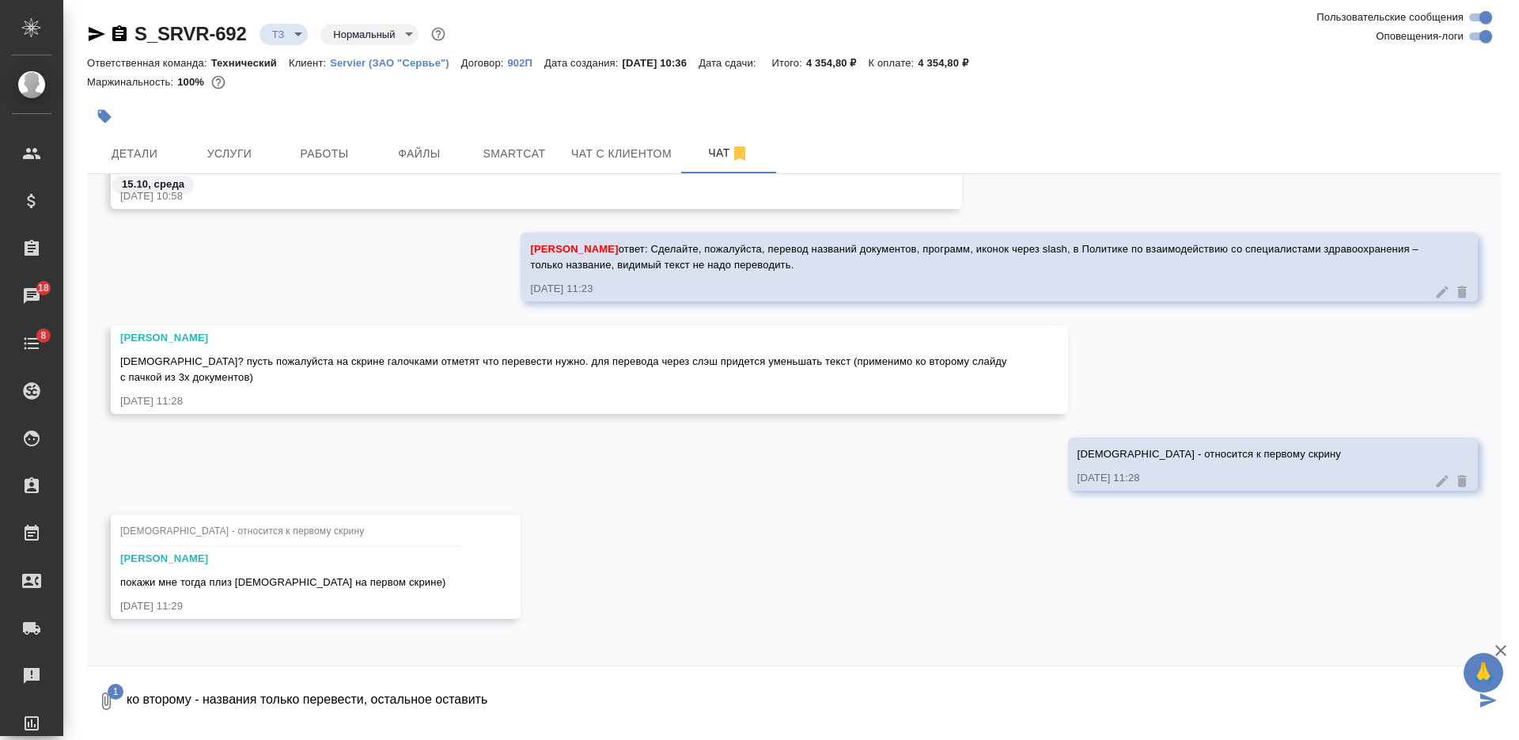
click at [389, 691] on textarea "ко второму - названия только перевести, остальное оставить" at bounding box center [800, 701] width 1350 height 54
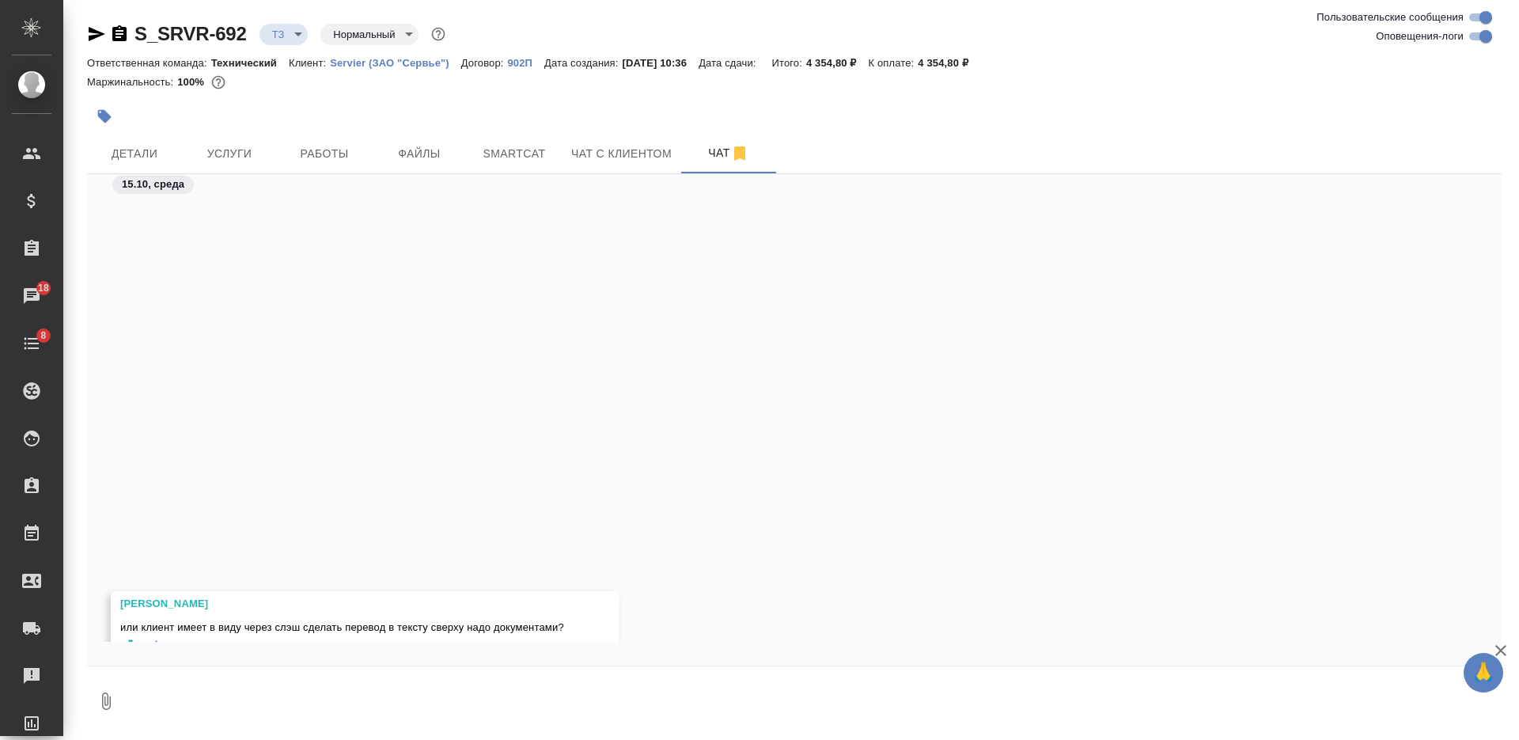
scroll to position [1593, 0]
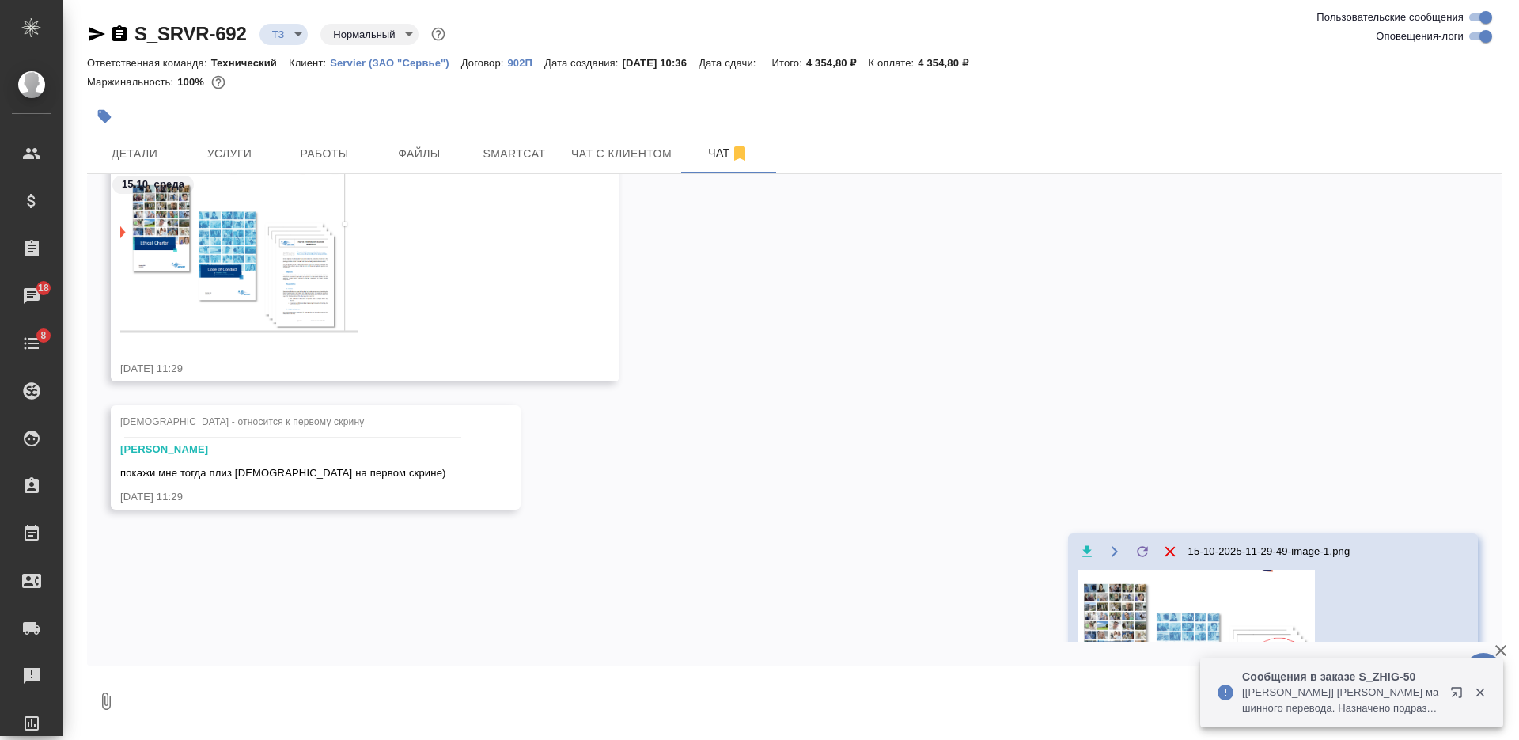
click at [104, 694] on icon "button" at bounding box center [106, 700] width 19 height 19
click at [138, 611] on span "С локального диска" at bounding box center [101, 618] width 108 height 20
click at [0, 0] on input "С локального диска" at bounding box center [0, 0] width 0 height 0
click at [324, 686] on textarea at bounding box center [800, 701] width 1350 height 54
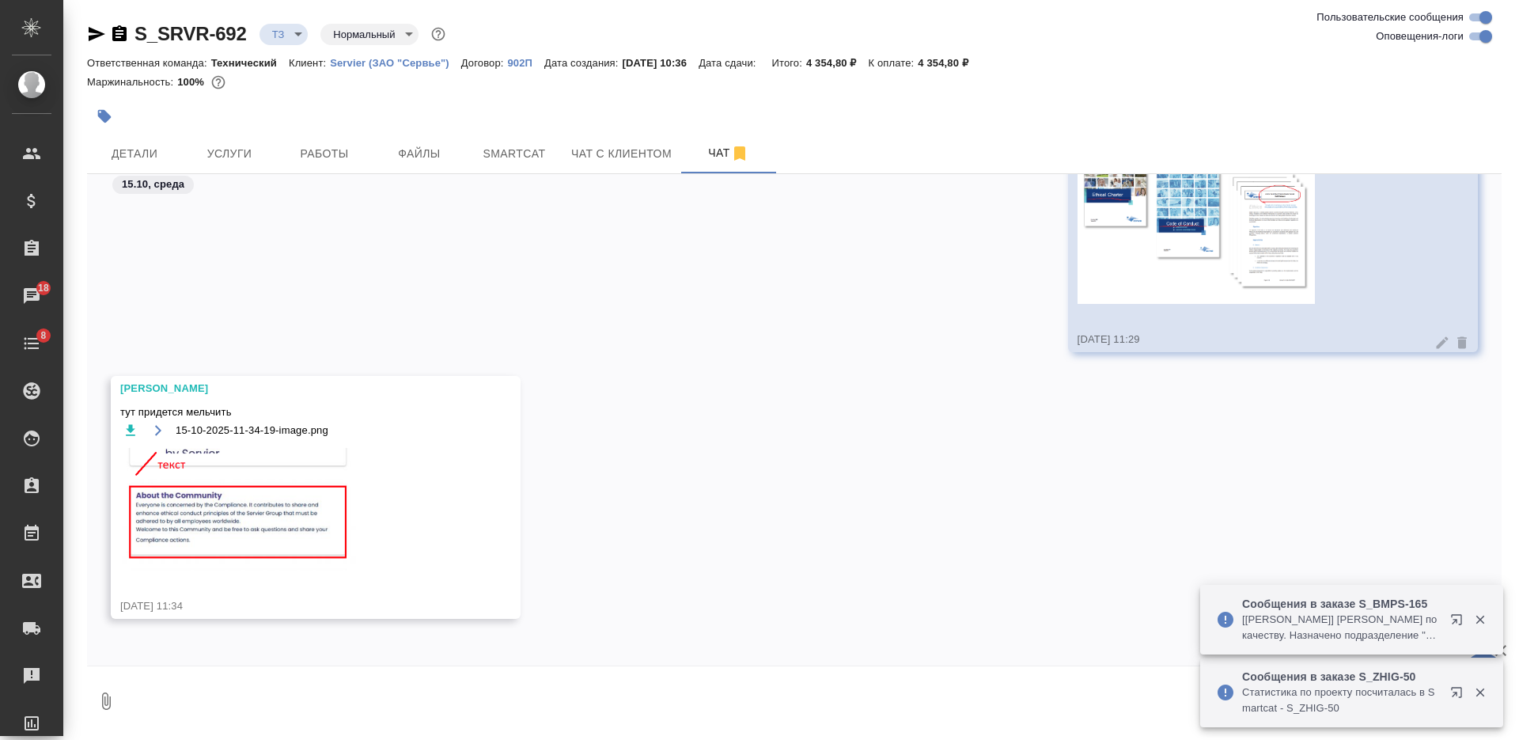
scroll to position [2046, 0]
click at [243, 535] on img at bounding box center [238, 508] width 237 height 122
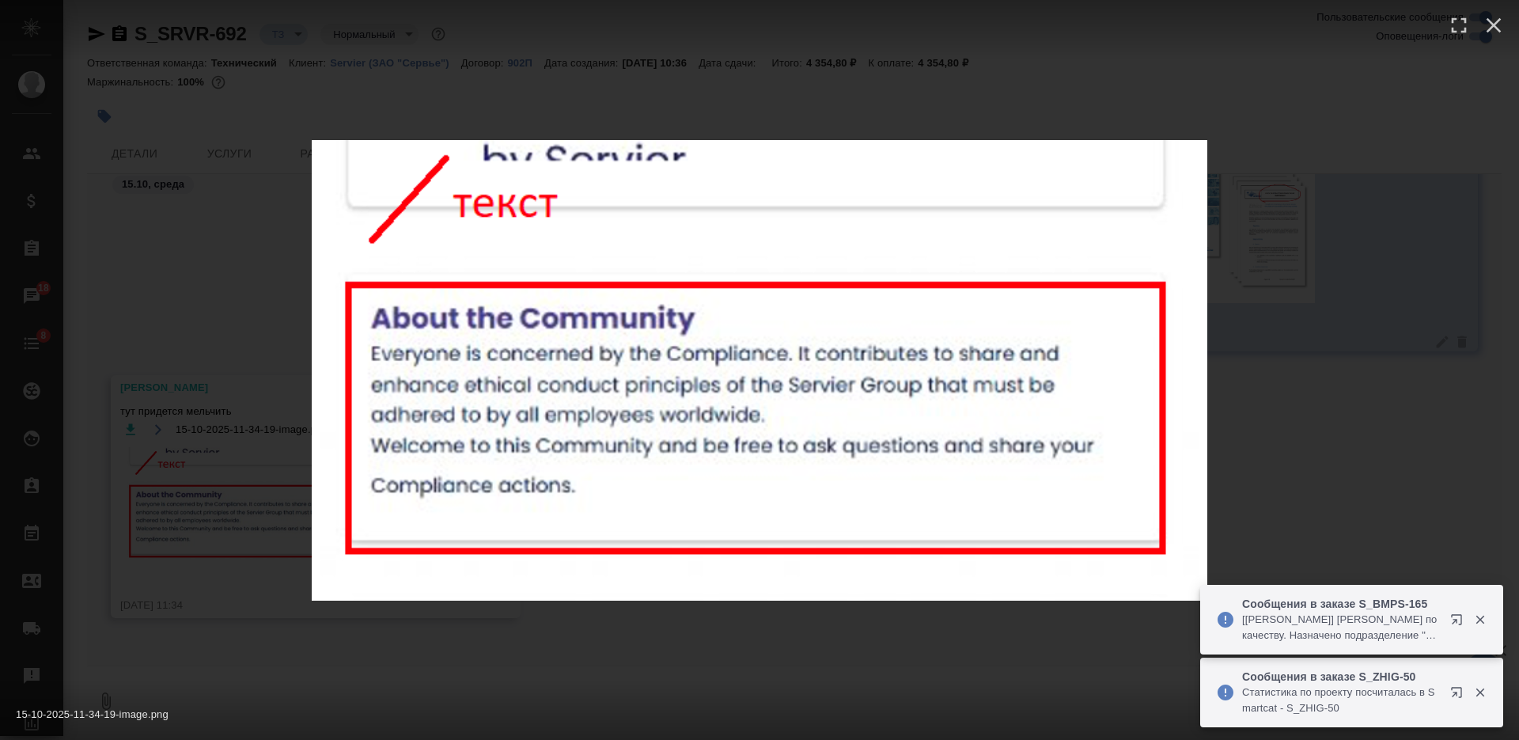
click at [479, 635] on div "15-10-2025-11-34-19-image.png 1 of 1" at bounding box center [759, 370] width 1519 height 740
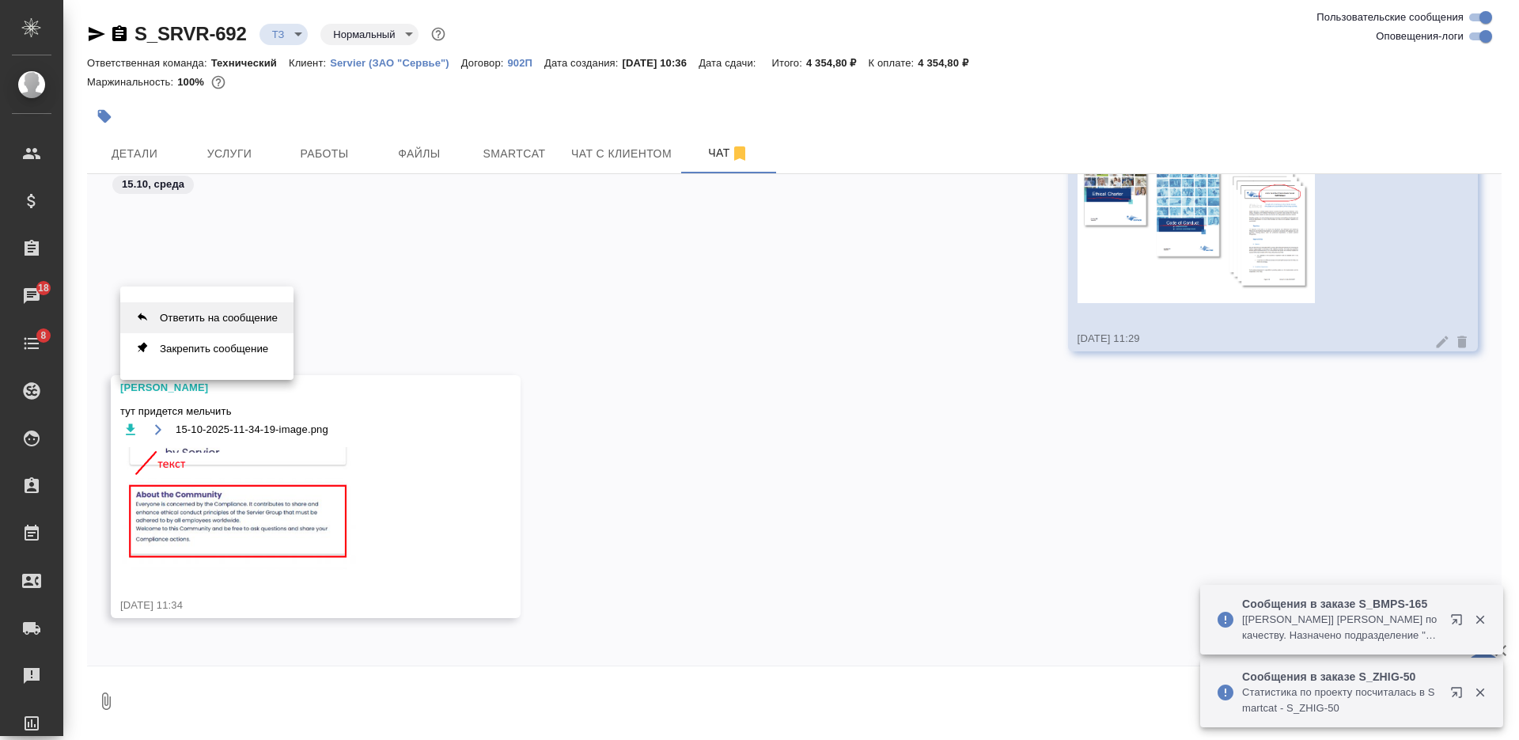
click at [247, 320] on button "Ответить на сообщение" at bounding box center [206, 317] width 173 height 31
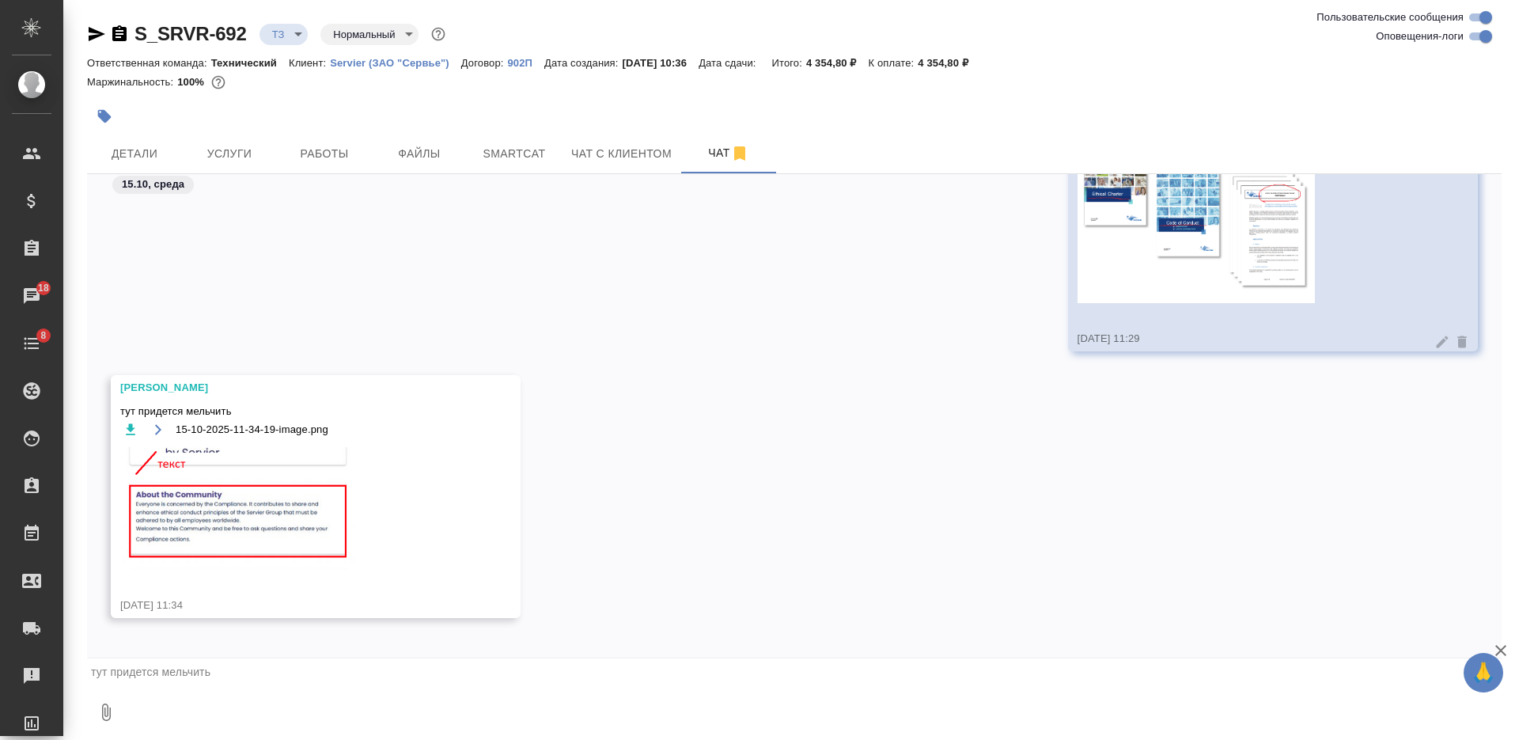
click at [441, 696] on textarea at bounding box center [813, 712] width 1377 height 54
type textarea "предлагаю без слеша, просто перевод"
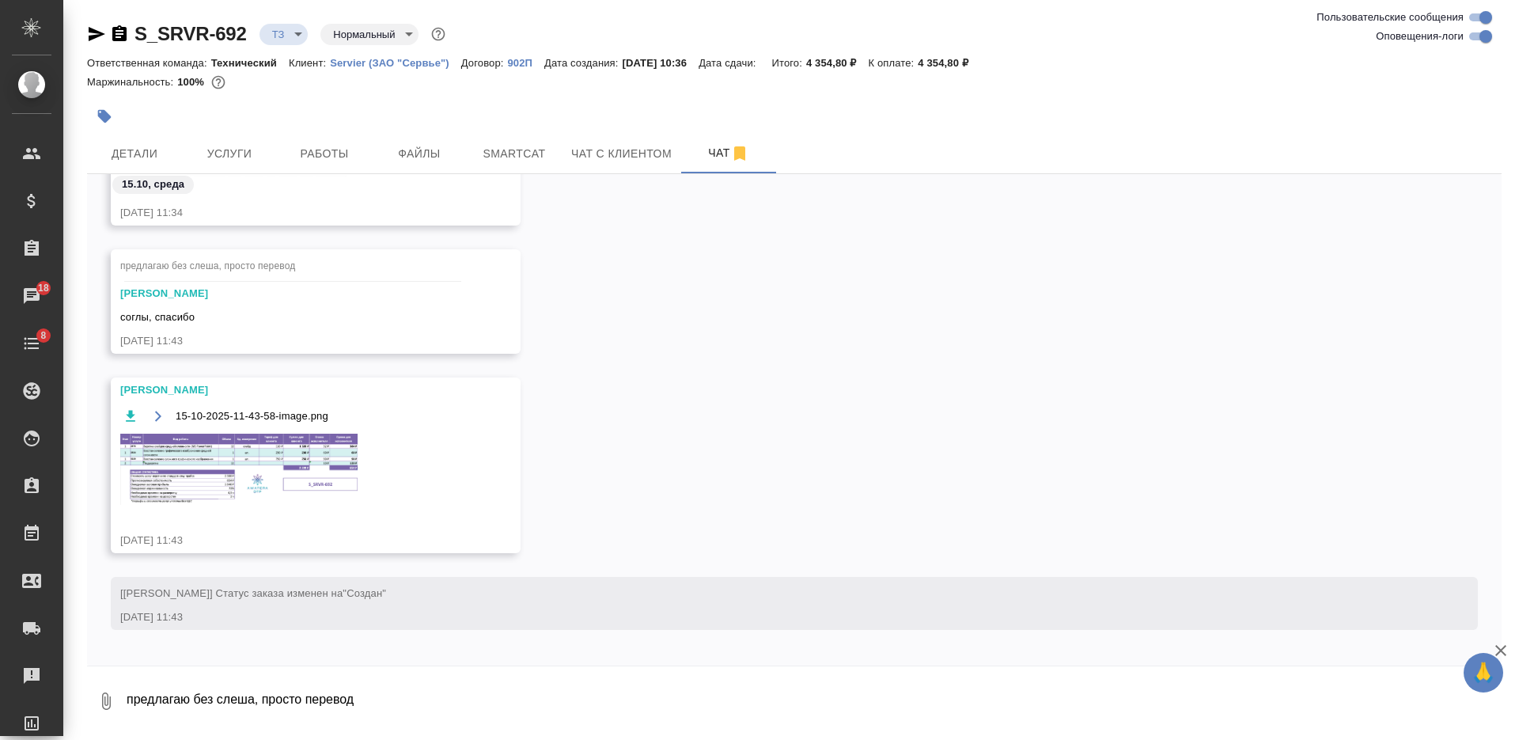
scroll to position [2449, 0]
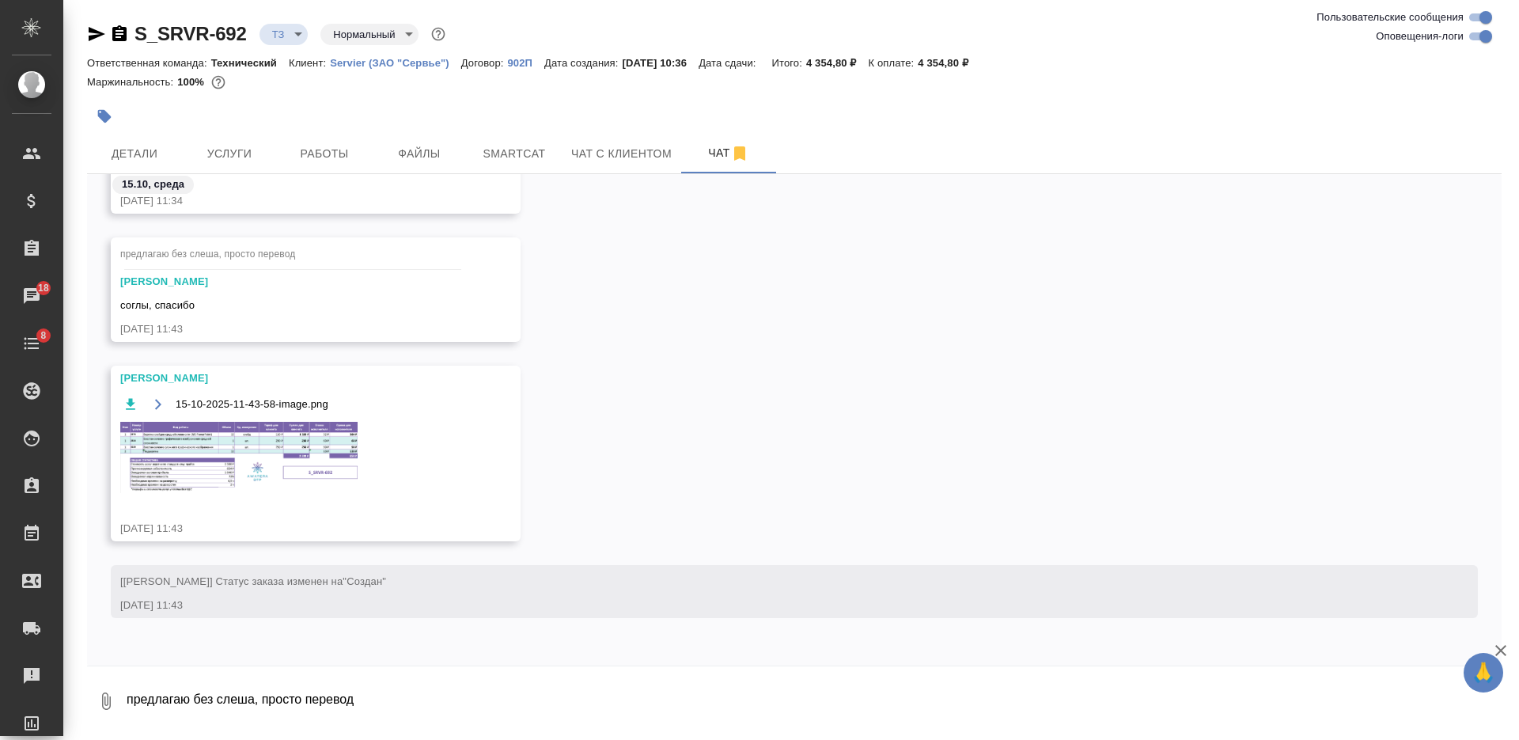
click at [294, 416] on div "15-10-2025-11-43-58-image.png" at bounding box center [292, 453] width 345 height 119
click at [297, 443] on img at bounding box center [238, 457] width 237 height 71
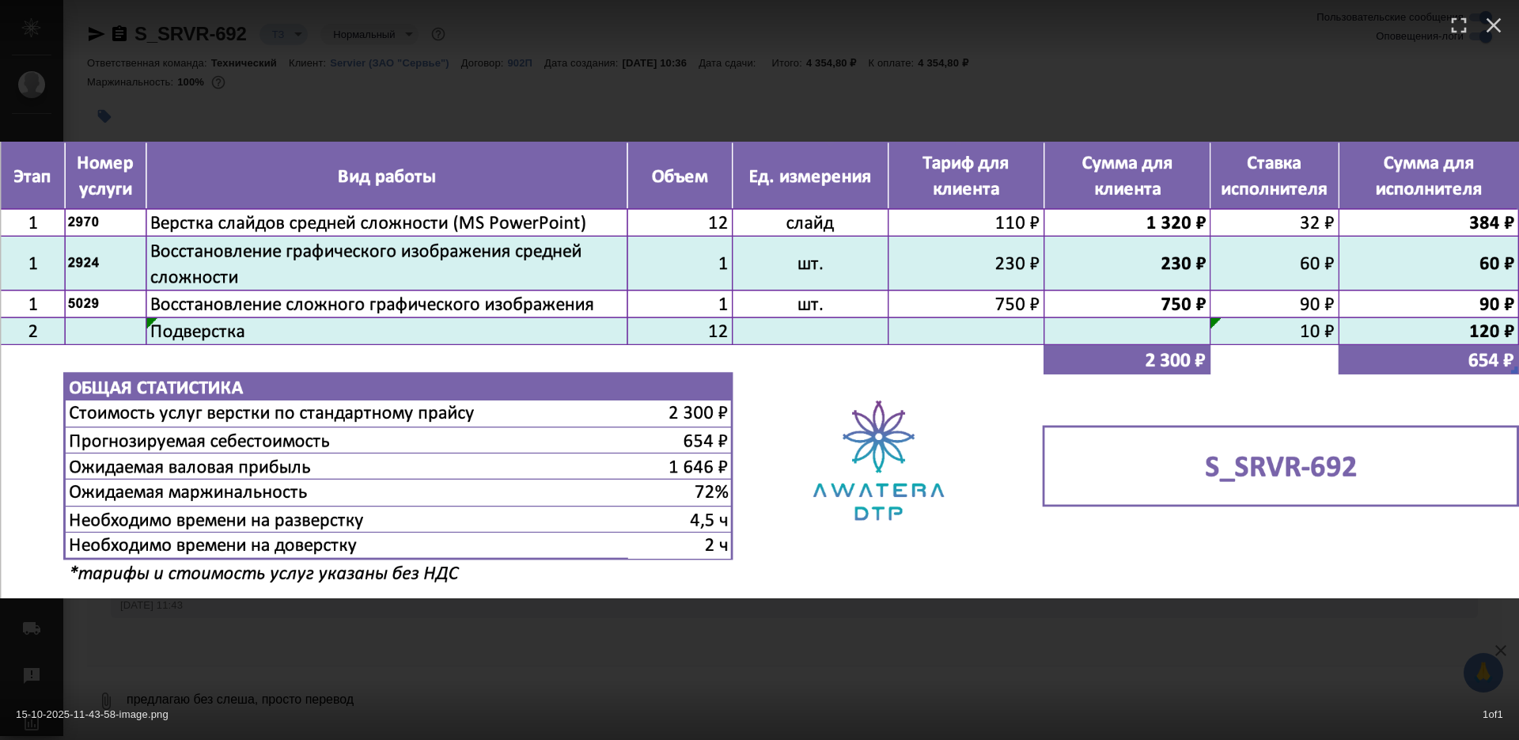
click at [537, 676] on div "15-10-2025-11-43-58-image.png 1 of 1" at bounding box center [759, 370] width 1519 height 740
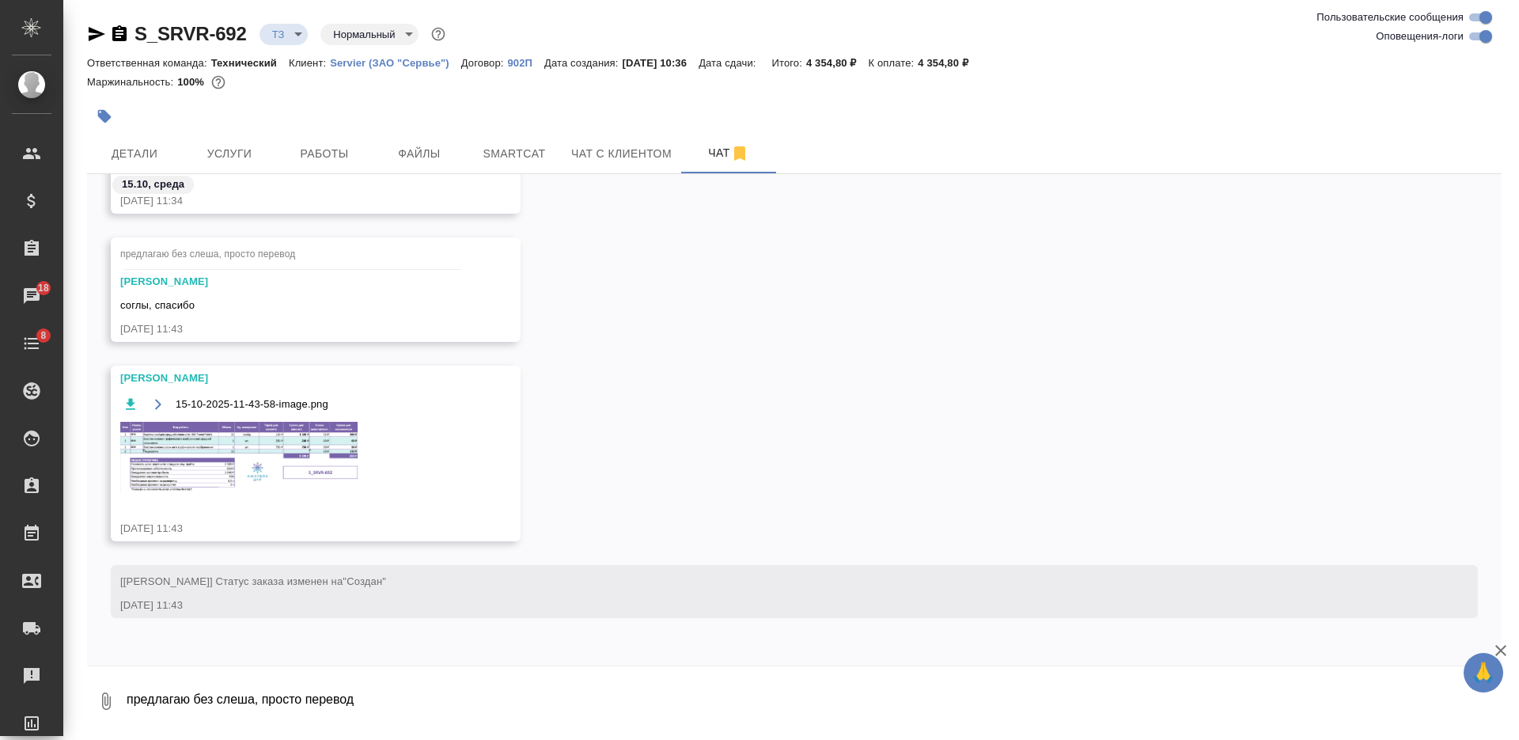
click at [246, 133] on div at bounding box center [558, 116] width 943 height 35
click at [247, 138] on button "Услуги" at bounding box center [229, 154] width 95 height 40
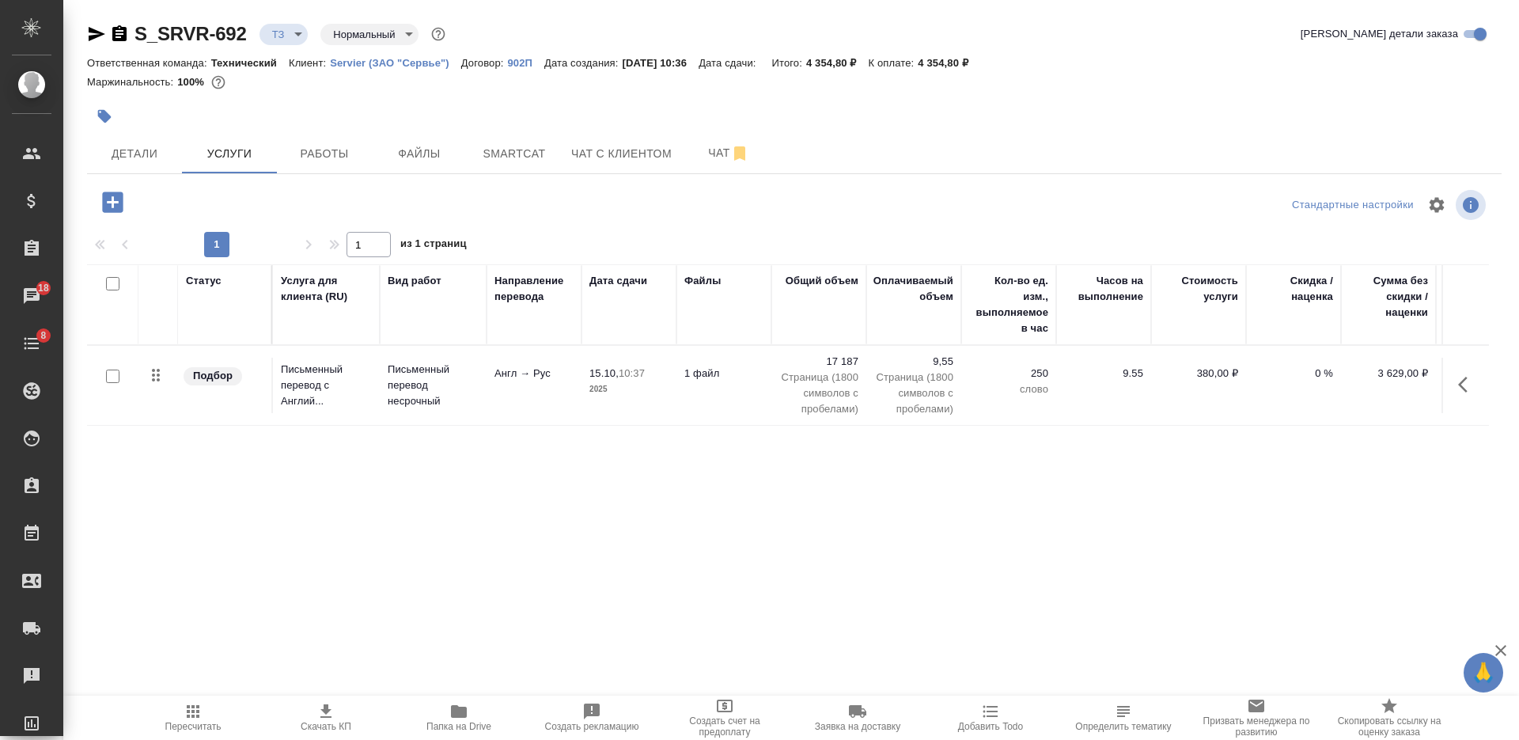
click at [116, 192] on icon "button" at bounding box center [112, 201] width 21 height 21
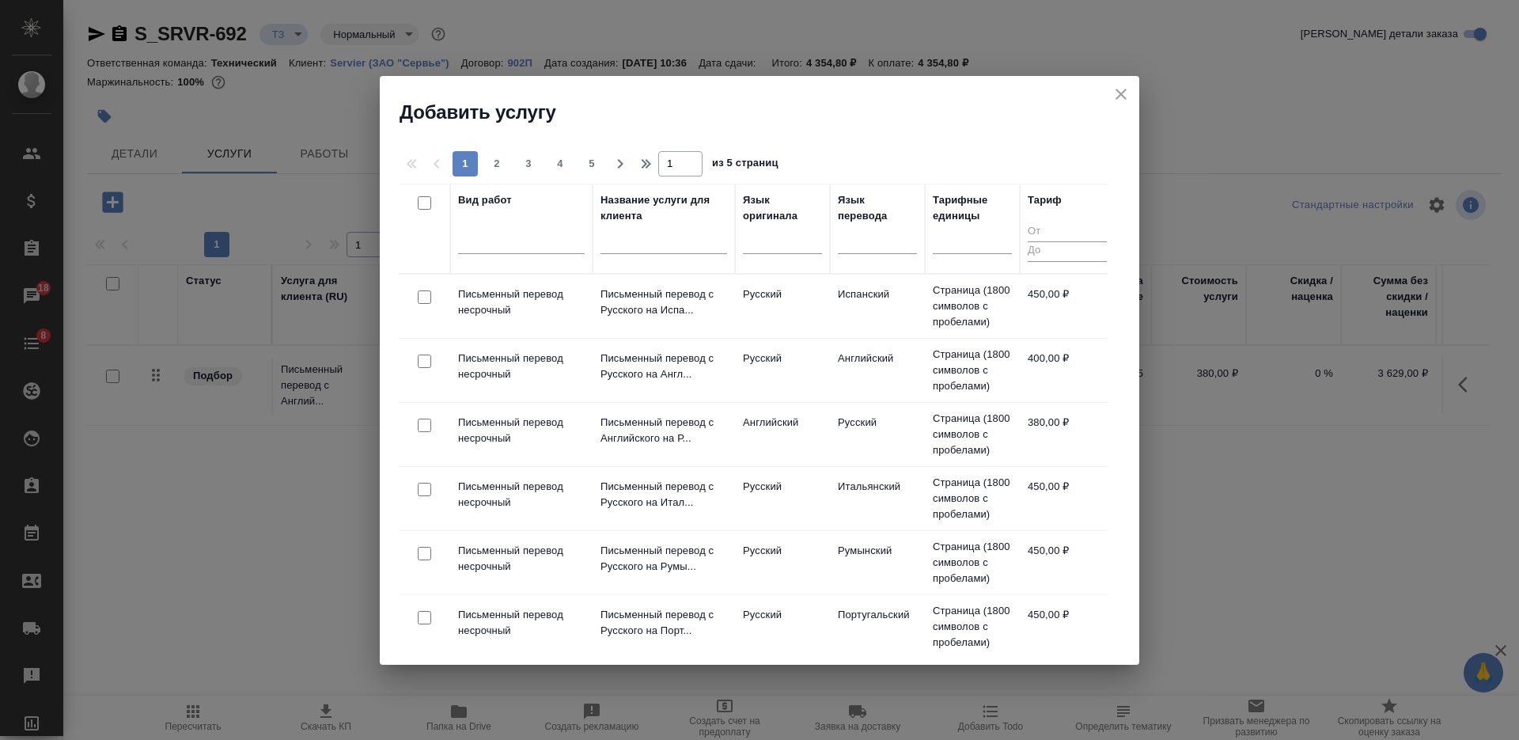
click at [680, 235] on input "text" at bounding box center [663, 243] width 127 height 20
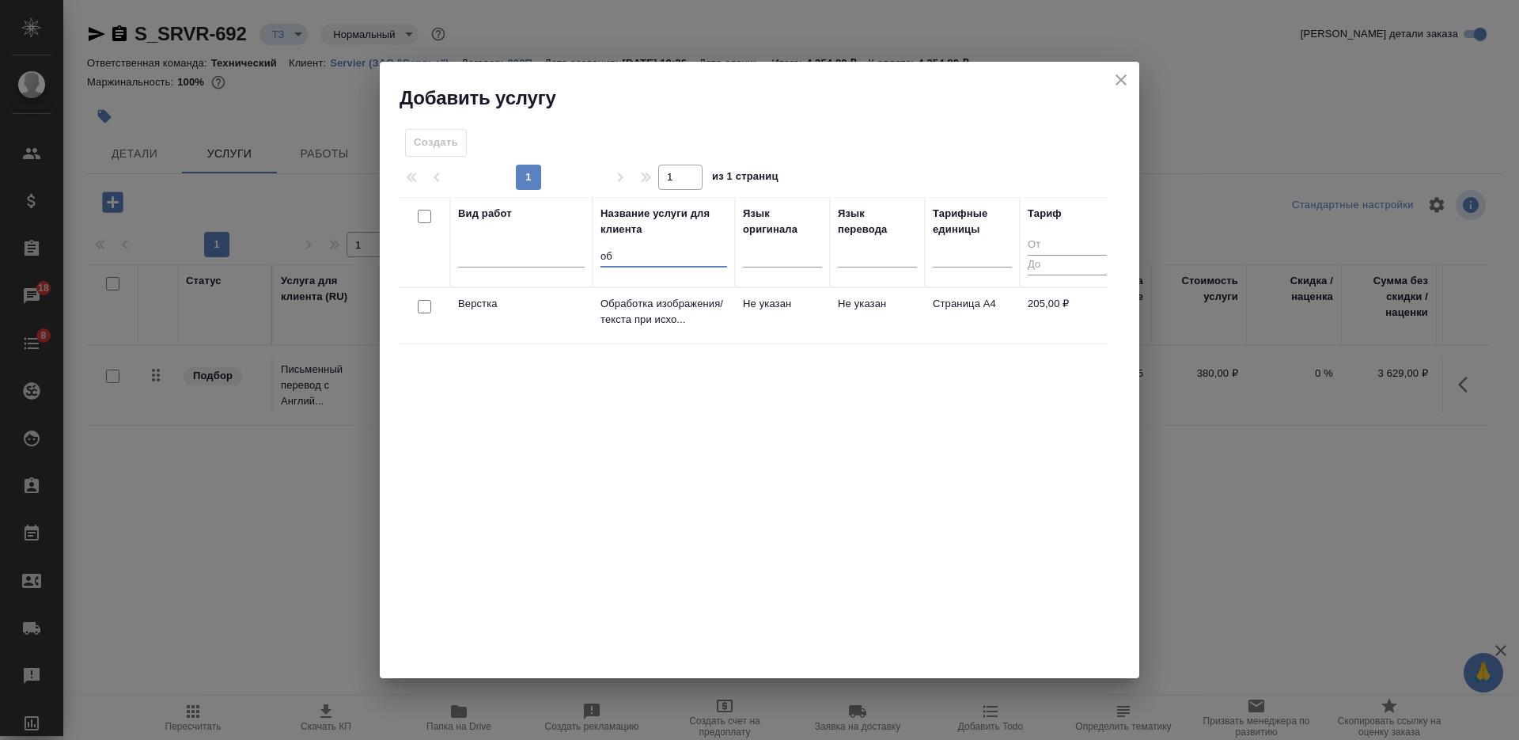
type input "об"
click at [426, 308] on input "checkbox" at bounding box center [424, 306] width 13 height 13
checkbox input "true"
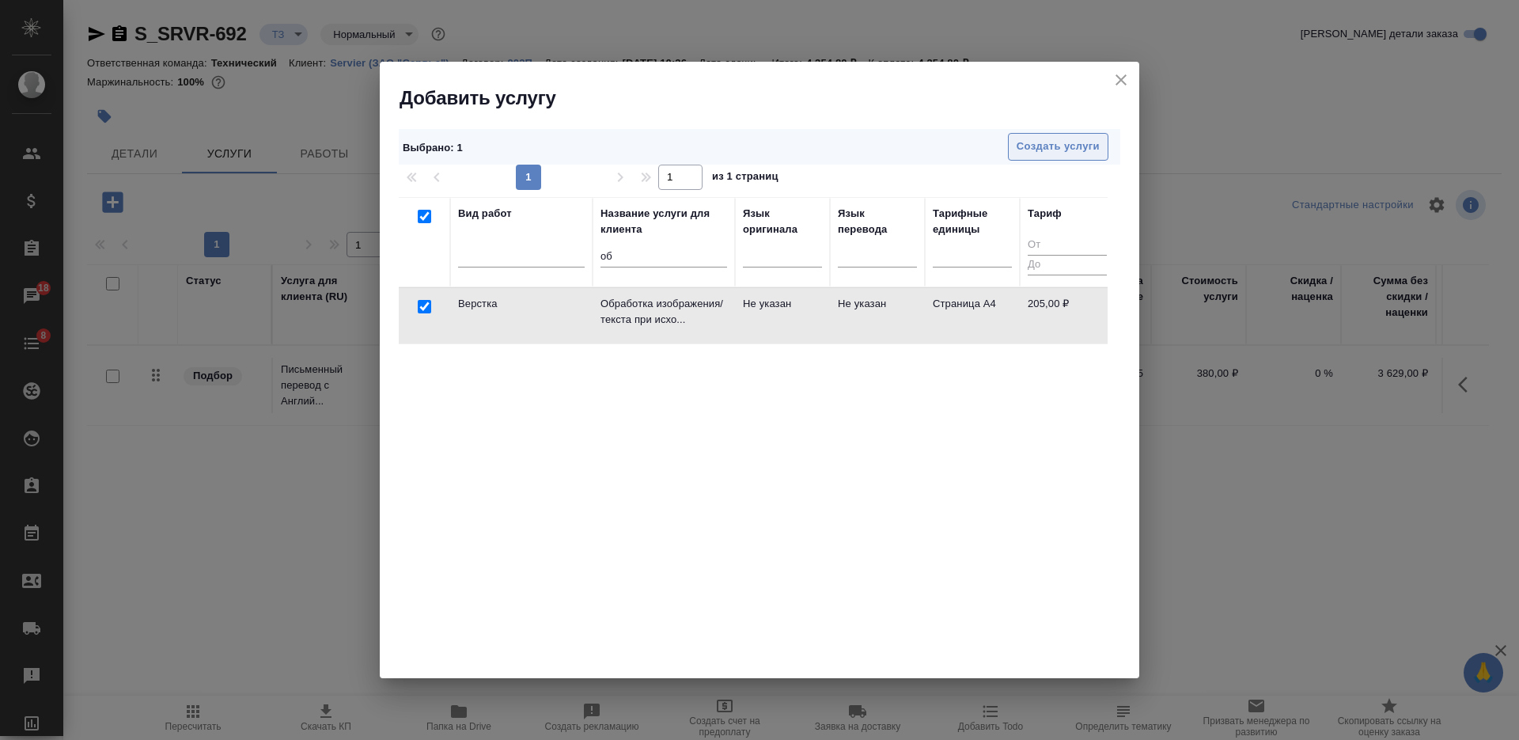
click at [1027, 137] on button "Создать услуги" at bounding box center [1058, 147] width 100 height 28
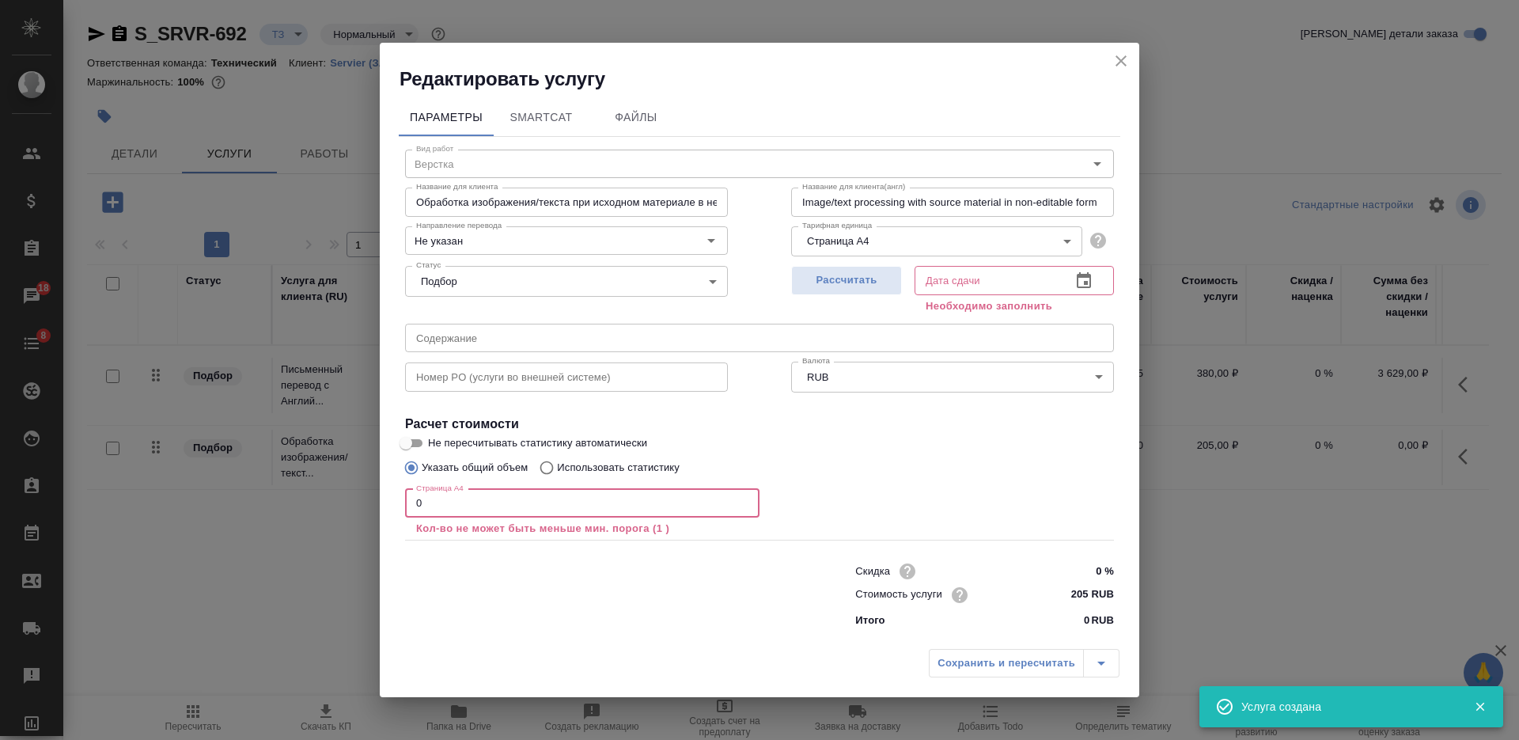
drag, startPoint x: 414, startPoint y: 503, endPoint x: 401, endPoint y: 505, distance: 12.8
click at [403, 505] on div "Вид работ Верстка Вид работ Название для клиента Обработка изображения/текста п…" at bounding box center [760, 386] width 722 height 498
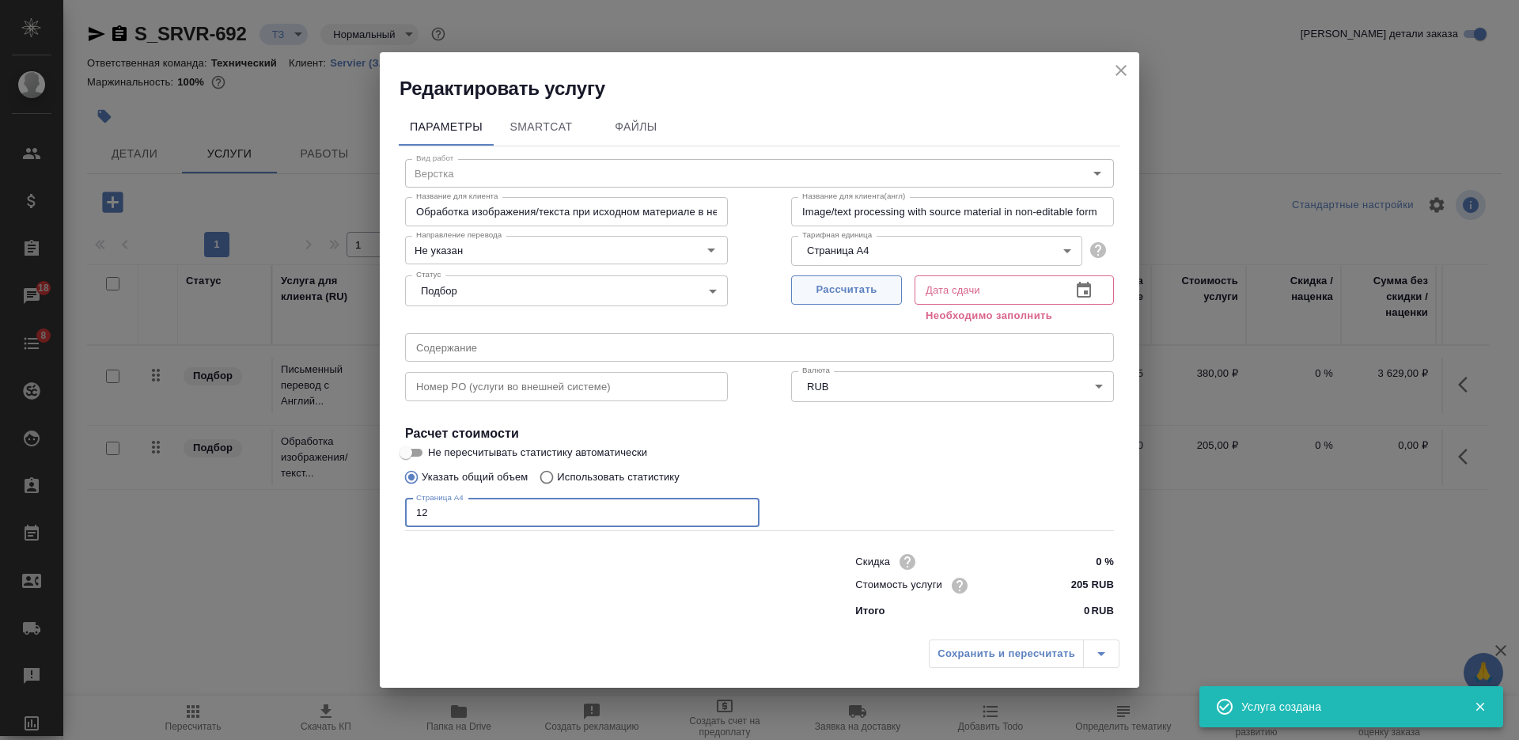
type input "12"
click at [839, 277] on button "Рассчитать" at bounding box center [846, 289] width 111 height 29
type input "15.10.2025 11:44"
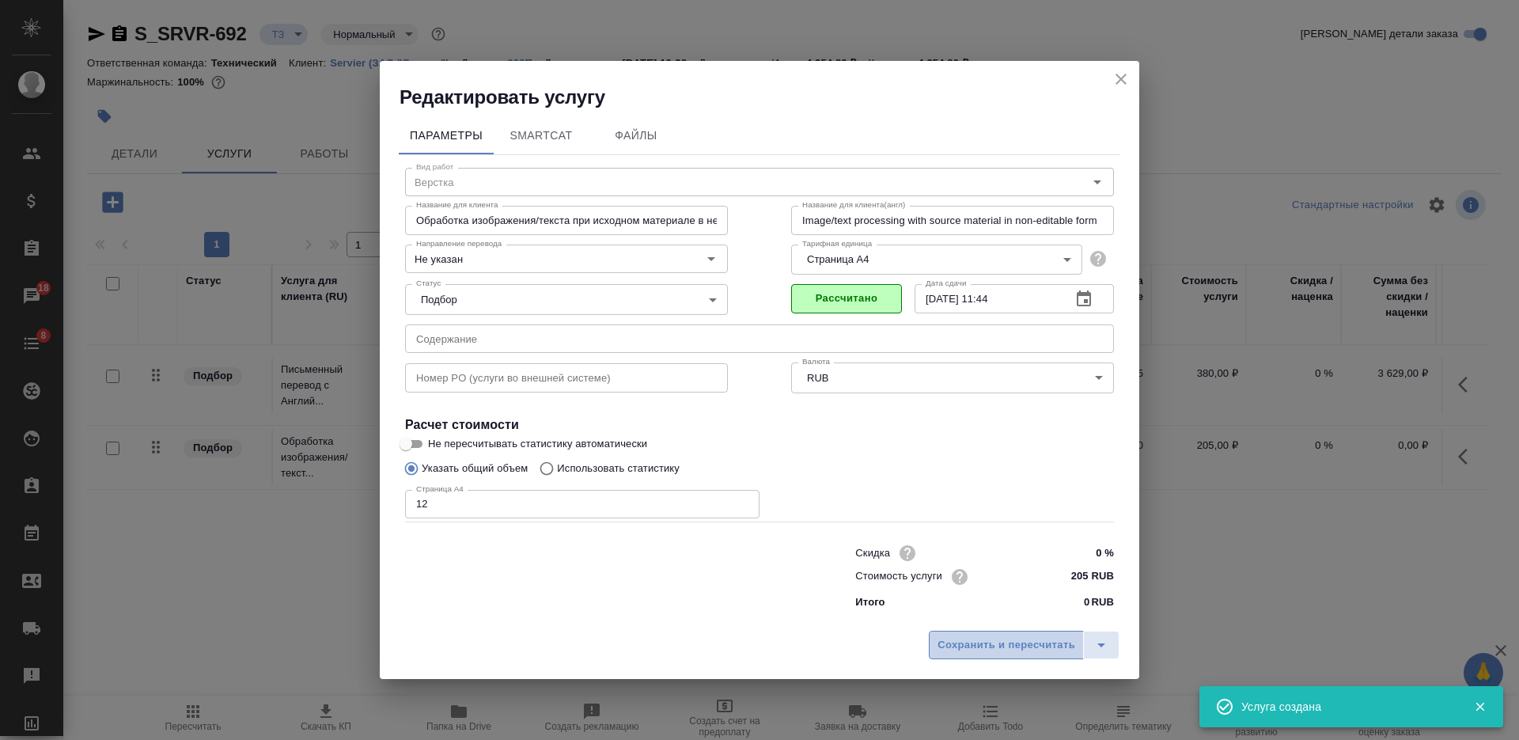
click at [954, 636] on span "Сохранить и пересчитать" at bounding box center [1006, 645] width 138 height 18
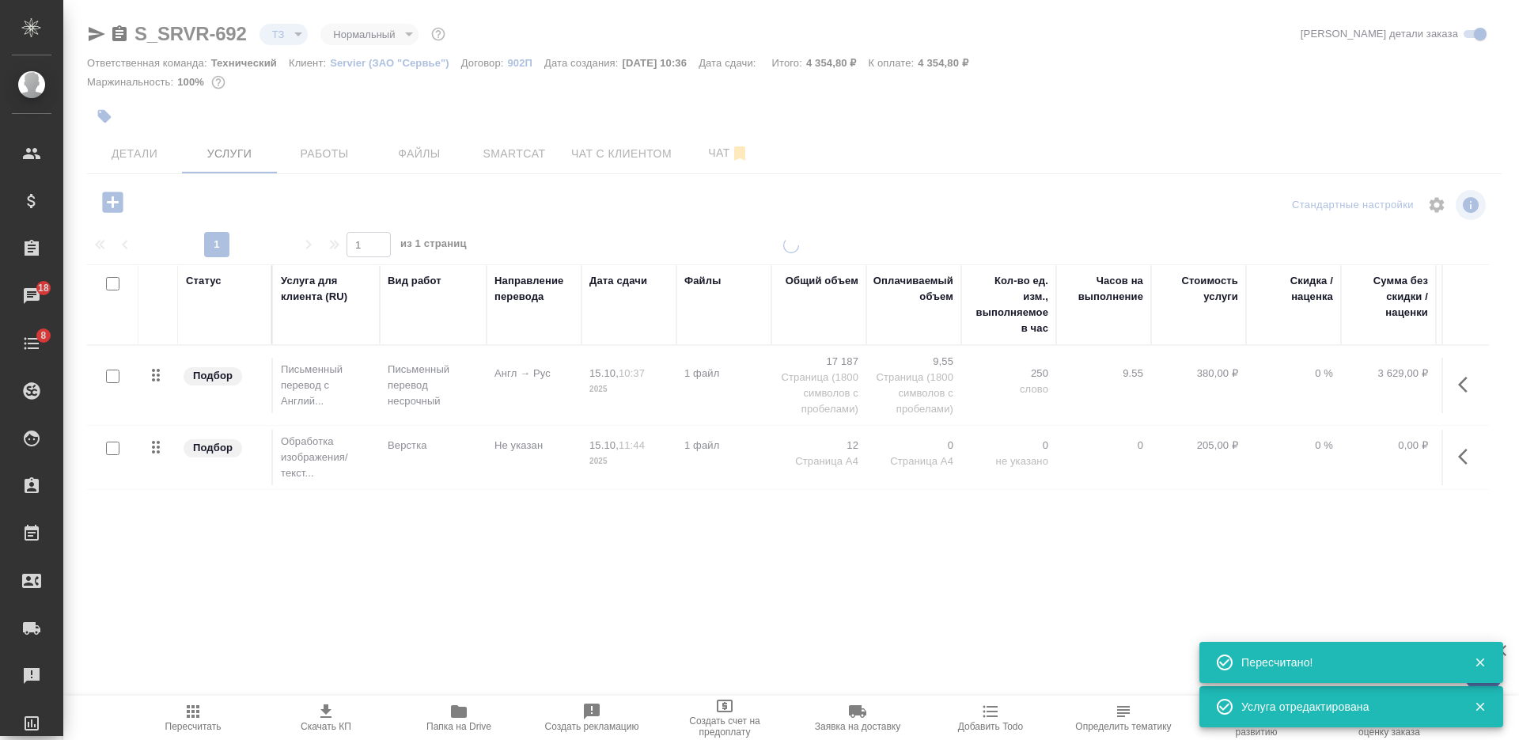
type input "new"
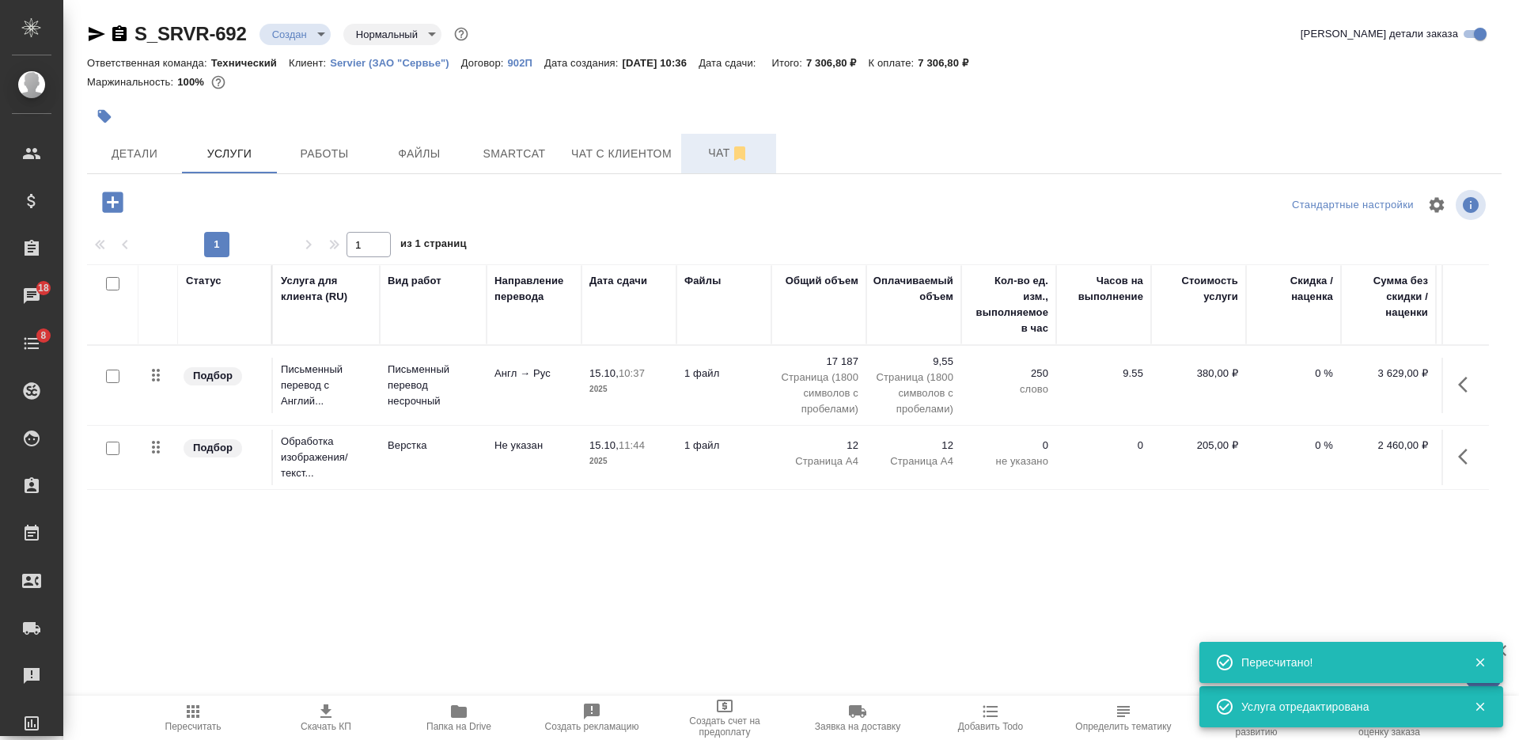
click at [716, 145] on span "Чат" at bounding box center [729, 153] width 76 height 20
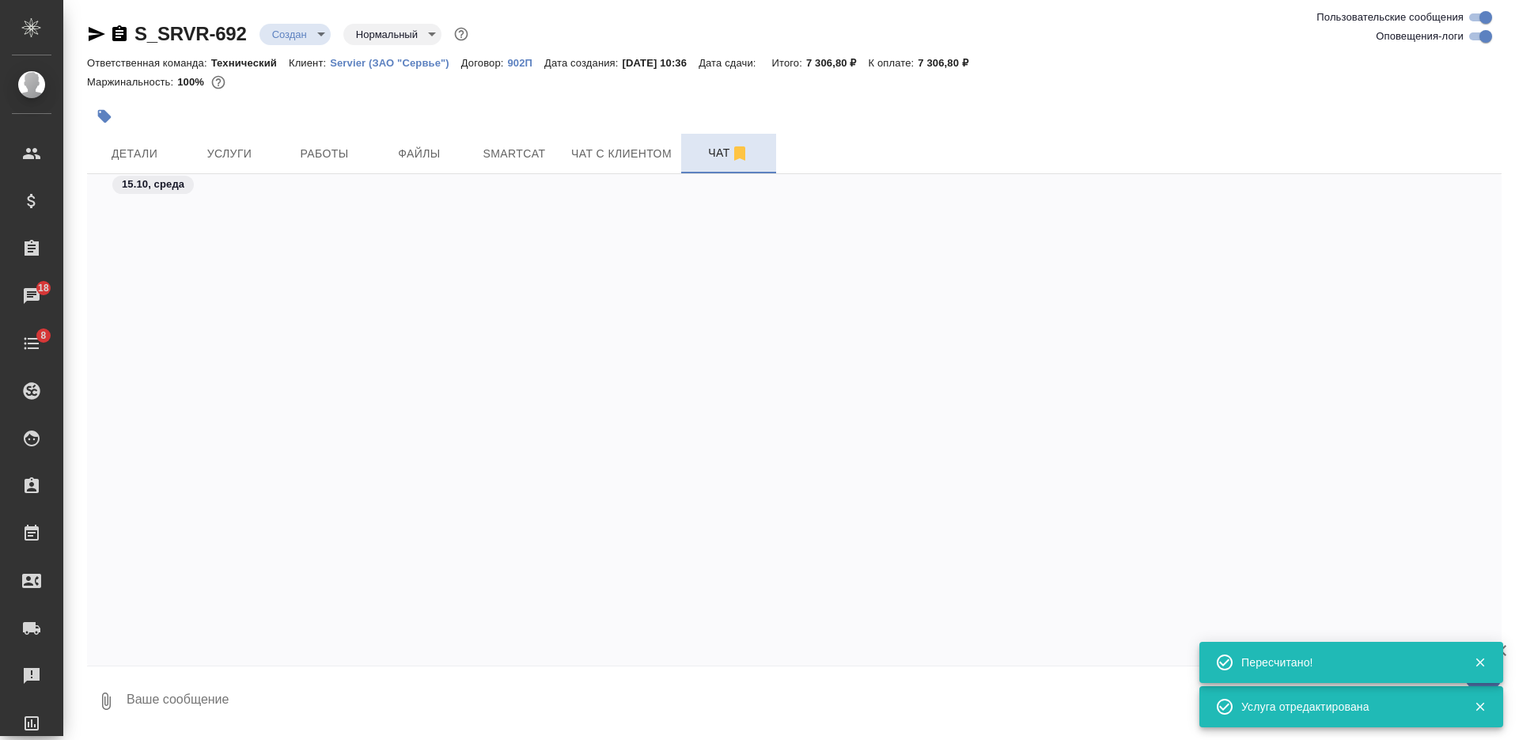
scroll to position [4693, 0]
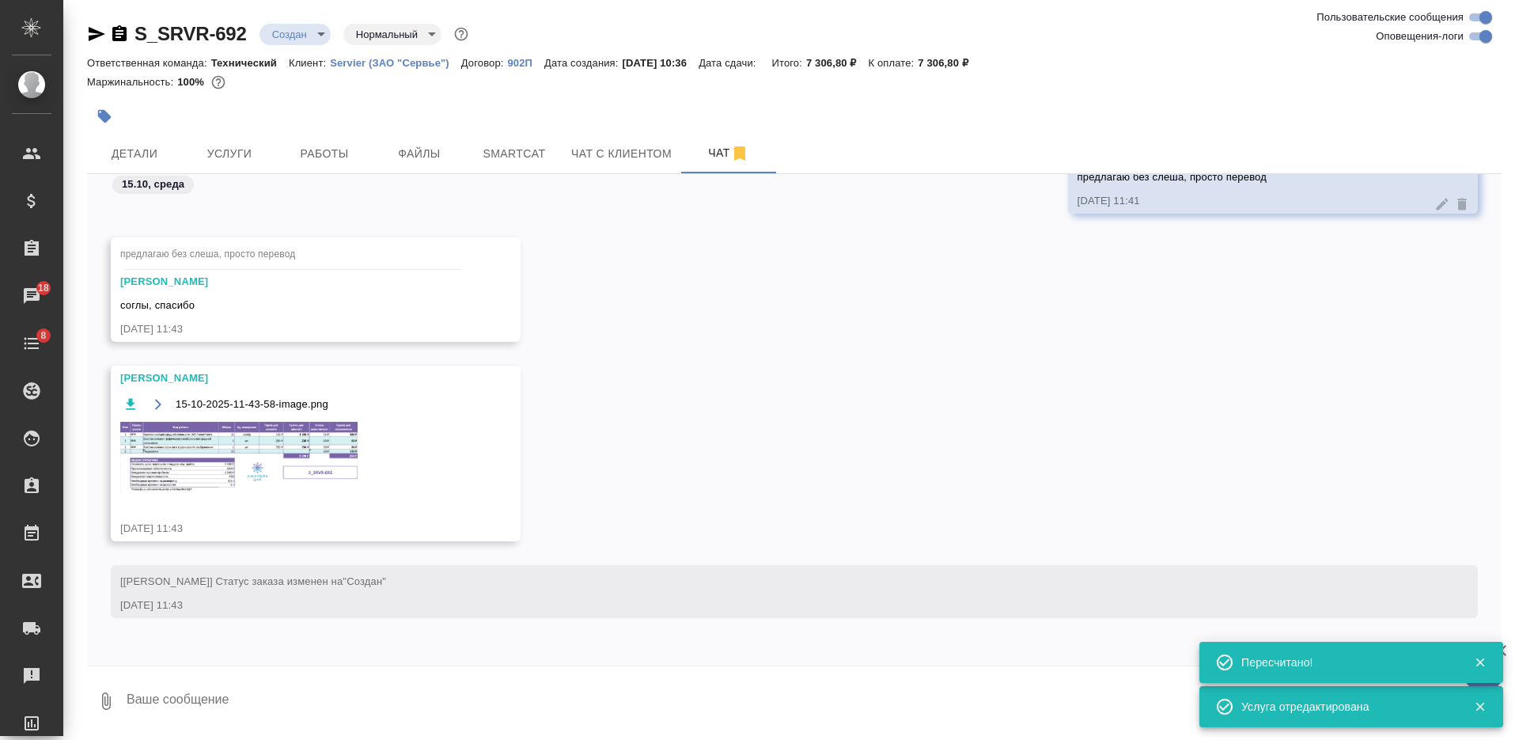
click at [294, 460] on img at bounding box center [238, 457] width 237 height 71
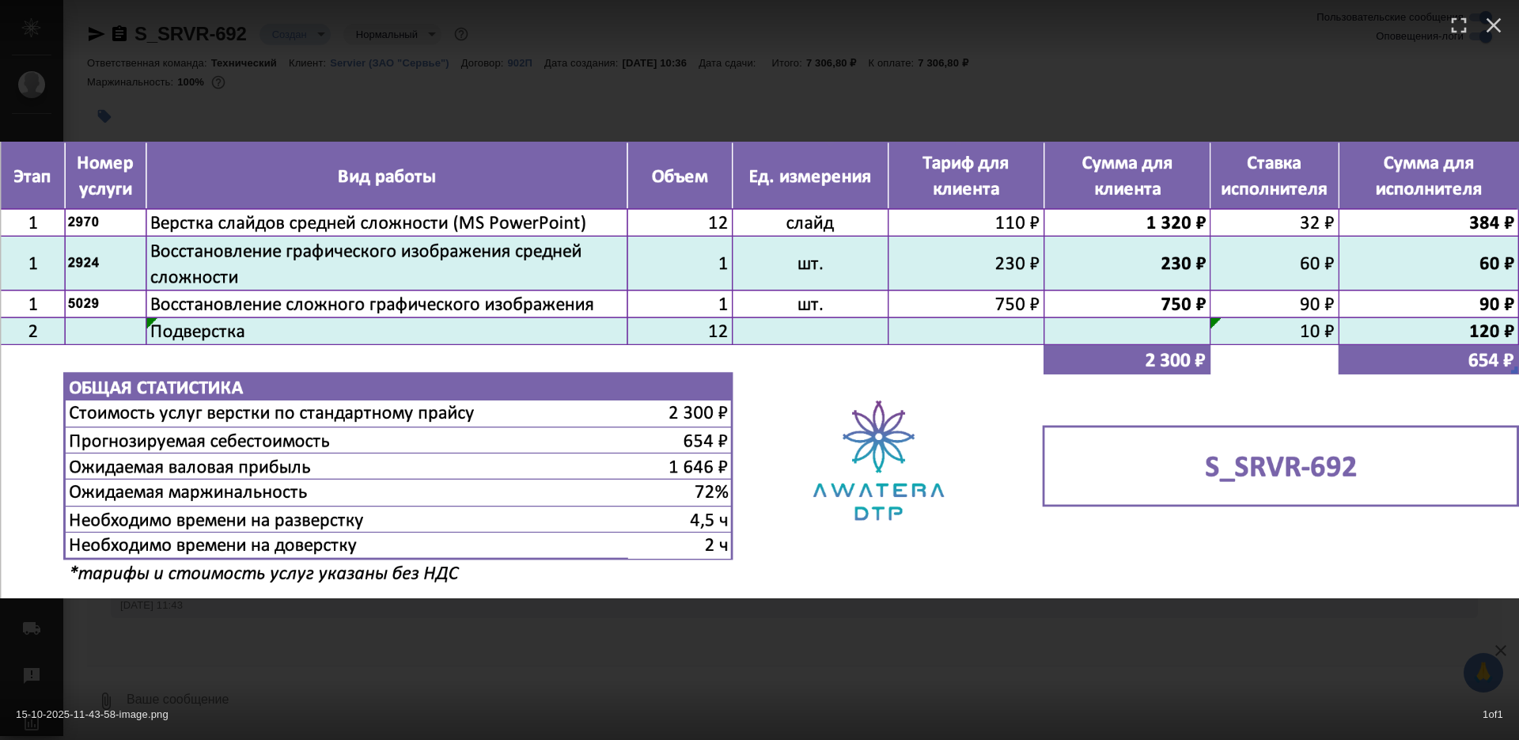
click at [608, 659] on div "15-10-2025-11-43-58-image.png 1 of 1" at bounding box center [759, 370] width 1519 height 740
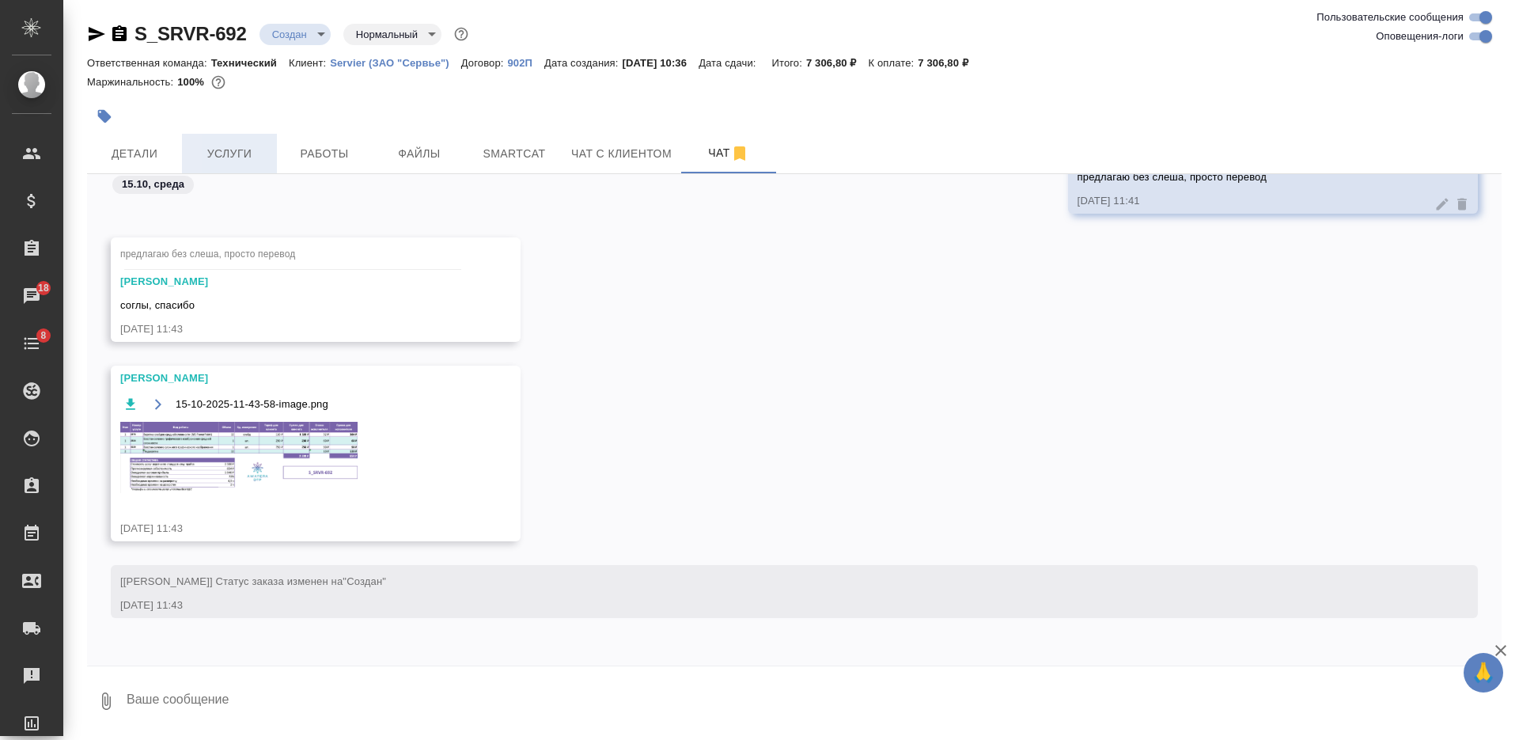
click at [225, 146] on span "Услуги" at bounding box center [229, 154] width 76 height 20
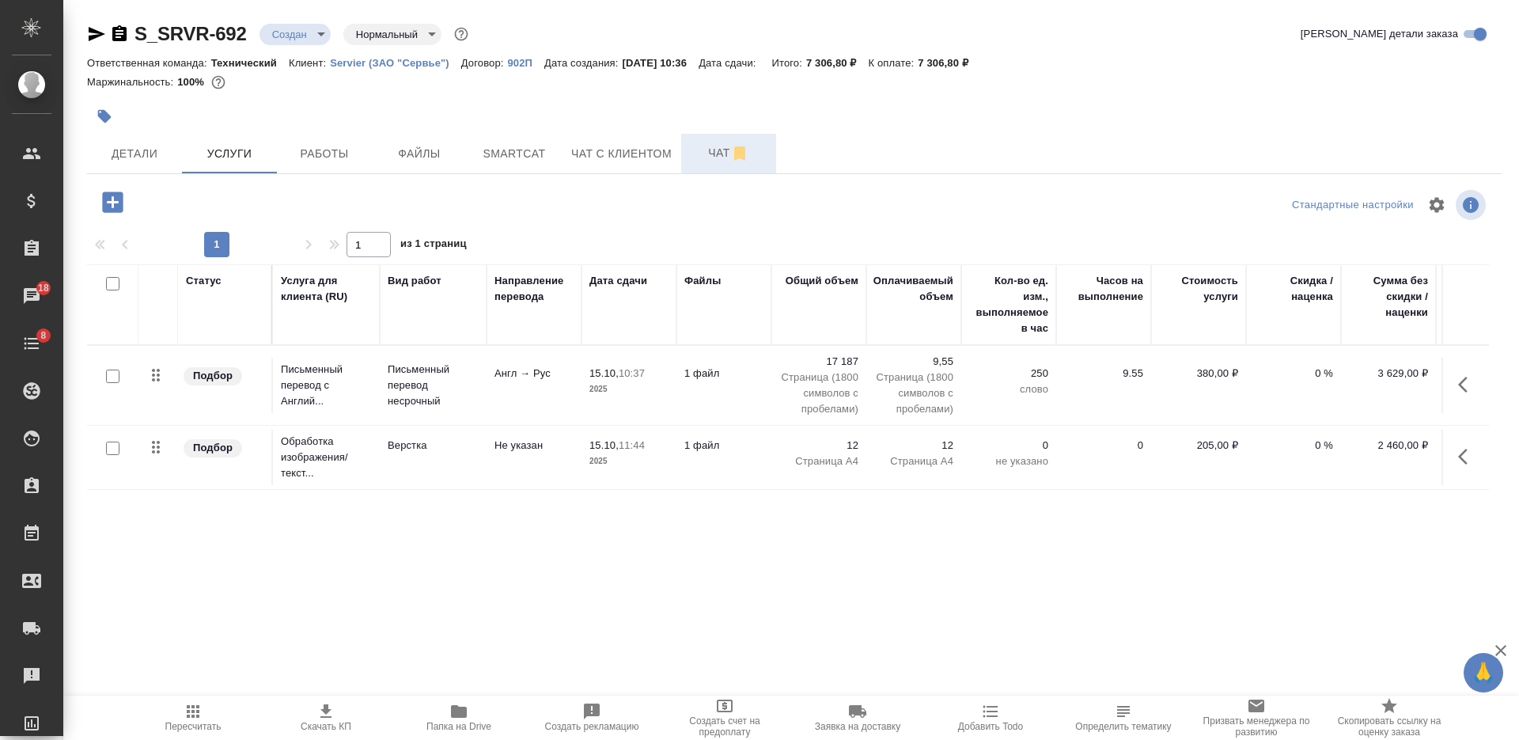
click at [715, 156] on span "Чат" at bounding box center [729, 153] width 76 height 20
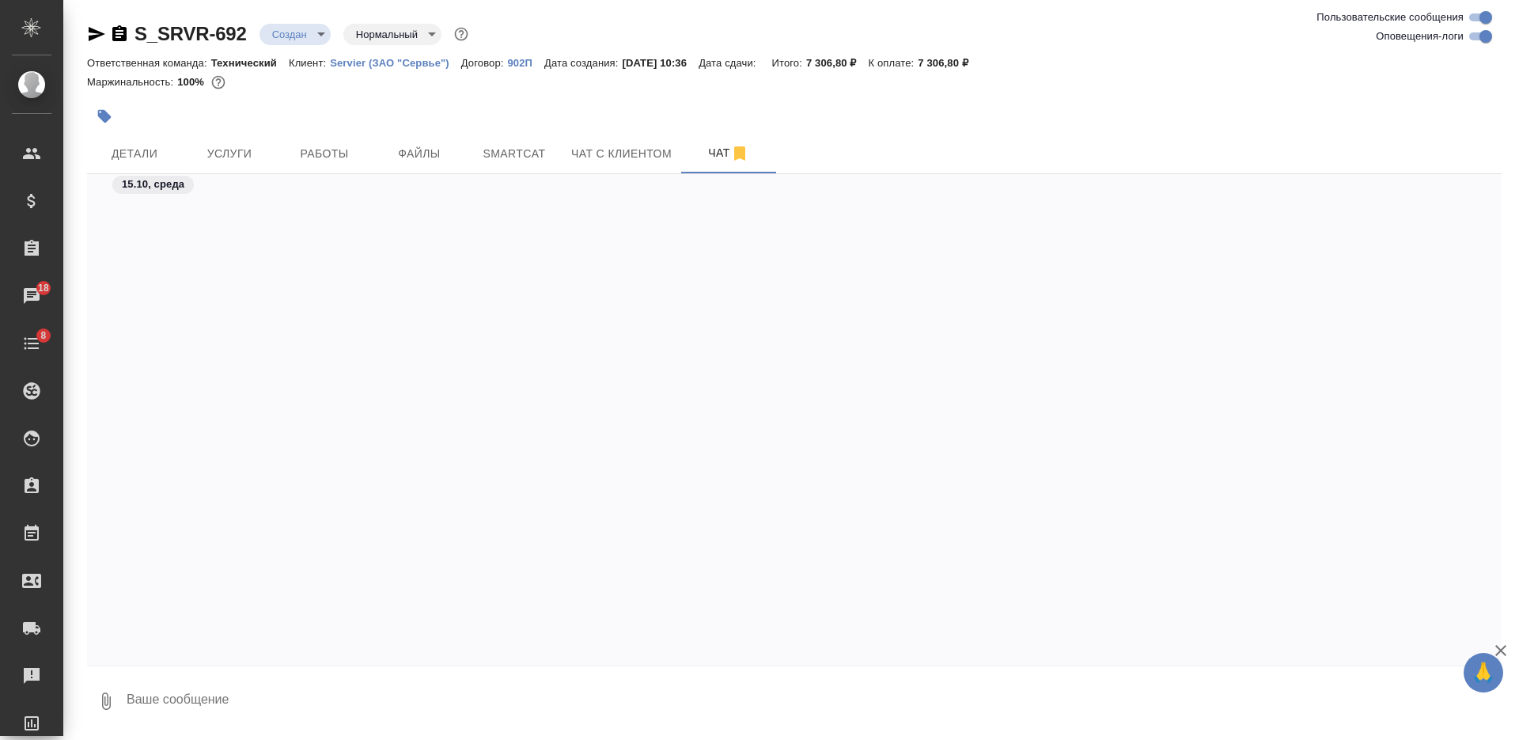
scroll to position [4693, 0]
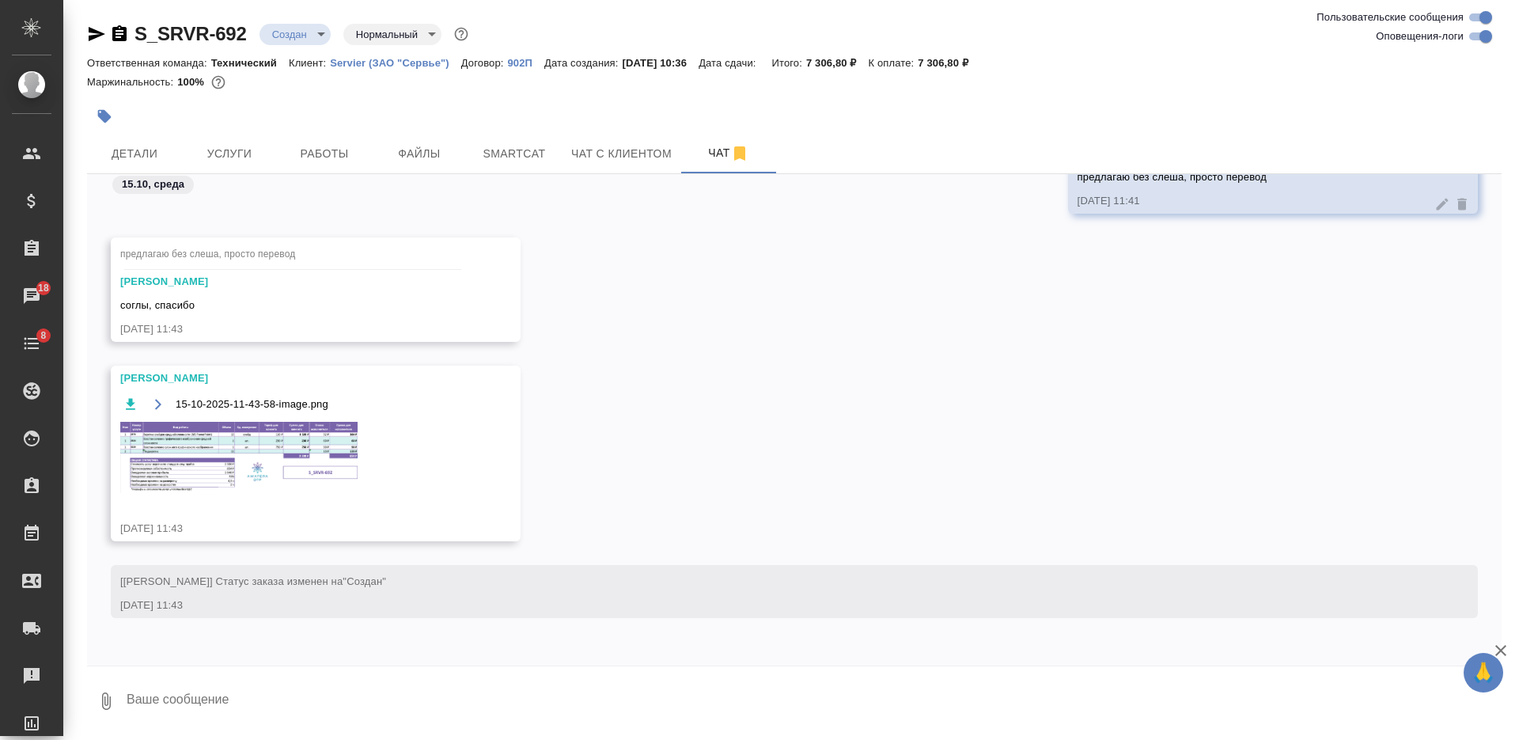
click at [286, 454] on img at bounding box center [238, 457] width 237 height 71
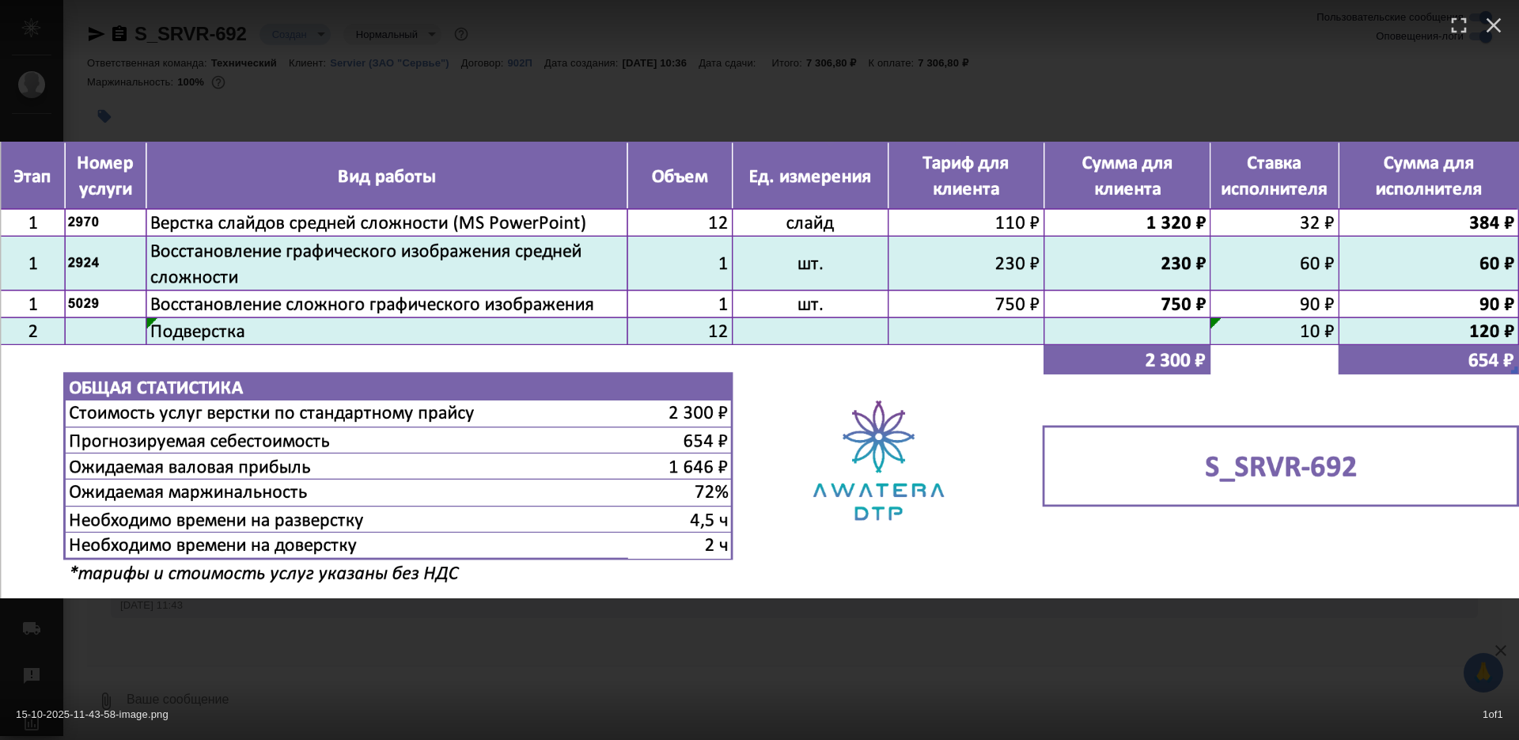
click at [597, 672] on div "15-10-2025-11-43-58-image.png 1 of 1" at bounding box center [759, 370] width 1519 height 740
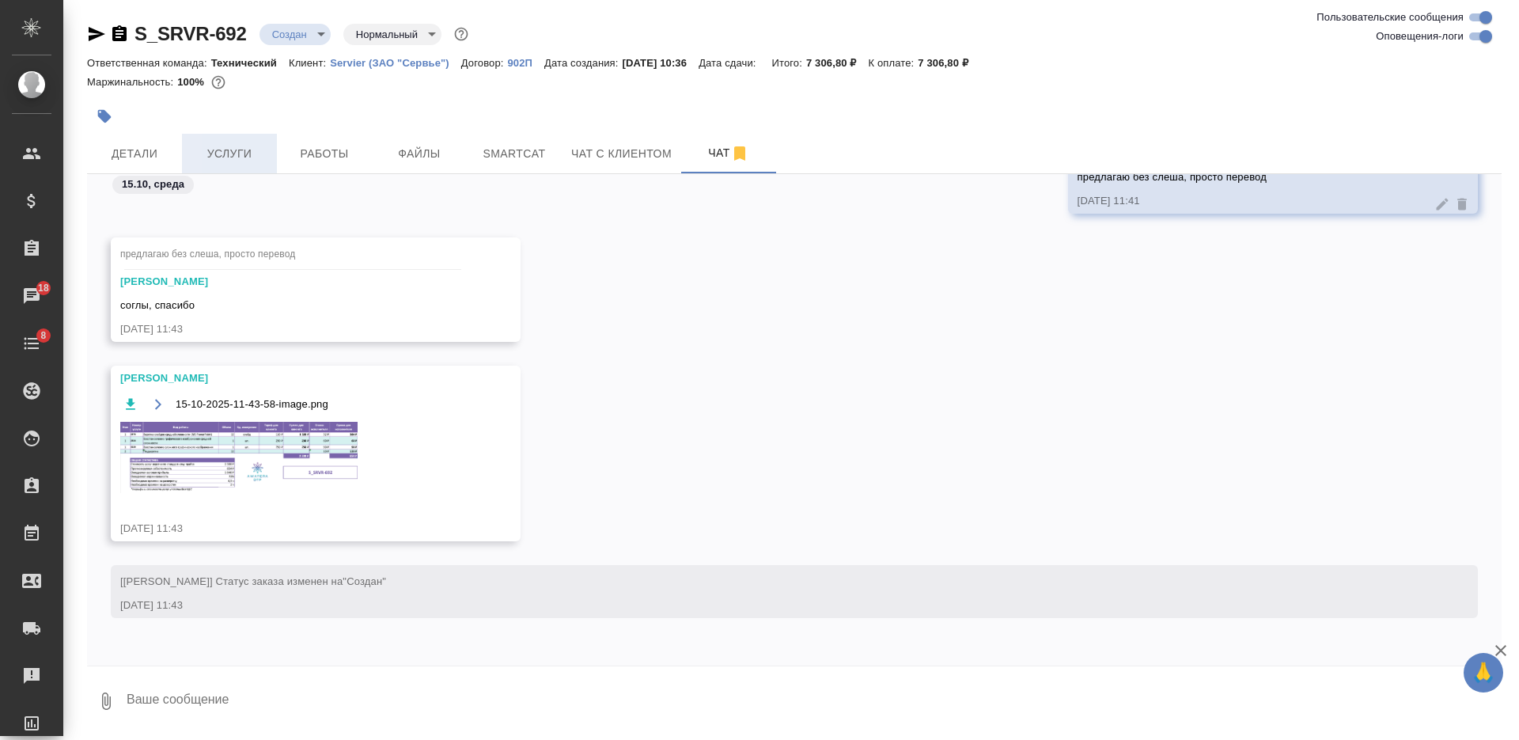
click at [248, 159] on span "Услуги" at bounding box center [229, 154] width 76 height 20
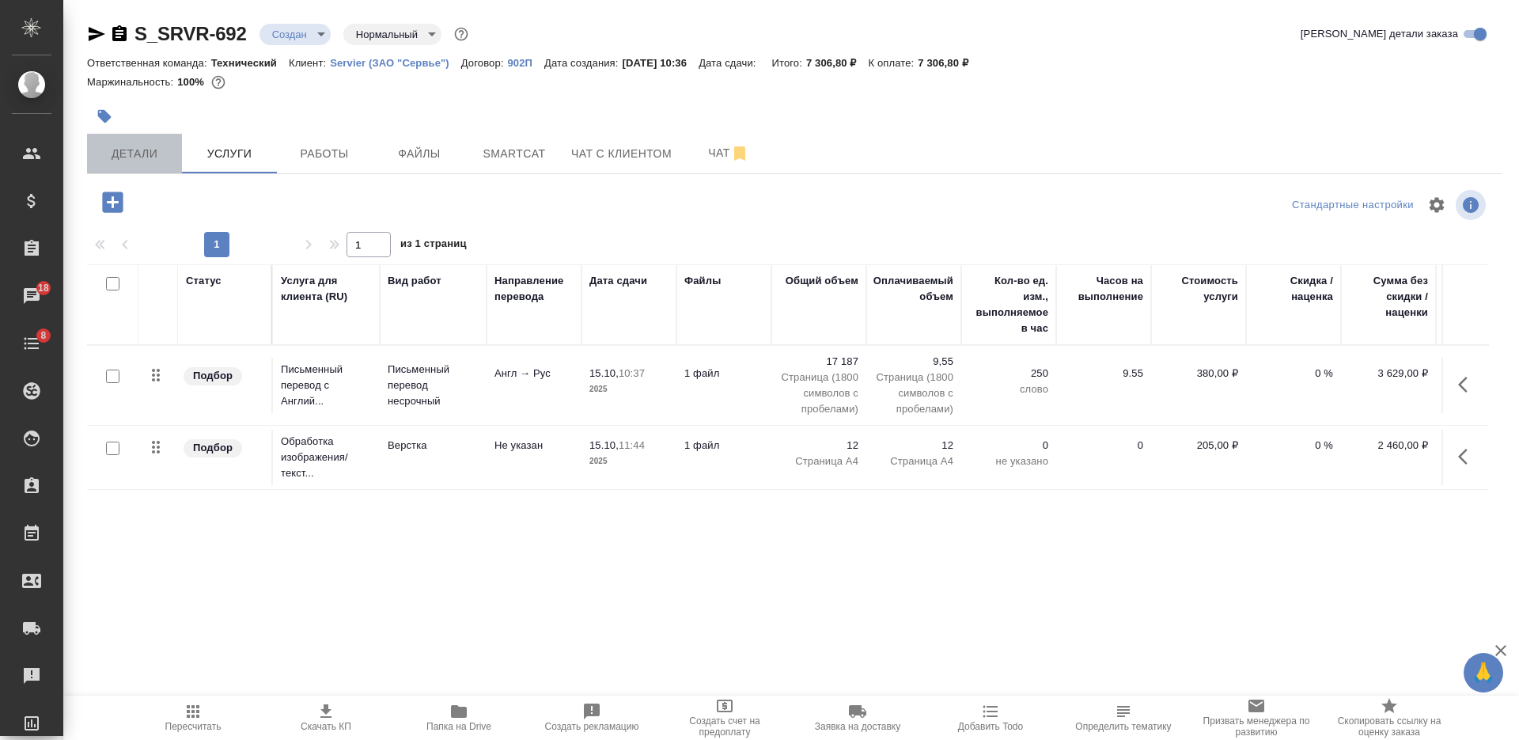
click at [153, 158] on span "Детали" at bounding box center [135, 154] width 76 height 20
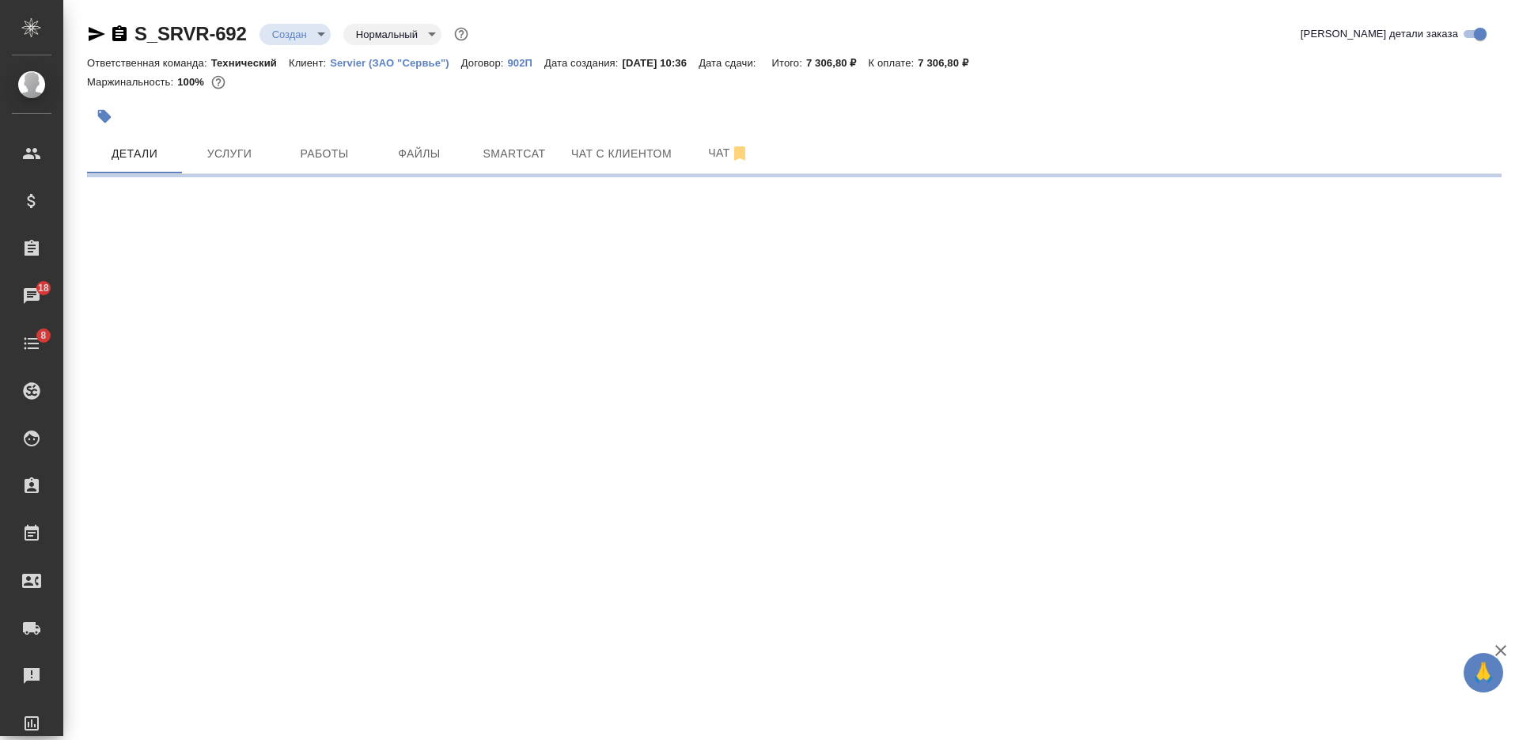
select select "RU"
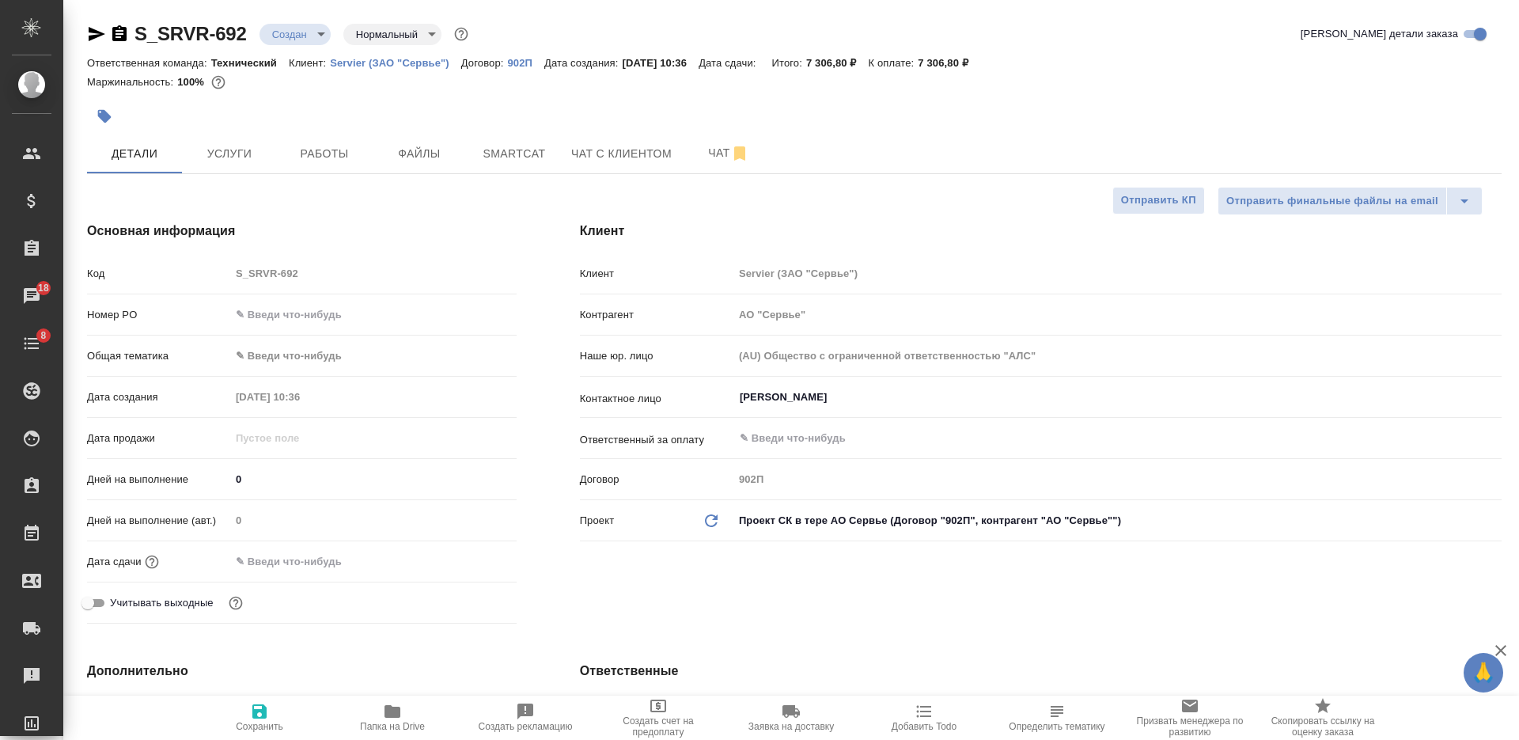
type textarea "x"
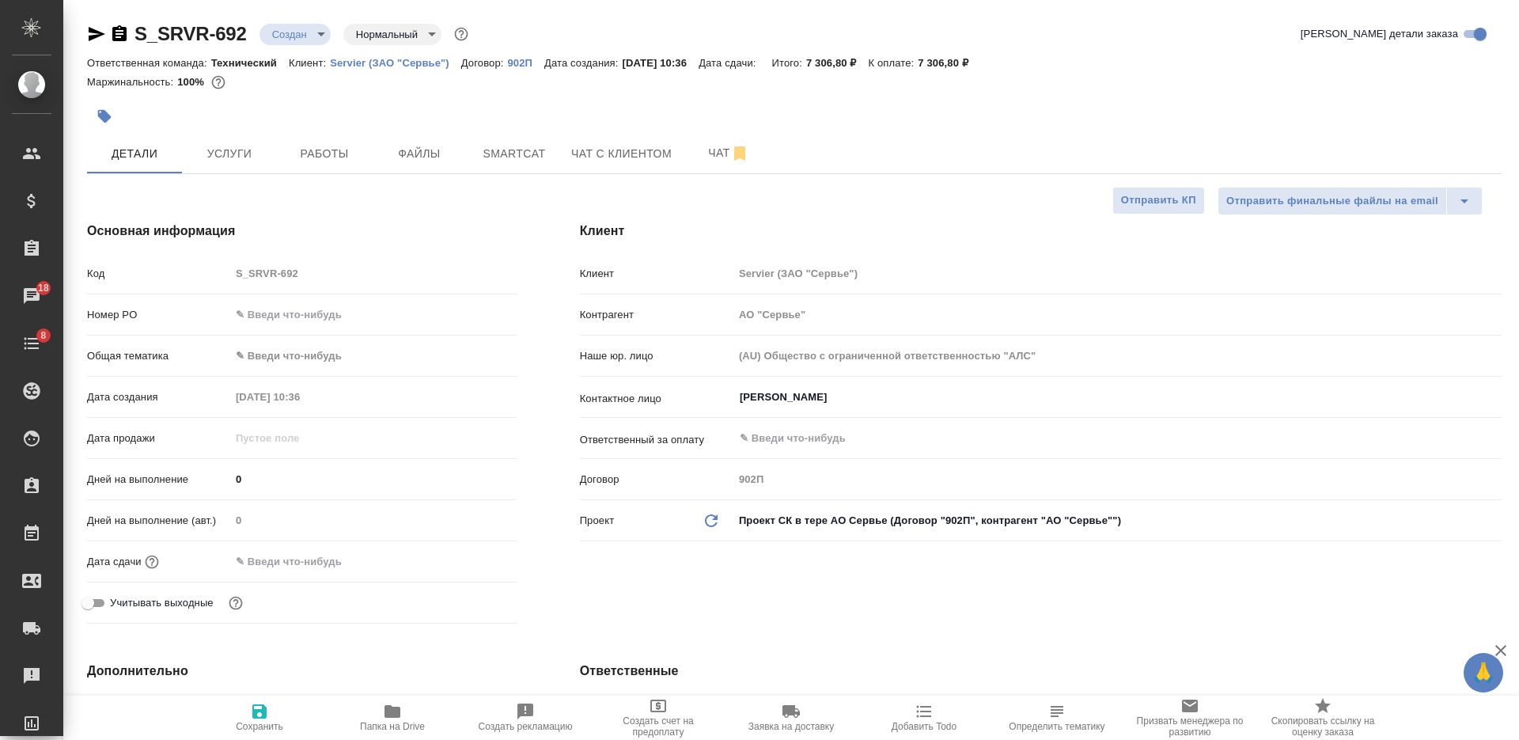
type textarea "x"
type input "[PERSON_NAME]"
type input "Комаров Роман"
type textarea "x"
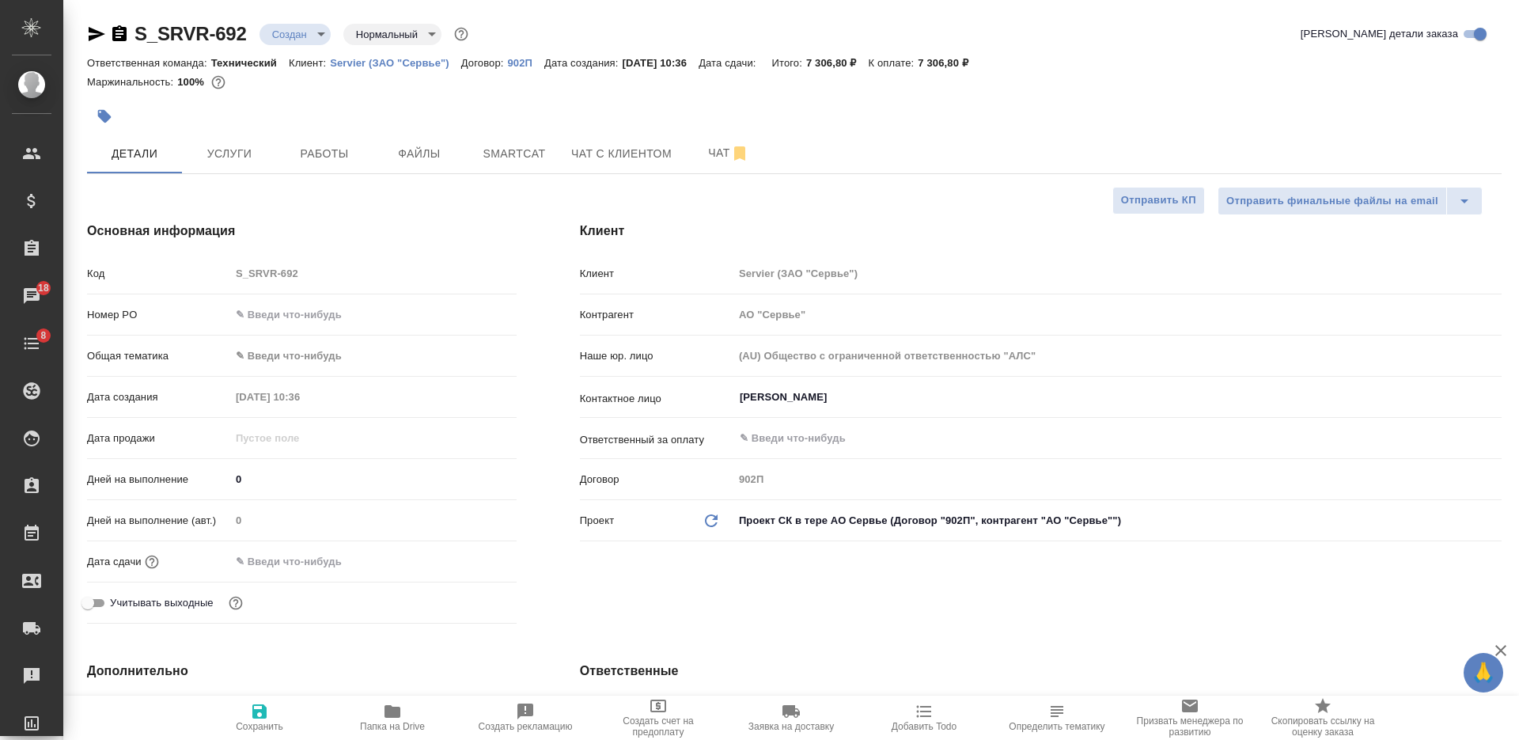
type textarea "x"
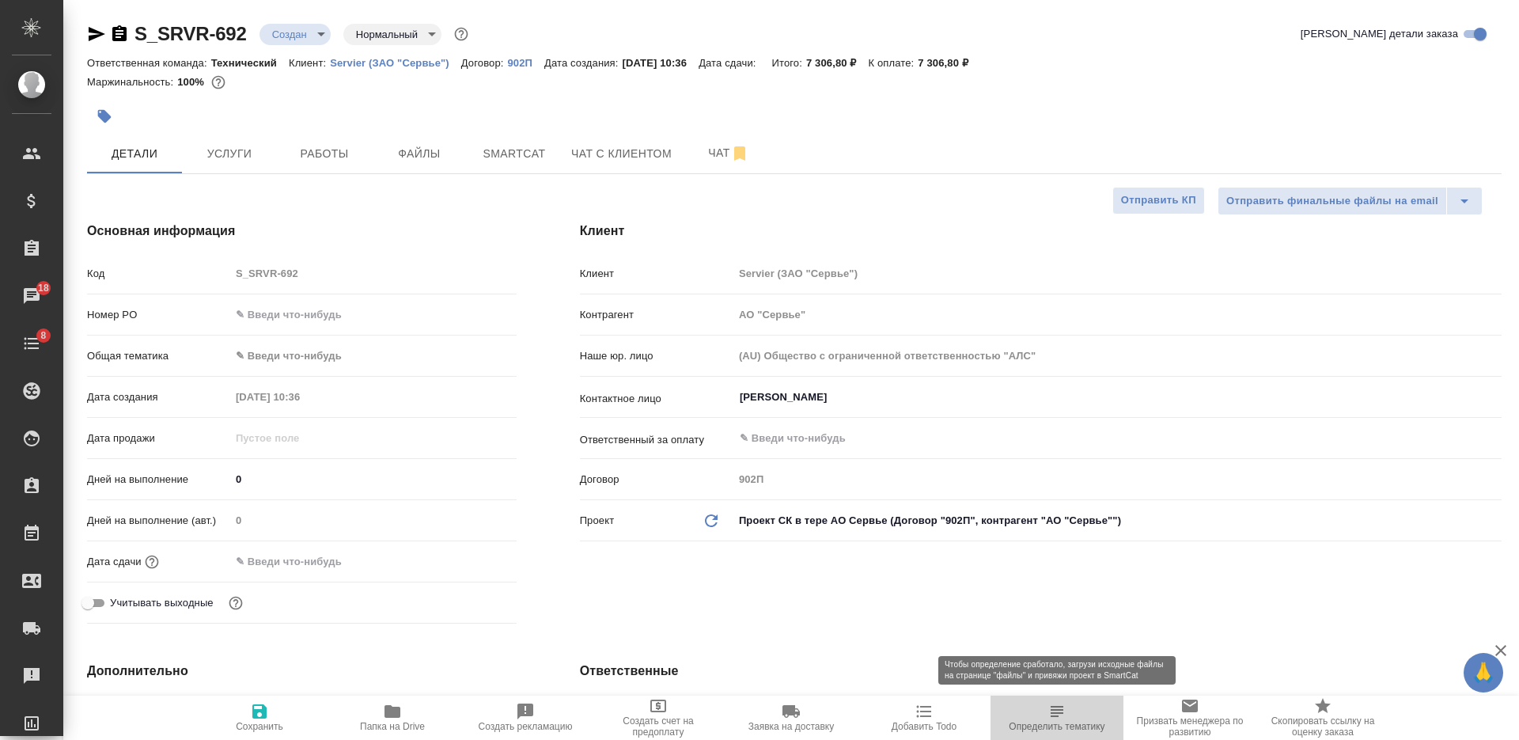
click at [1056, 722] on span "Определить тематику" at bounding box center [1057, 726] width 96 height 11
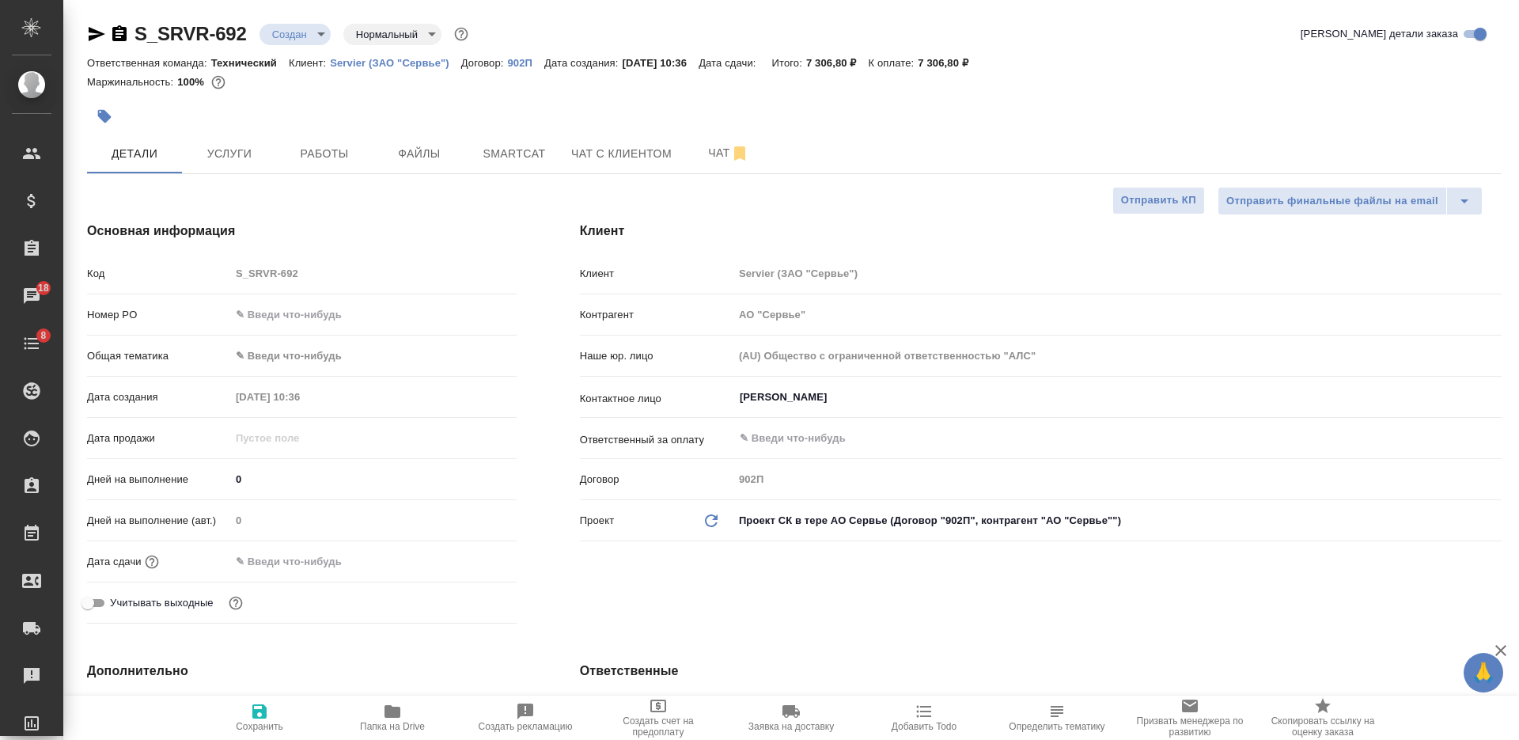
type textarea "x"
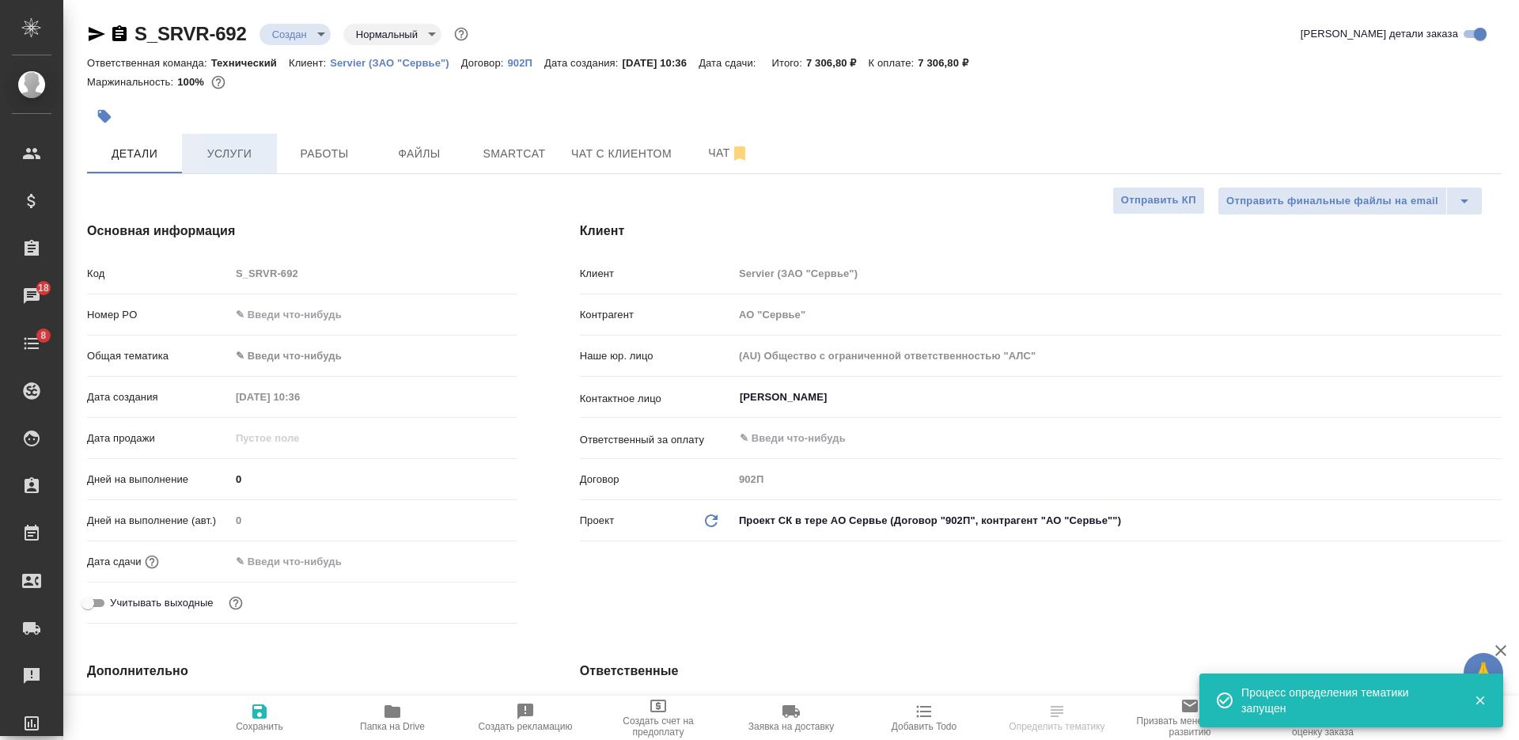
click at [234, 161] on span "Услуги" at bounding box center [229, 154] width 76 height 20
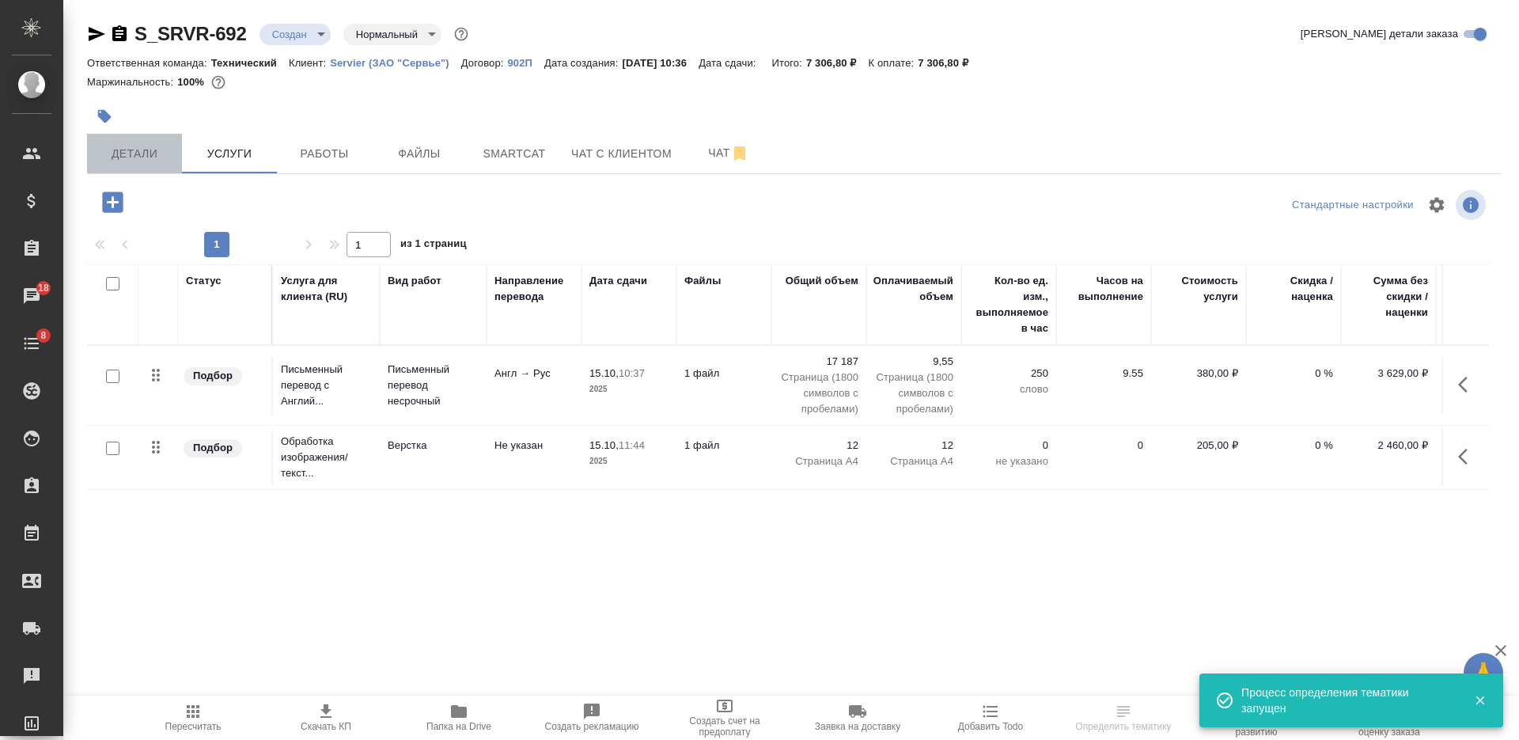
click at [157, 161] on span "Детали" at bounding box center [135, 154] width 76 height 20
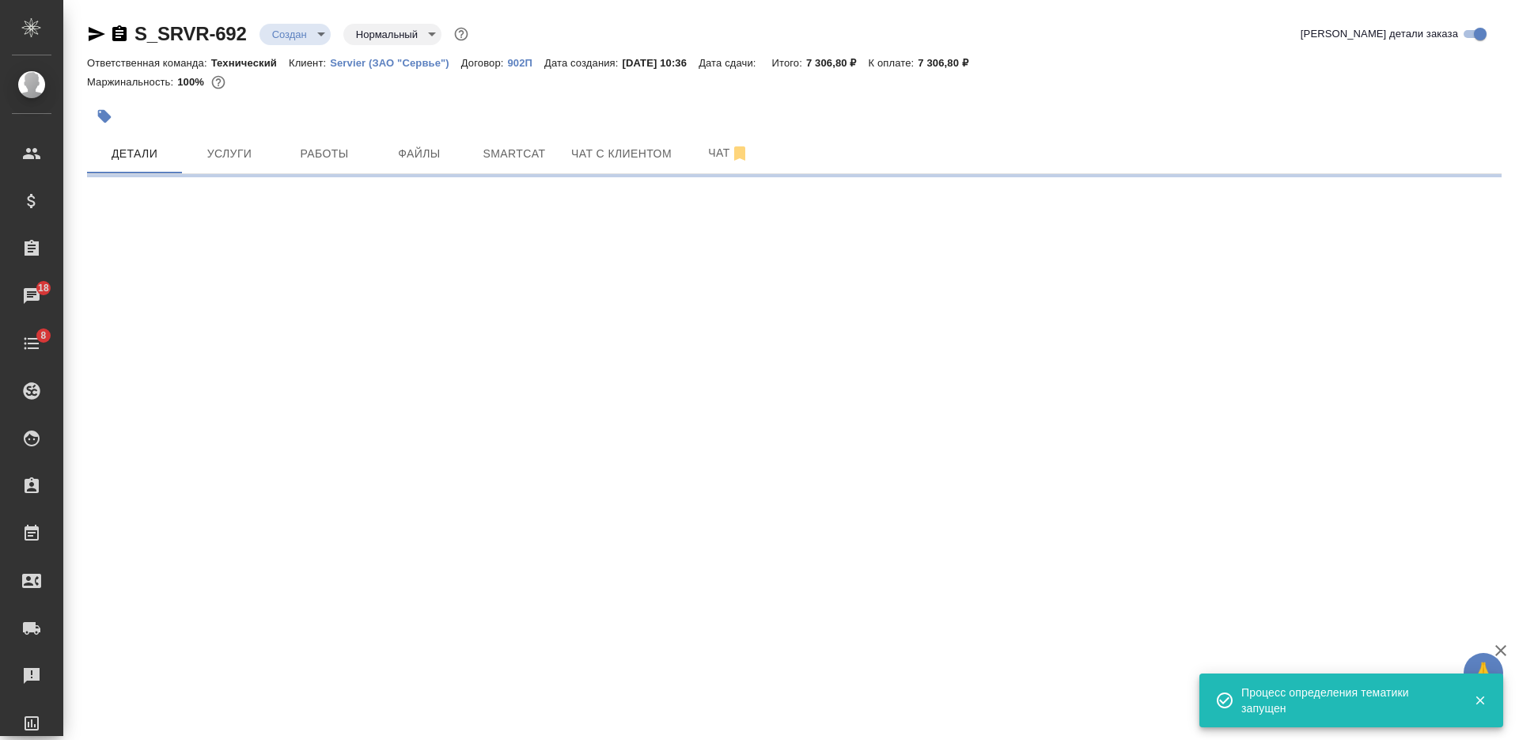
select select "RU"
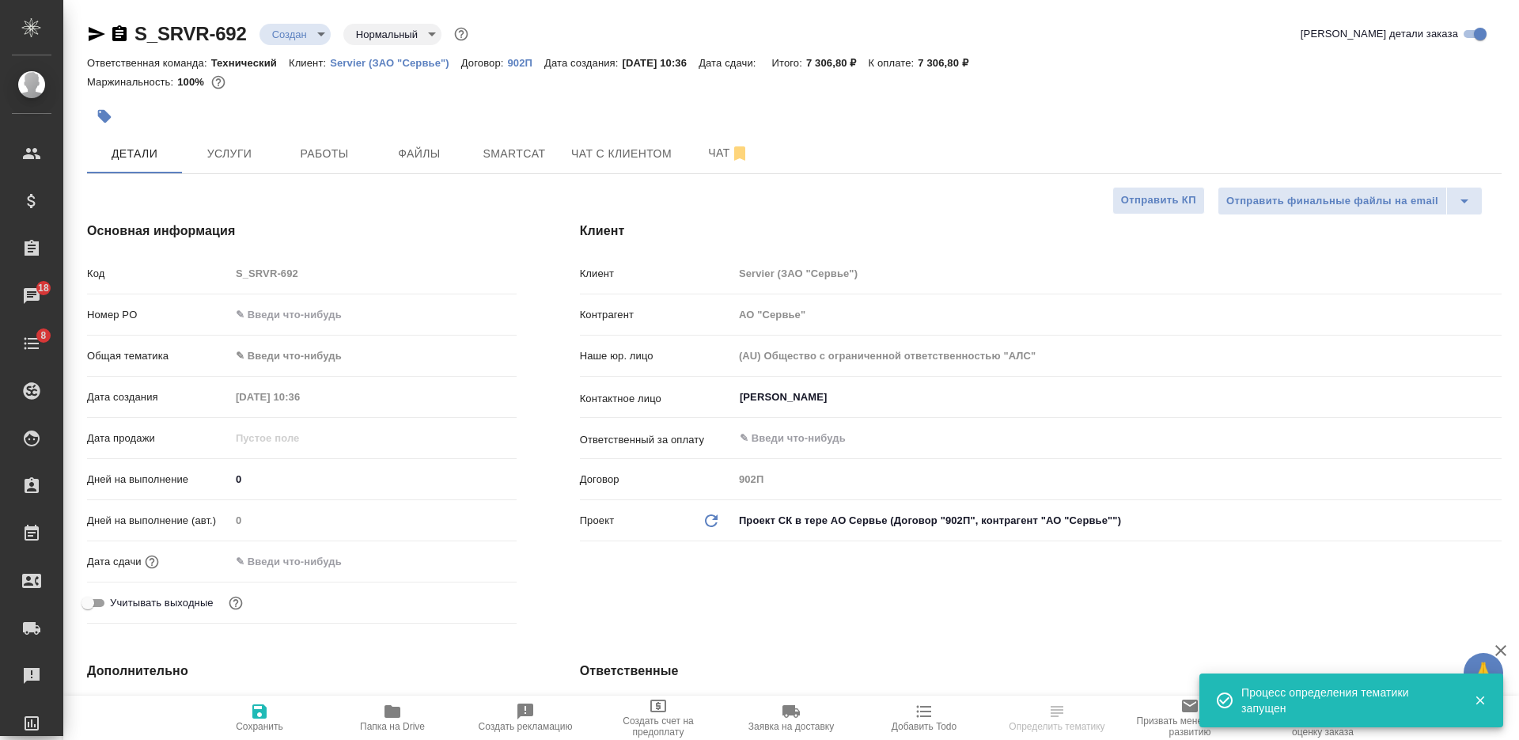
type textarea "x"
click at [220, 714] on span "Сохранить" at bounding box center [260, 717] width 114 height 30
type textarea "x"
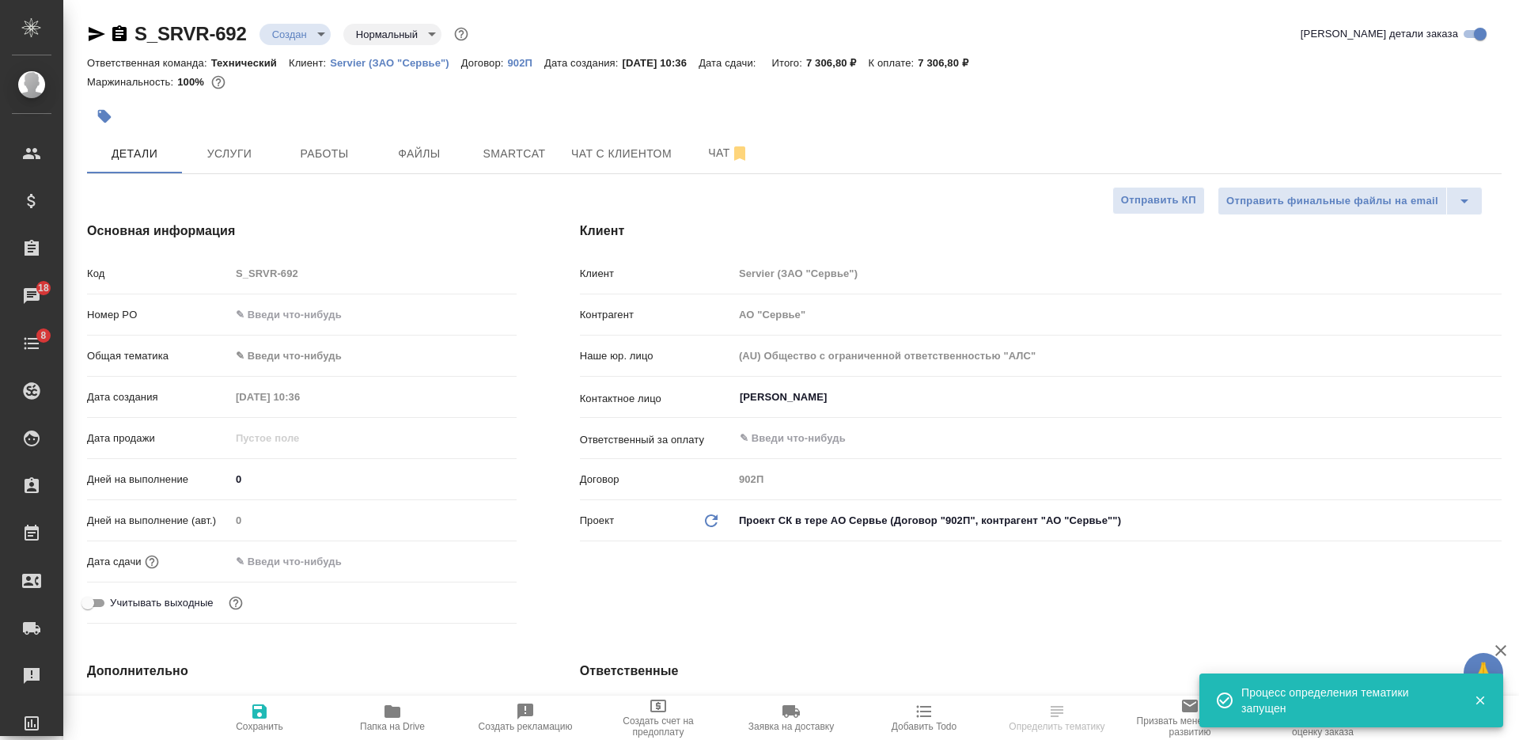
type textarea "x"
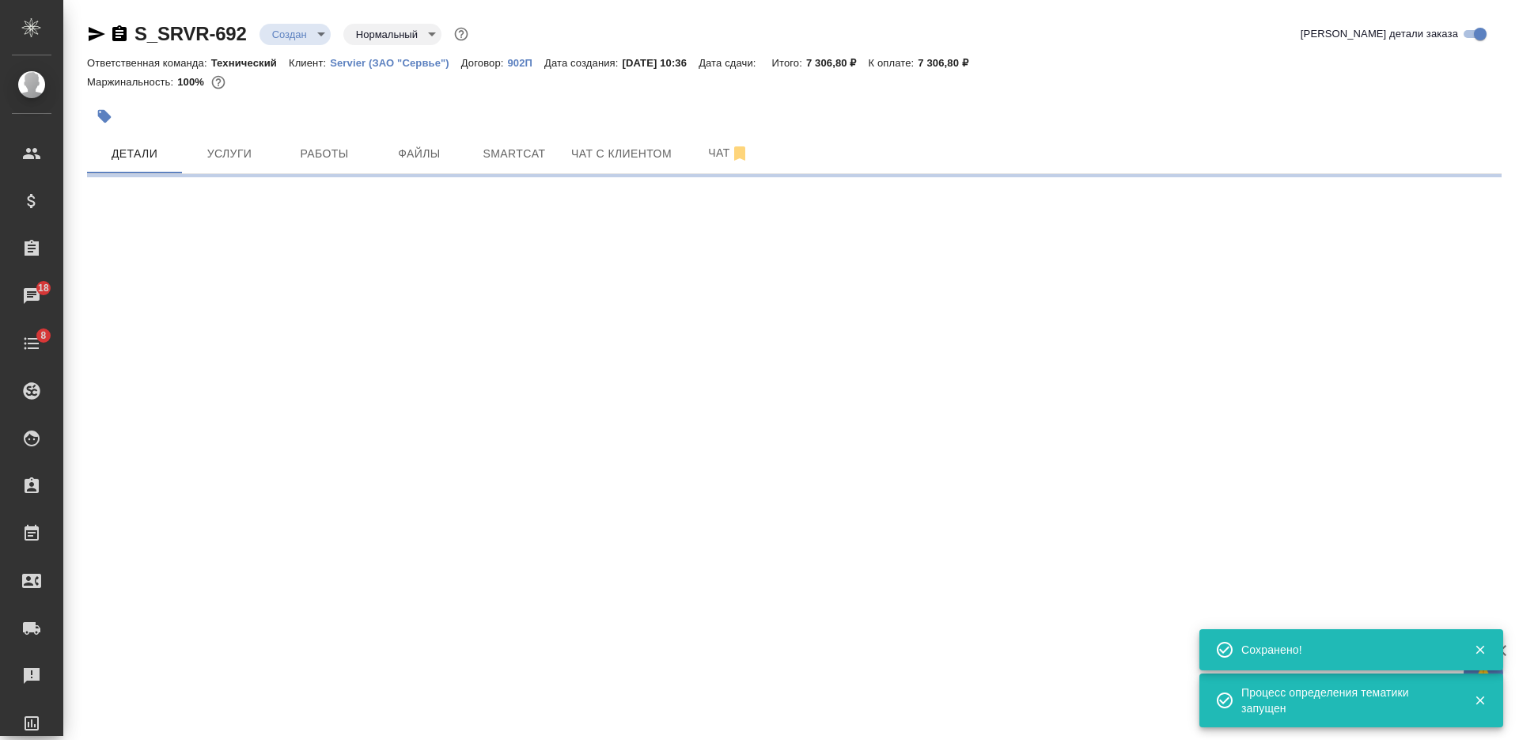
select select "RU"
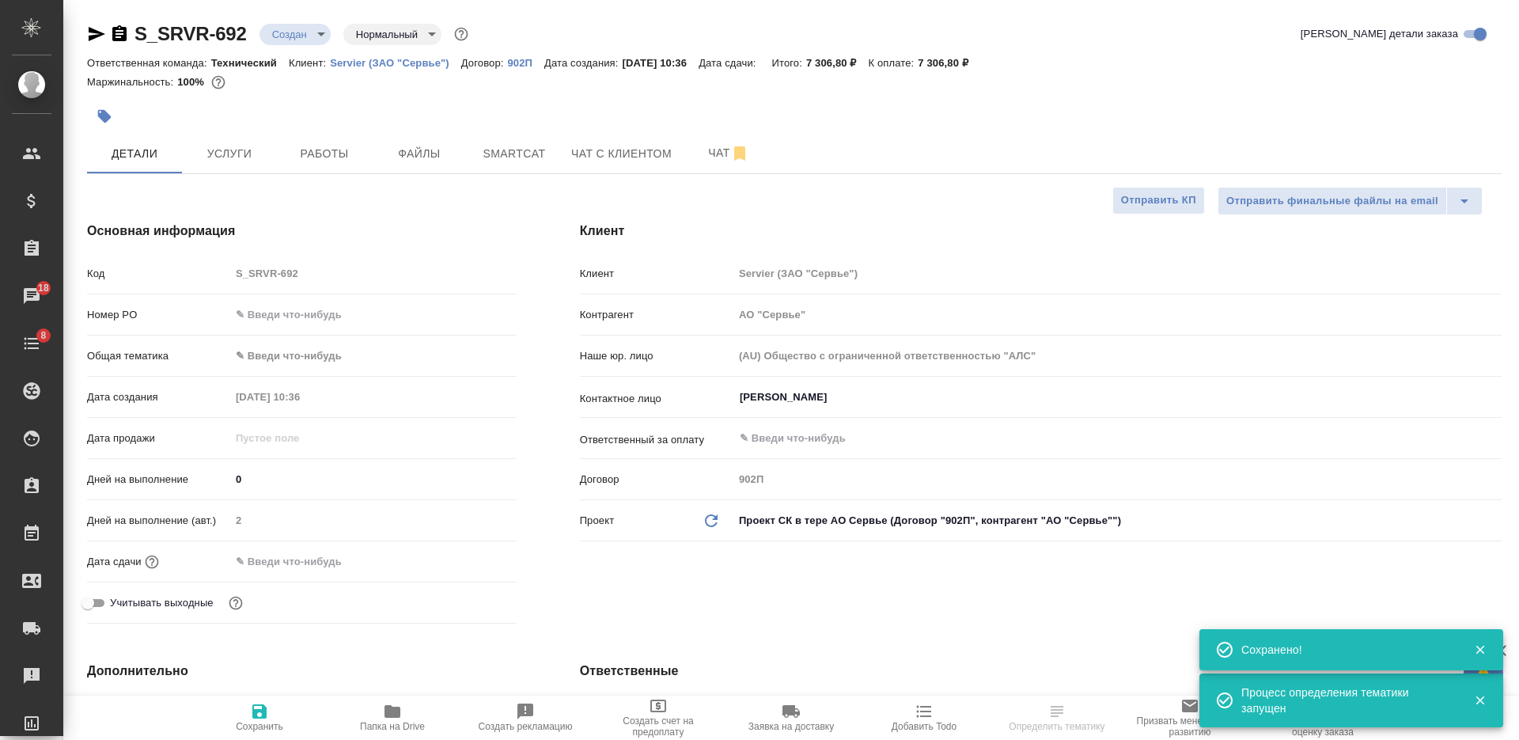
type textarea "x"
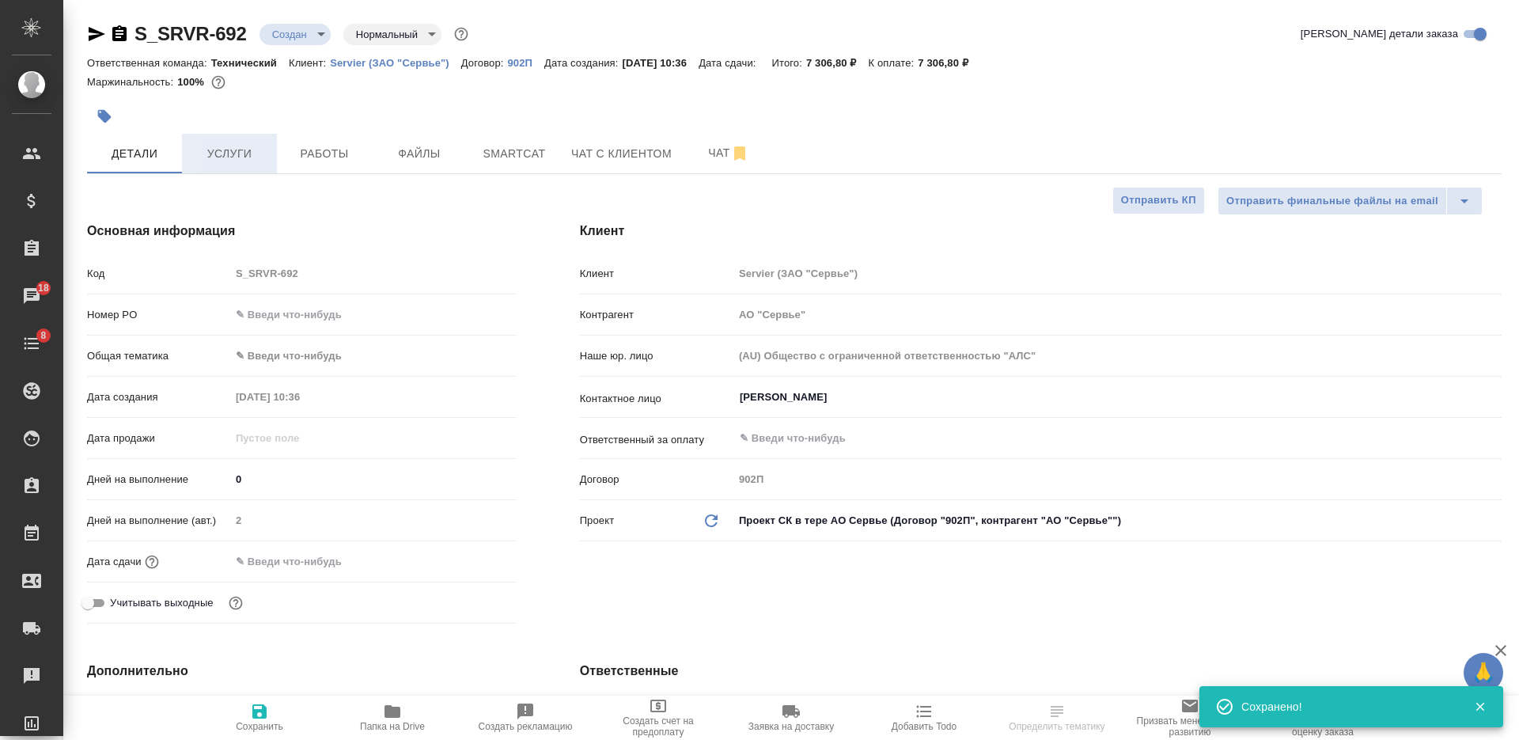
click at [233, 155] on span "Услуги" at bounding box center [229, 154] width 76 height 20
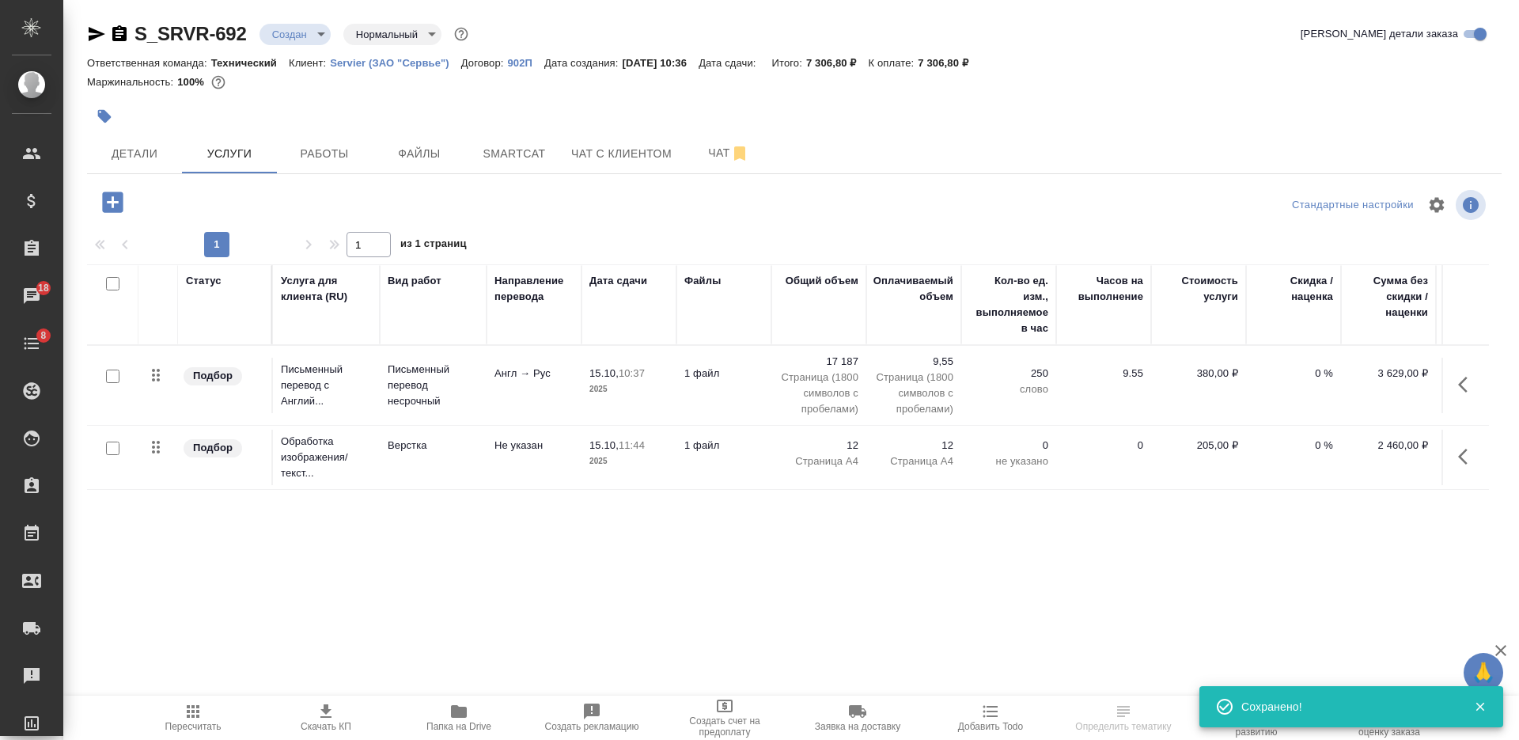
click at [117, 288] on input "checkbox" at bounding box center [112, 283] width 13 height 13
checkbox input "true"
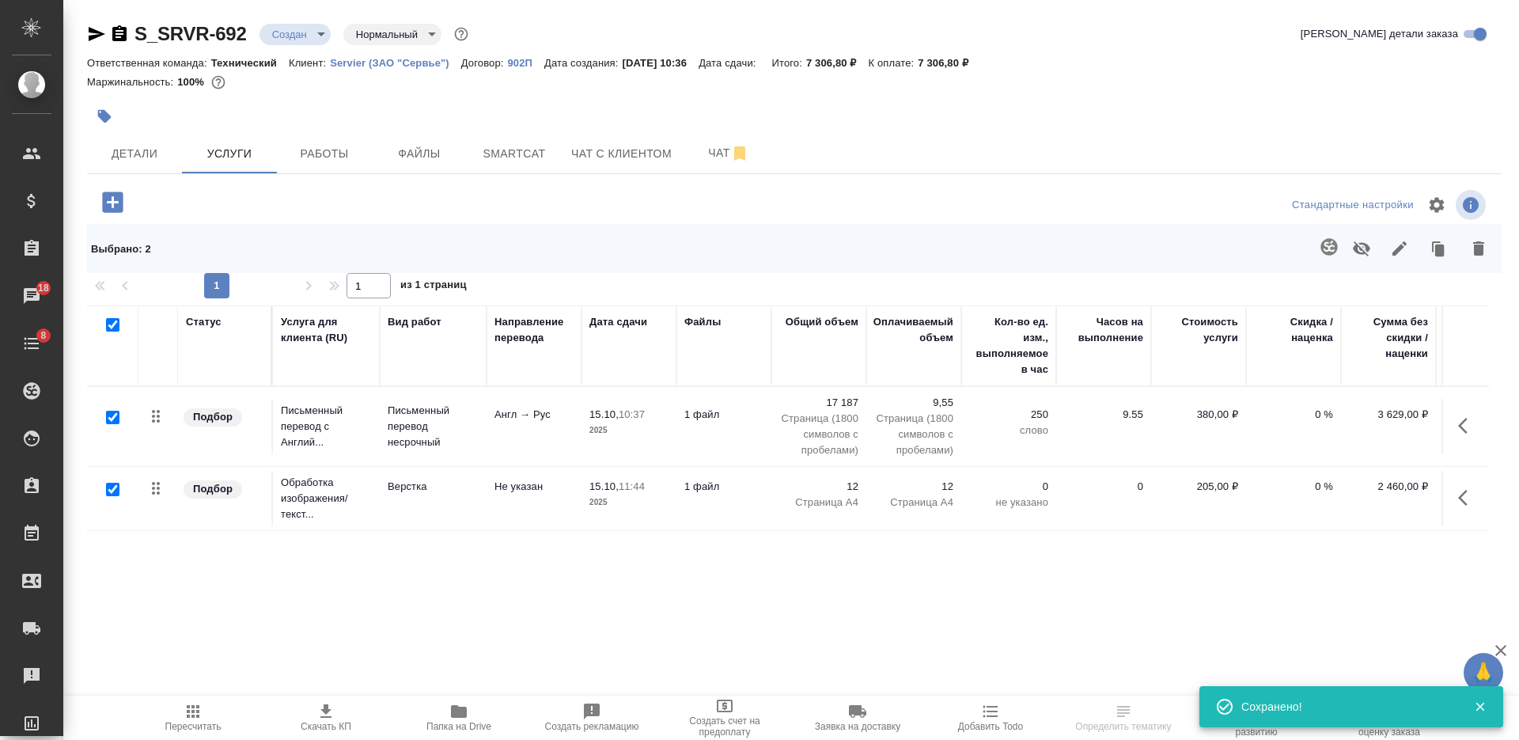
click at [1403, 250] on icon "button" at bounding box center [1399, 248] width 19 height 19
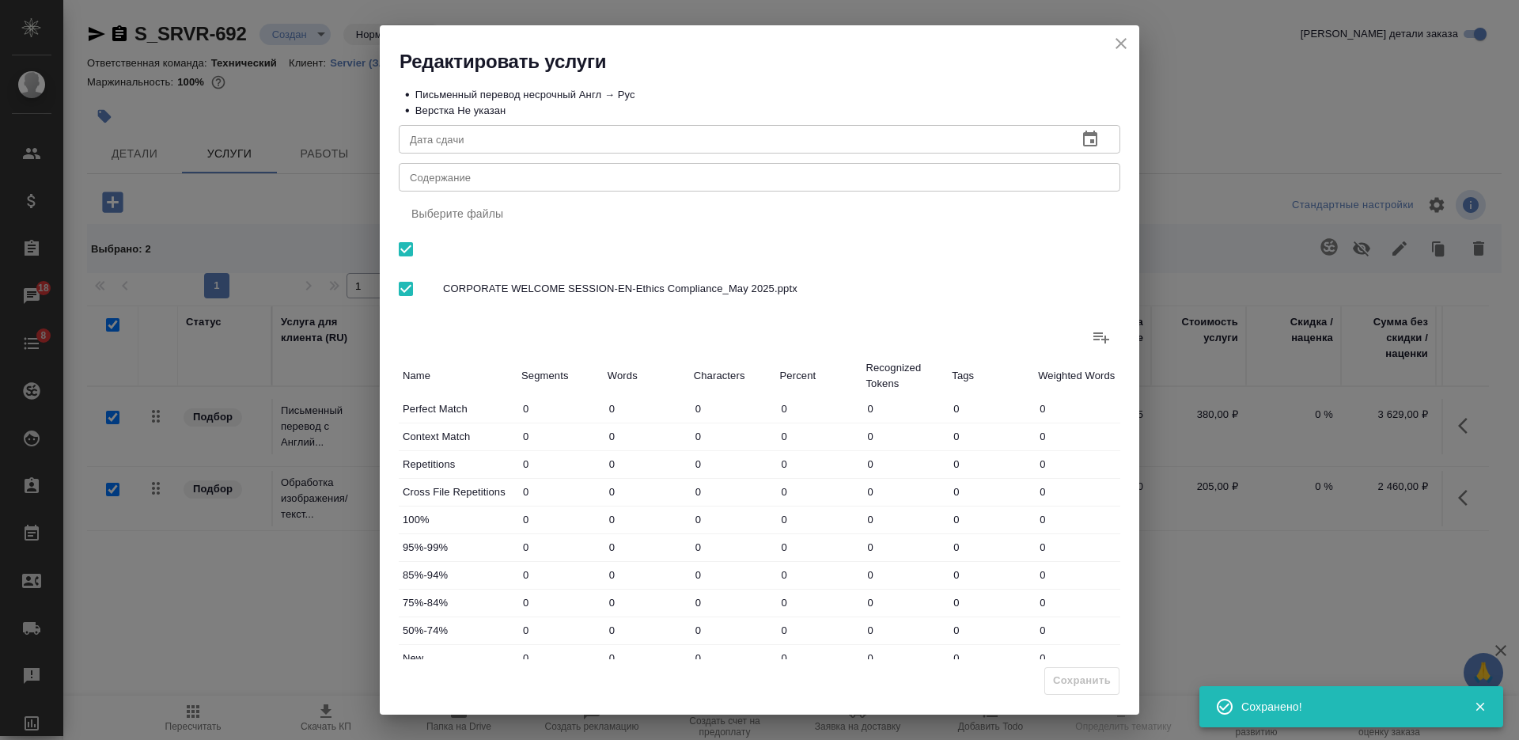
click at [692, 191] on div "x Содержание" at bounding box center [760, 177] width 722 height 28
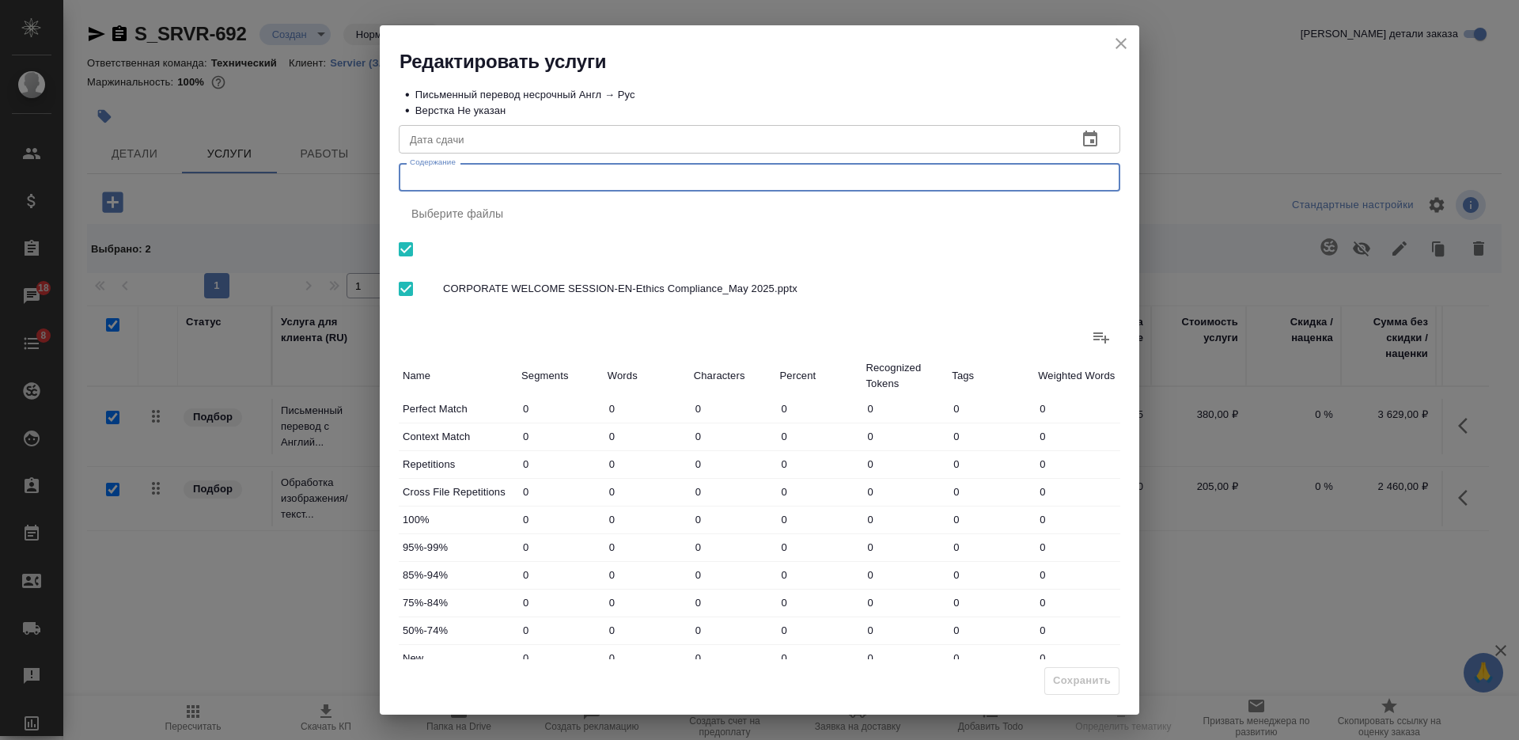
paste textarea "АО "Сервье"_перевод презентации_"
type textarea "АО "Сервье"_перевод презентации_"
click at [1076, 685] on span "Сохранить" at bounding box center [1082, 681] width 58 height 18
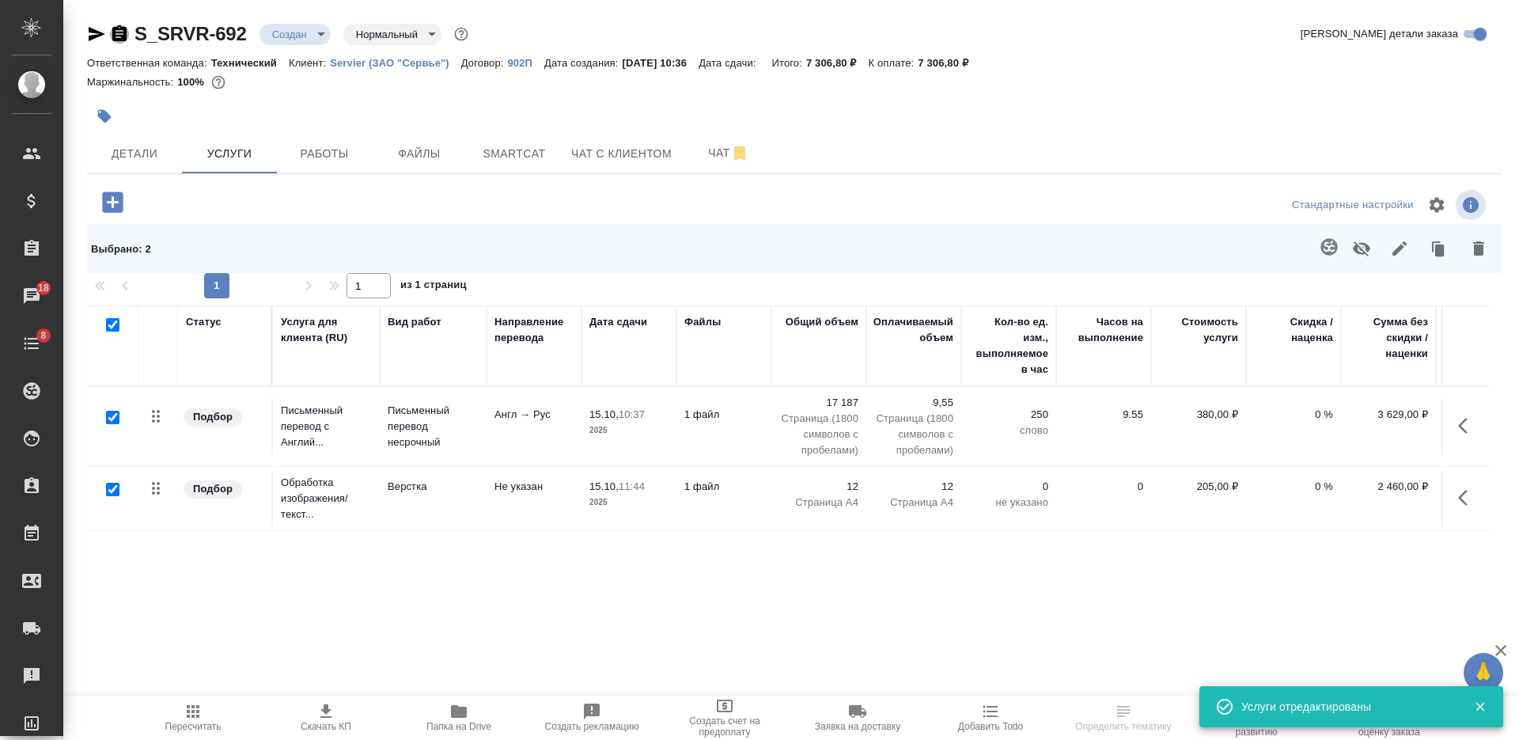
click at [116, 40] on icon "button" at bounding box center [119, 33] width 14 height 16
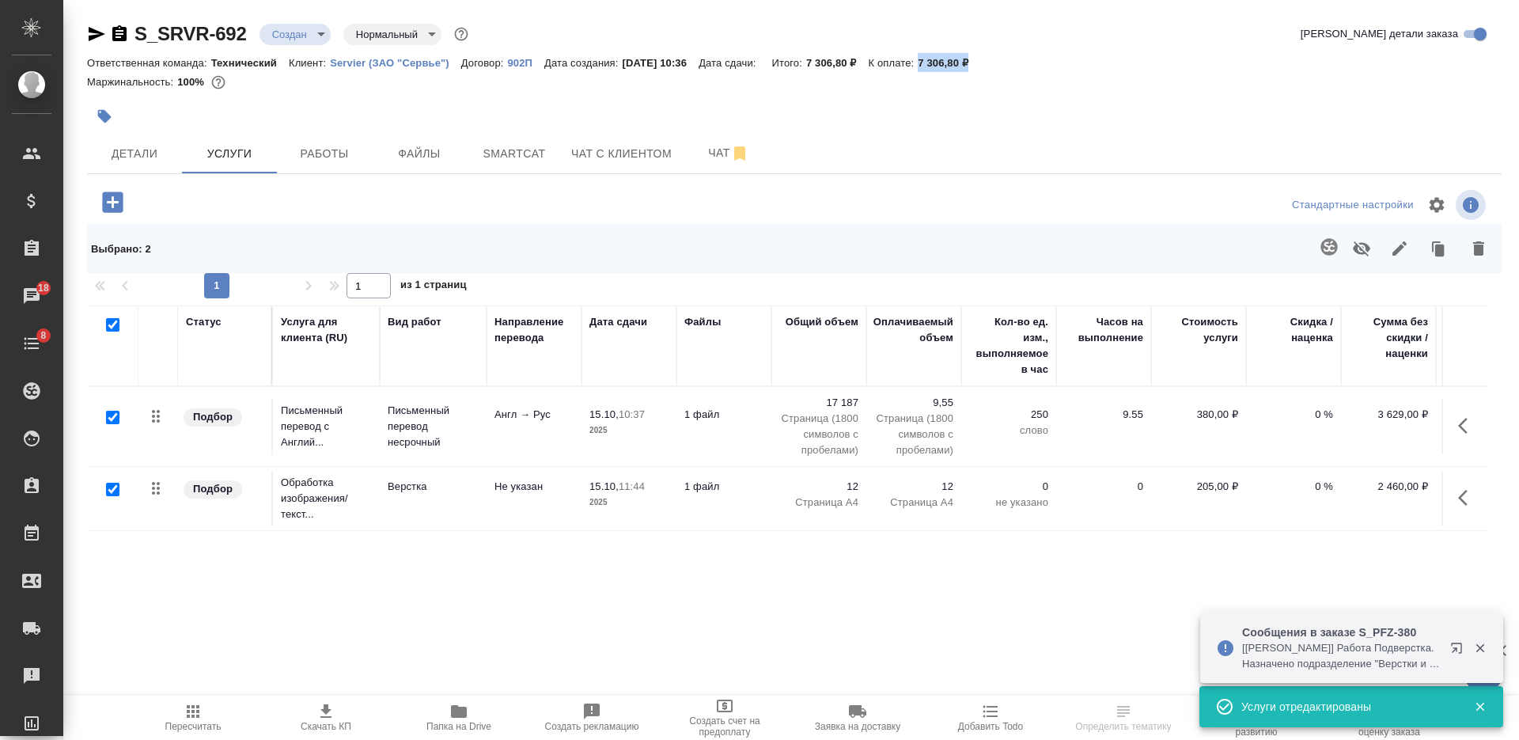
drag, startPoint x: 998, startPoint y: 61, endPoint x: 938, endPoint y: 59, distance: 59.4
click at [938, 59] on div "Ответственная команда: Технический Клиент: Servier (ЗАО "Сервье") Договор: 902П…" at bounding box center [794, 62] width 1415 height 19
copy p "7 306,80 ₽"
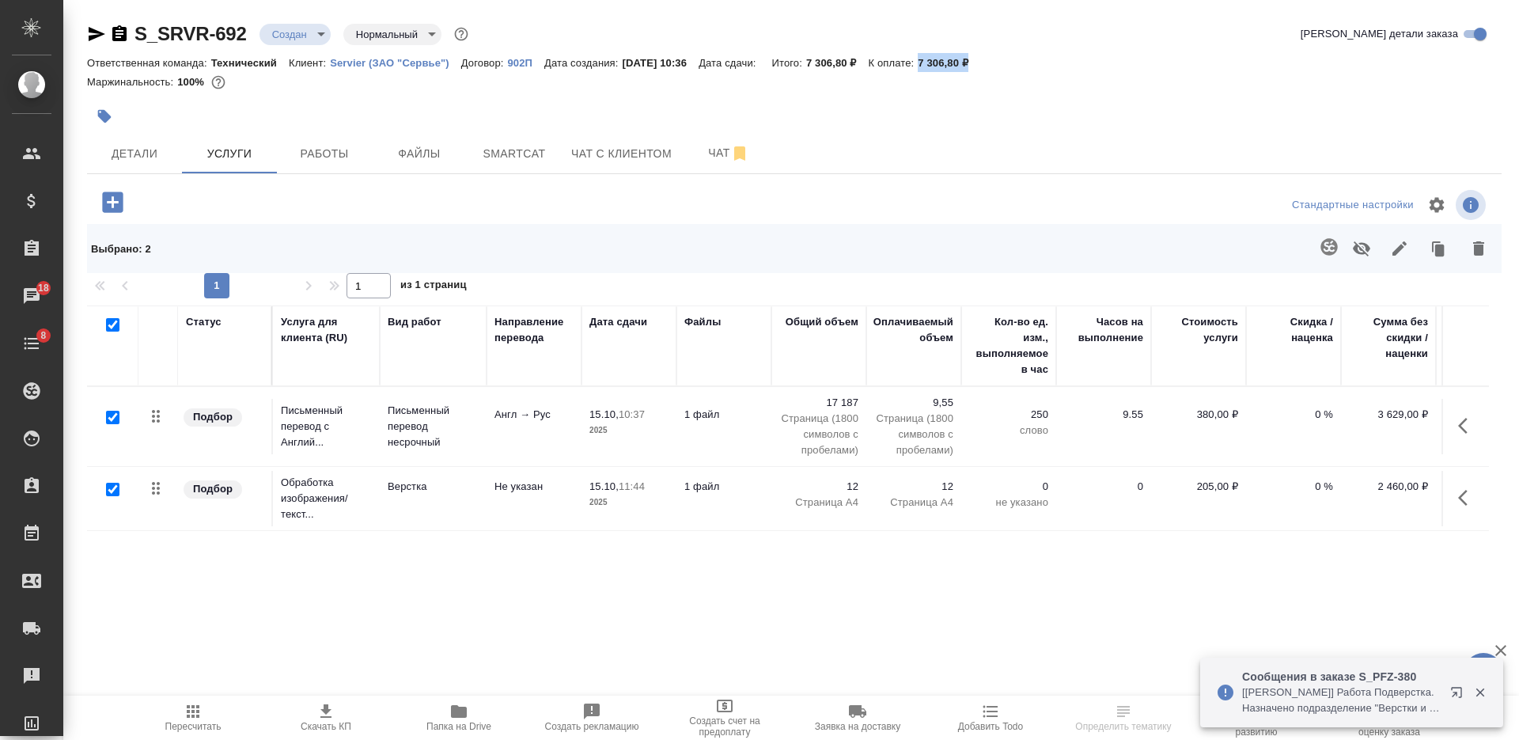
click at [331, 734] on button "Скачать КП" at bounding box center [325, 717] width 133 height 44
click at [271, 35] on body "🙏 .cls-1 fill:#fff; AWATERA Nikiforova Valeria Клиенты Спецификации Заказы 18 Ч…" at bounding box center [759, 370] width 1519 height 740
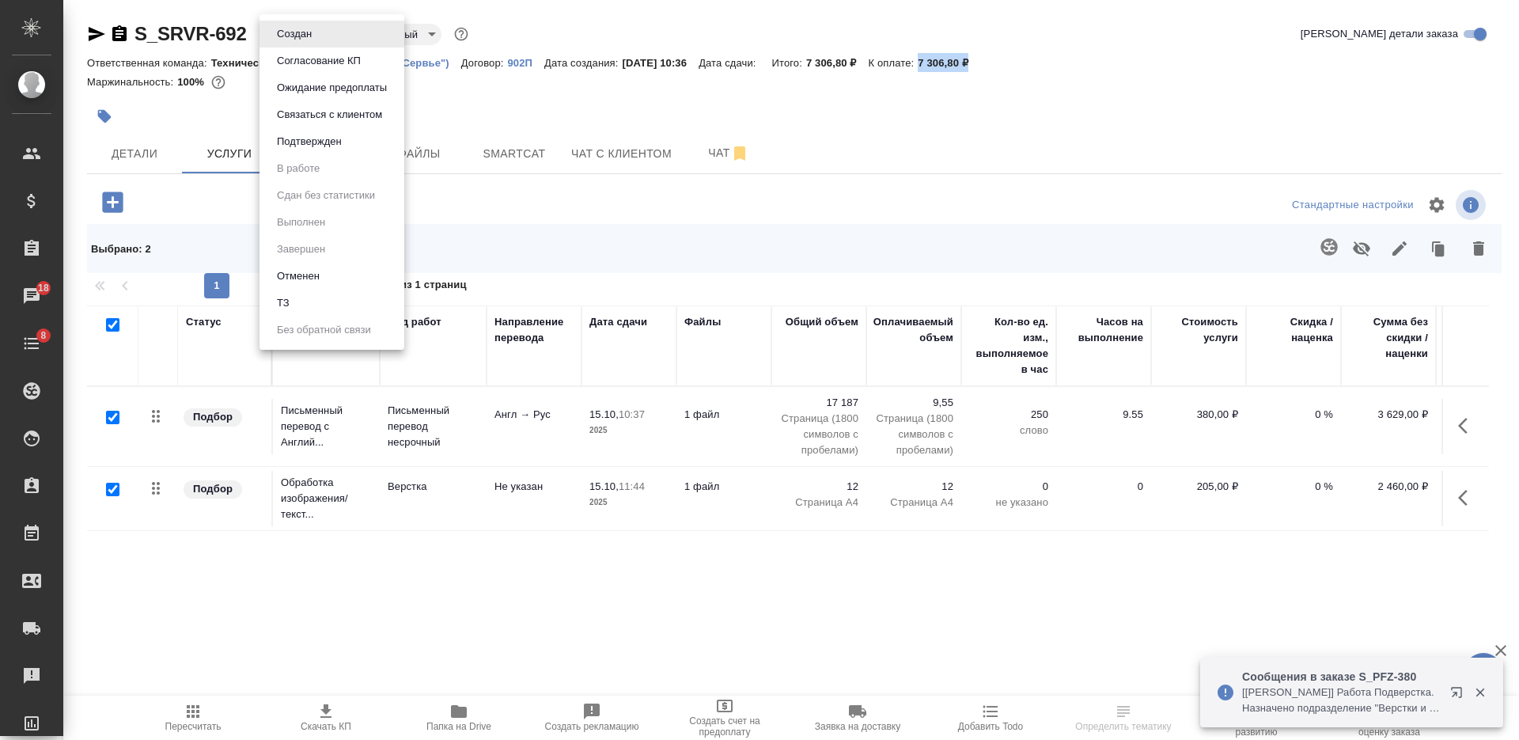
click at [297, 57] on button "Согласование КП" at bounding box center [318, 60] width 93 height 17
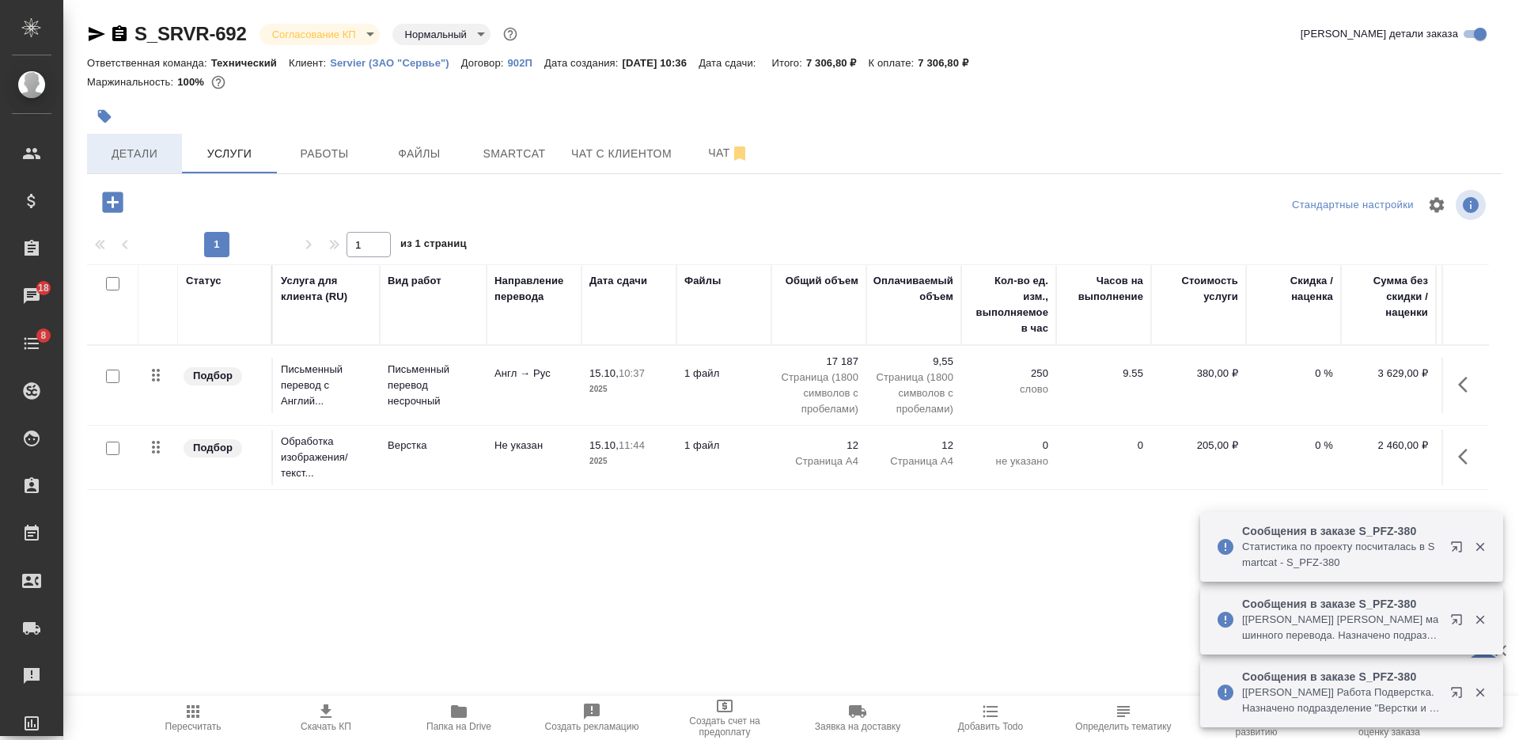
click at [146, 157] on span "Детали" at bounding box center [135, 154] width 76 height 20
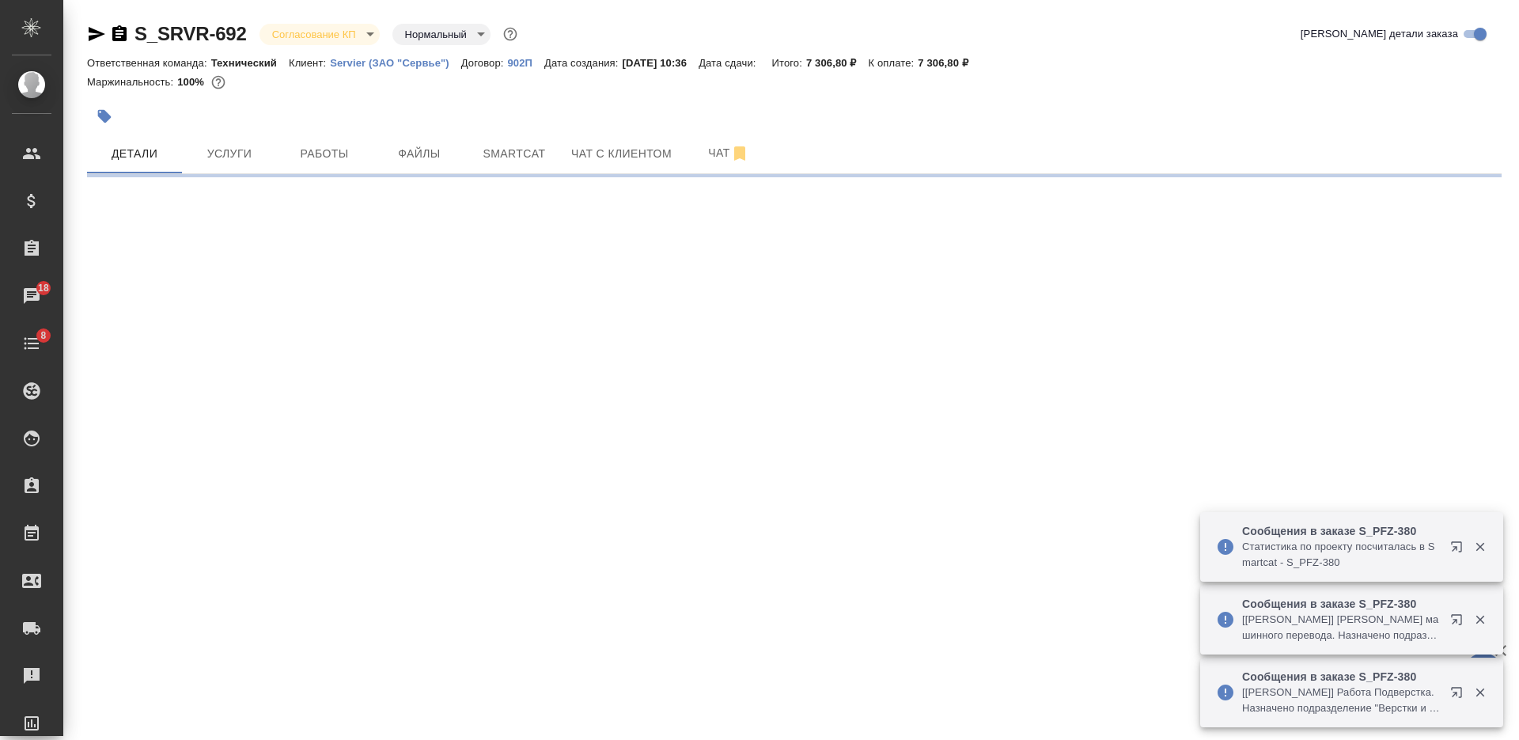
select select "RU"
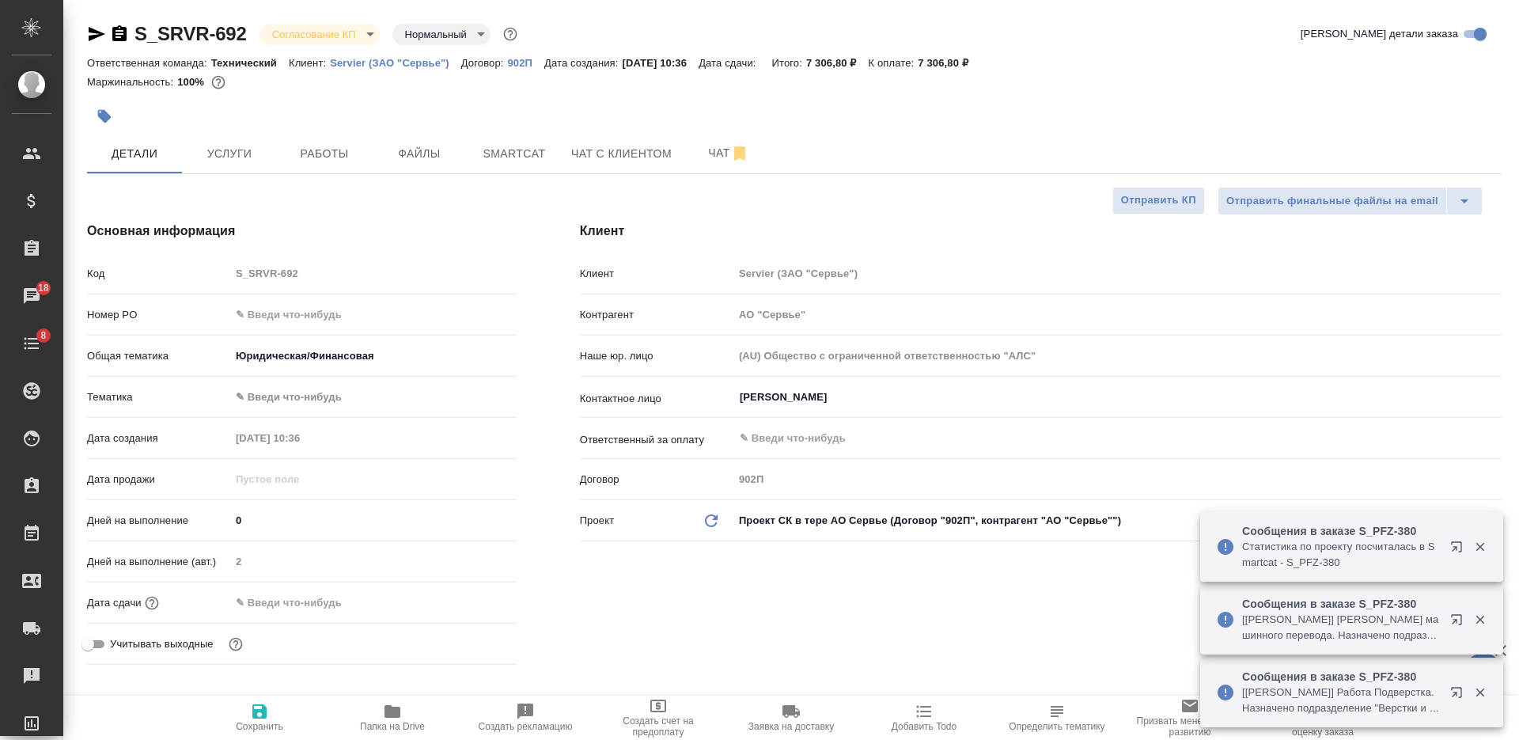
type textarea "x"
drag, startPoint x: 294, startPoint y: 604, endPoint x: 302, endPoint y: 607, distance: 8.3
click at [295, 605] on input "text" at bounding box center [300, 602] width 138 height 23
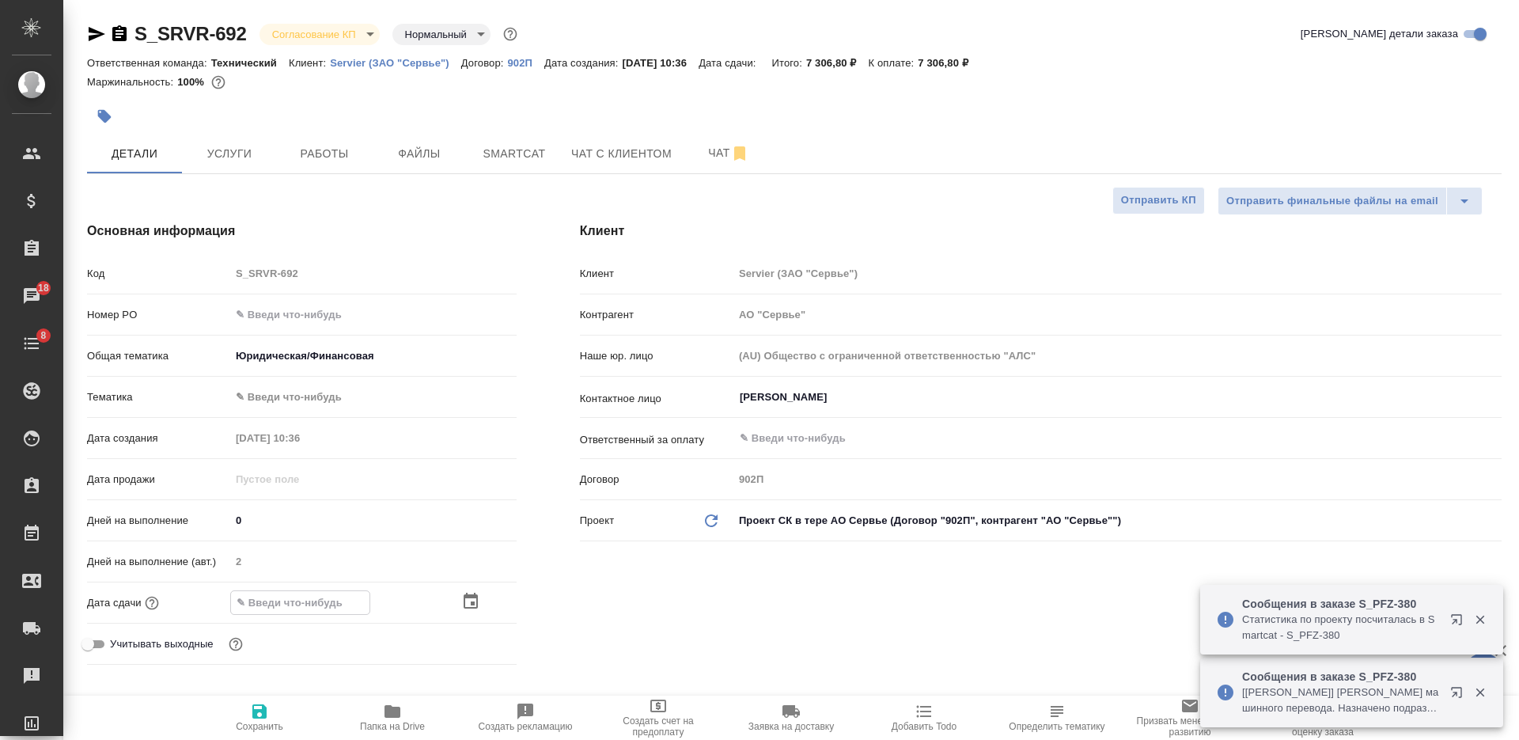
type input "1_.__.____ __:__"
type textarea "x"
type input "17.__.____ __:__"
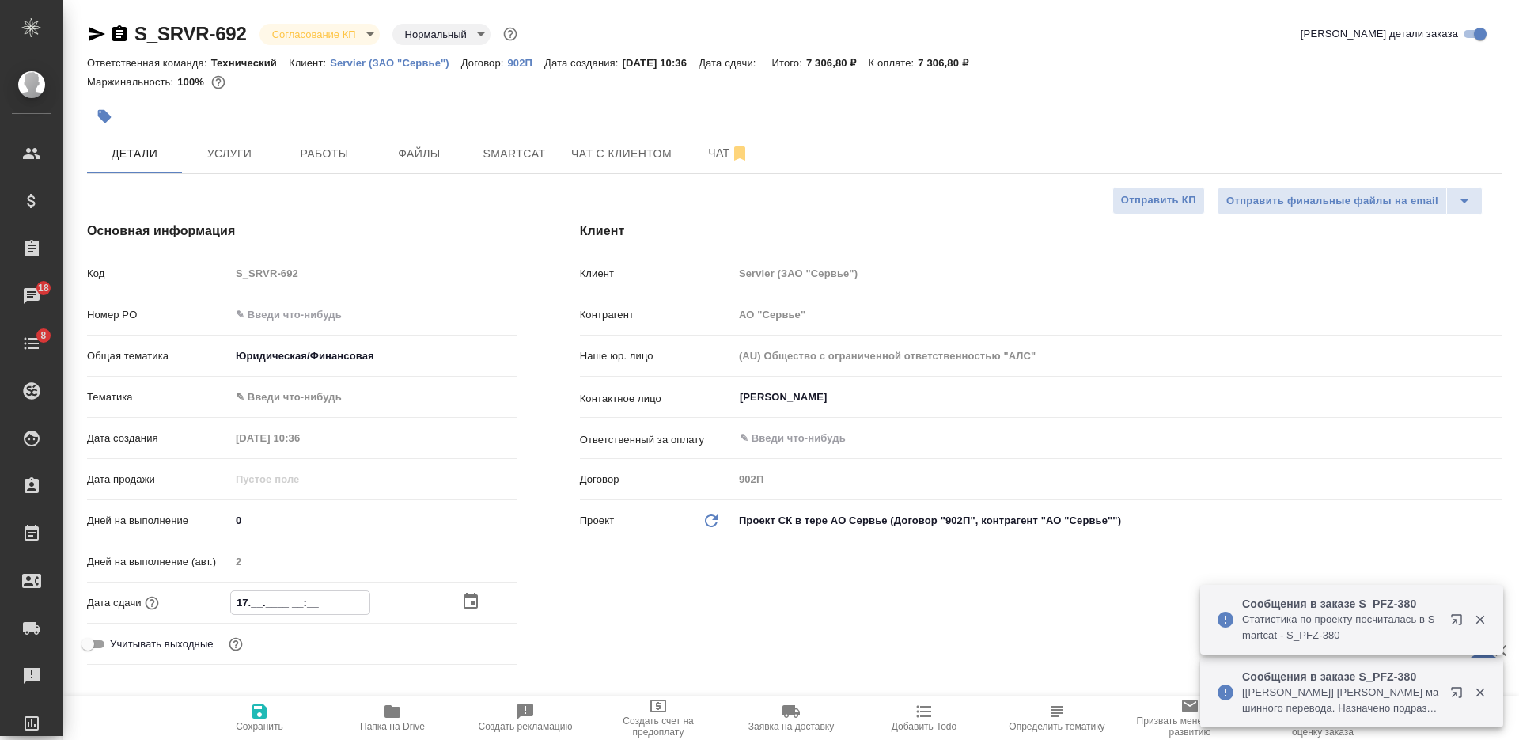
type textarea "x"
type input "17.1_.____ __:__"
type textarea "x"
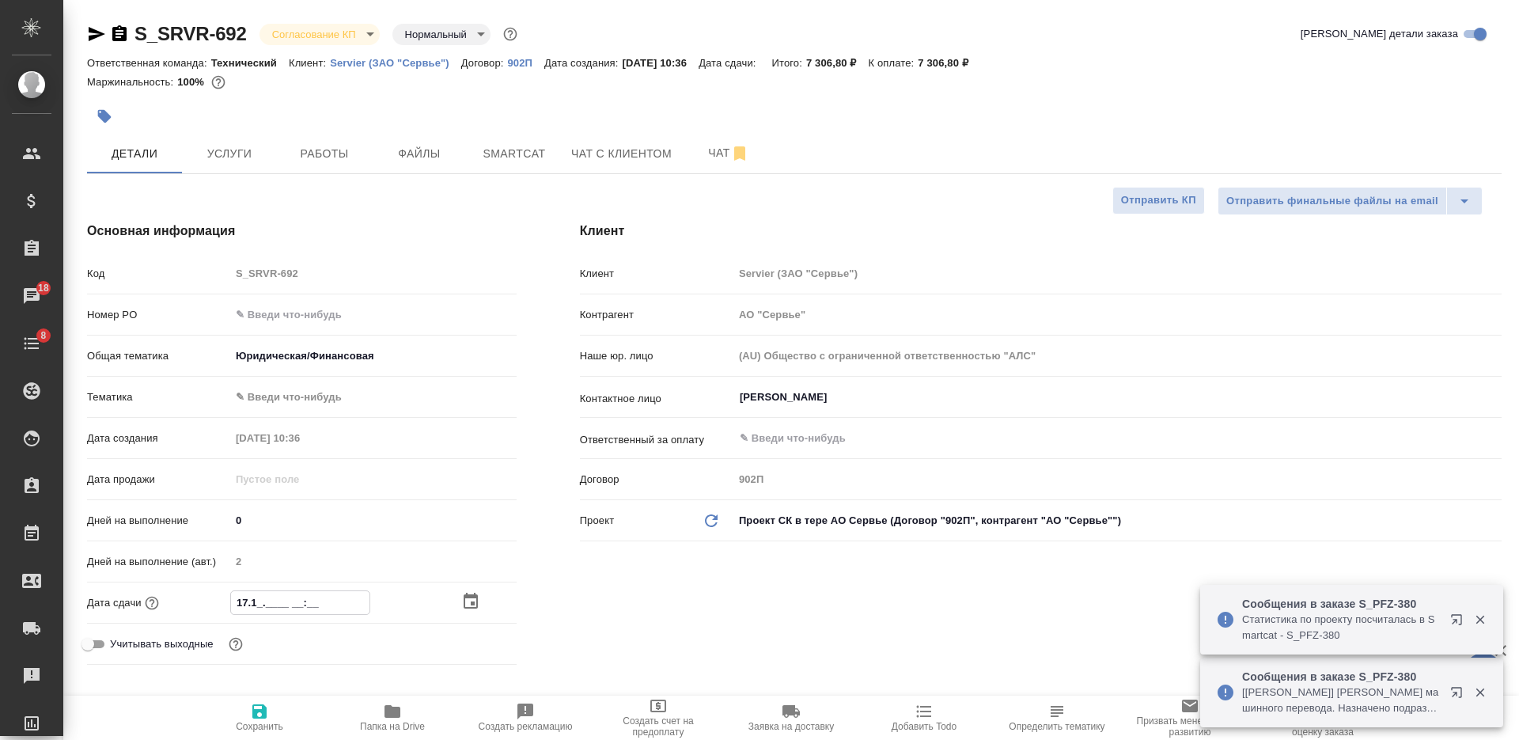
type textarea "x"
type input "17.10.____ __:__"
type textarea "x"
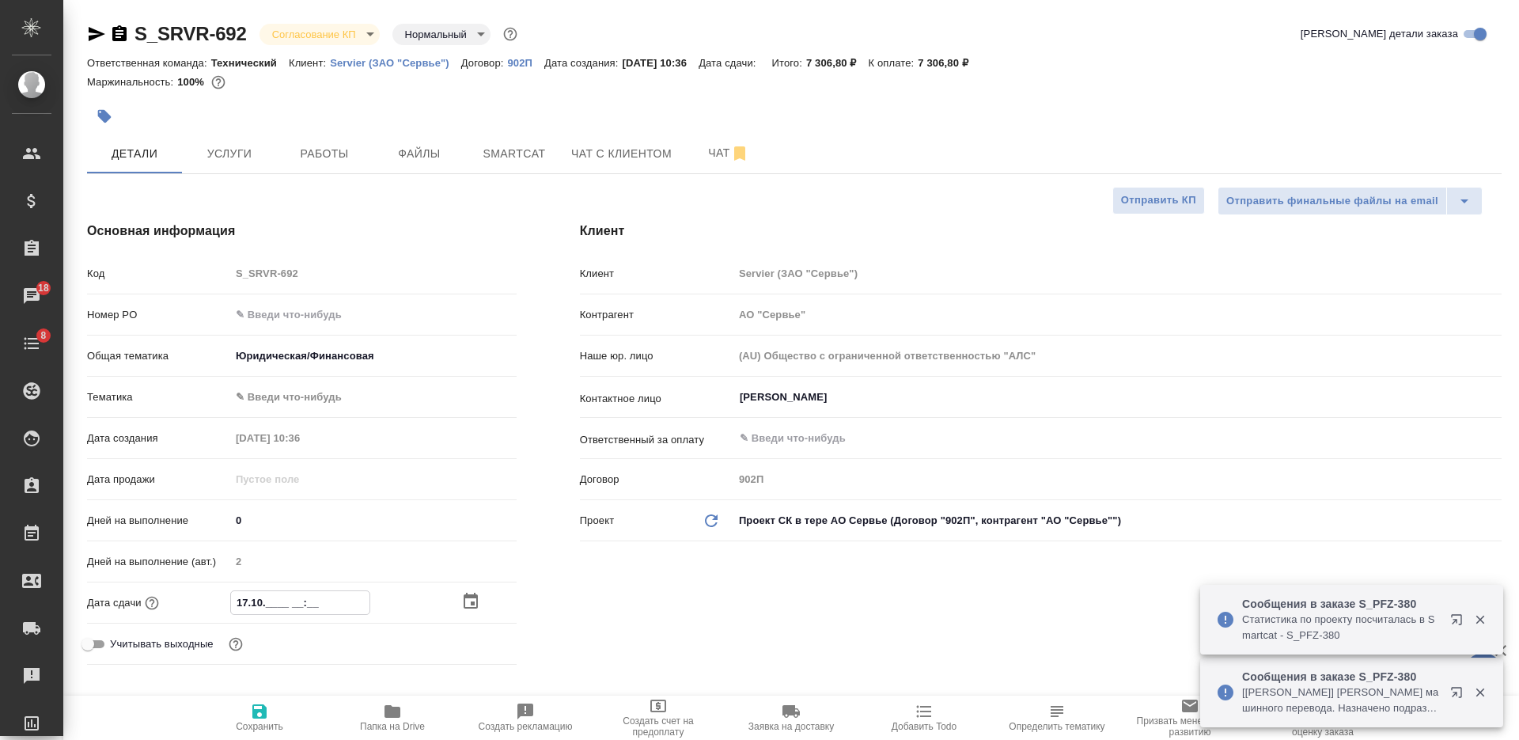
type textarea "x"
type input "17.10.2___ __:__"
type textarea "x"
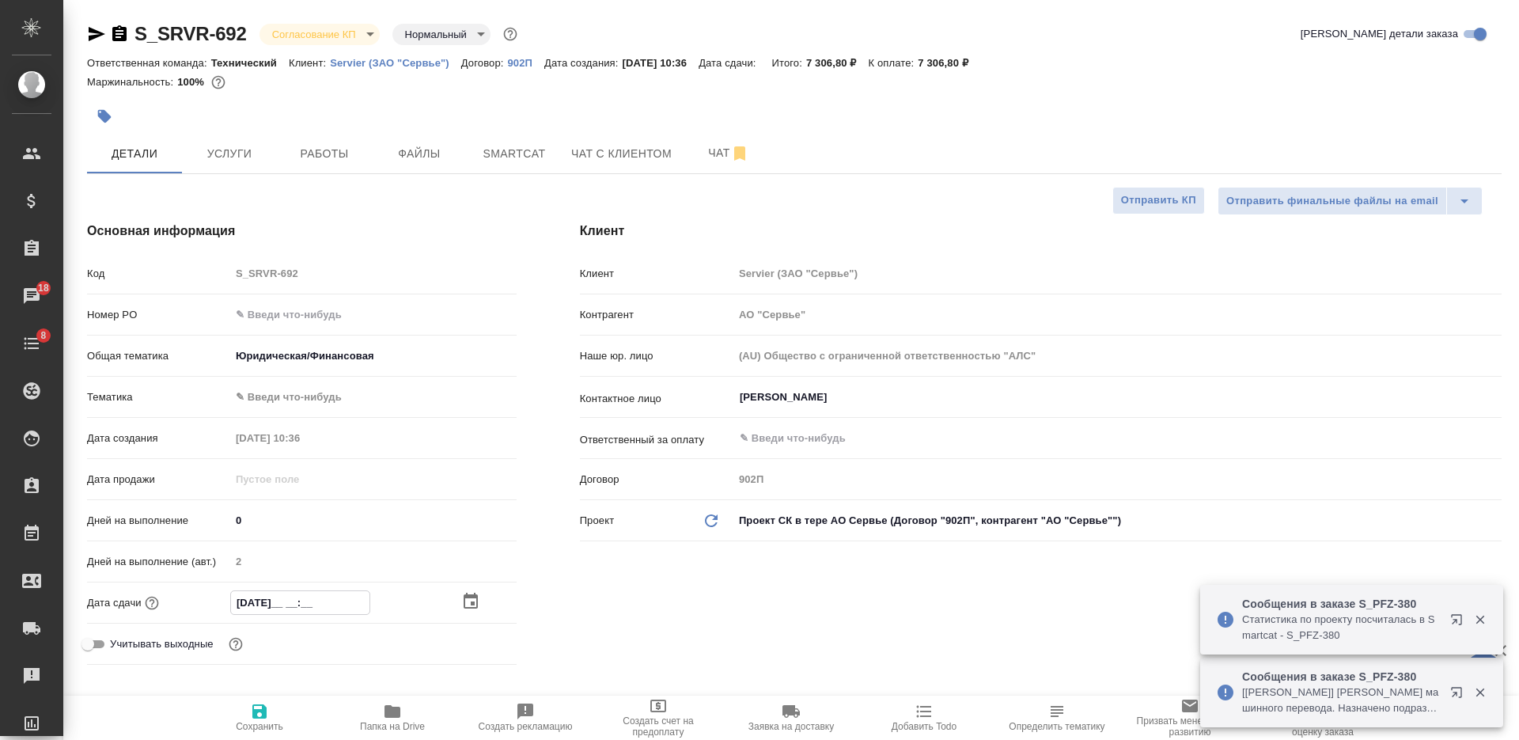
type input "17.10.202_ __:__"
type textarea "x"
type input "17.10.2025 __:__"
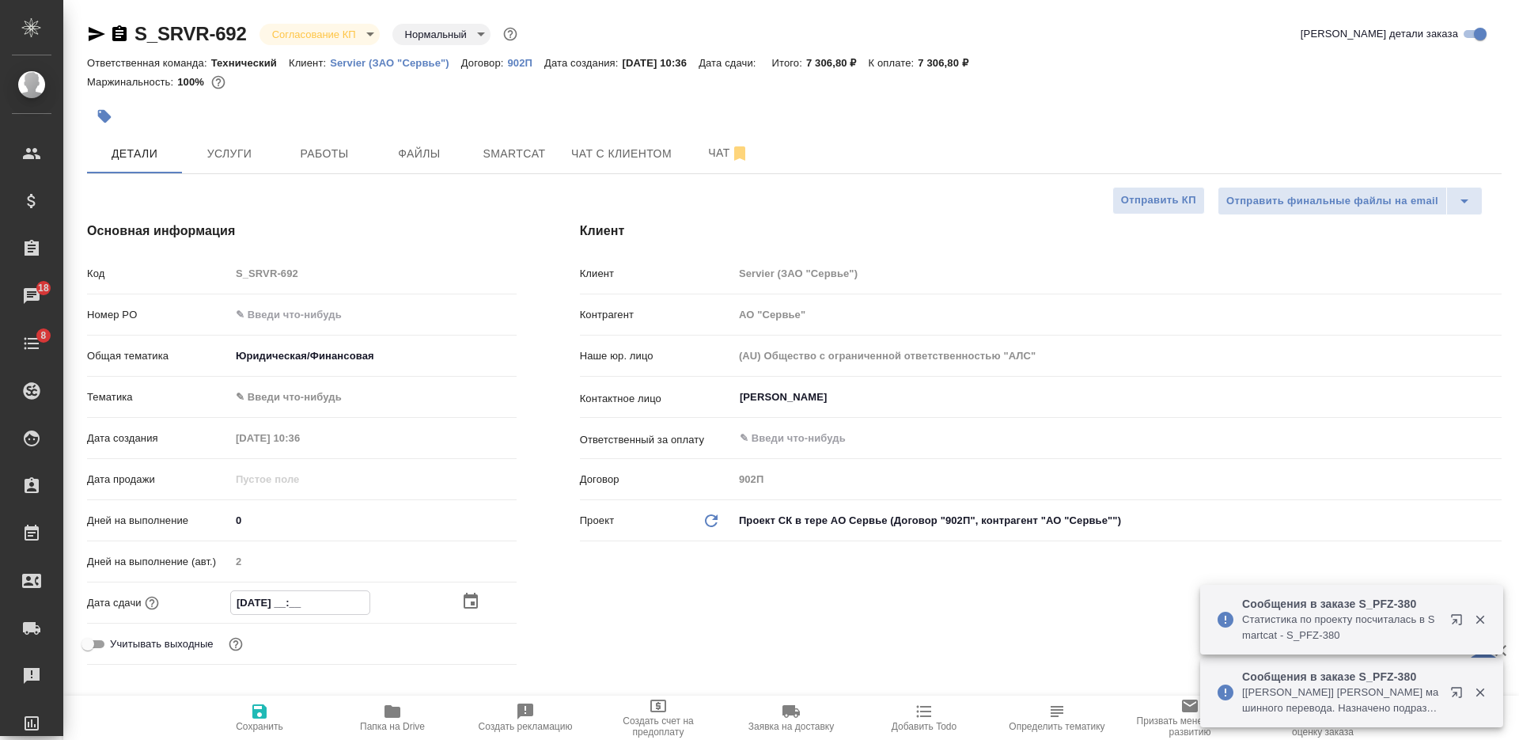
type textarea "x"
type input "17.10.2025 1_:__"
type textarea "x"
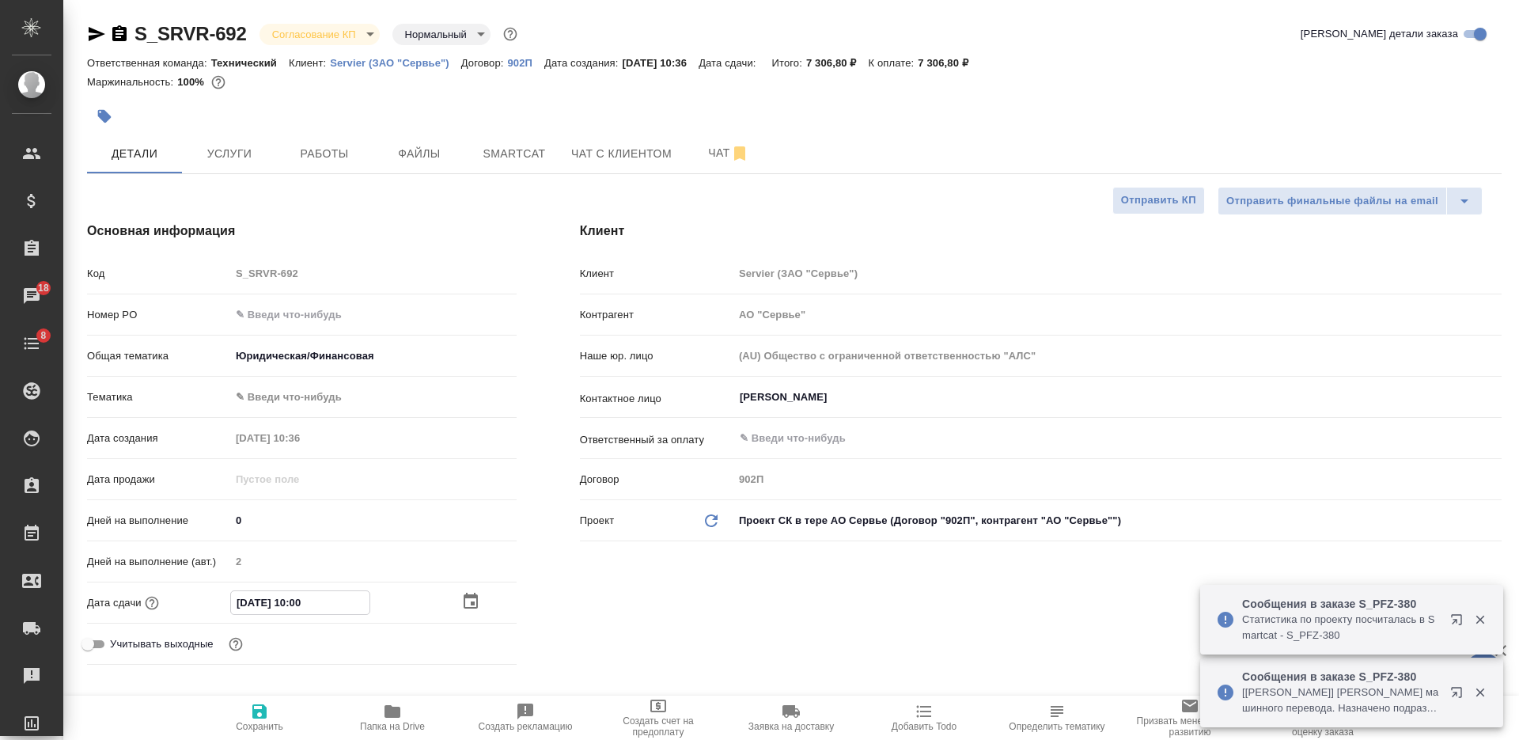
click at [310, 598] on input "17.10.2025 10:00" at bounding box center [300, 602] width 138 height 23
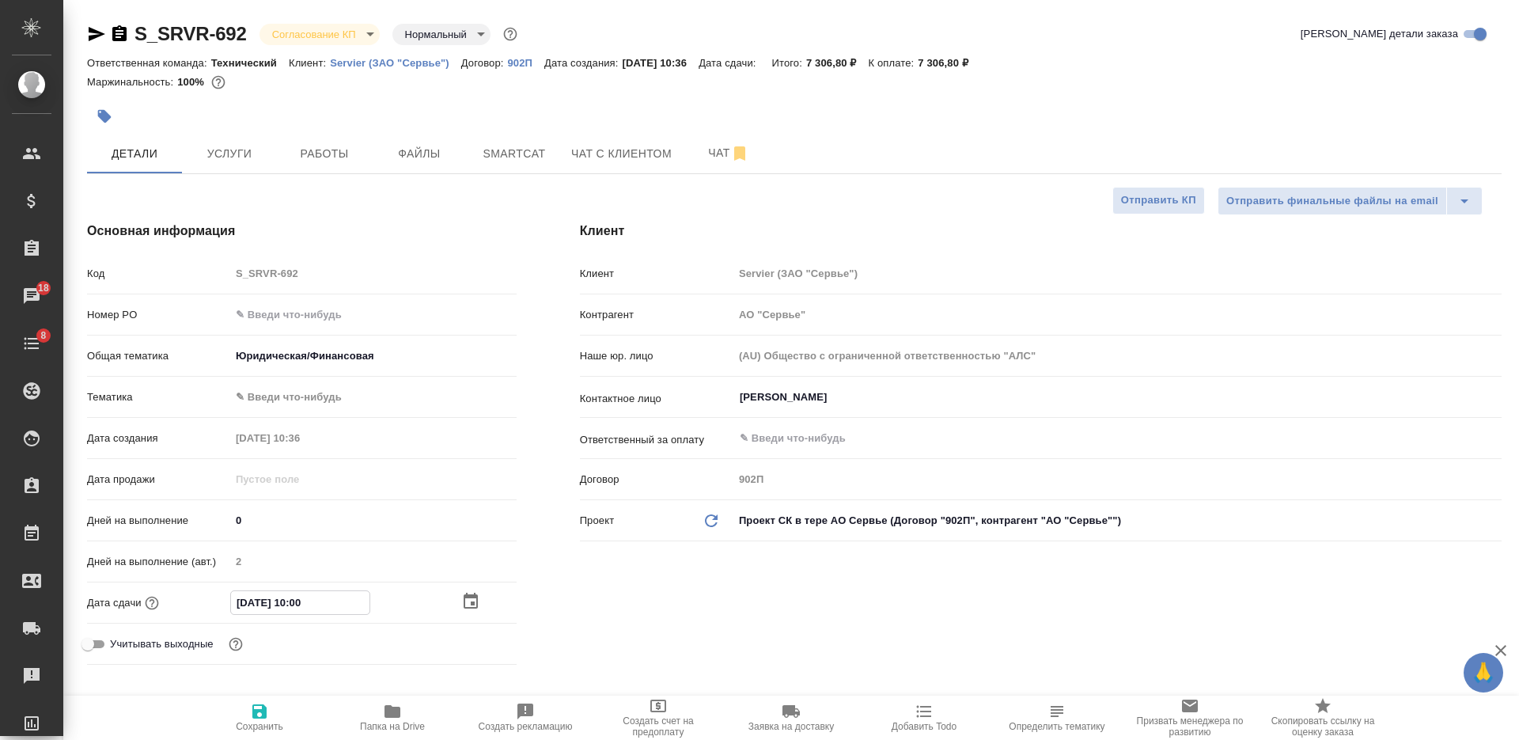
click at [306, 600] on input "17.10.2025 10:00" at bounding box center [300, 602] width 138 height 23
click at [276, 703] on span "Сохранить" at bounding box center [260, 717] width 114 height 30
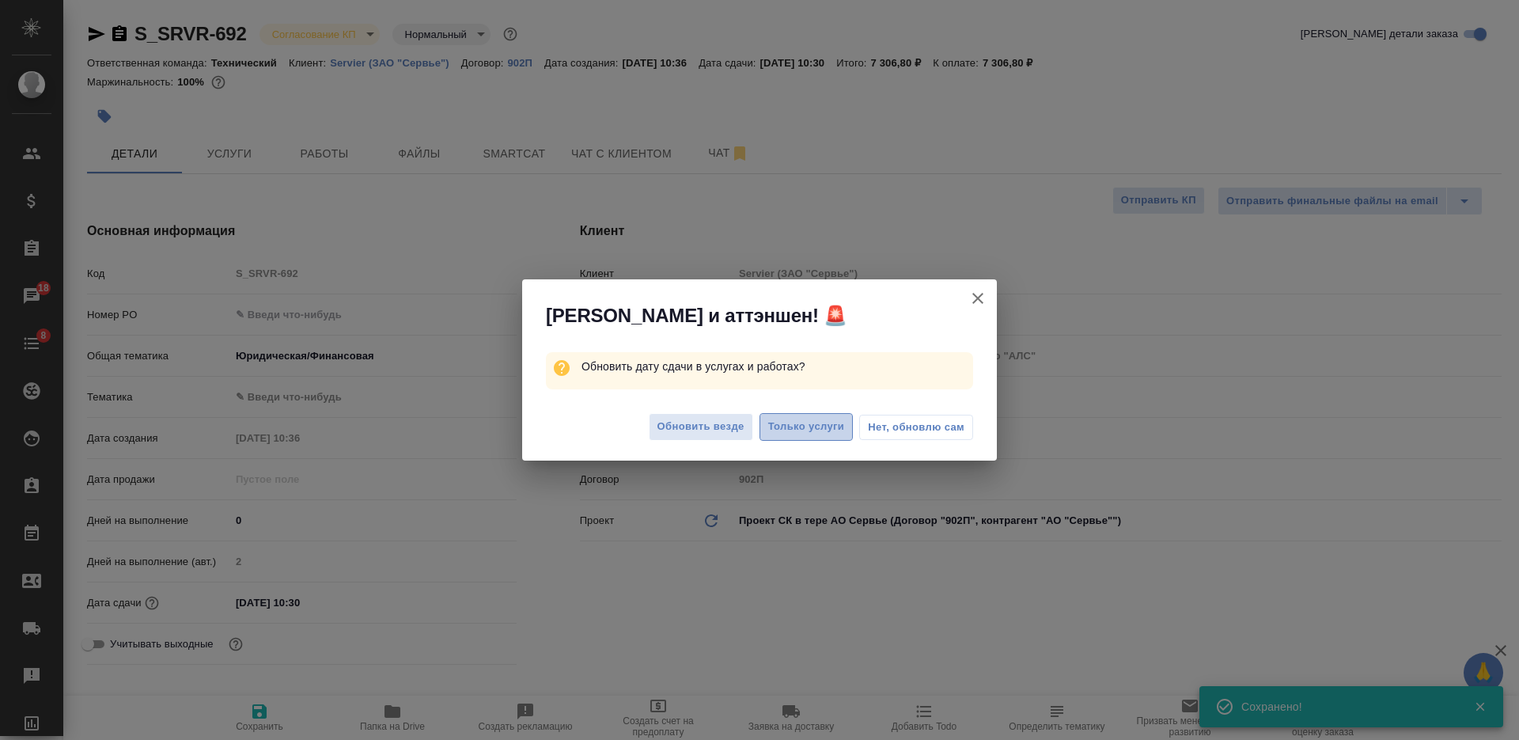
click at [789, 424] on span "Только услуги" at bounding box center [806, 427] width 77 height 18
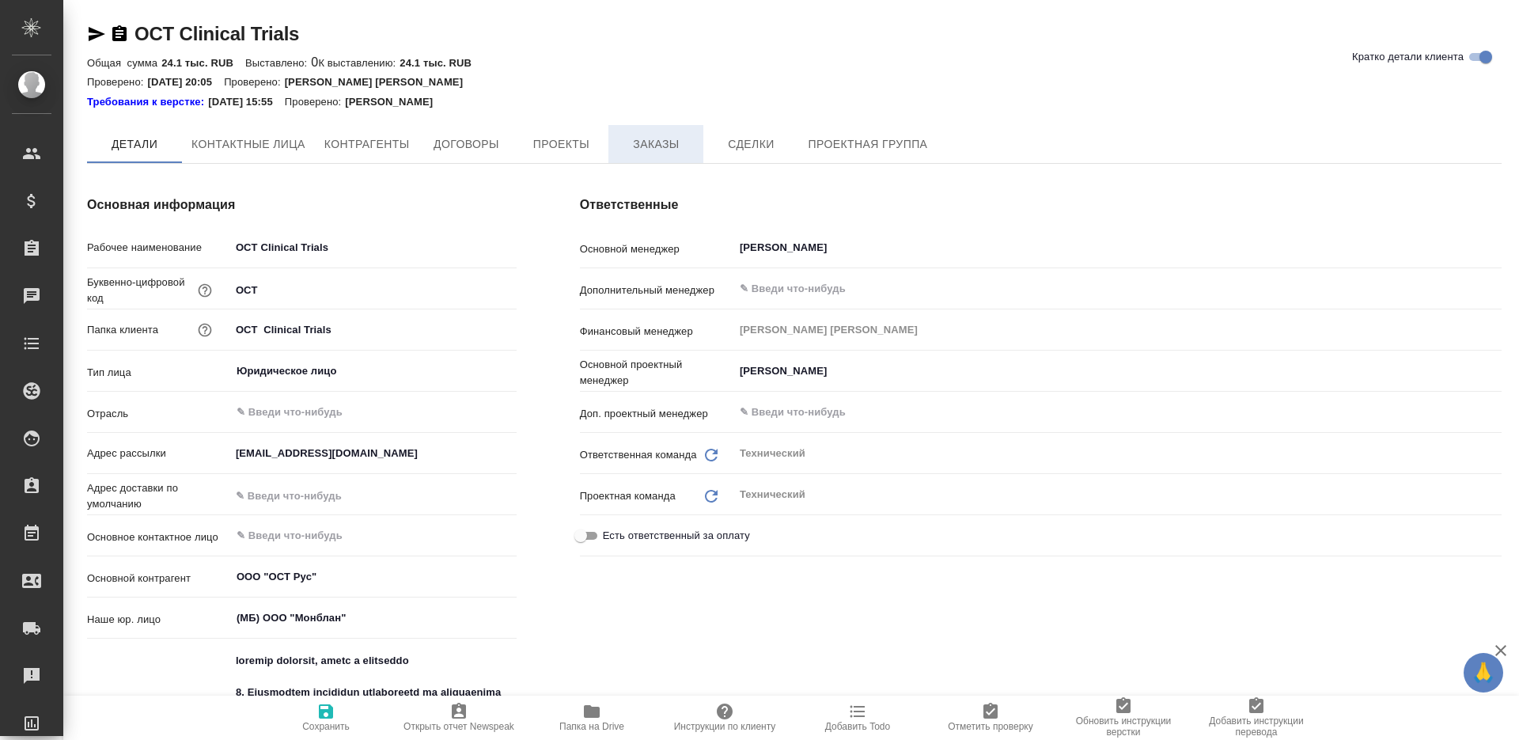
type textarea "x"
click at [667, 129] on button "Заказы" at bounding box center [655, 144] width 95 height 38
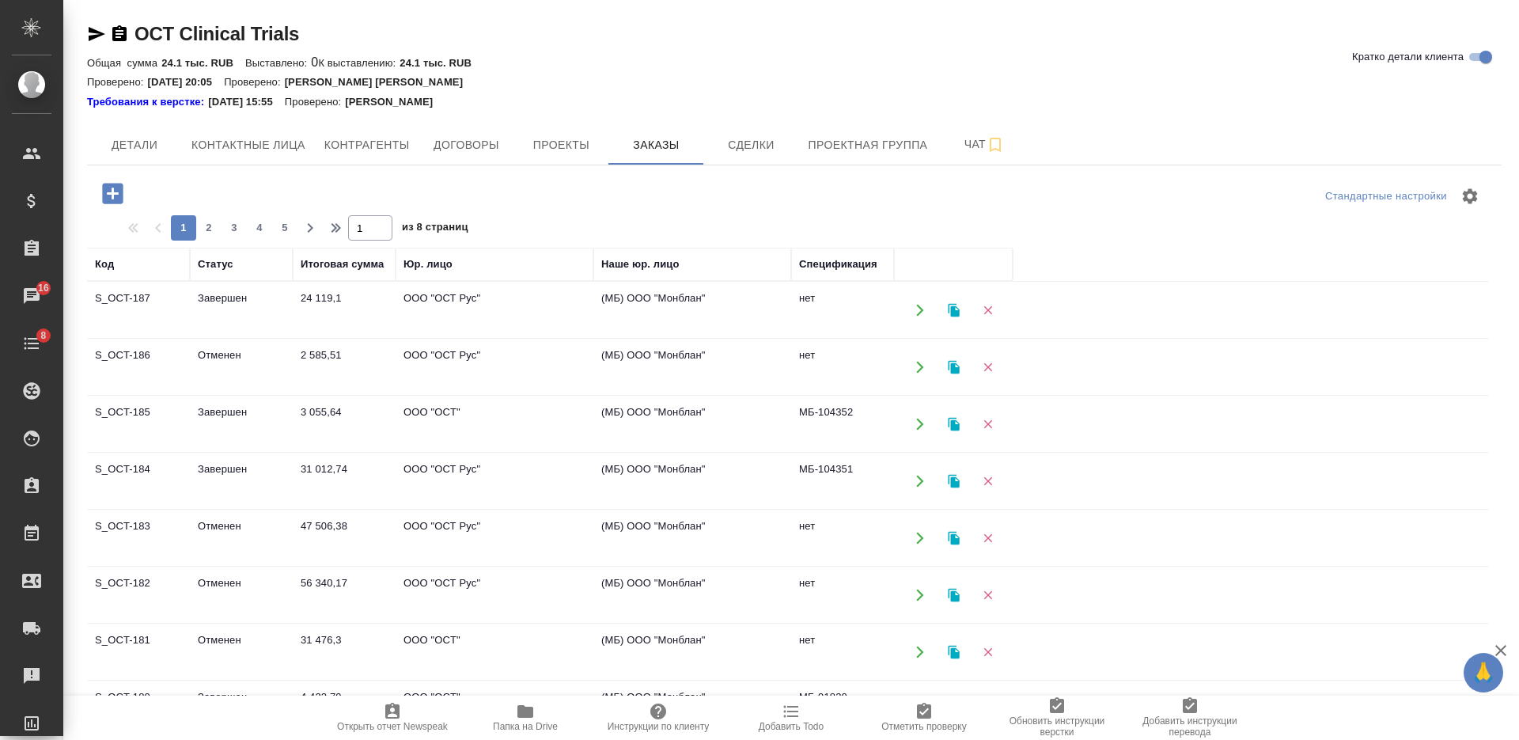
click at [301, 310] on td "24 119,1" at bounding box center [344, 309] width 103 height 55
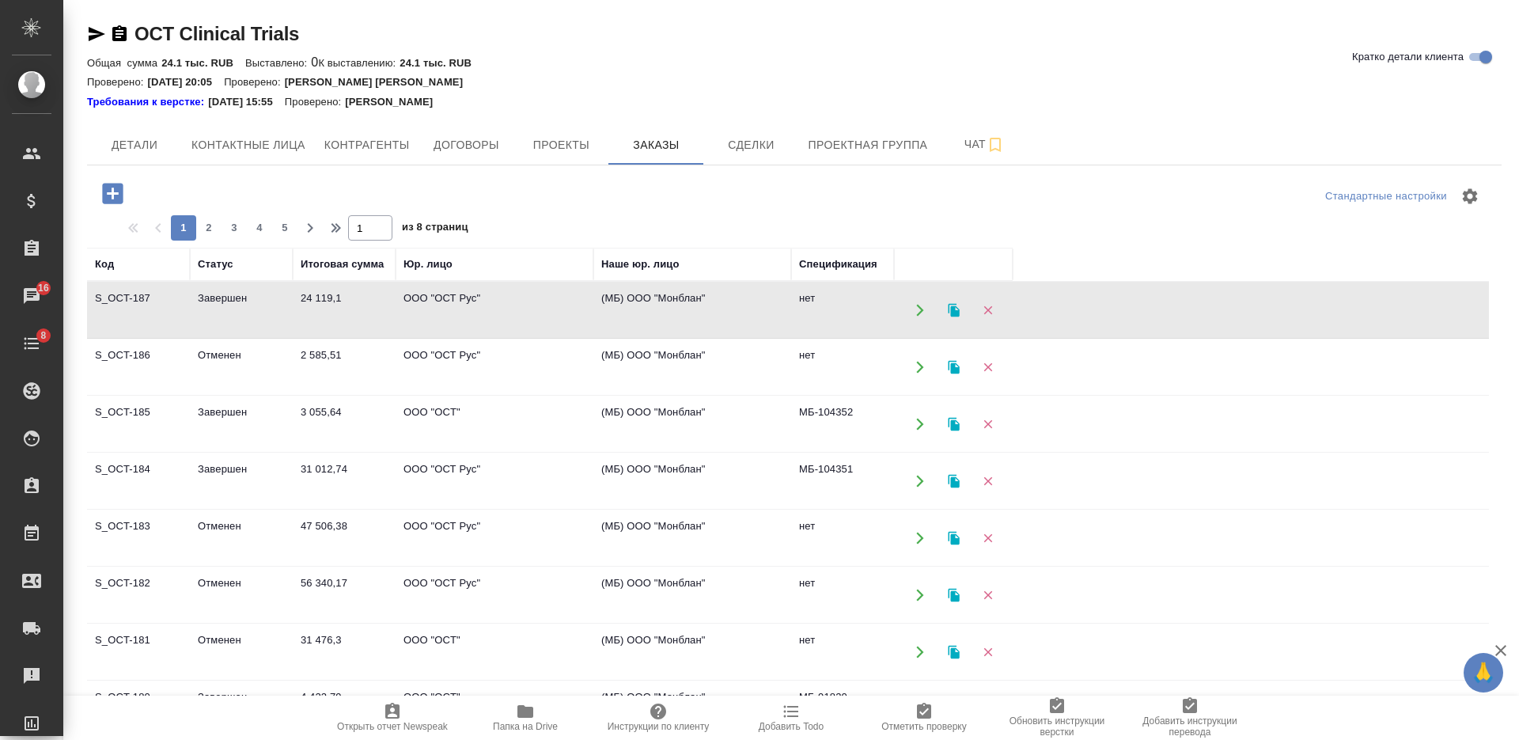
click at [301, 310] on td "24 119,1" at bounding box center [344, 309] width 103 height 55
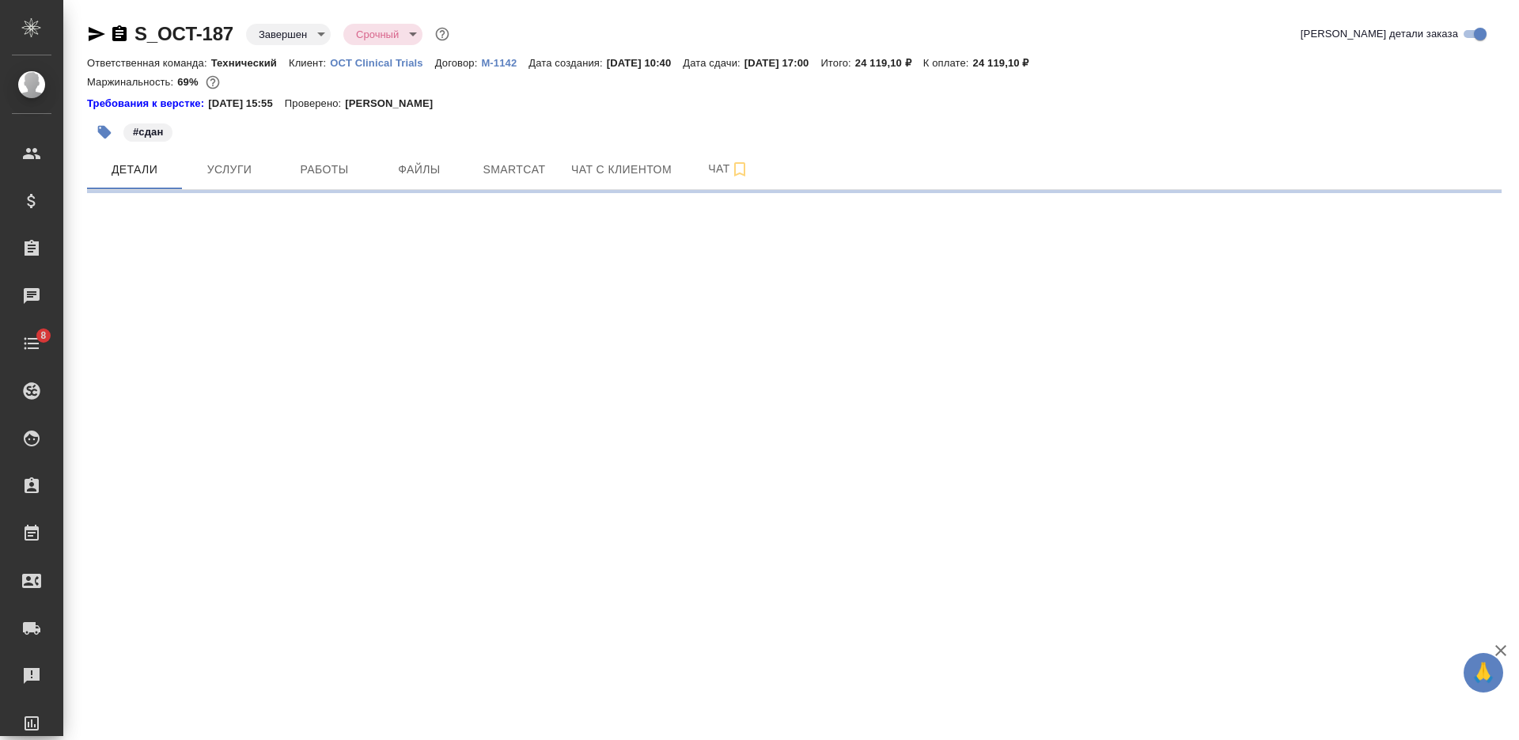
select select "RU"
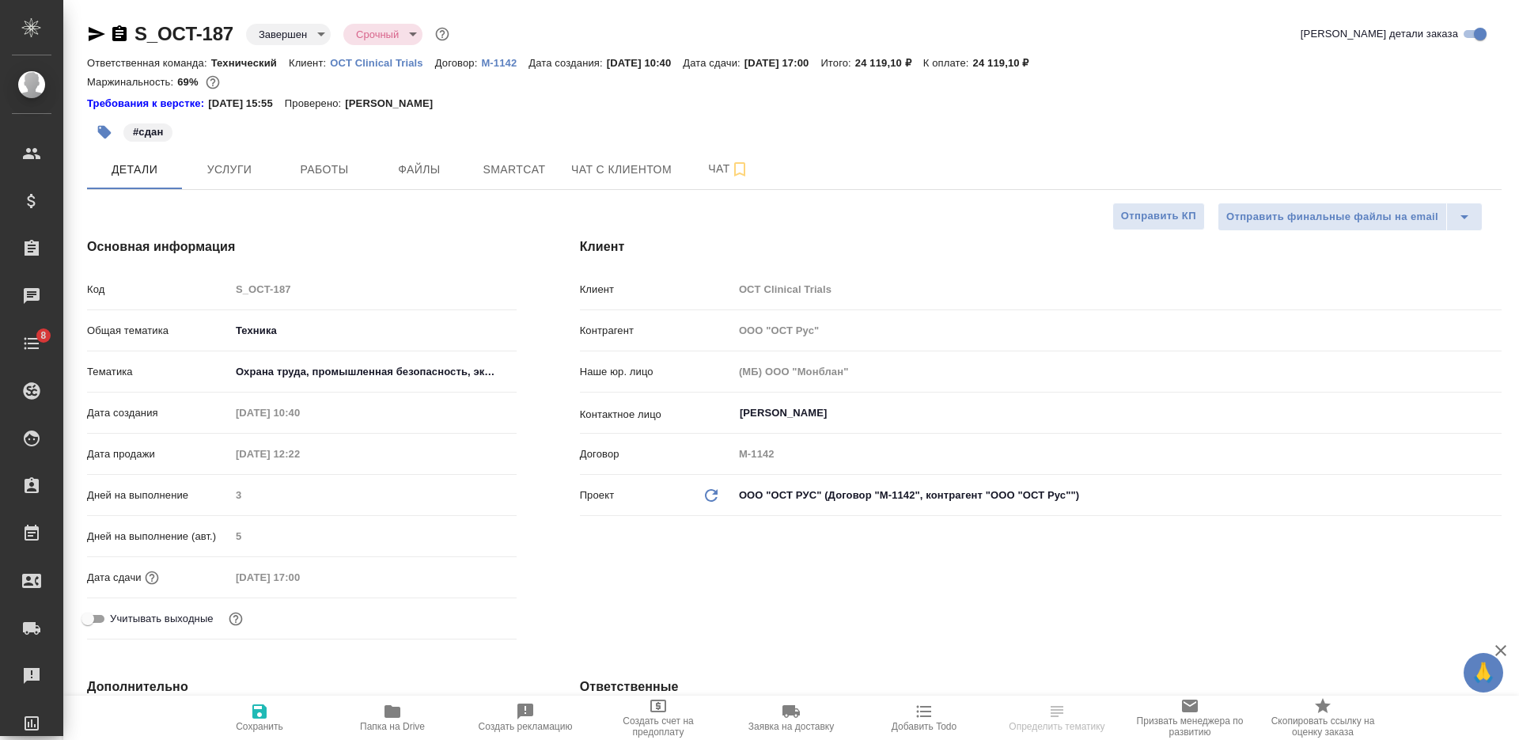
type textarea "x"
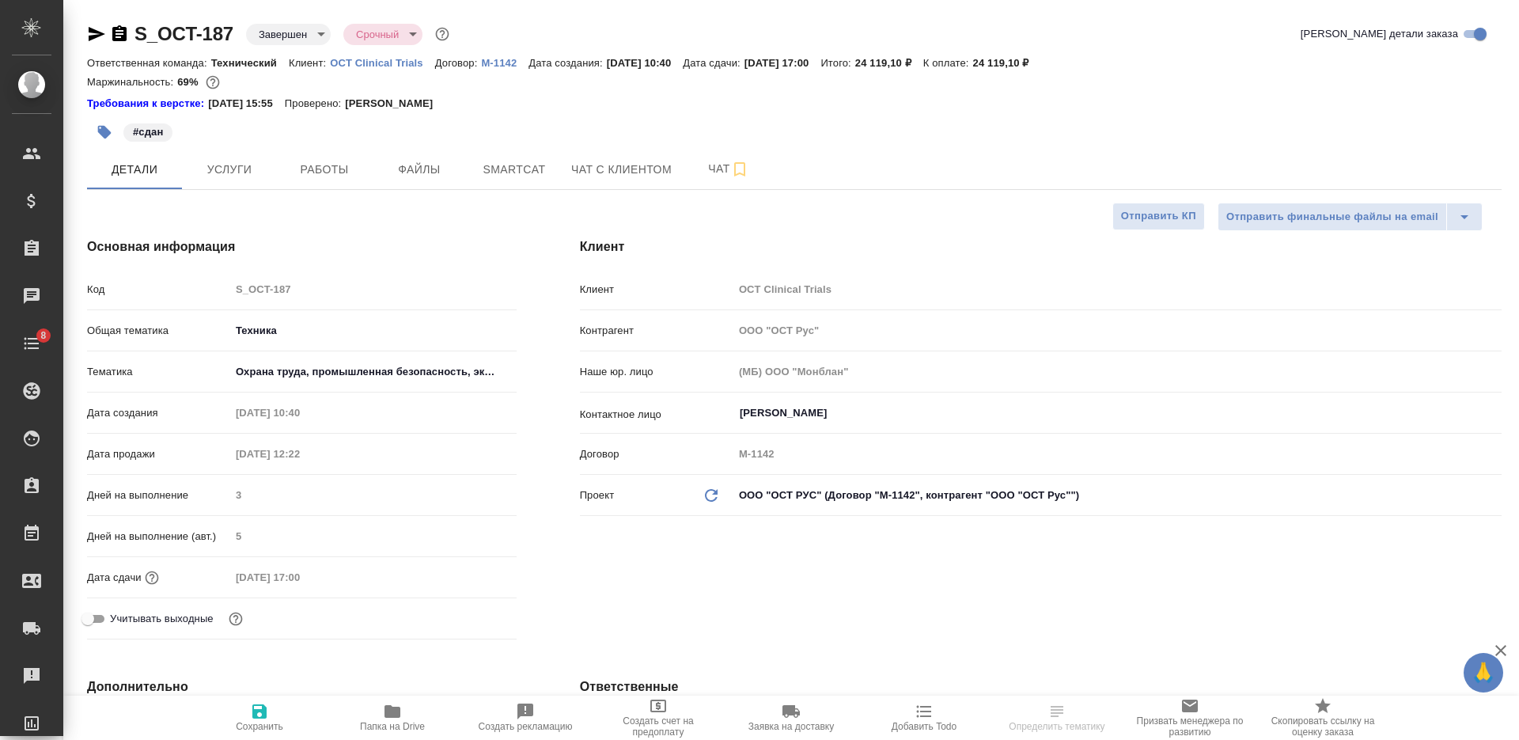
type textarea "x"
click at [256, 177] on span "Услуги" at bounding box center [229, 170] width 76 height 20
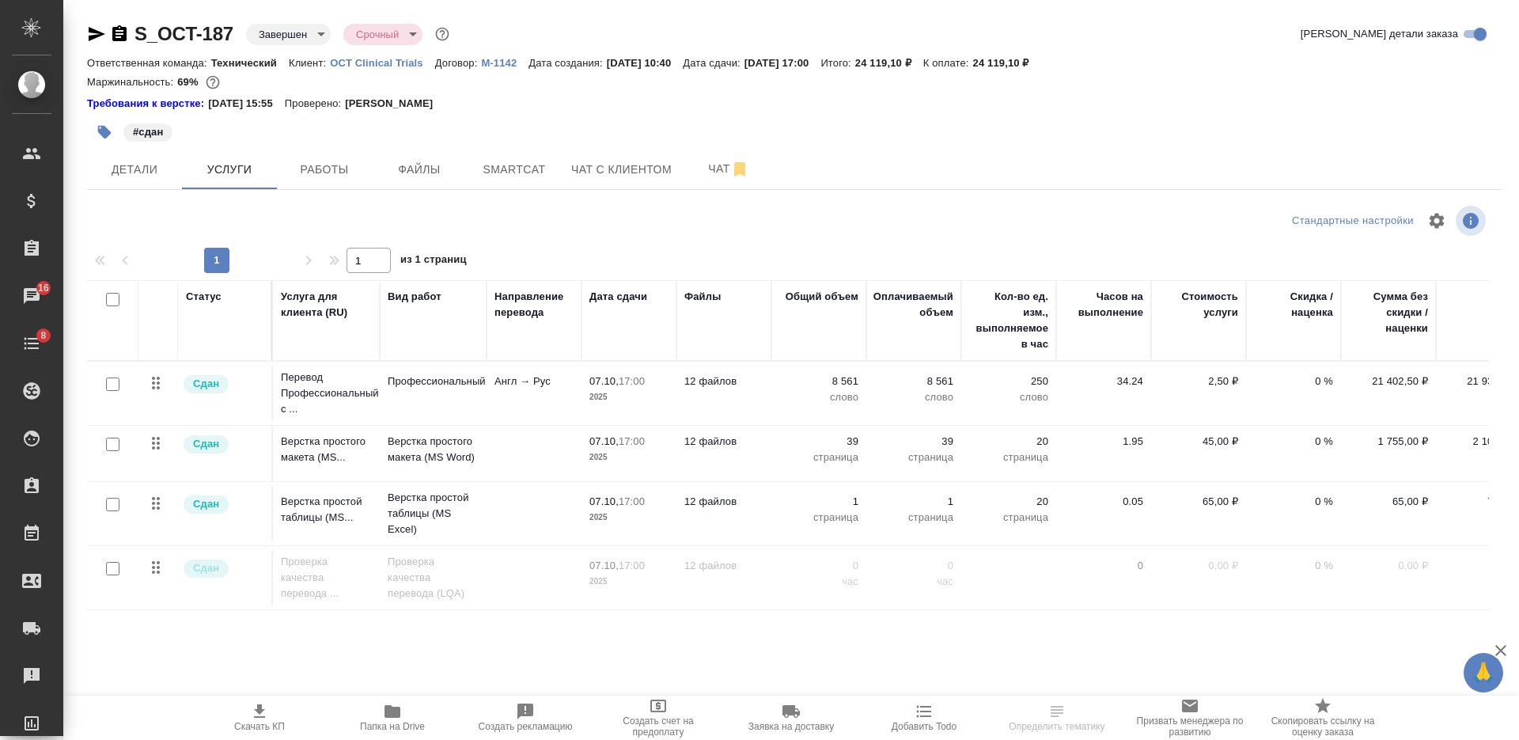
click at [508, 61] on p "M-1142" at bounding box center [504, 63] width 47 height 12
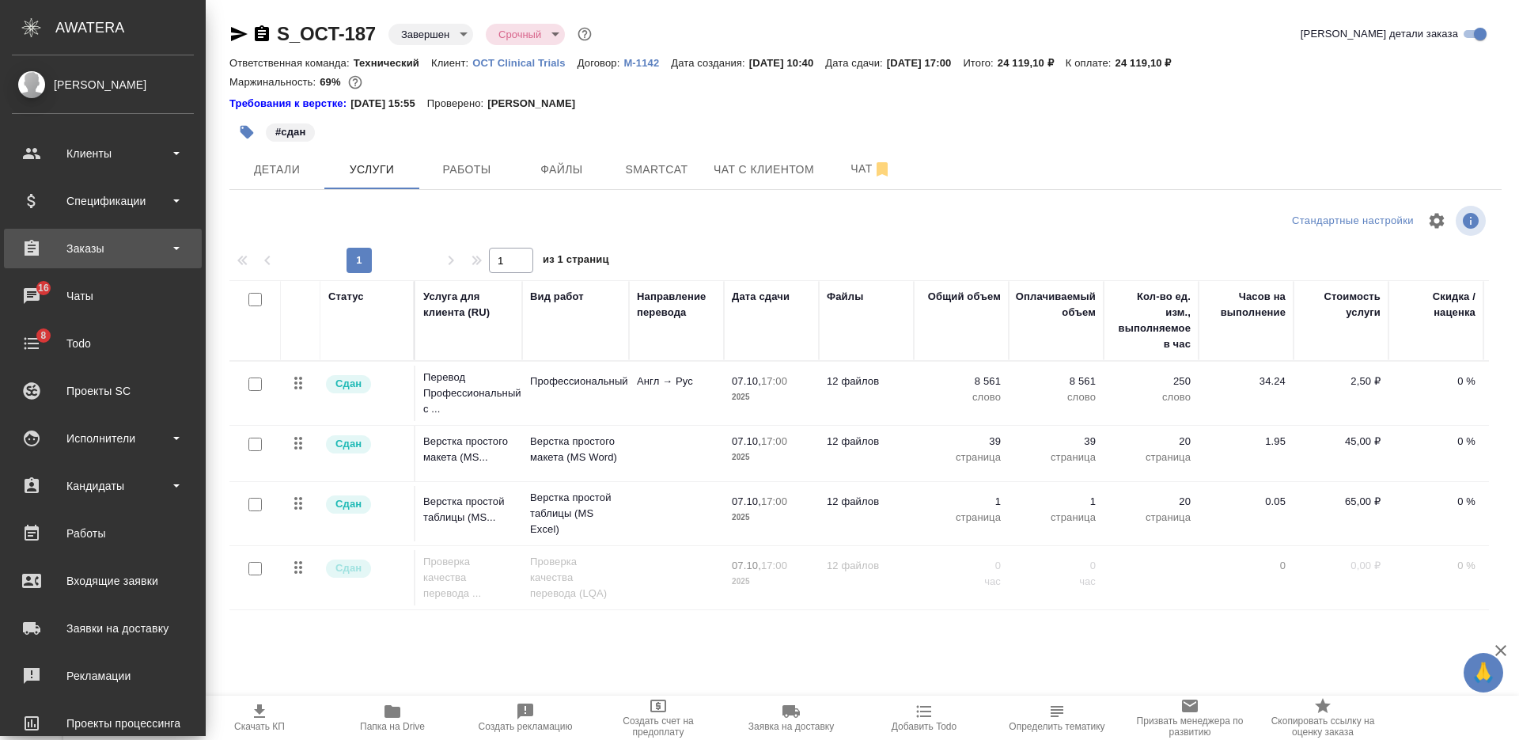
click at [104, 241] on div "Заказы" at bounding box center [103, 249] width 182 height 24
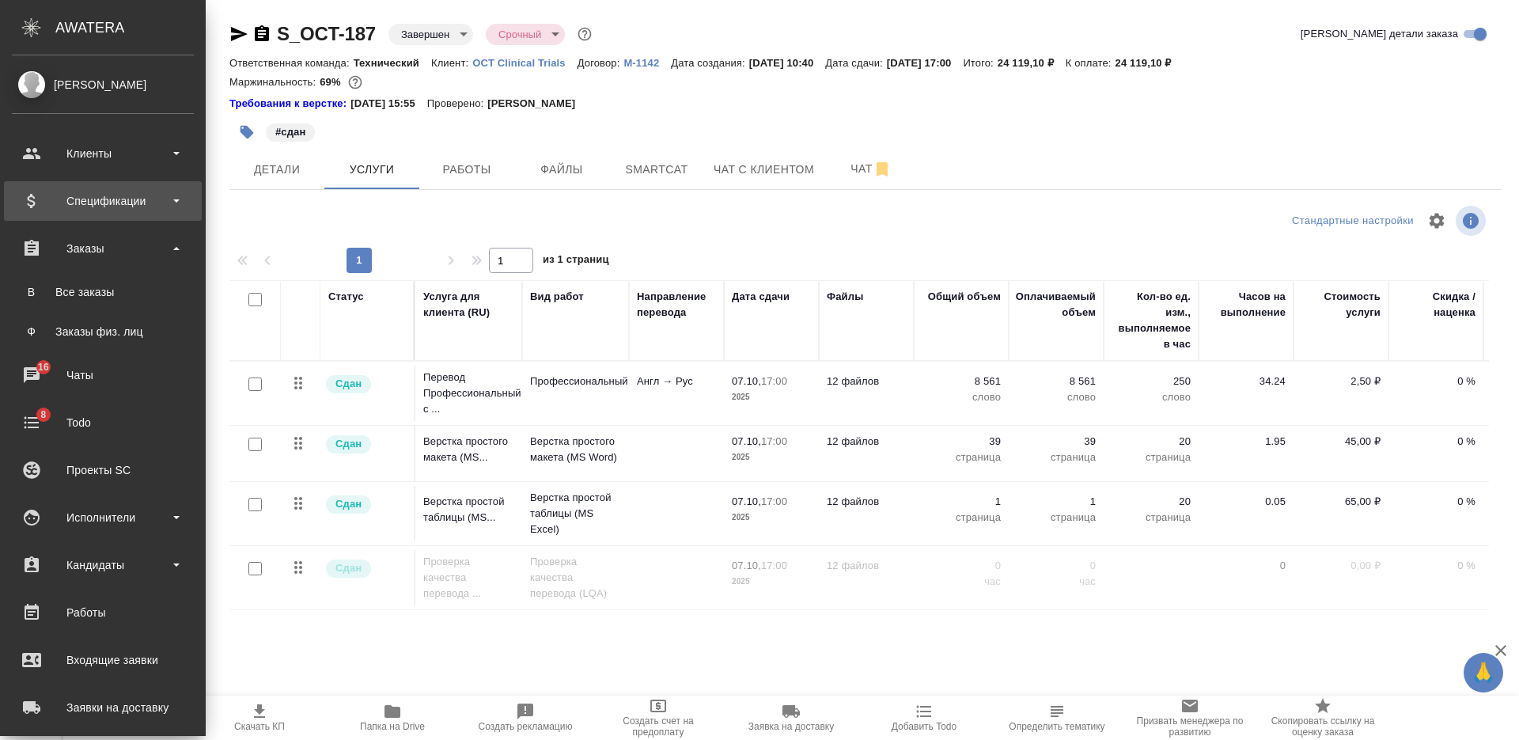
click at [109, 204] on div "Спецификации" at bounding box center [103, 201] width 182 height 24
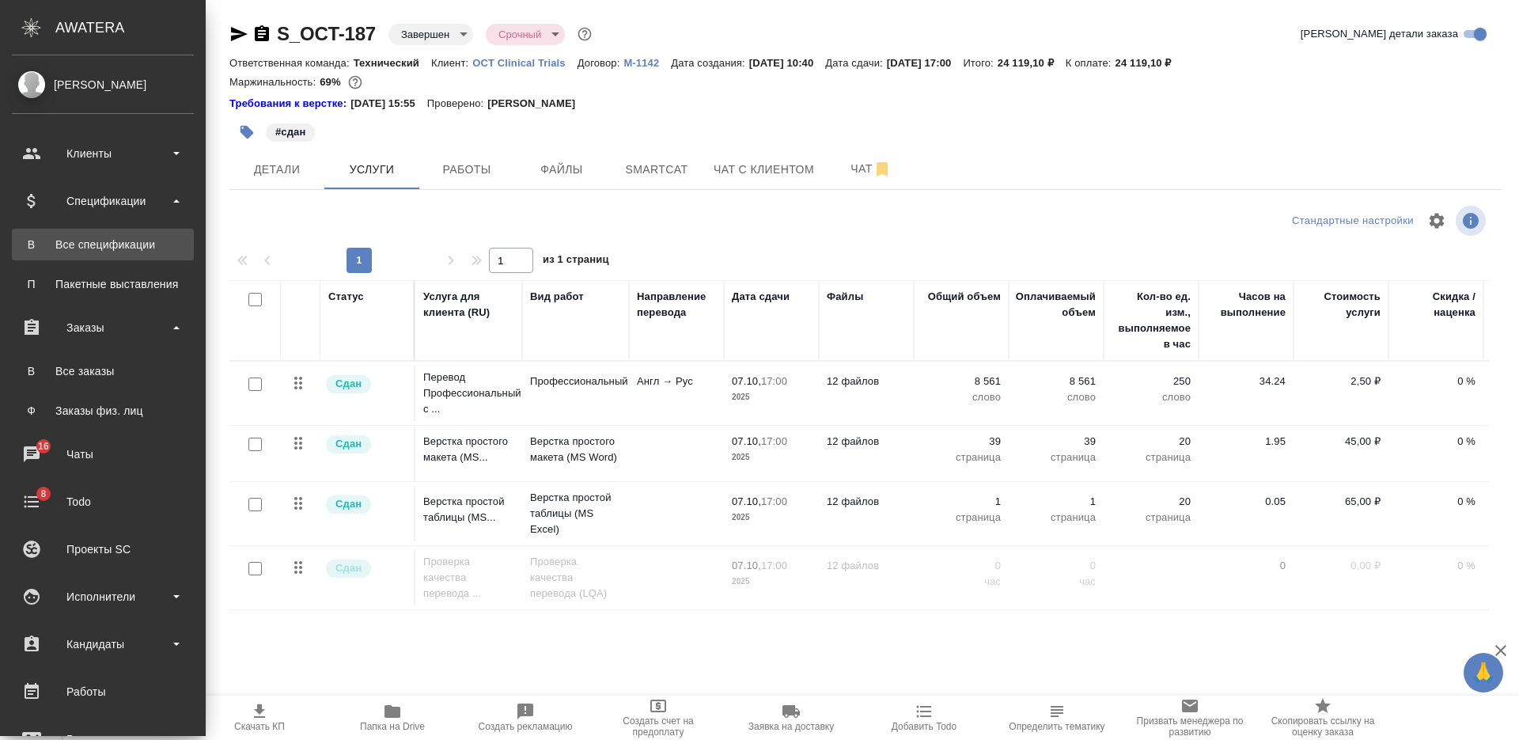
click at [103, 239] on div "Все спецификации" at bounding box center [103, 245] width 166 height 16
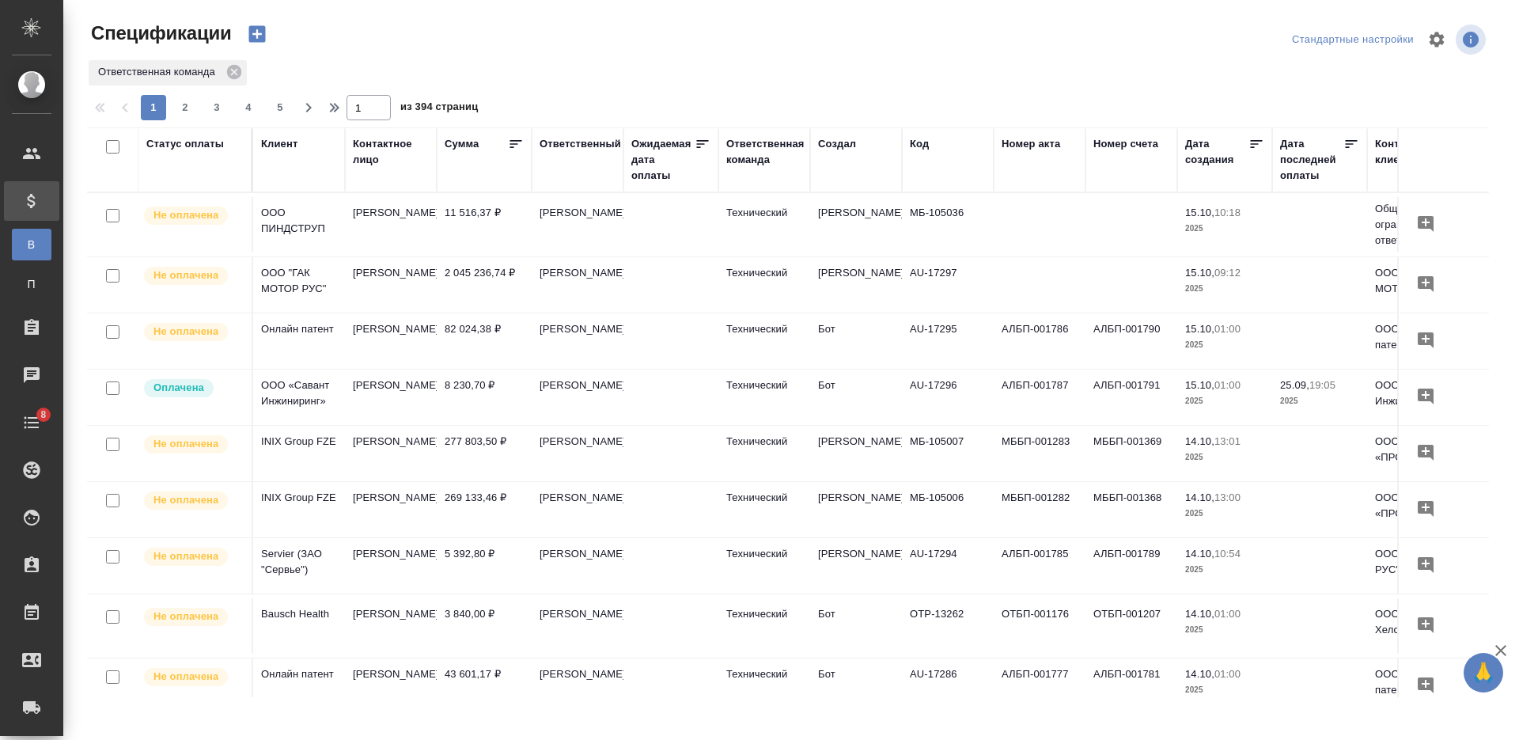
click at [256, 31] on icon "button" at bounding box center [257, 34] width 22 height 22
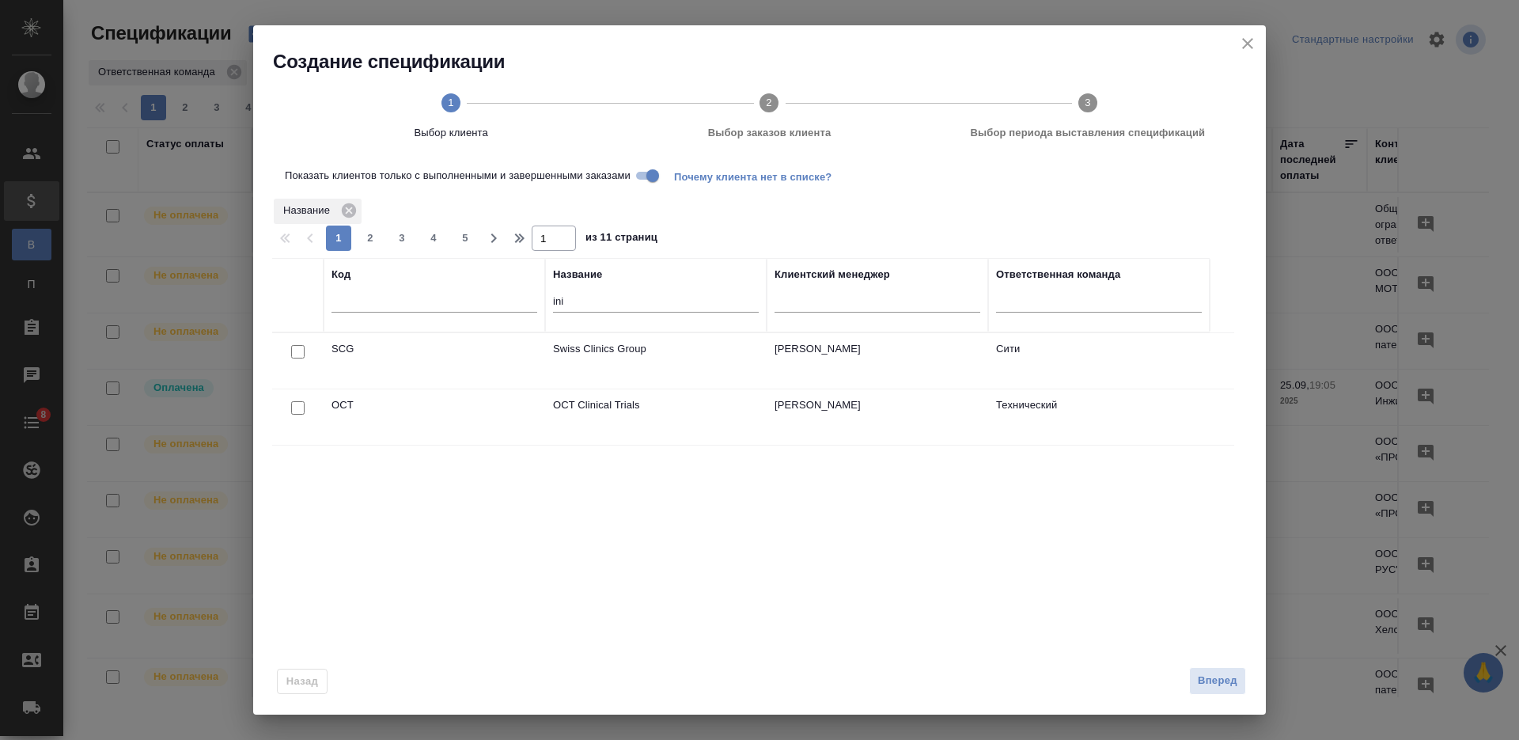
click at [560, 303] on input "ini" at bounding box center [656, 303] width 206 height 20
click at [298, 406] on input "checkbox" at bounding box center [297, 407] width 13 height 13
checkbox input "true"
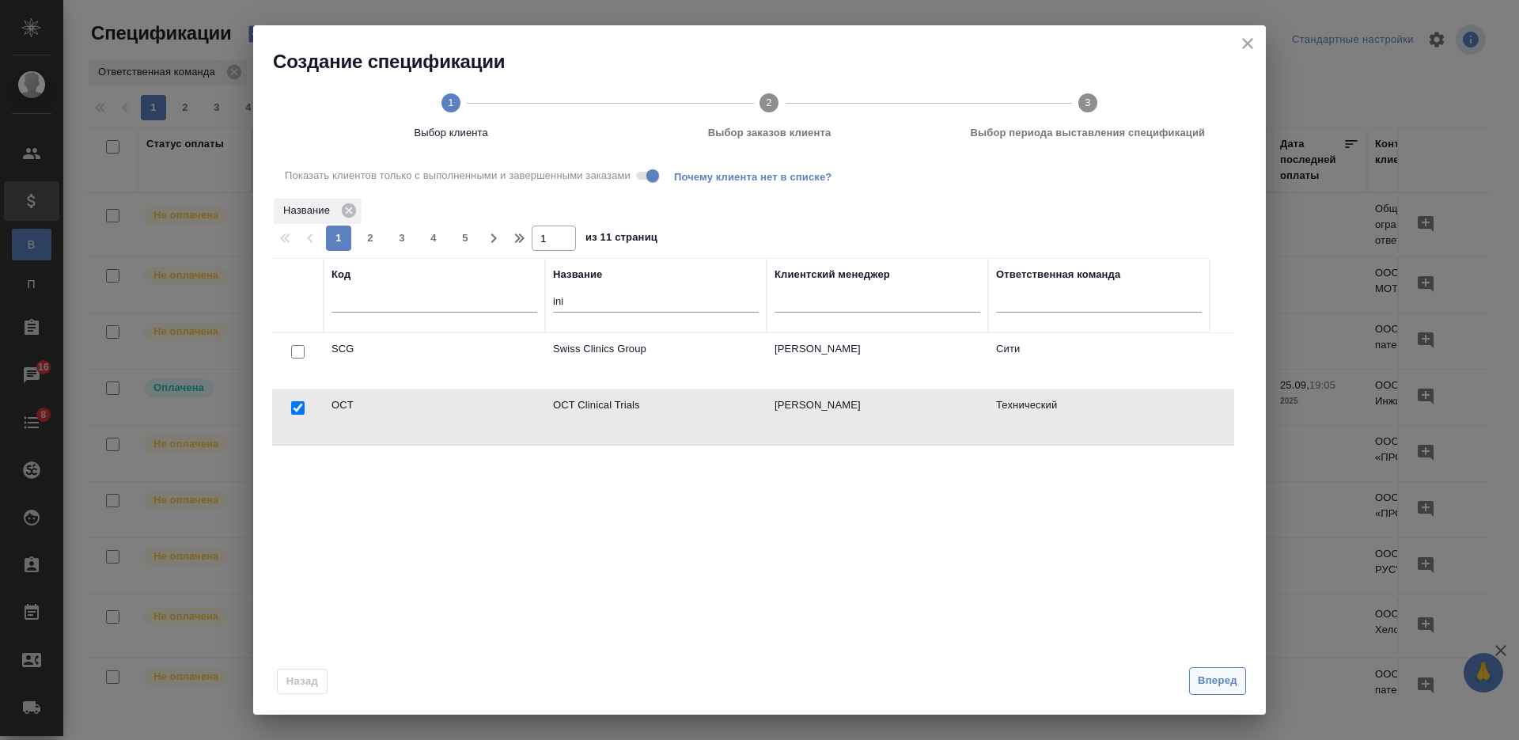
click at [1210, 687] on span "Вперед" at bounding box center [1218, 681] width 40 height 18
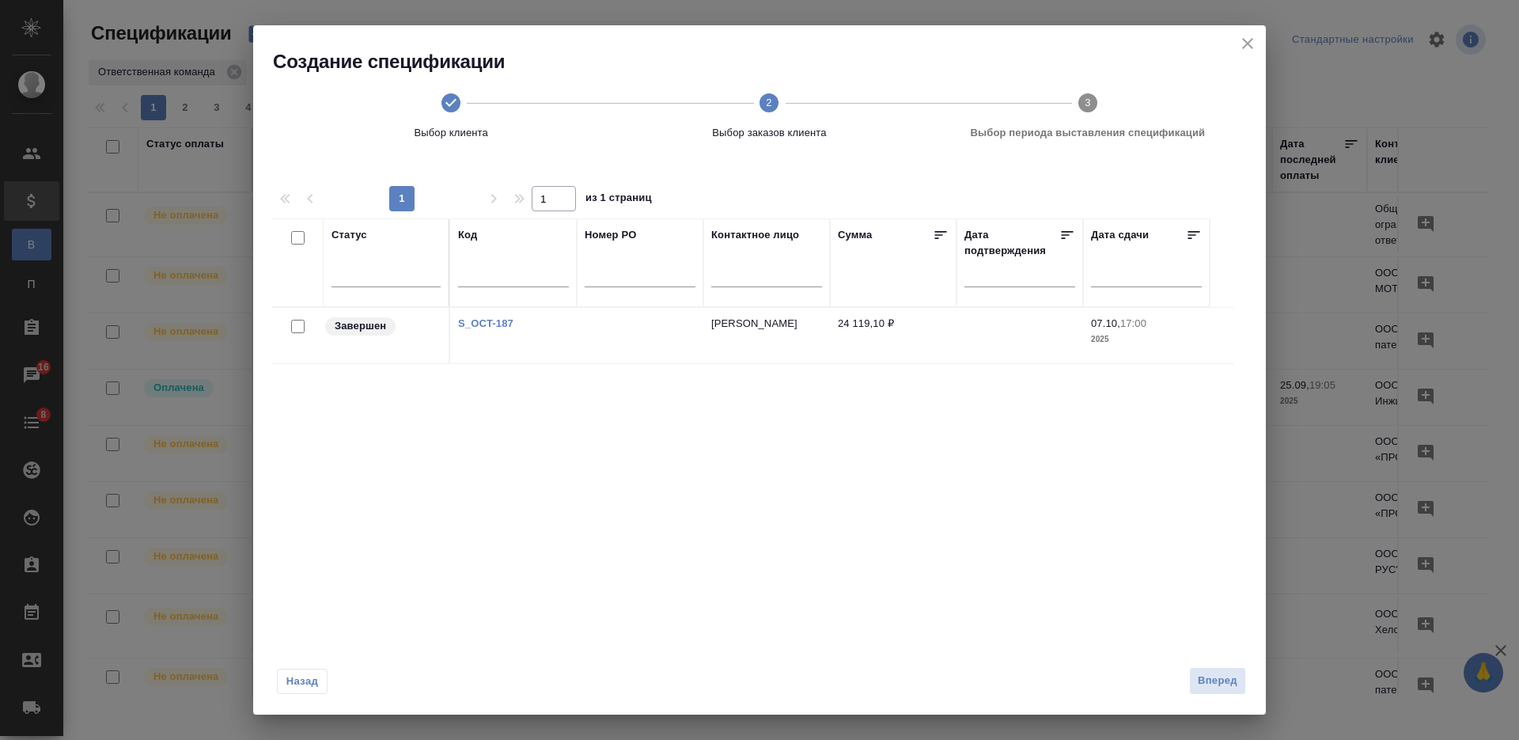
click at [297, 327] on input "checkbox" at bounding box center [297, 326] width 13 height 13
checkbox input "true"
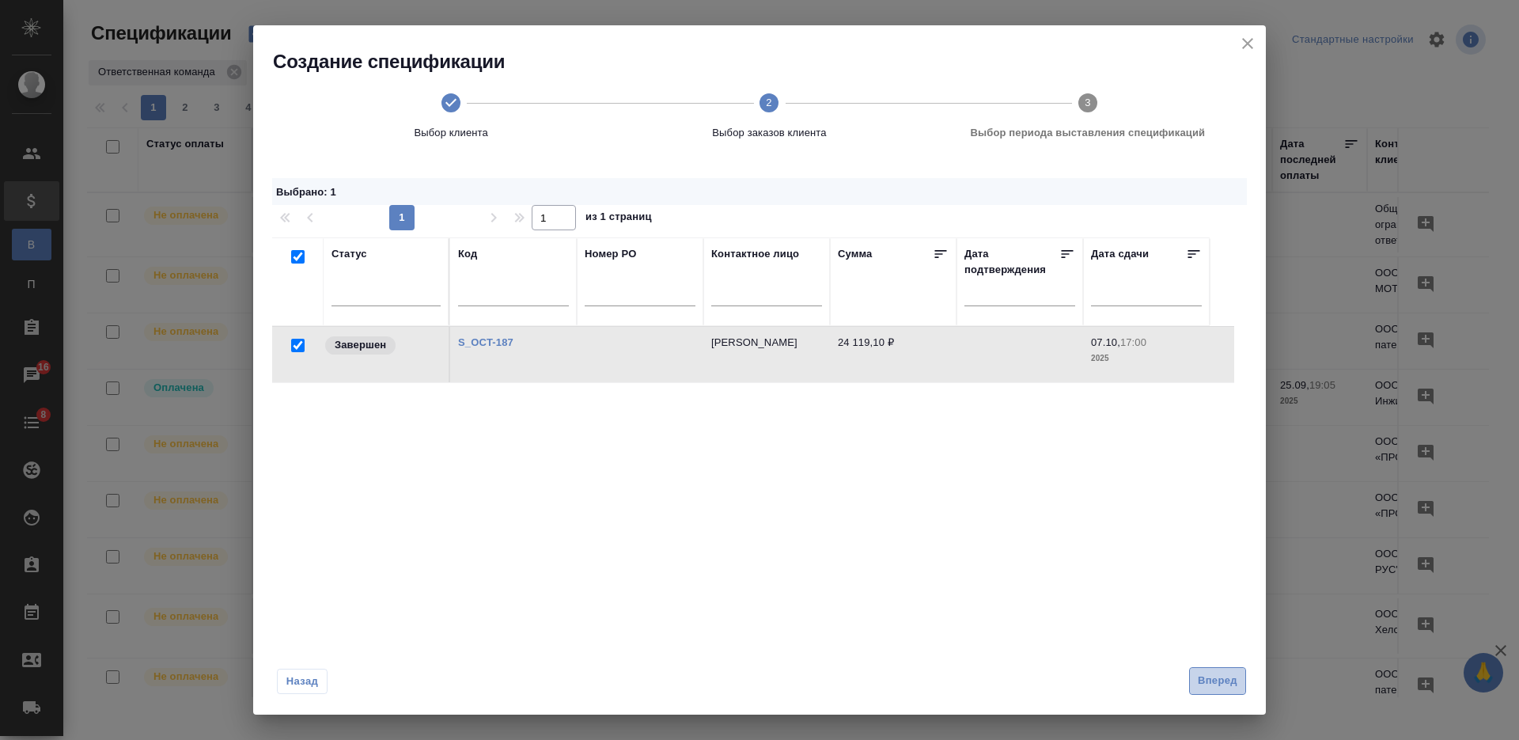
click at [1221, 673] on span "Вперед" at bounding box center [1218, 681] width 40 height 18
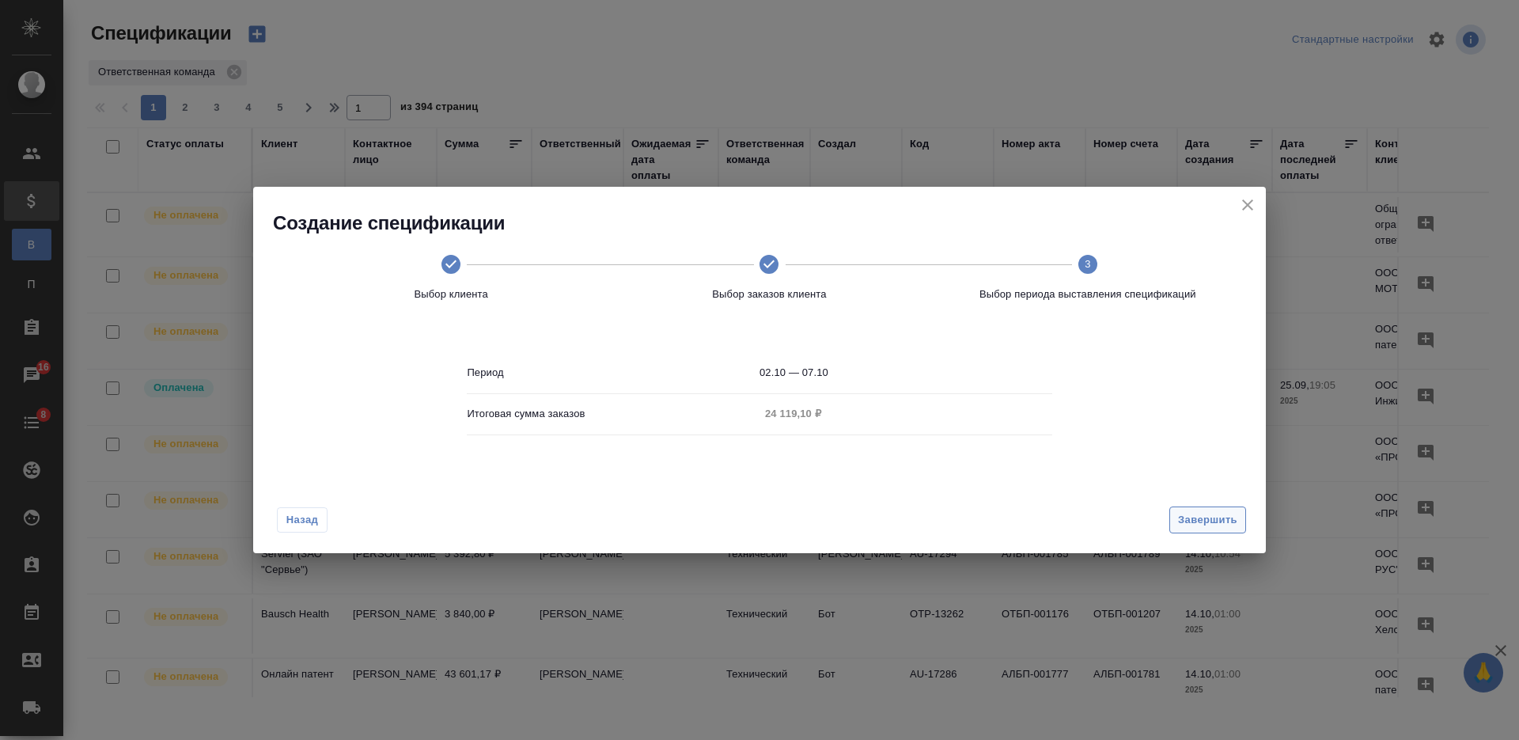
click at [1187, 517] on span "Завершить" at bounding box center [1207, 520] width 59 height 18
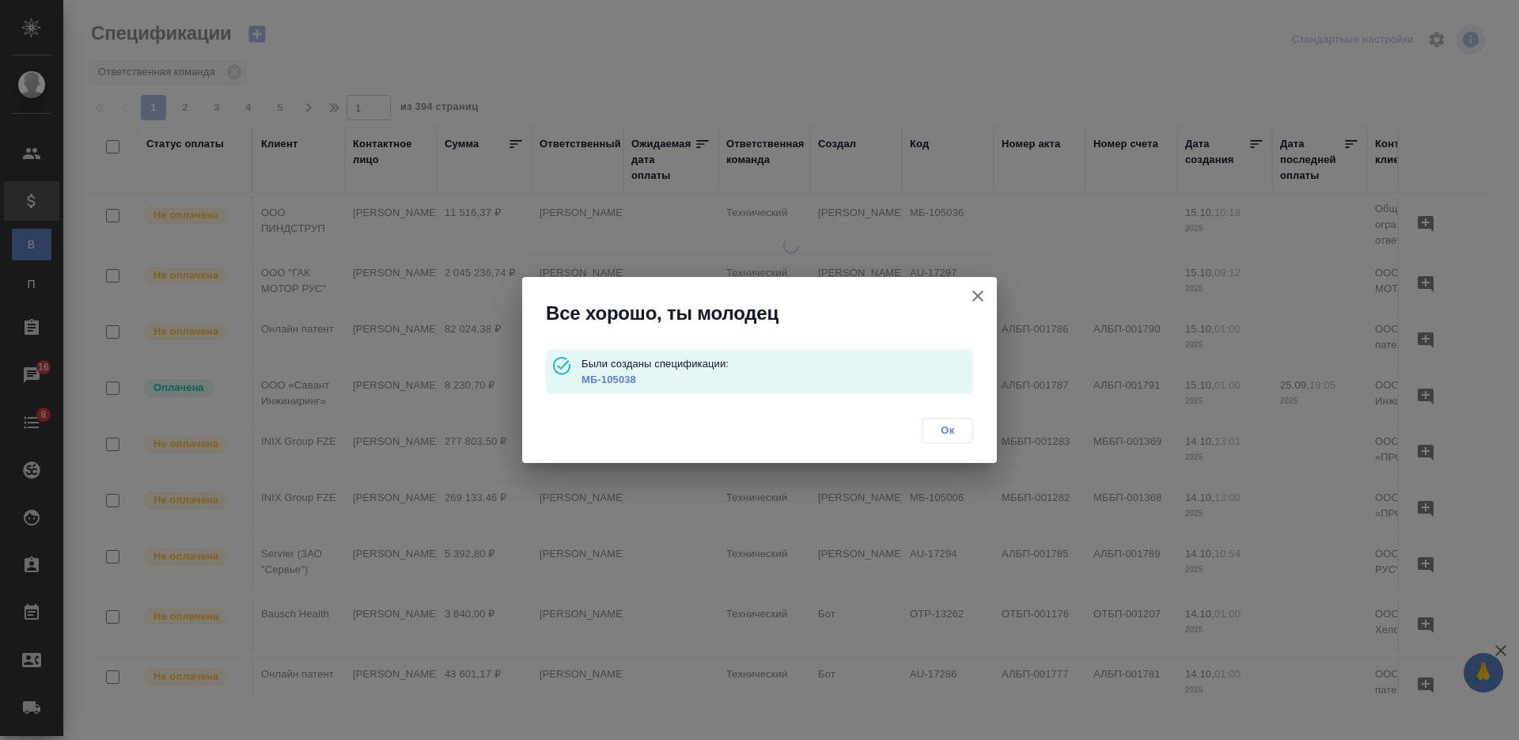
click at [622, 377] on link "МБ-105038" at bounding box center [608, 379] width 55 height 12
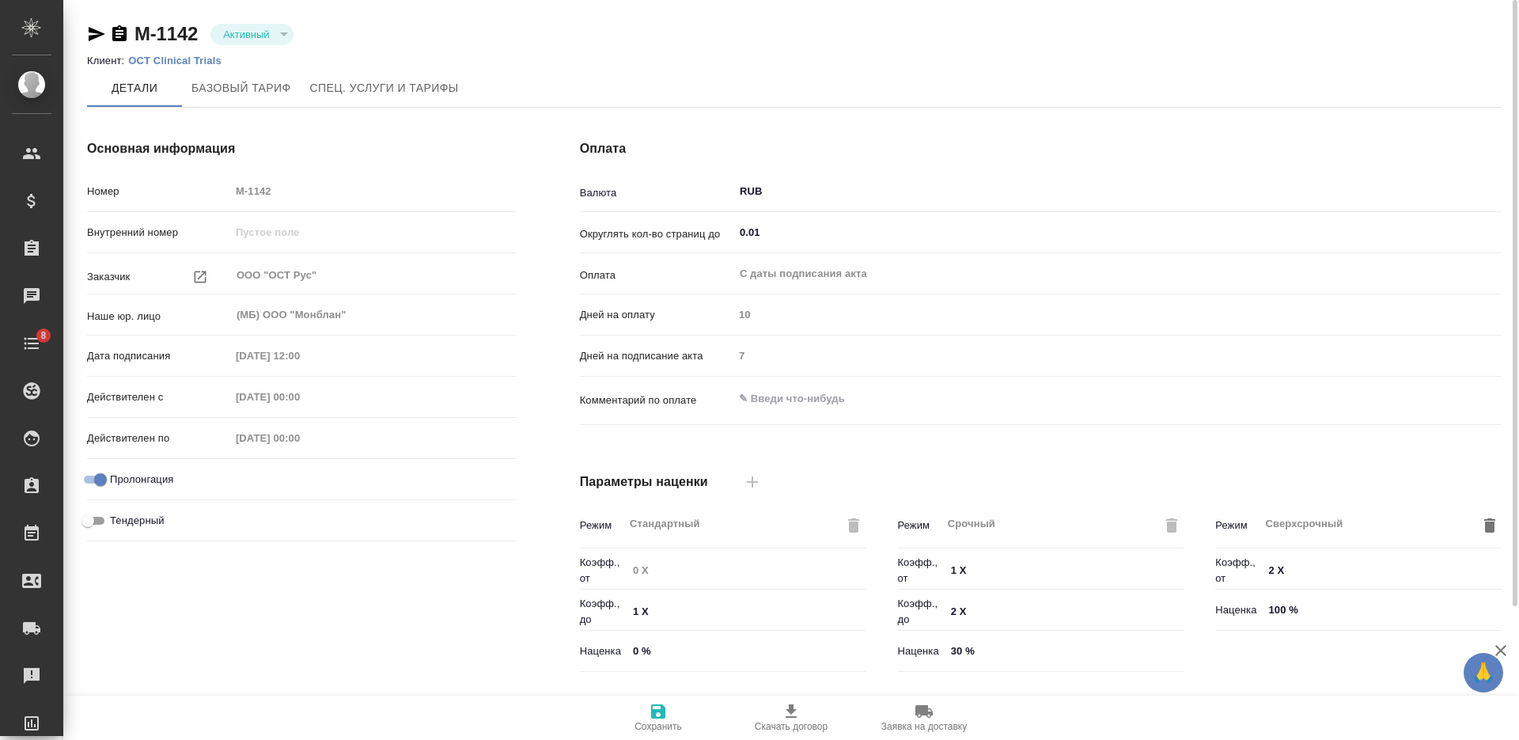
scroll to position [336, 0]
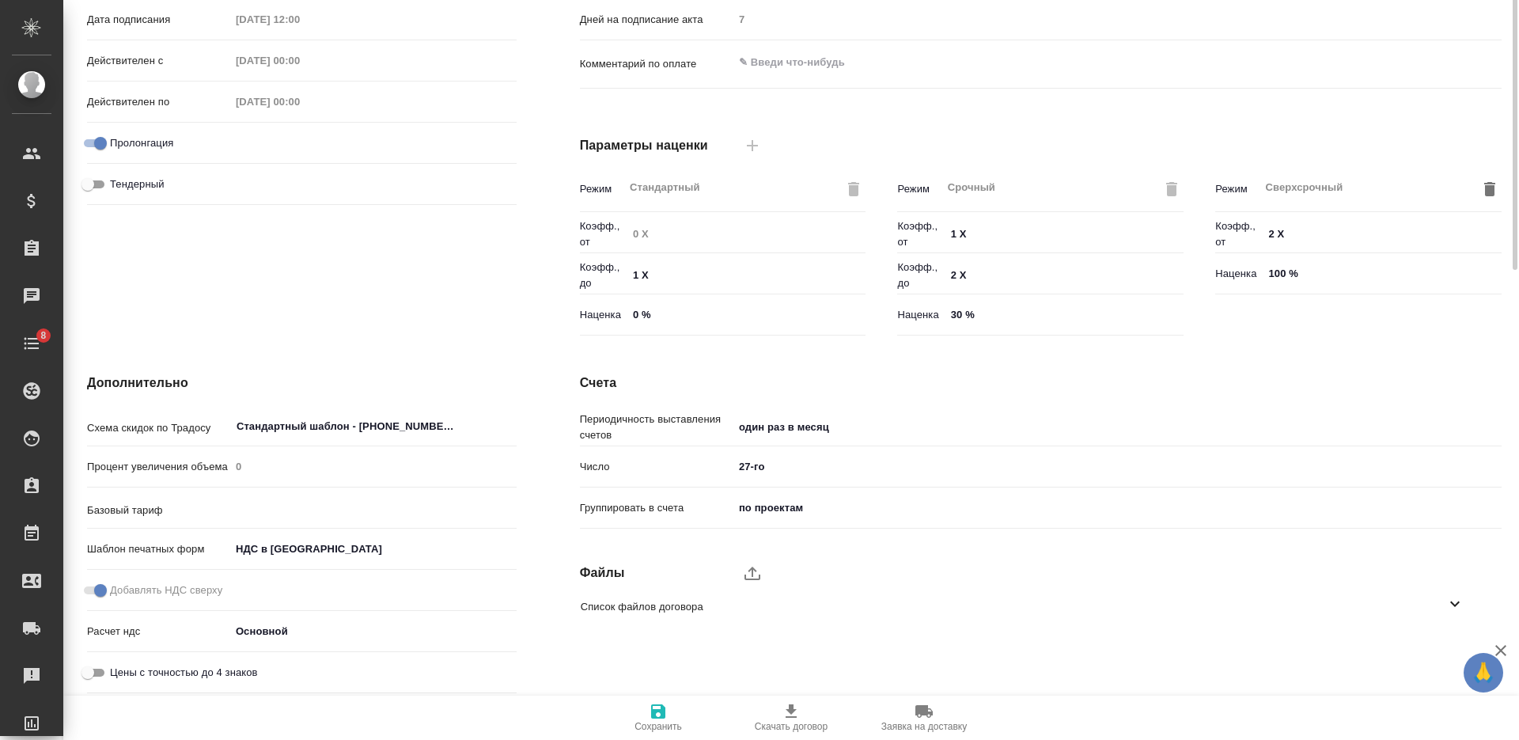
type input "без ТП"
click at [771, 419] on body "🙏 .cls-1 fill:#fff; AWATERA Nikiforova Valeria Клиенты Спецификации Заказы Чаты…" at bounding box center [759, 370] width 1519 height 740
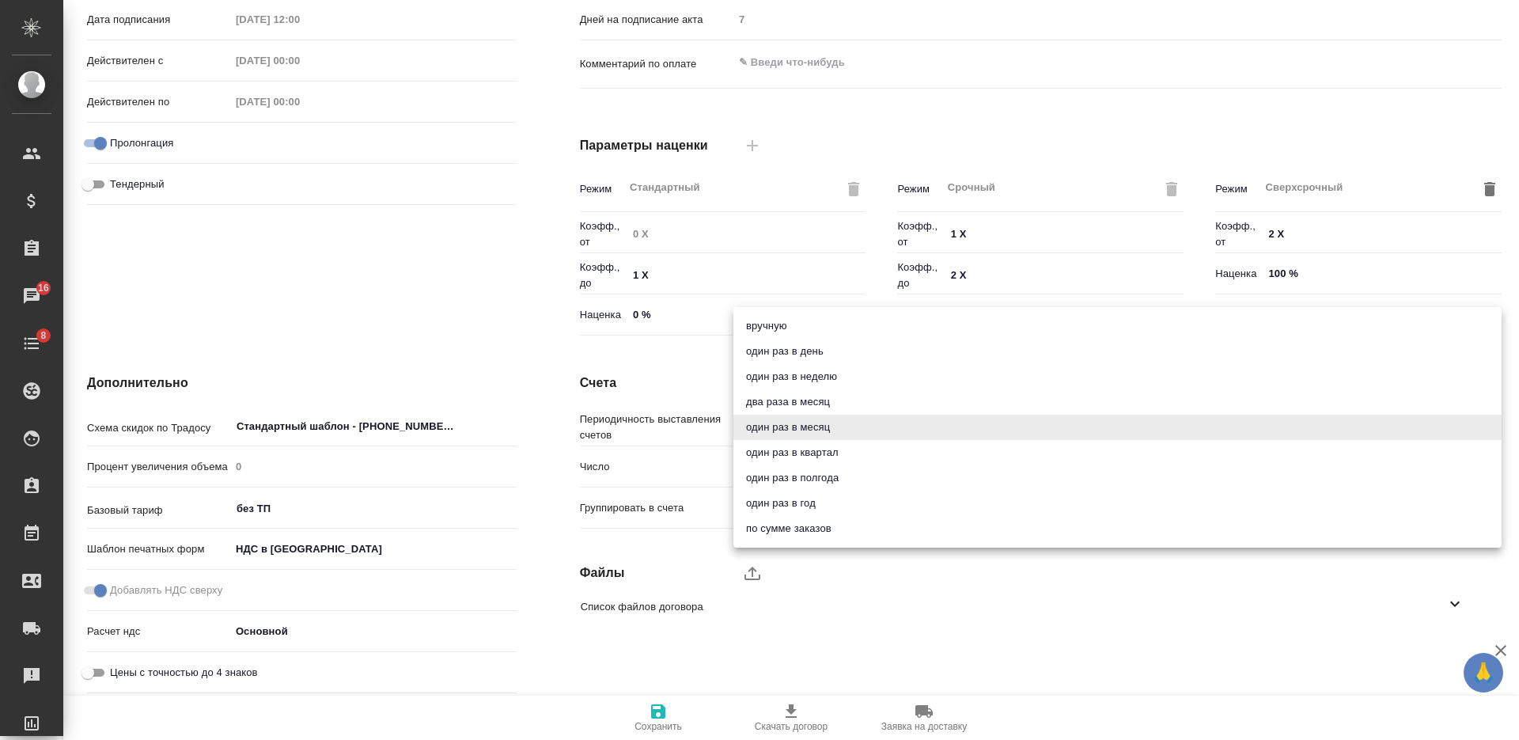
click at [789, 357] on li "один раз в день" at bounding box center [1117, 351] width 768 height 25
type input "onceDay"
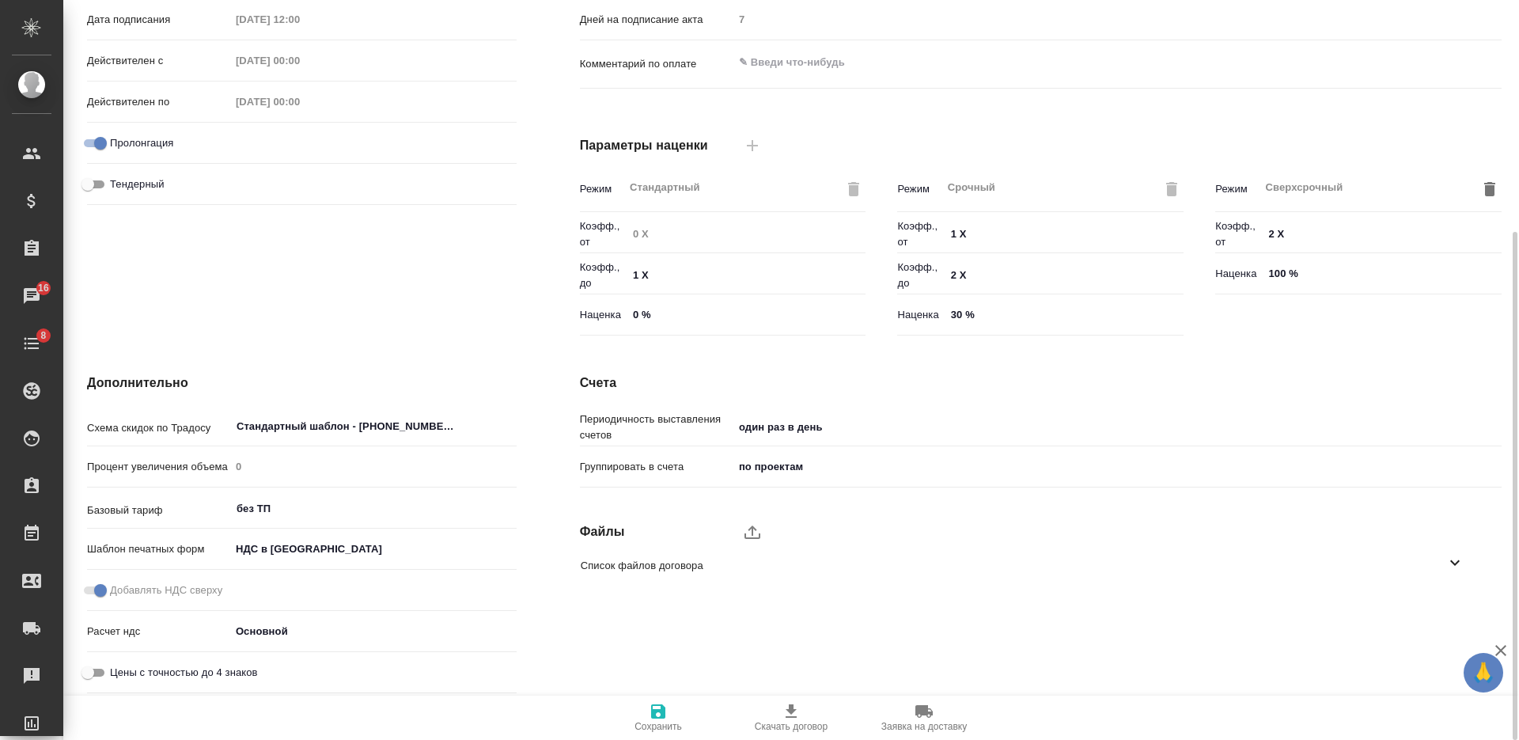
click at [650, 709] on icon "button" at bounding box center [658, 711] width 19 height 19
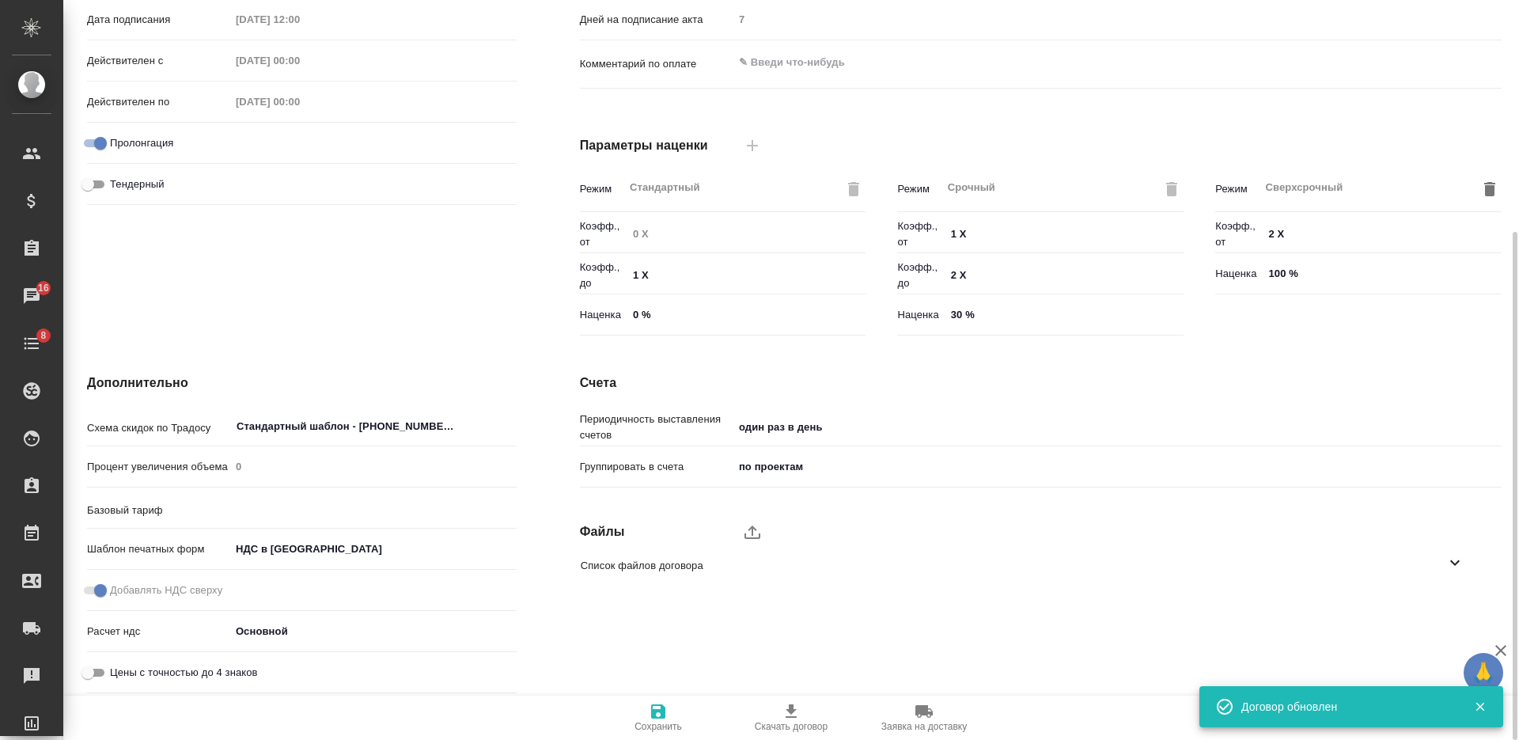
type input "без ТП"
click at [783, 468] on body "🙏 .cls-1 fill:#fff; AWATERA Nikiforova Valeria Клиенты Спецификации Заказы 16 Ч…" at bounding box center [759, 370] width 1519 height 740
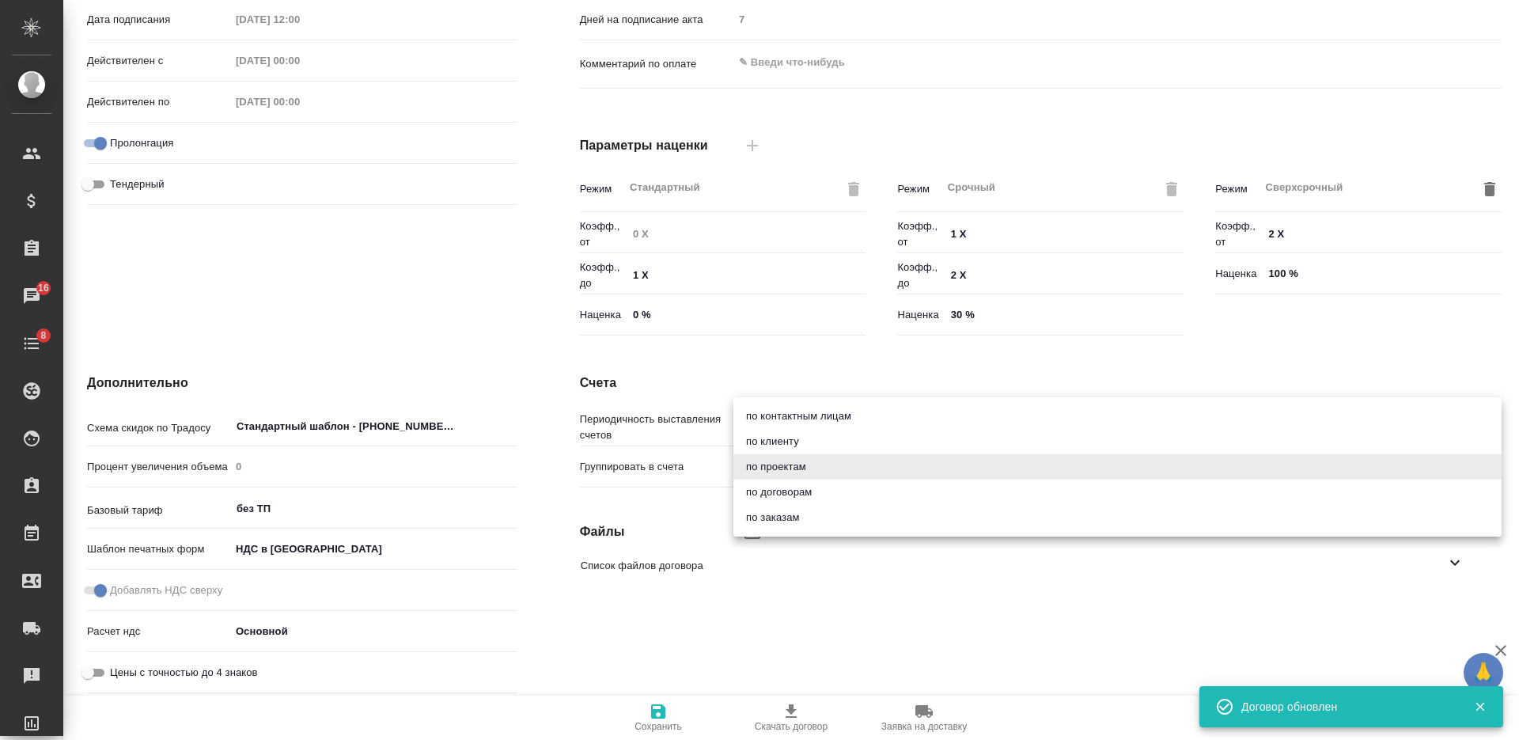
click at [785, 513] on li "по заказам" at bounding box center [1117, 517] width 768 height 25
type textarea "x"
type input "order"
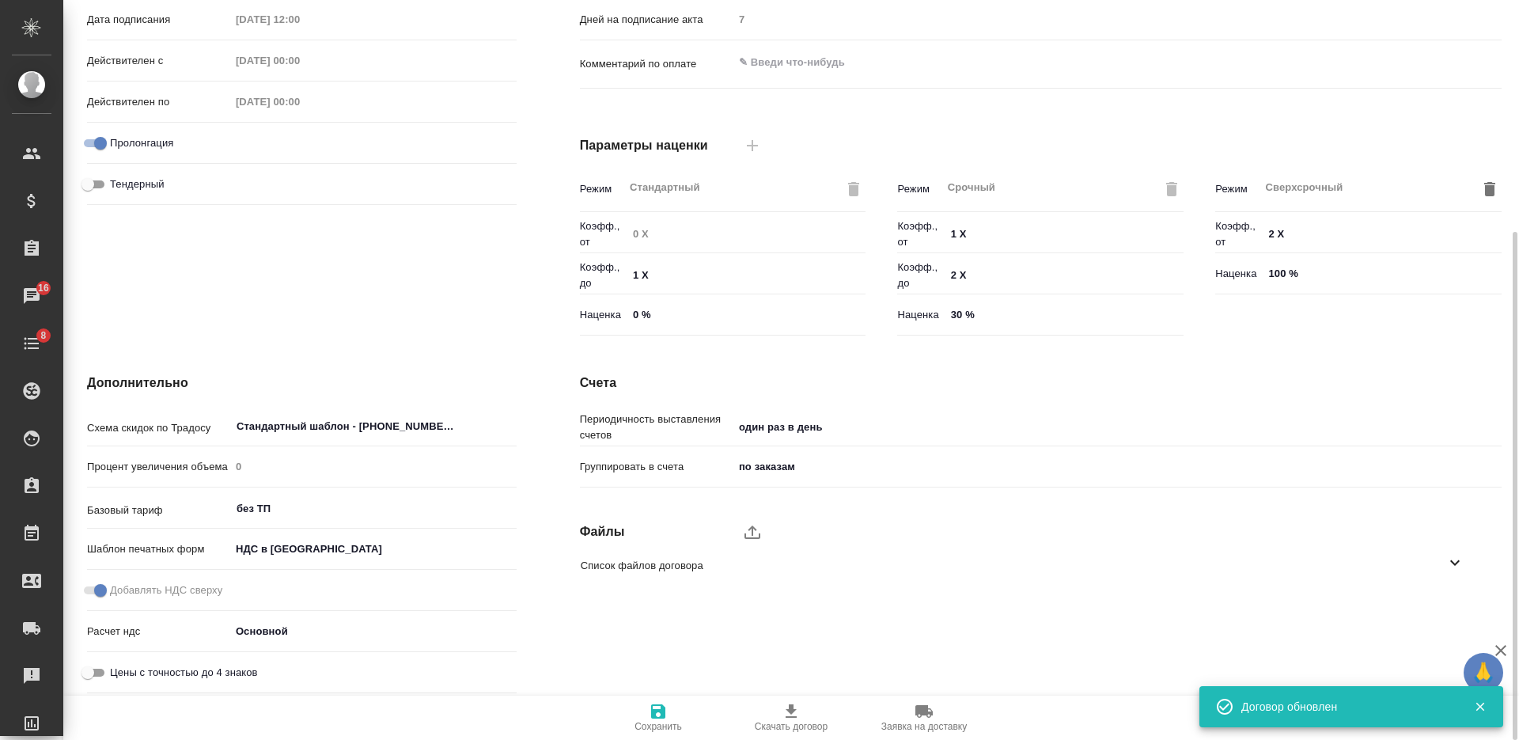
click at [641, 719] on span "Сохранить" at bounding box center [658, 717] width 114 height 30
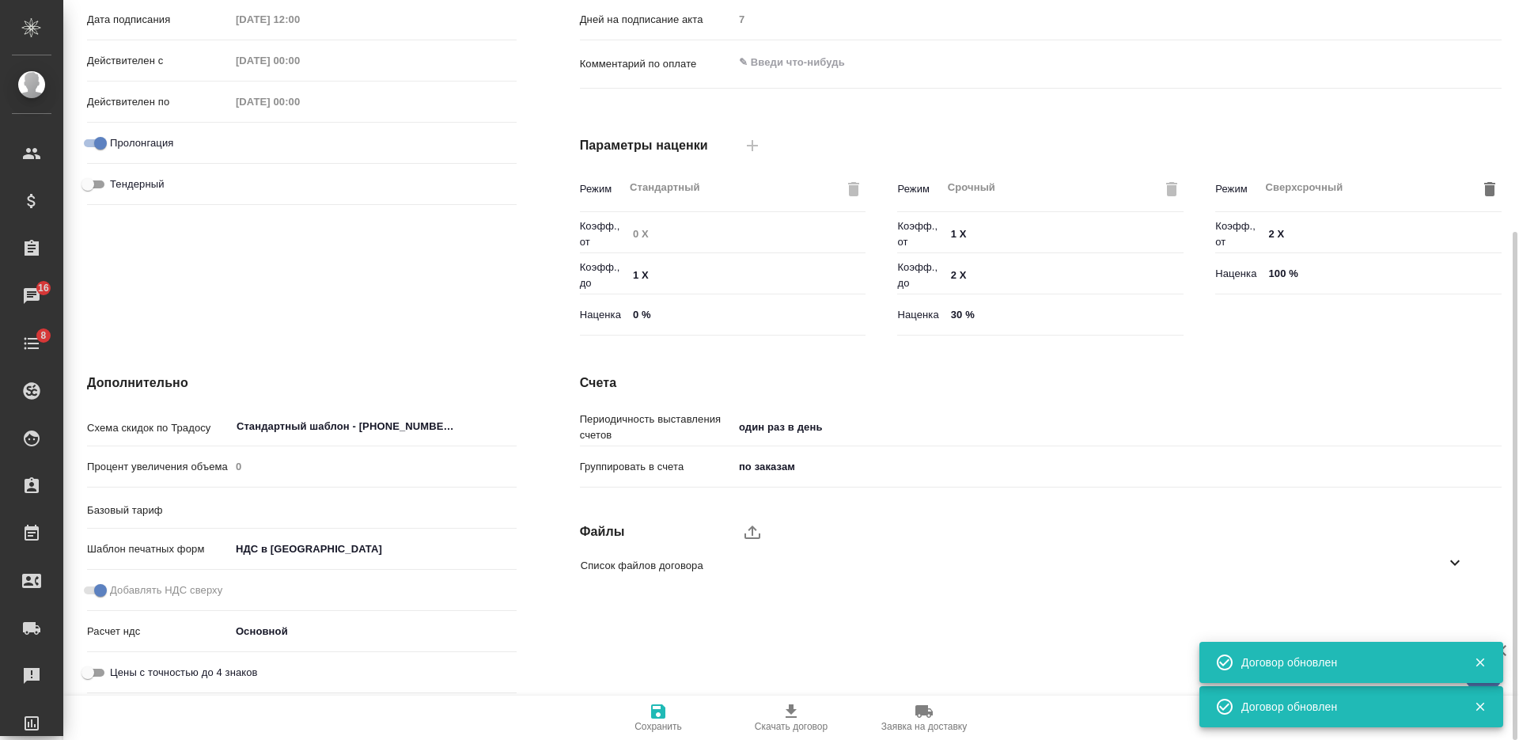
type input "без ТП"
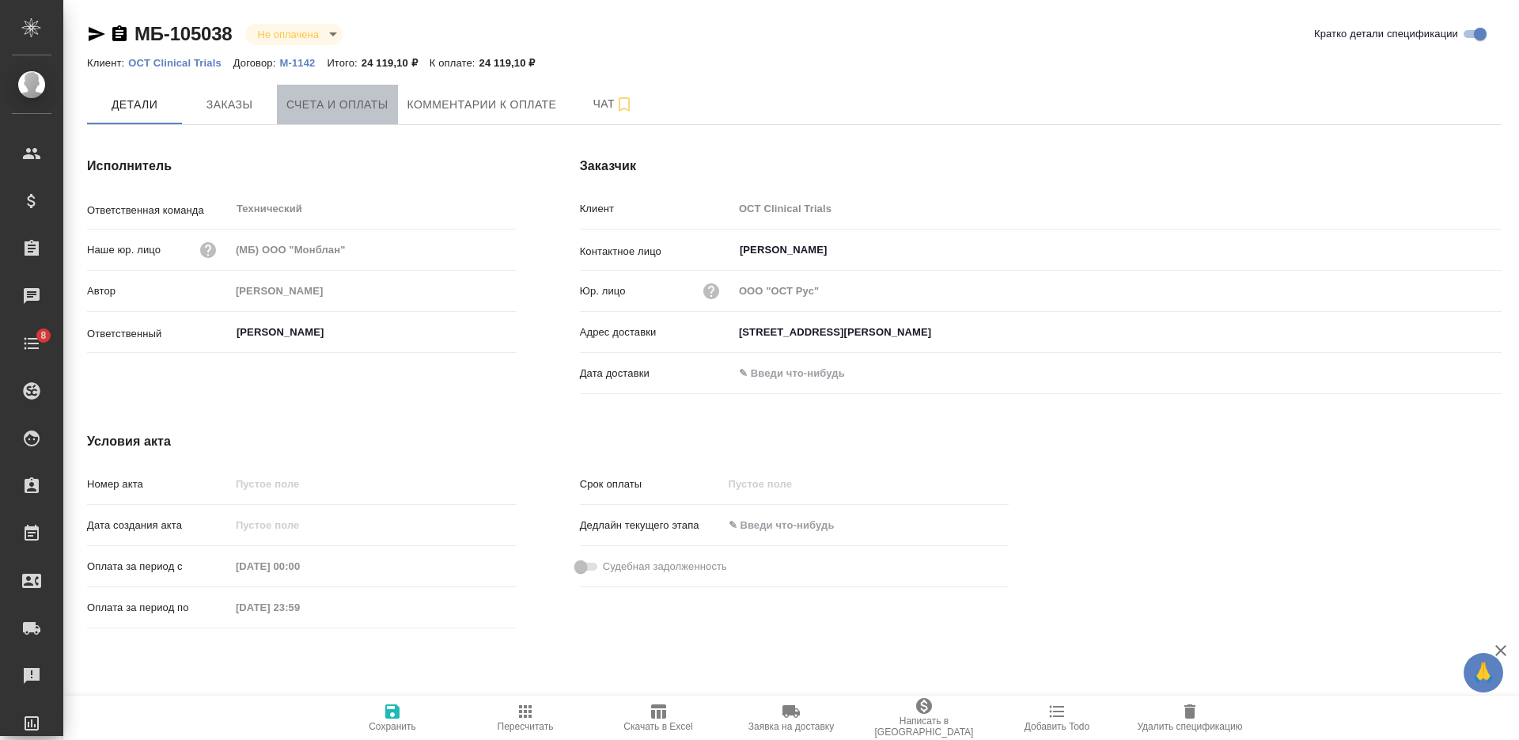
click at [324, 100] on span "Счета и оплаты" at bounding box center [337, 105] width 102 height 20
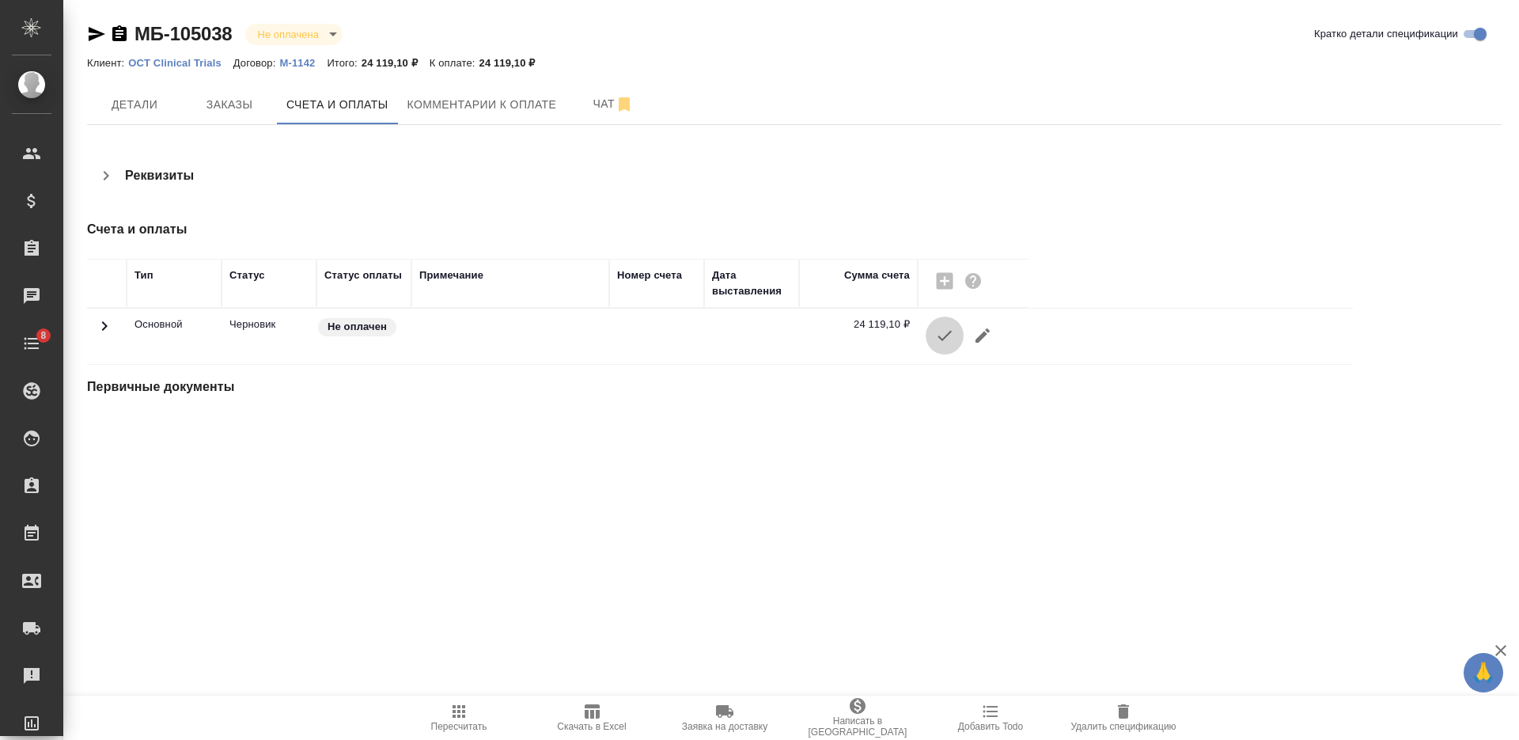
click at [952, 341] on icon "button" at bounding box center [944, 335] width 19 height 19
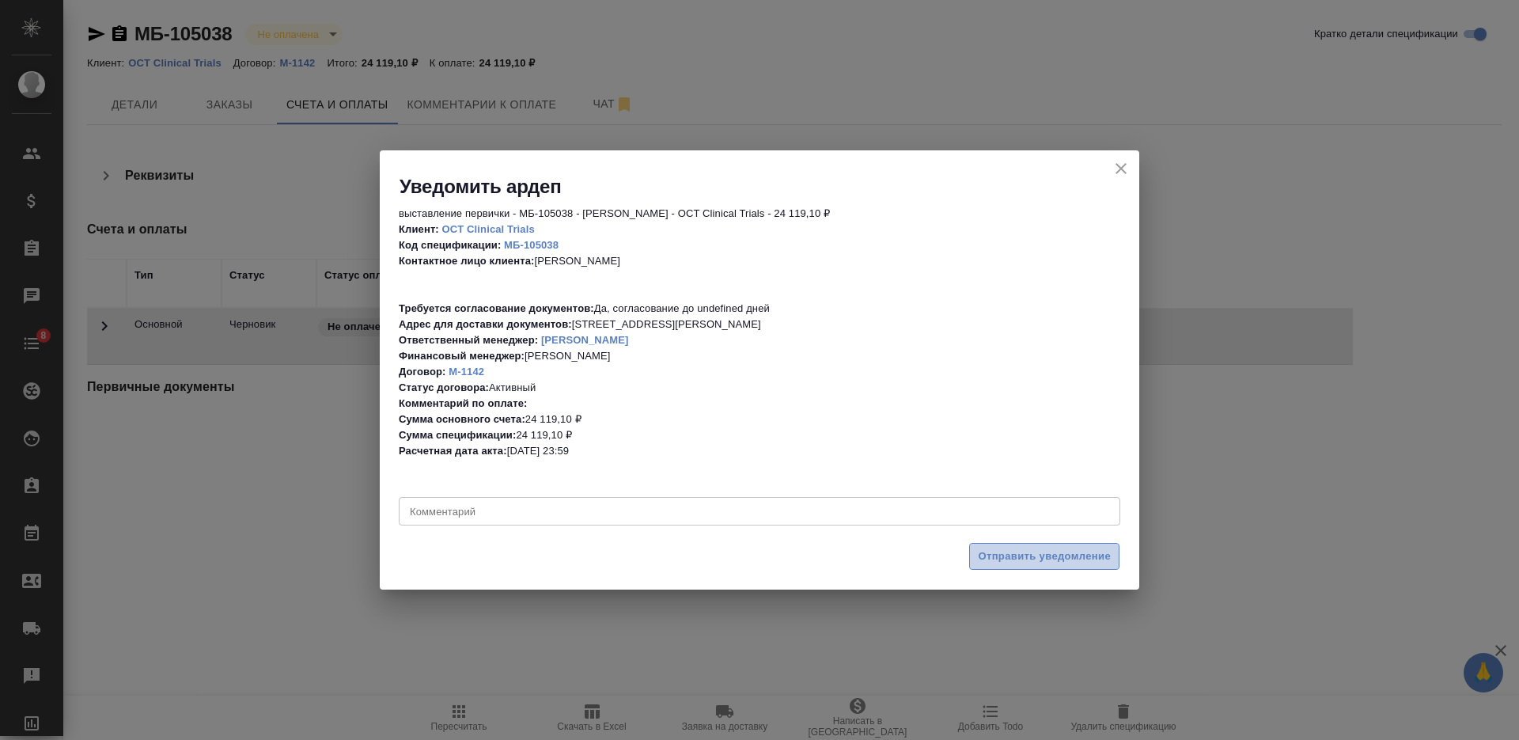
click at [1069, 560] on span "Отправить уведомление" at bounding box center [1044, 556] width 133 height 18
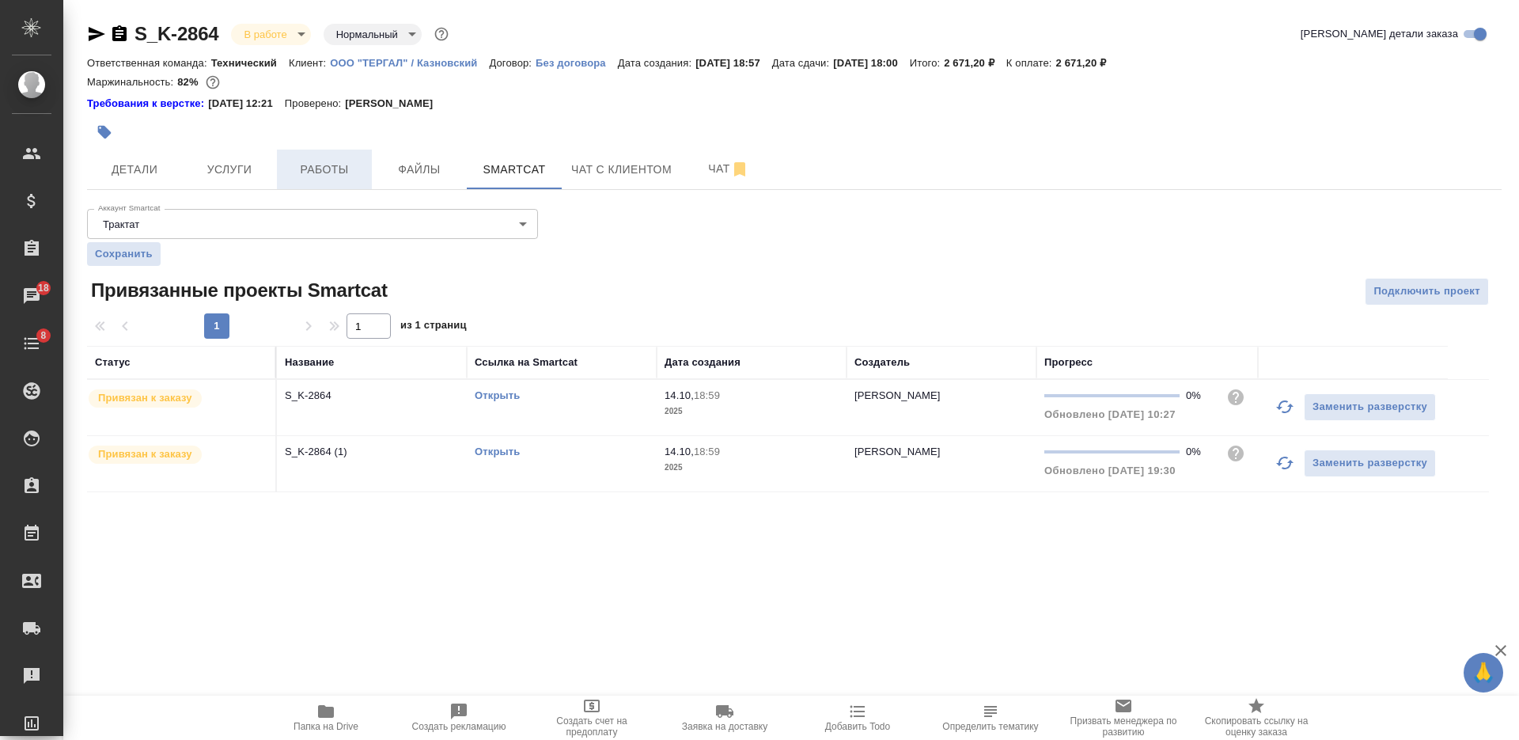
click at [309, 163] on span "Работы" at bounding box center [324, 170] width 76 height 20
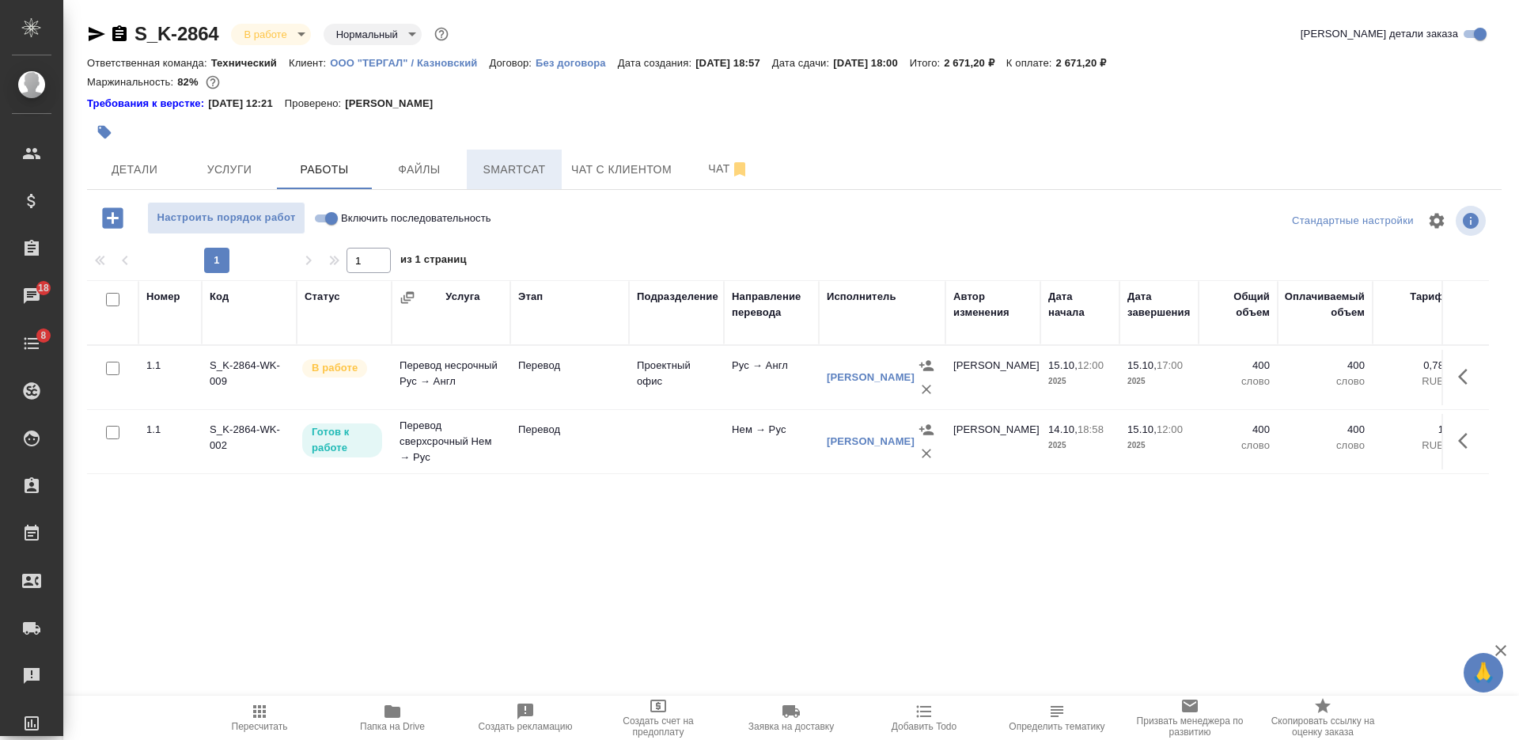
click at [522, 164] on span "Smartcat" at bounding box center [514, 170] width 76 height 20
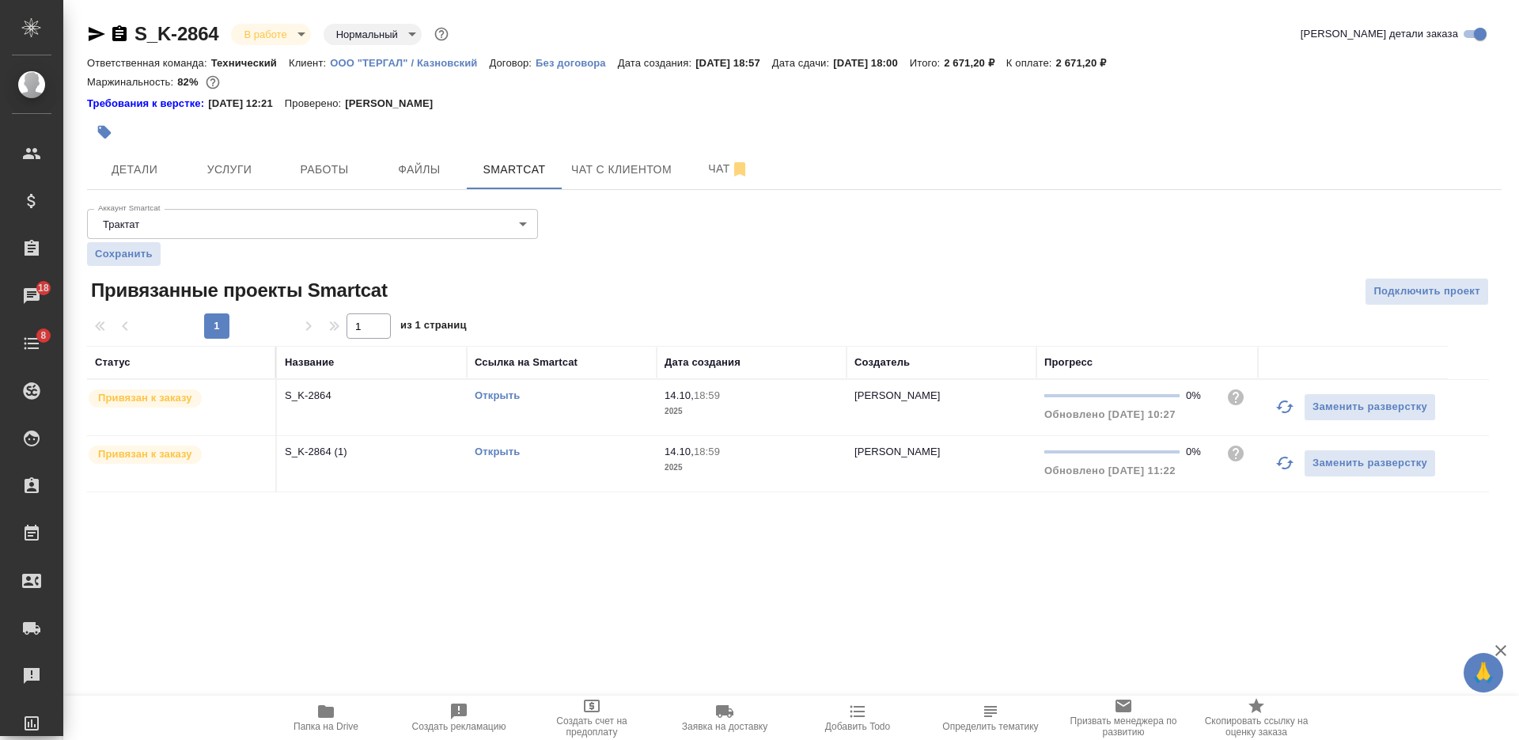
click at [485, 393] on link "Открыть" at bounding box center [497, 395] width 45 height 12
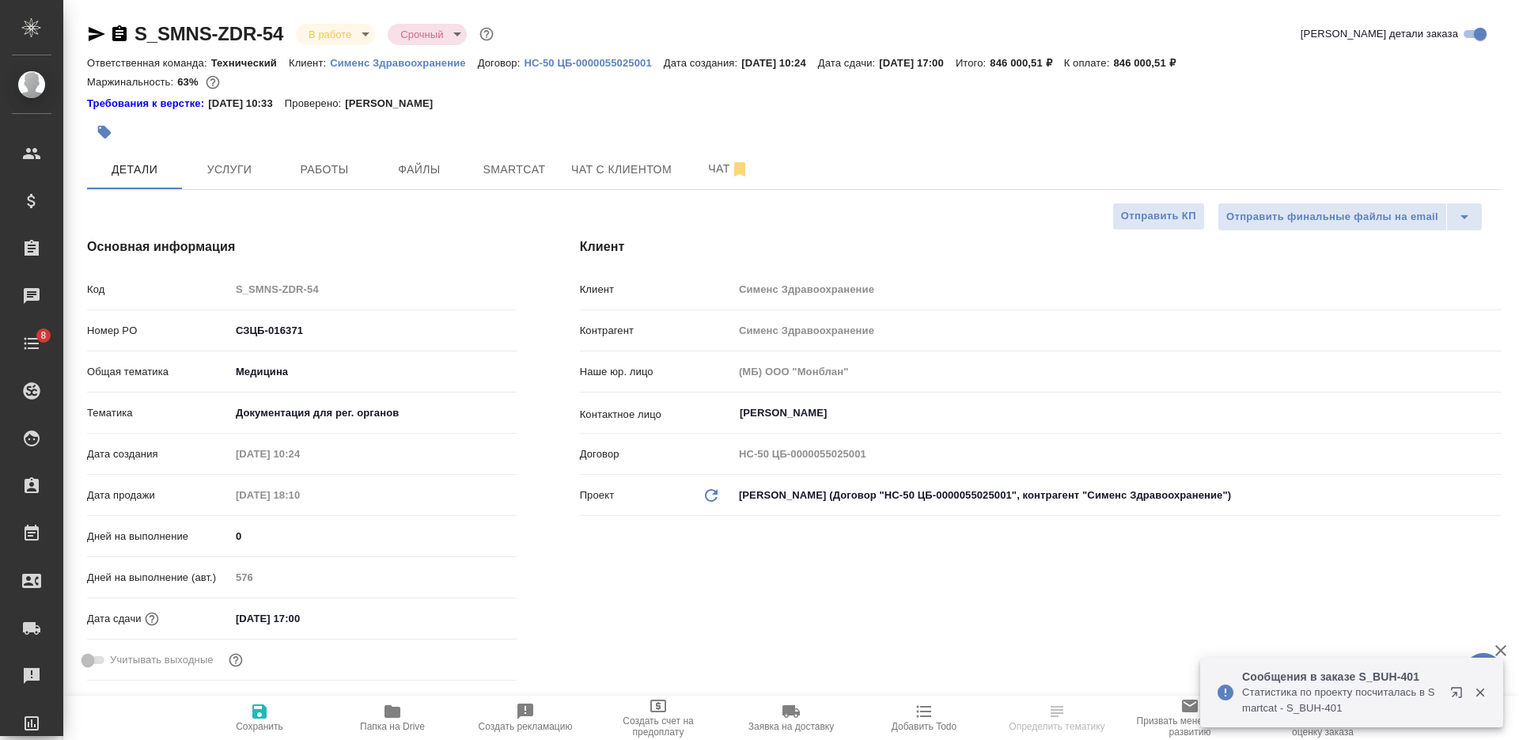
select select "RU"
click at [126, 32] on icon "button" at bounding box center [119, 33] width 14 height 16
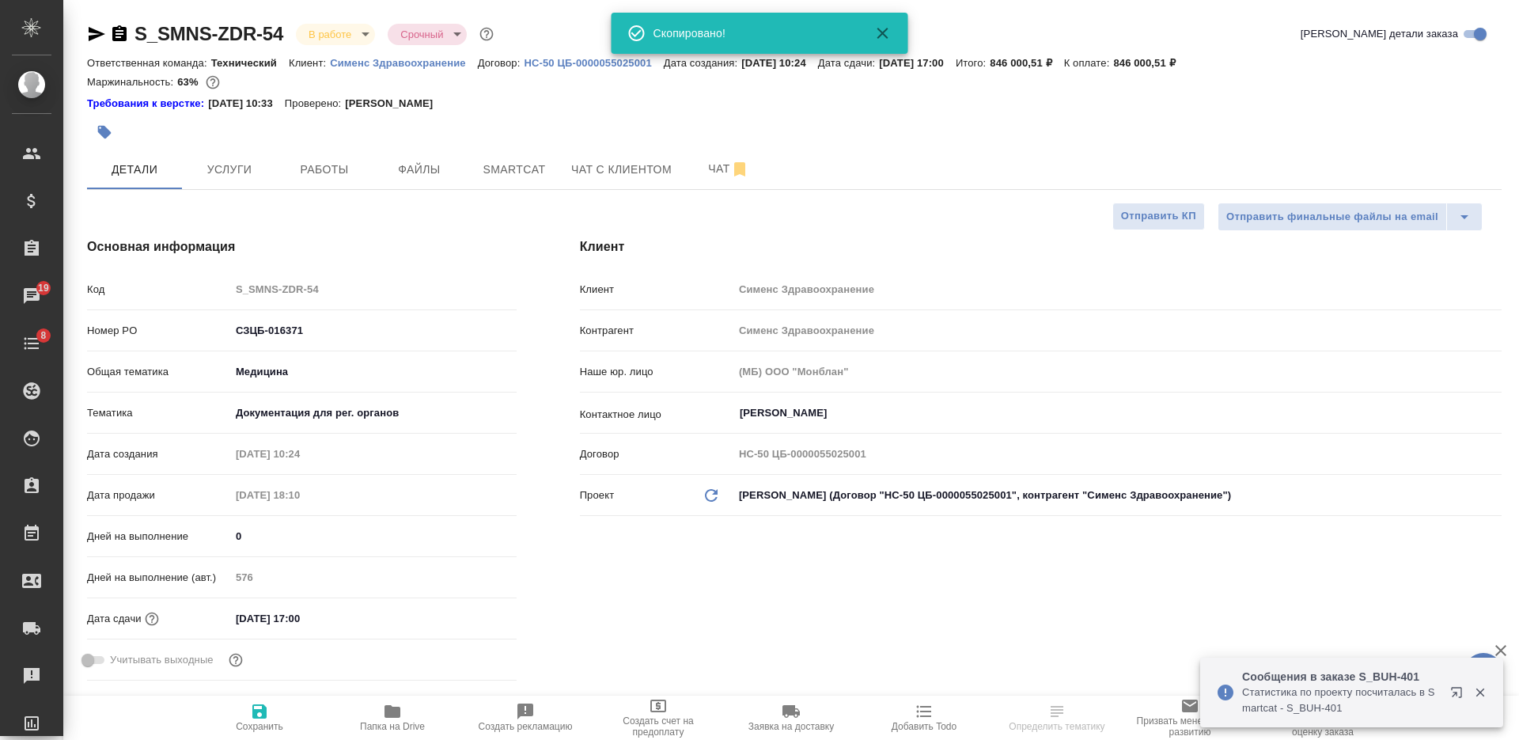
select select "RU"
type textarea "x"
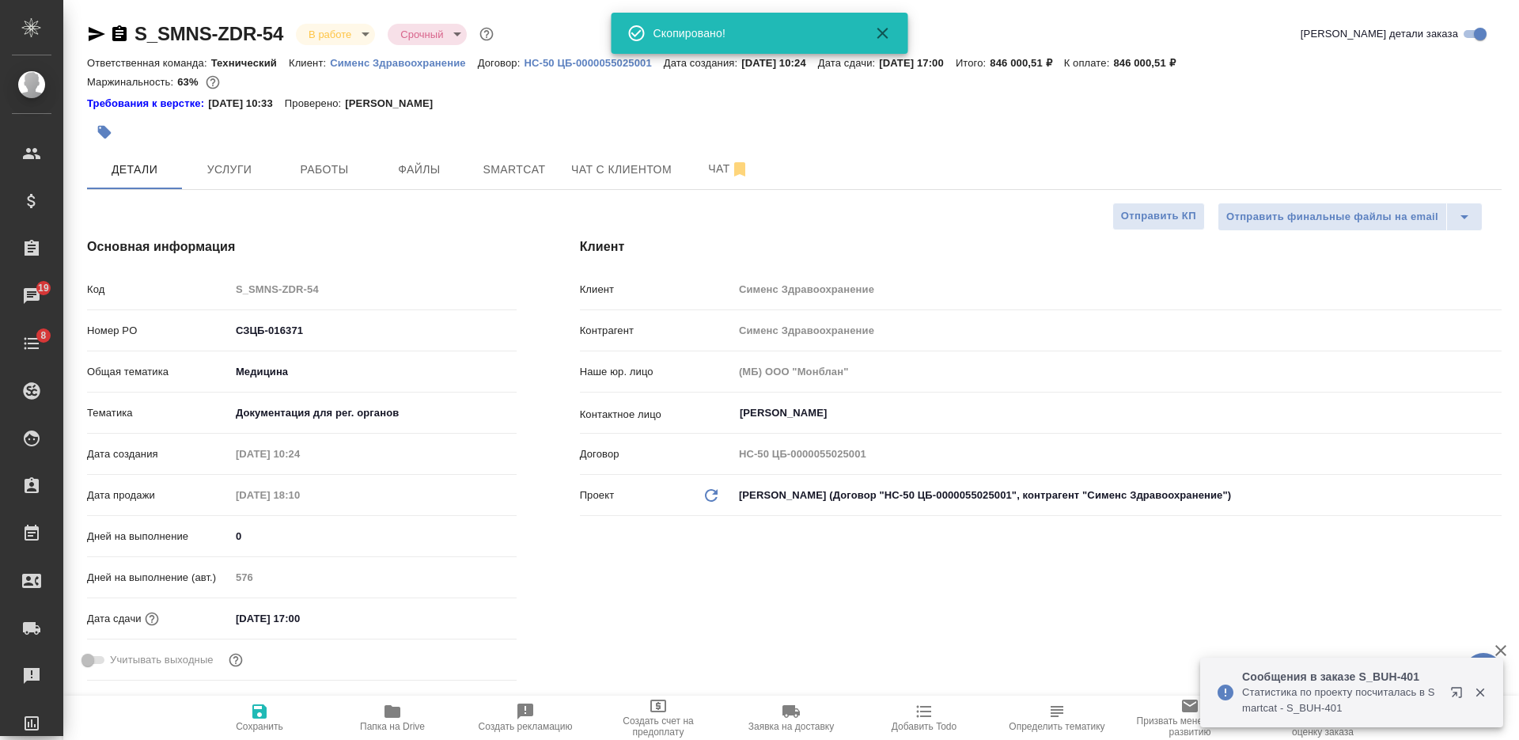
type textarea "x"
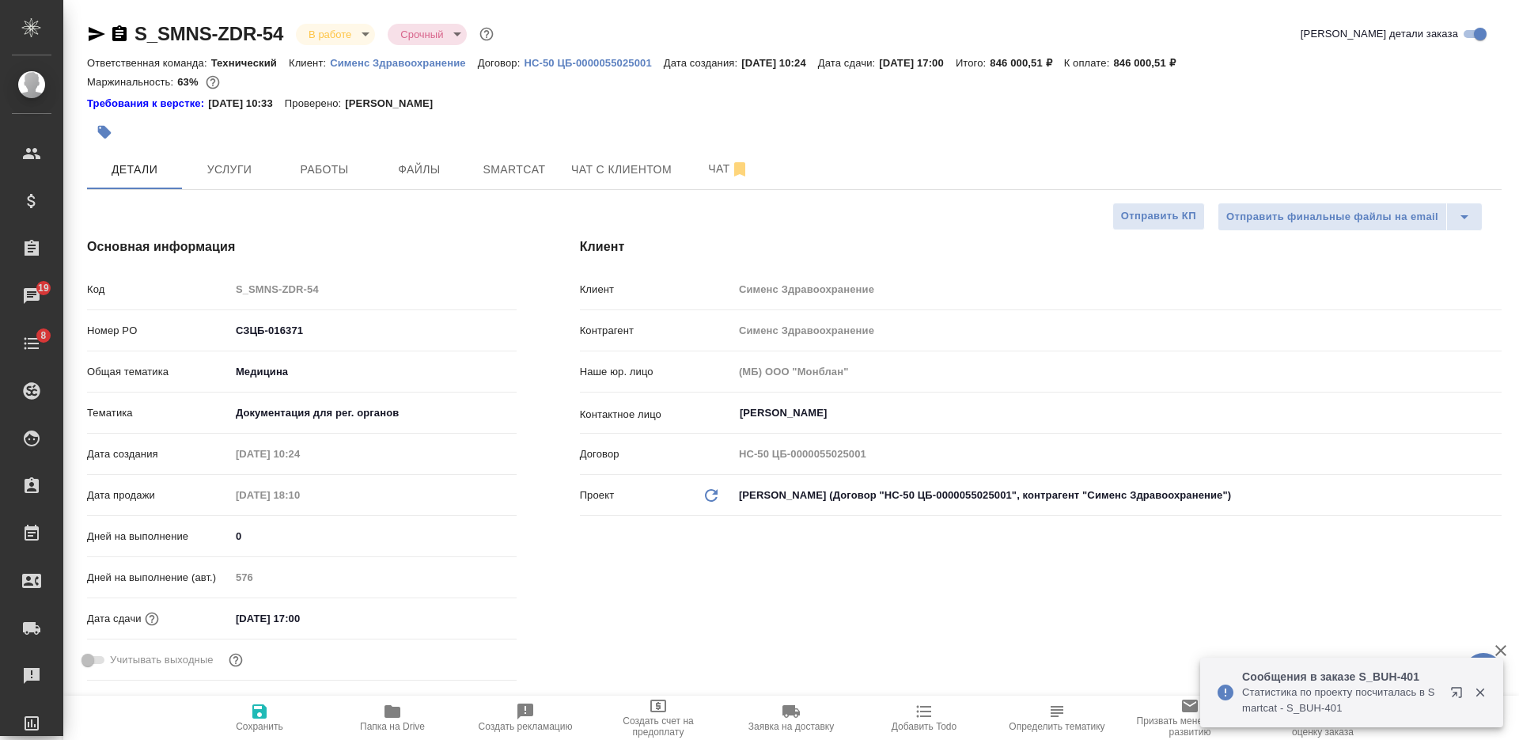
type textarea "x"
